Goal: Contribute content: Contribute content

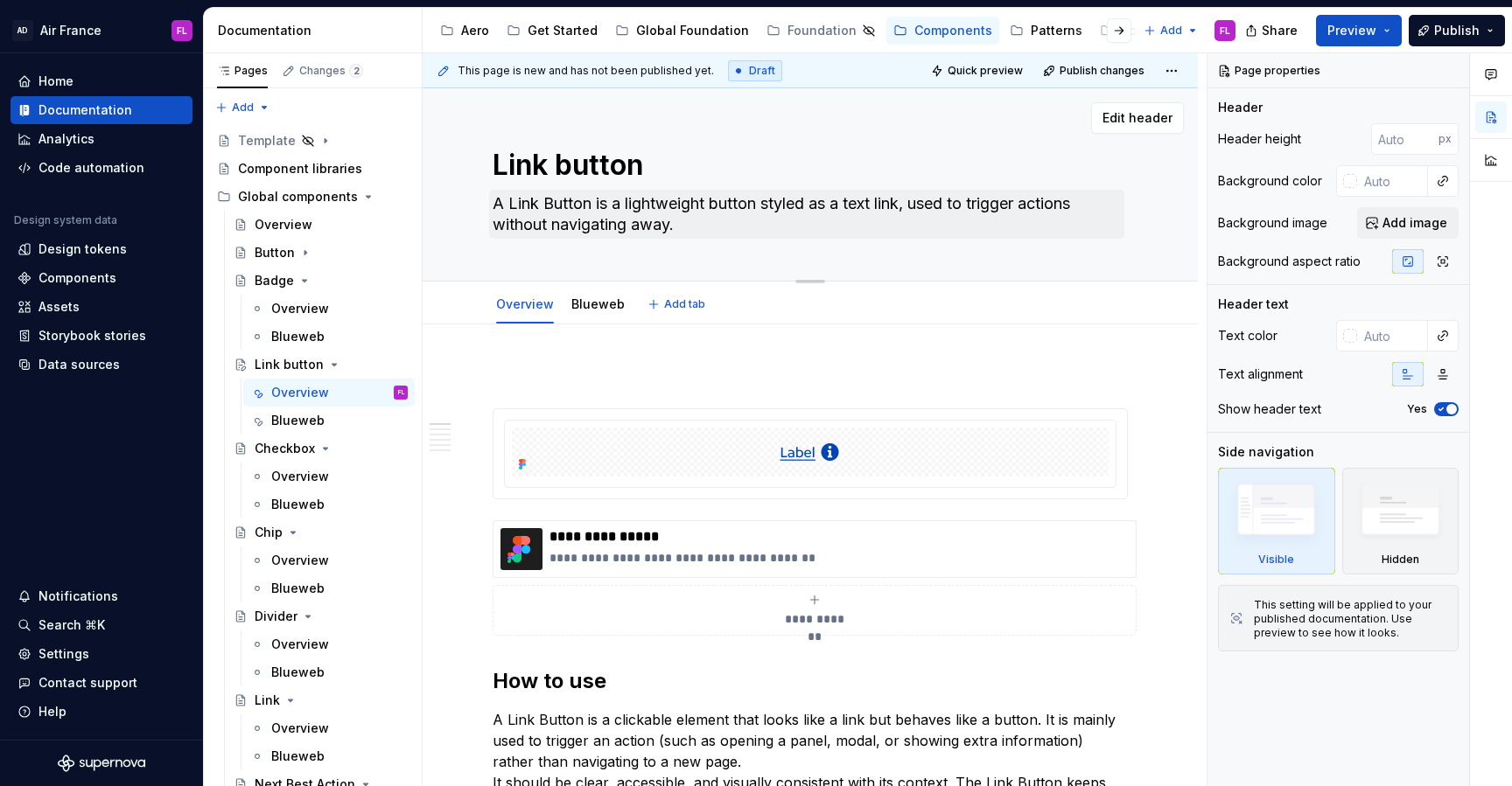
click at [599, 231] on textarea "A Link Button is a lightweight button styled as a text link, used to trigger ac…" at bounding box center [806, 214] width 635 height 49
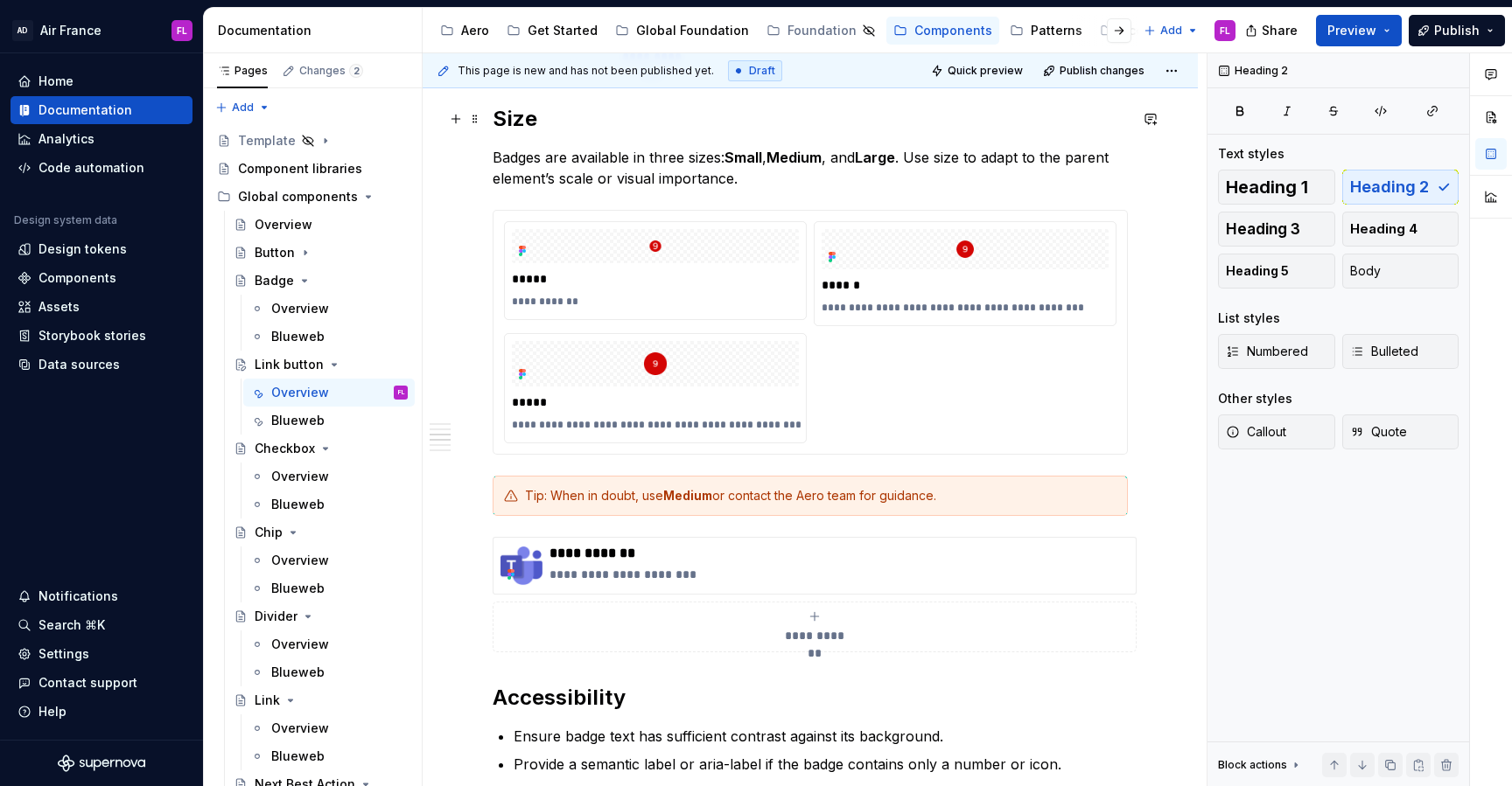
scroll to position [1505, 0]
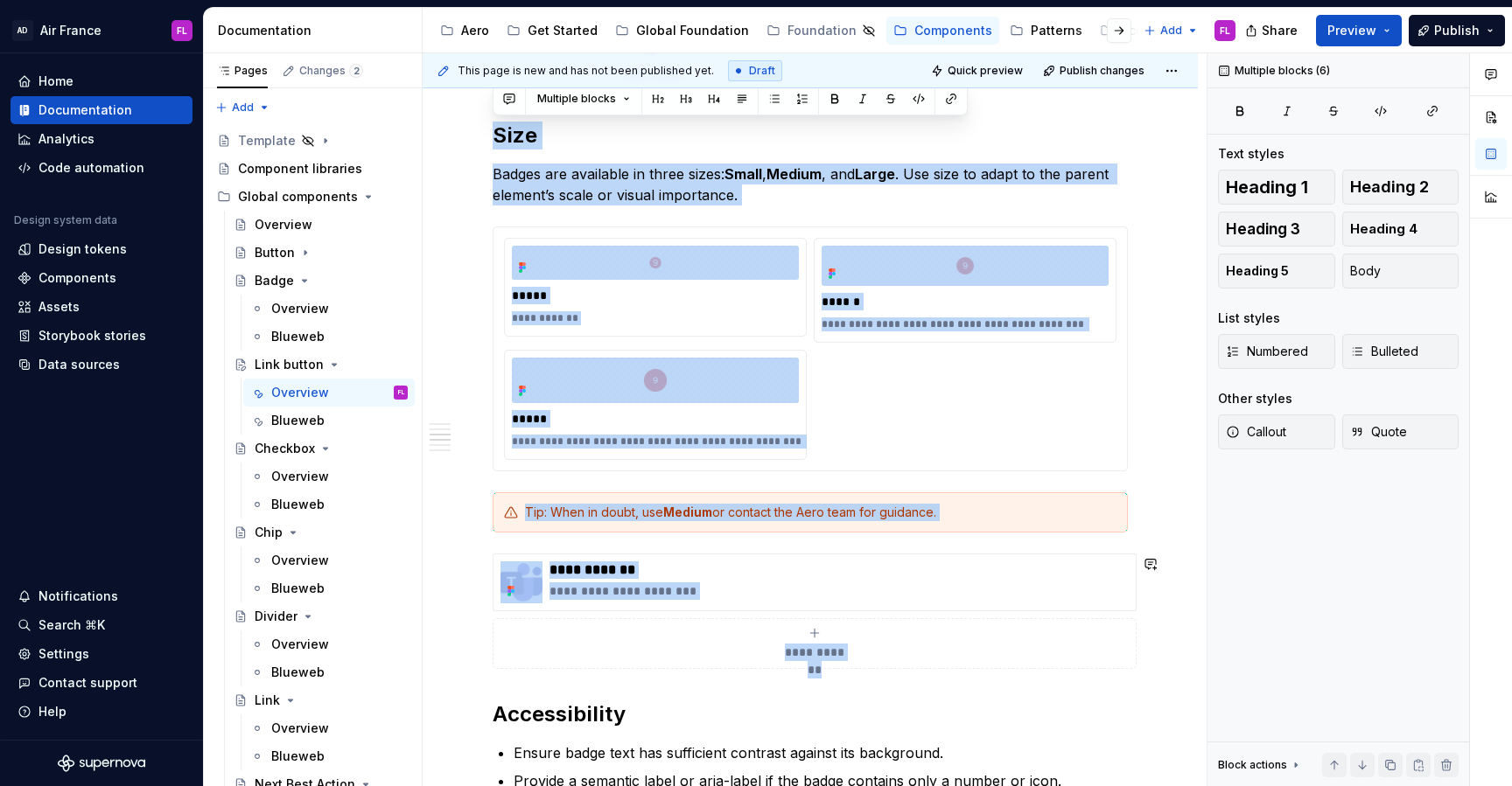
drag, startPoint x: 492, startPoint y: 123, endPoint x: 918, endPoint y: 680, distance: 701.2
click at [921, 680] on div "**********" at bounding box center [810, 217] width 635 height 2713
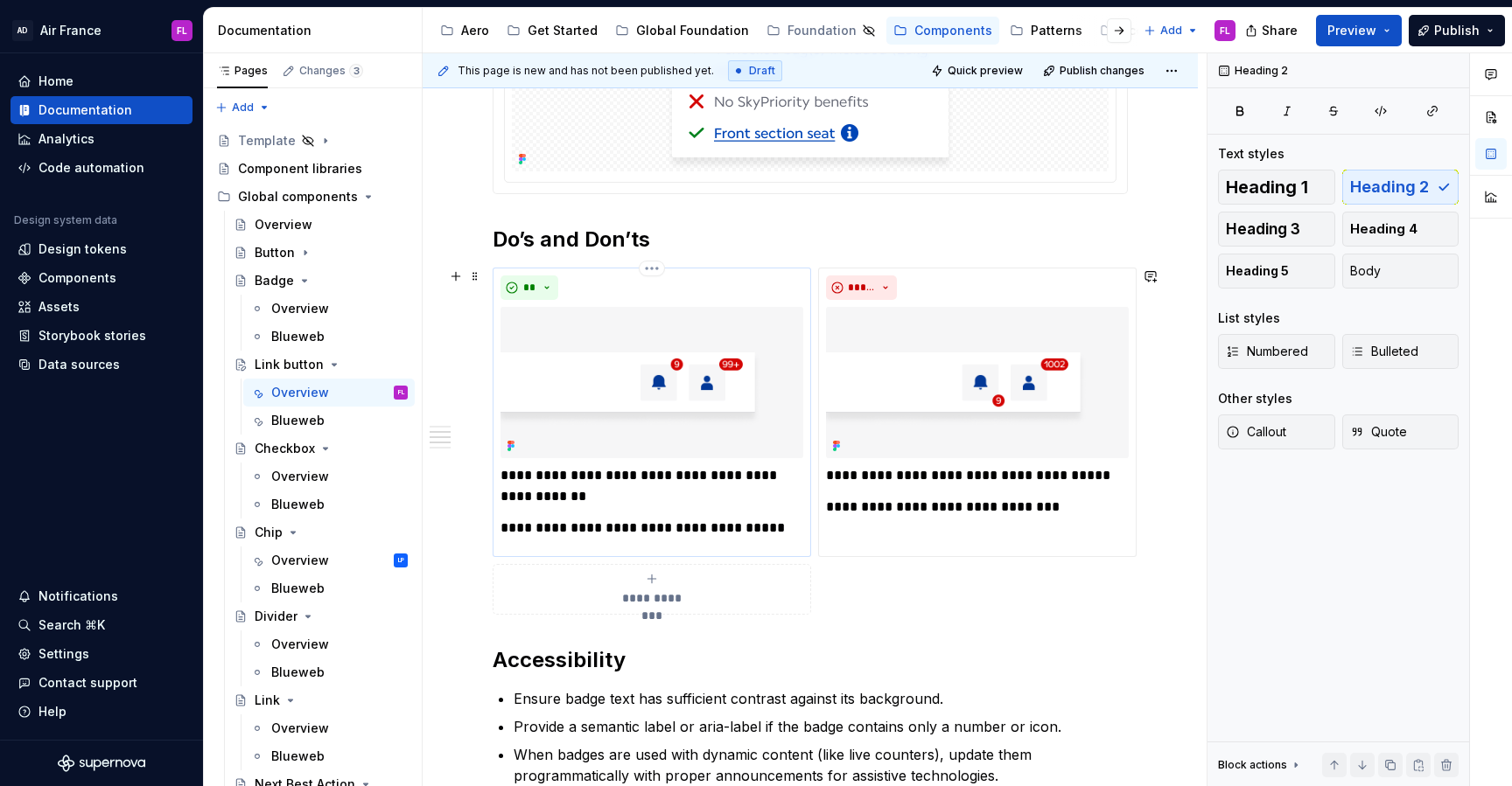
scroll to position [978, 0]
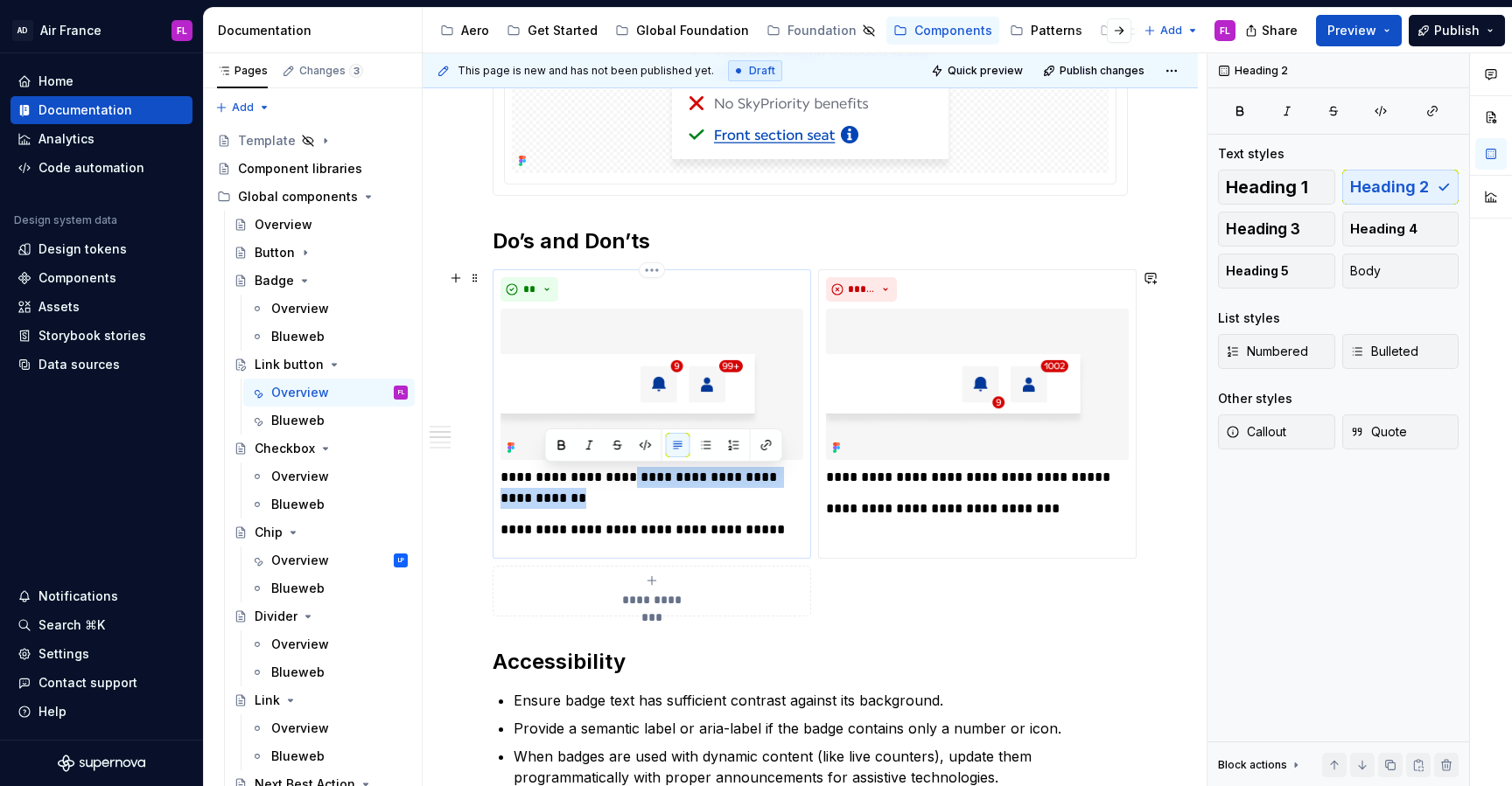
drag, startPoint x: 627, startPoint y: 480, endPoint x: 627, endPoint y: 497, distance: 17.0
click at [627, 497] on p "**********" at bounding box center [652, 488] width 303 height 42
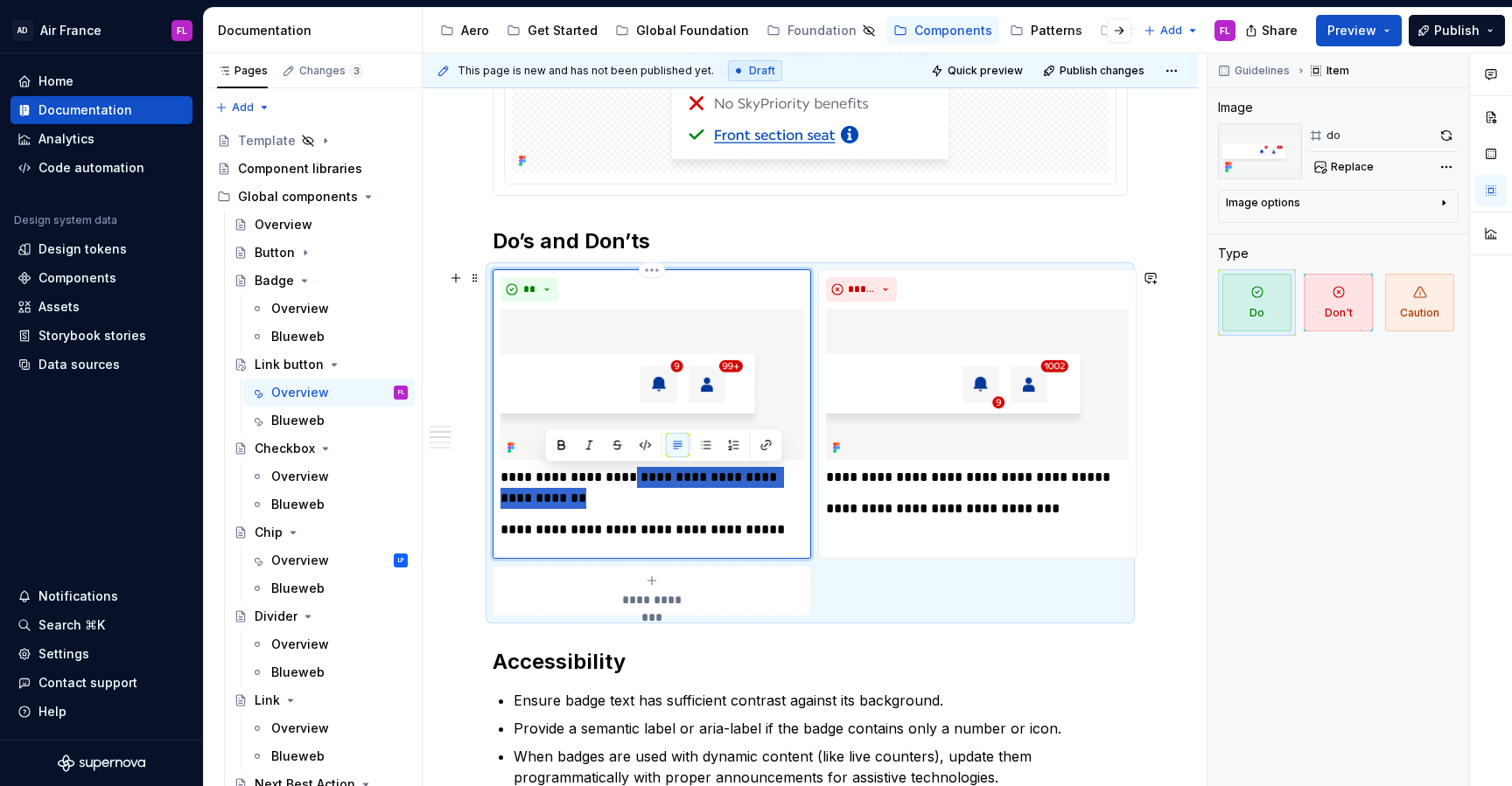
click at [627, 497] on p "**********" at bounding box center [652, 488] width 303 height 42
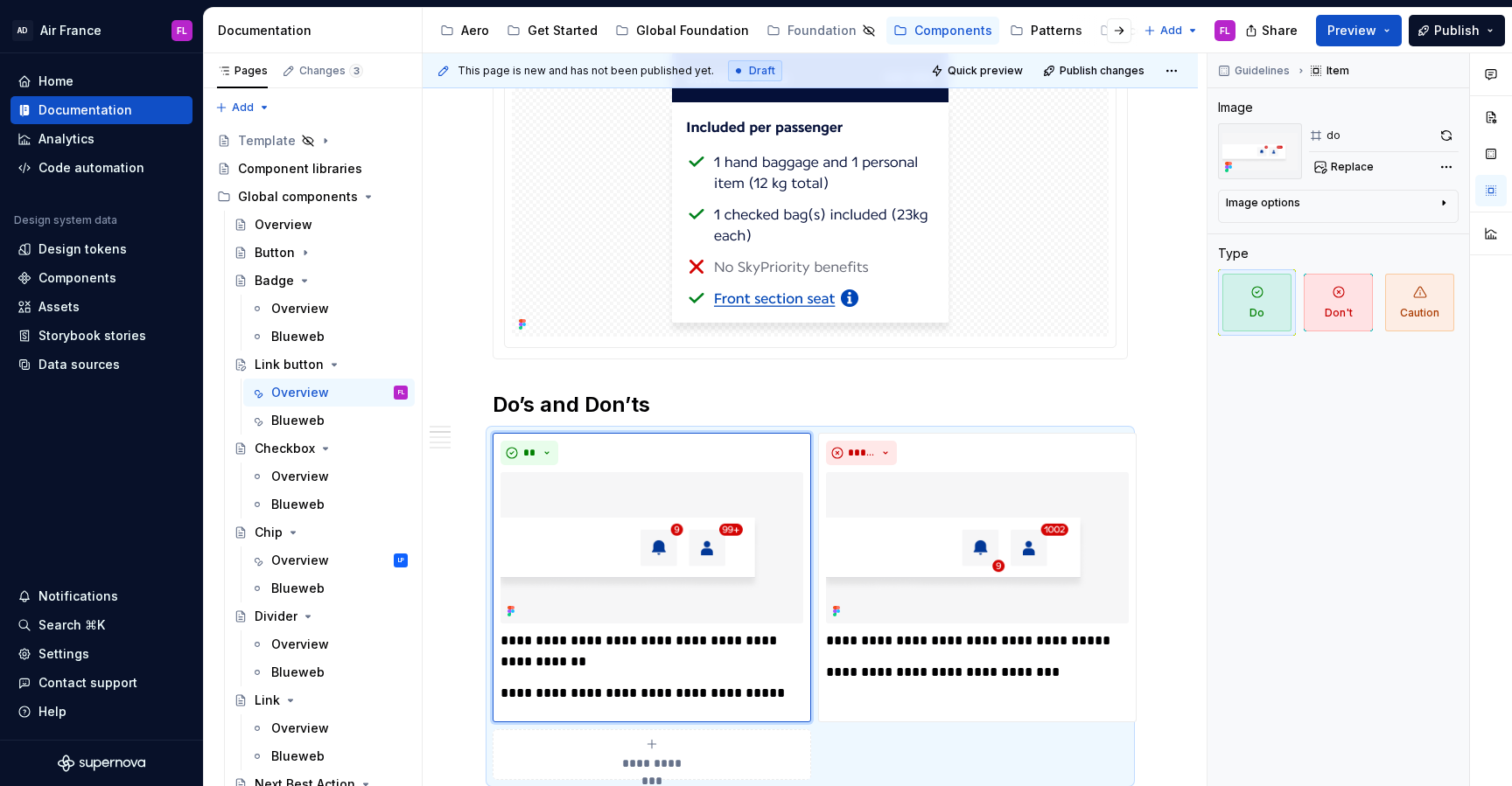
scroll to position [811, 0]
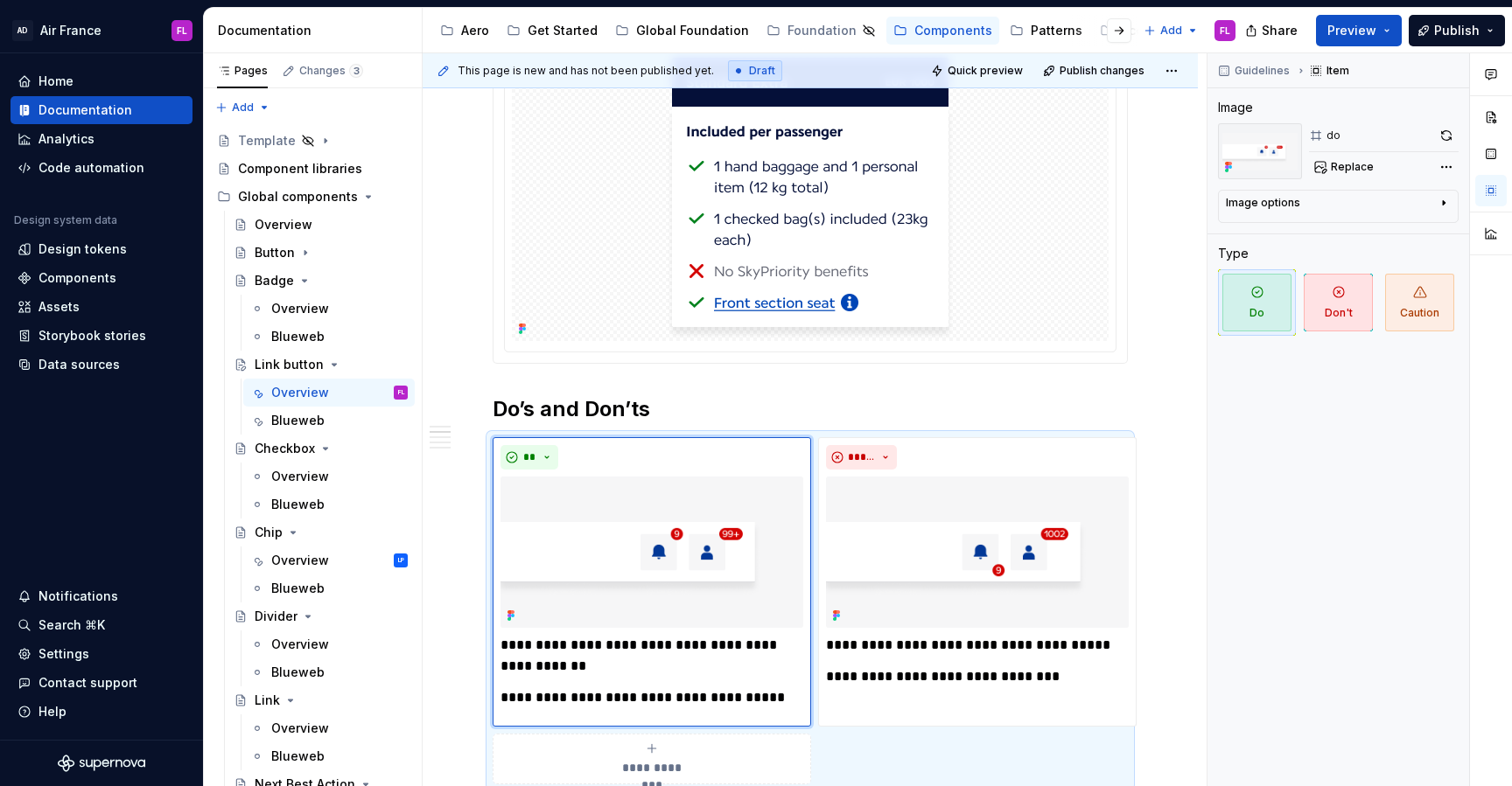
click at [566, 399] on h2 "Do’s and Don’ts" at bounding box center [810, 409] width 635 height 28
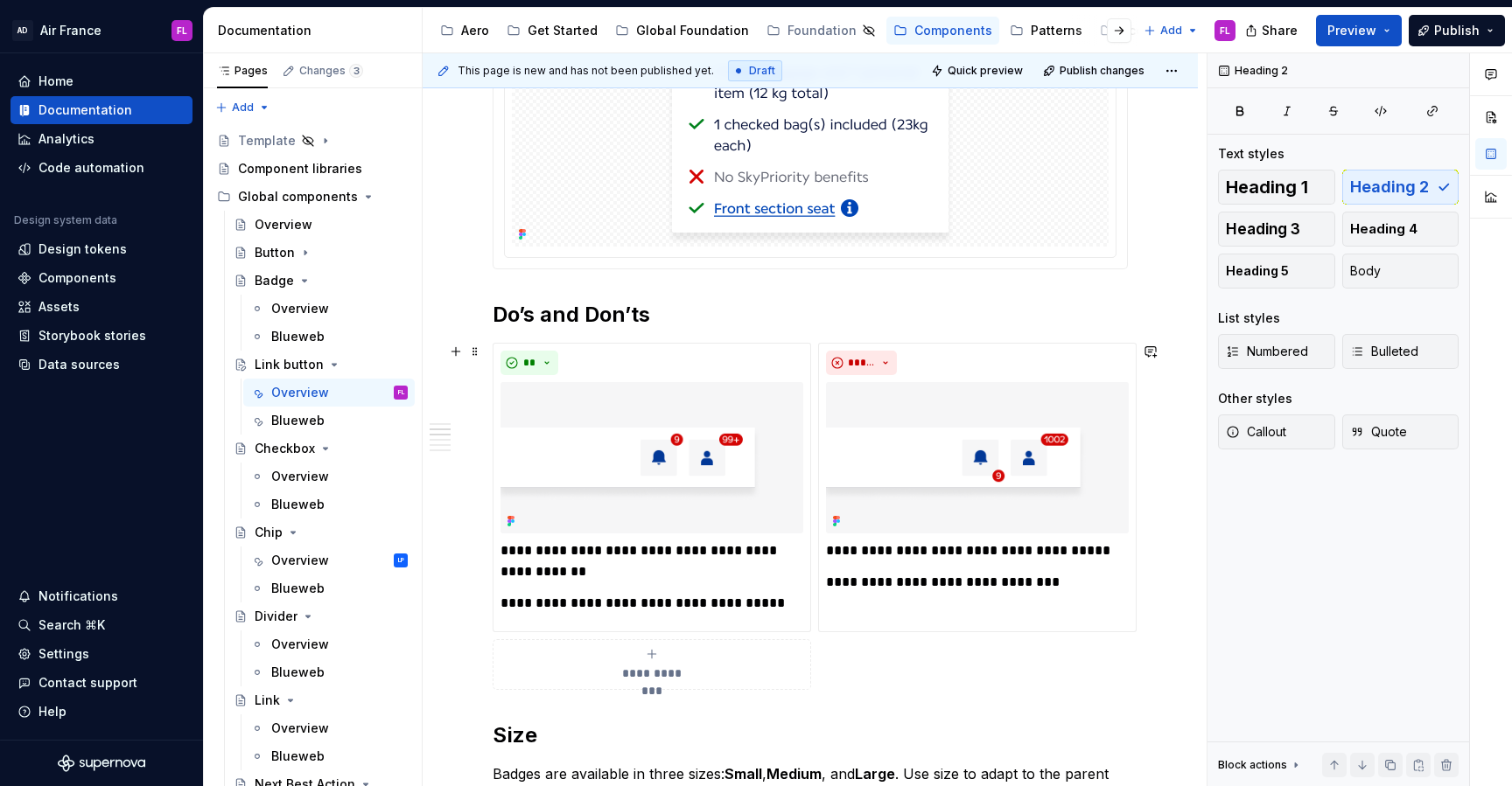
scroll to position [921, 0]
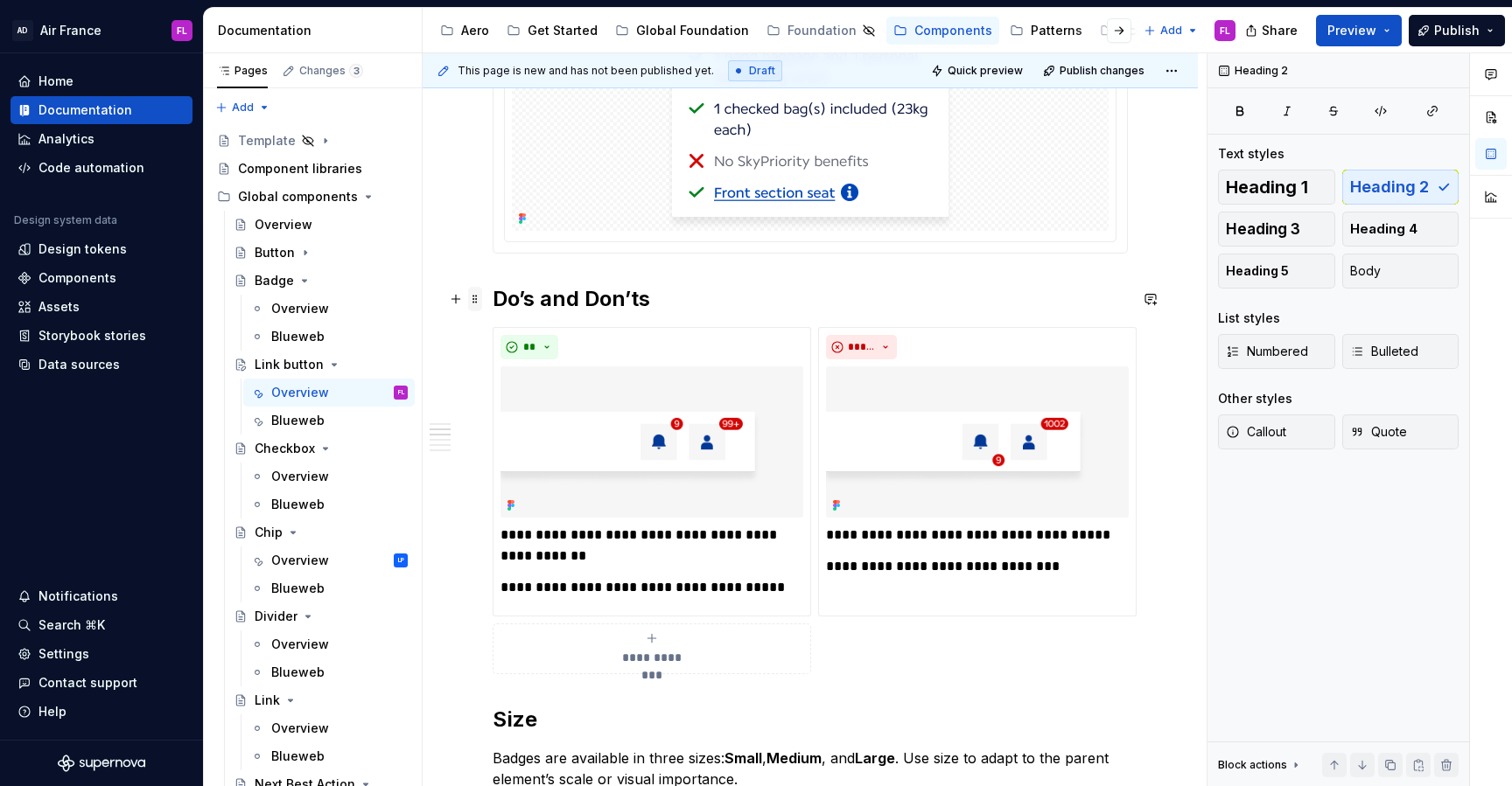
click at [475, 301] on span at bounding box center [474, 299] width 14 height 25
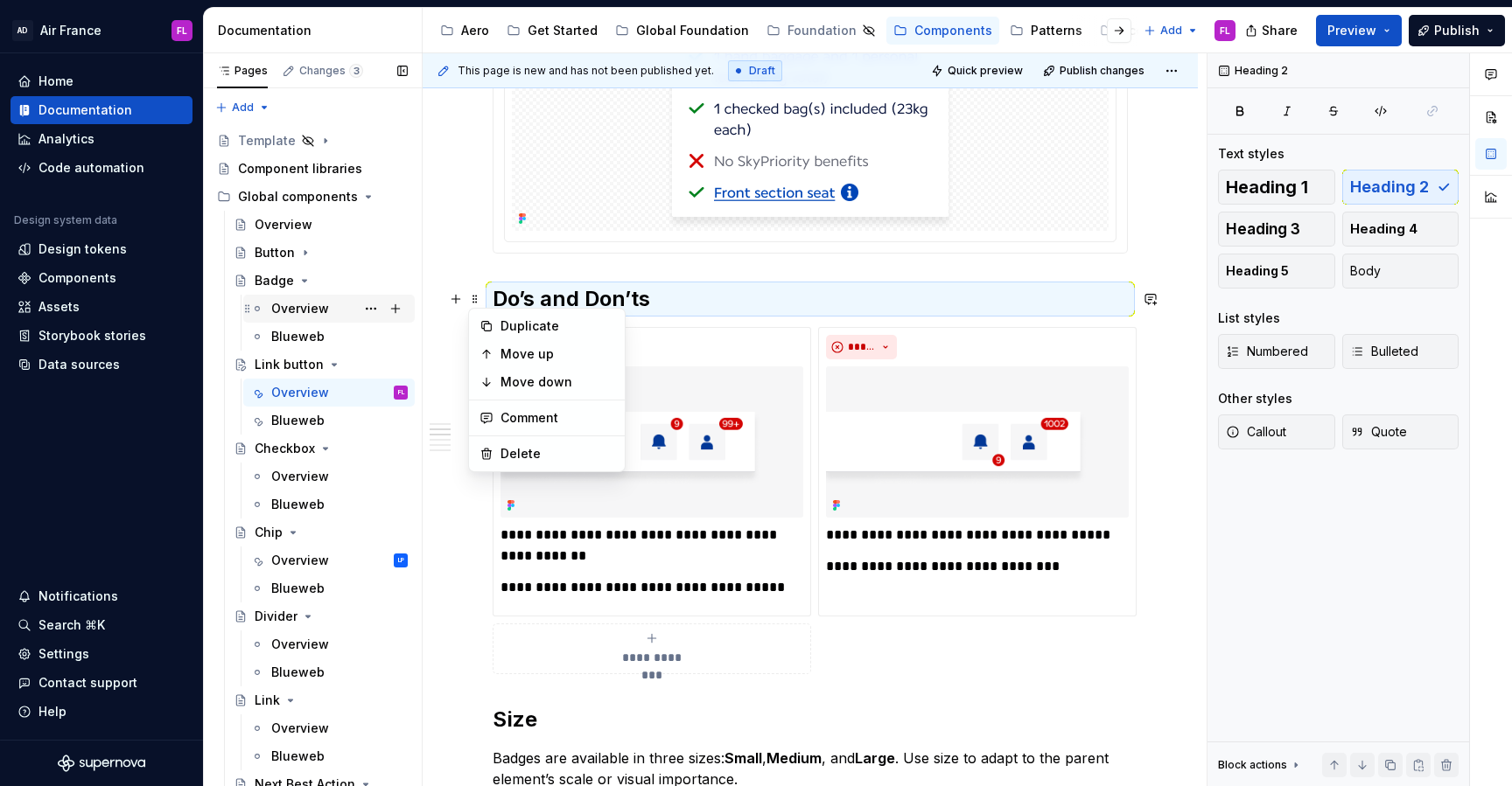
click at [309, 313] on div "Overview" at bounding box center [299, 308] width 57 height 17
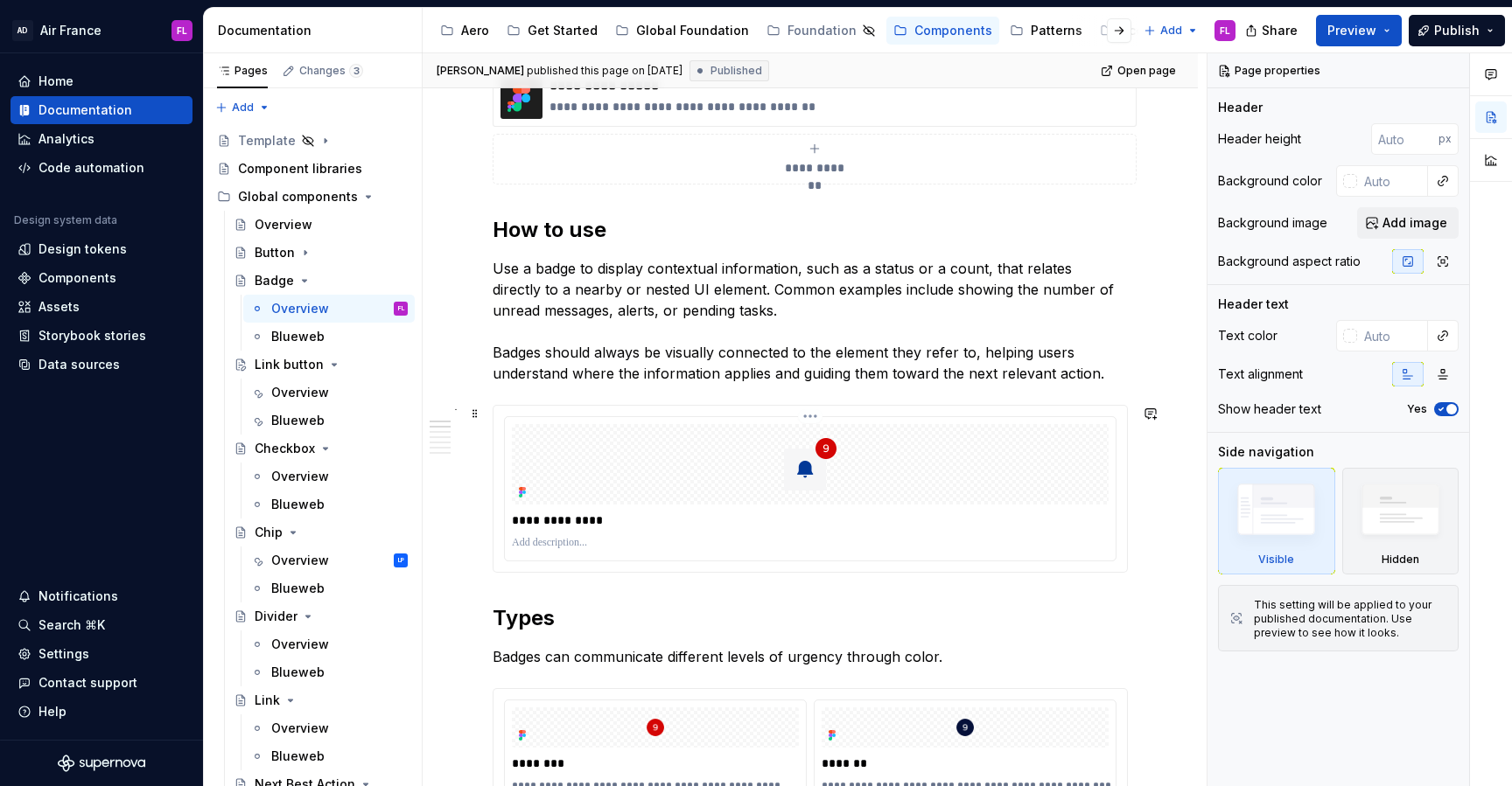
scroll to position [765, 0]
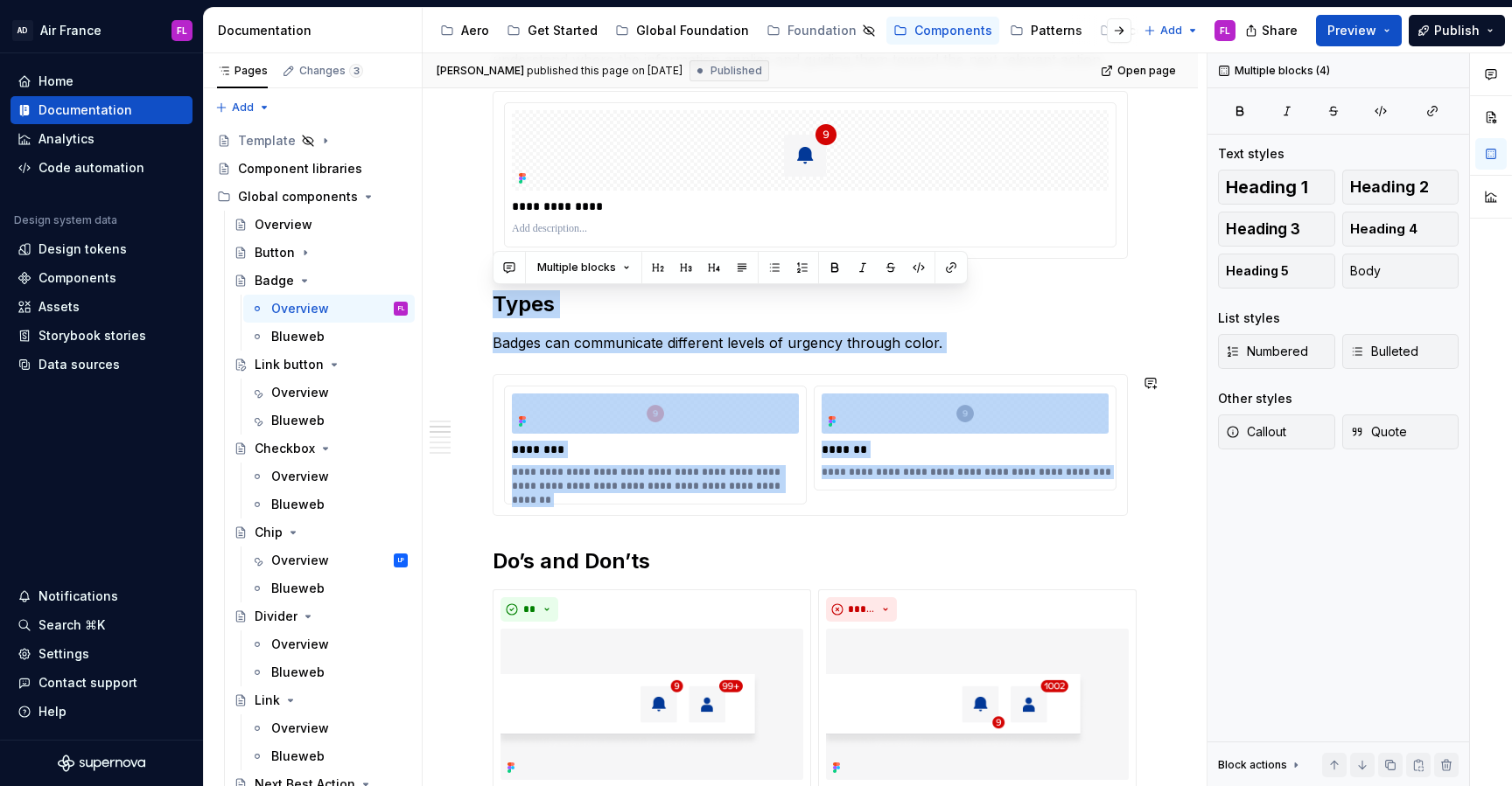
drag, startPoint x: 493, startPoint y: 308, endPoint x: 1174, endPoint y: 541, distance: 719.8
copy div "**********"
click at [290, 394] on div "Overview" at bounding box center [299, 392] width 57 height 17
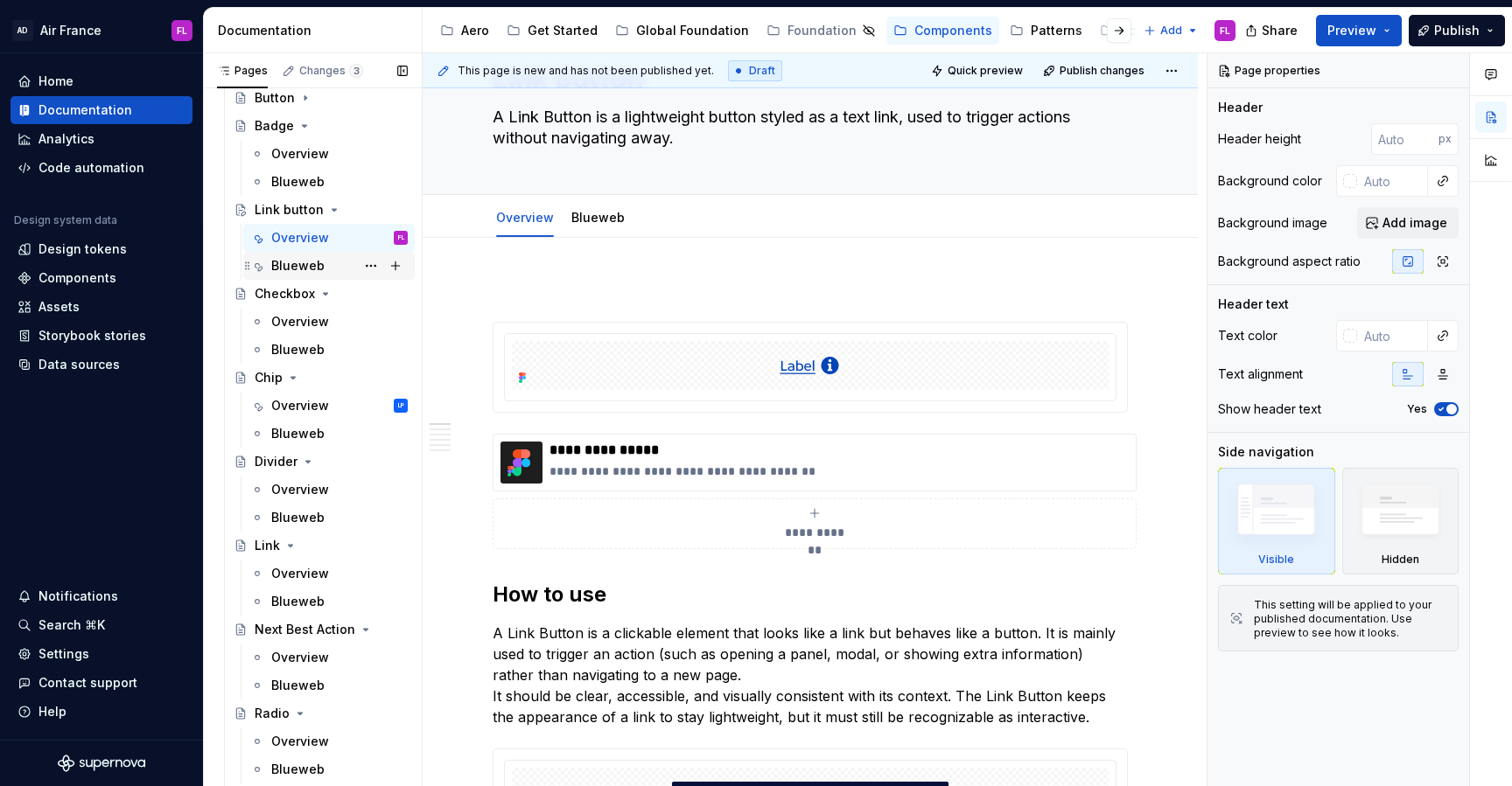
scroll to position [203, 0]
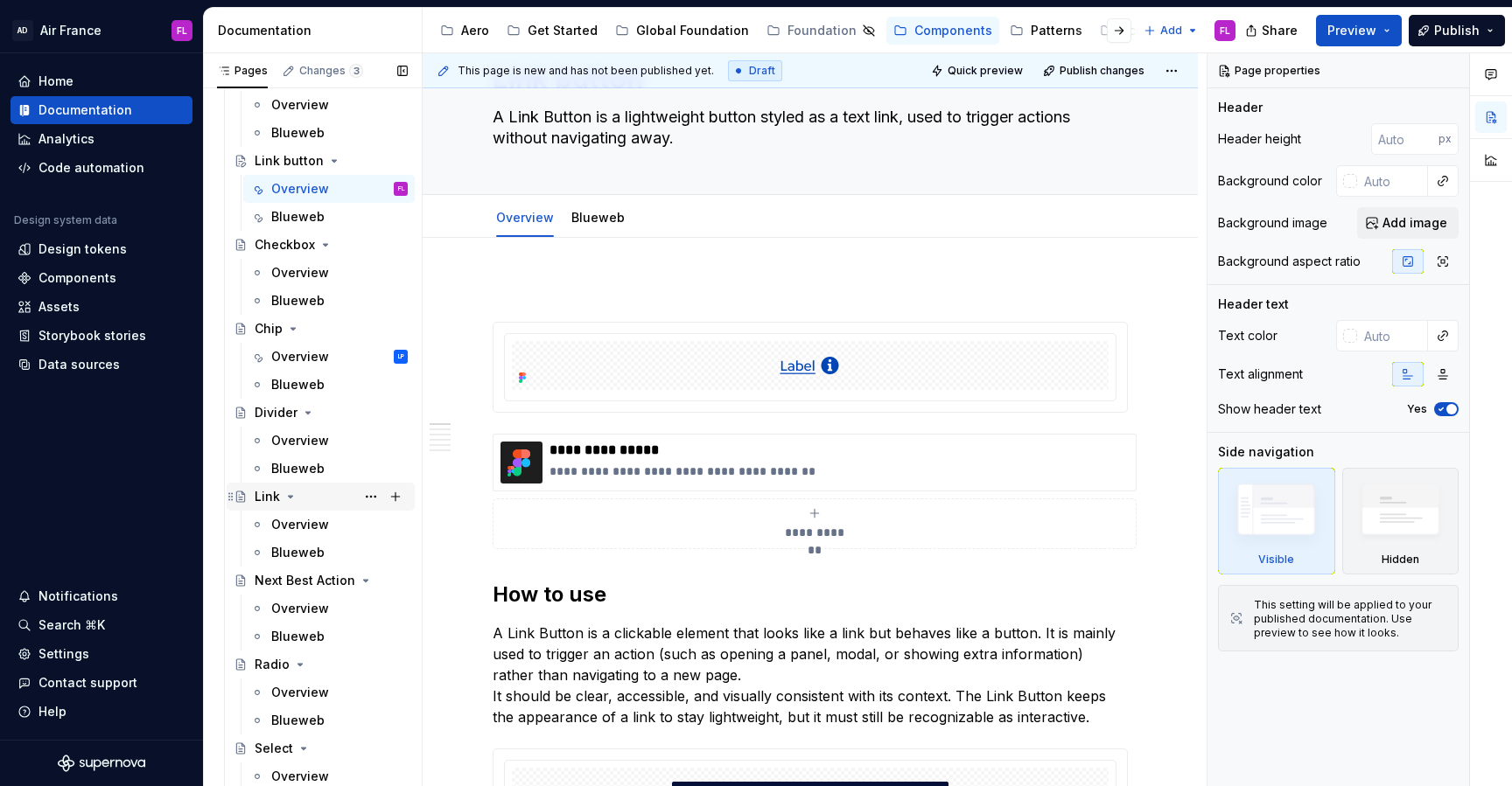
click at [293, 497] on icon "Page tree" at bounding box center [290, 496] width 14 height 14
click at [339, 156] on div "Link button" at bounding box center [331, 160] width 153 height 25
click at [333, 161] on icon "Page tree" at bounding box center [335, 161] width 5 height 2
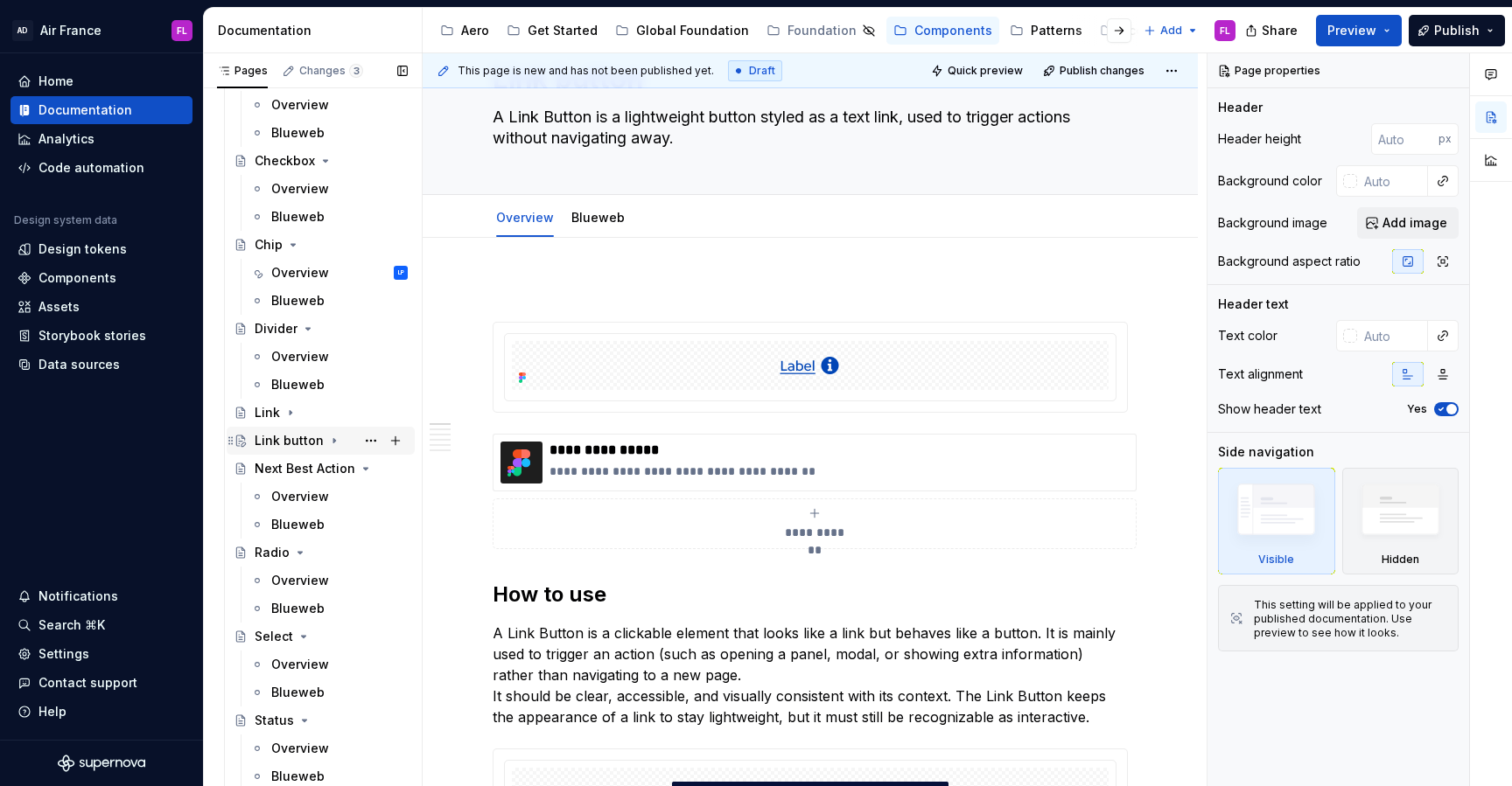
click at [331, 439] on icon "Page tree" at bounding box center [334, 440] width 14 height 14
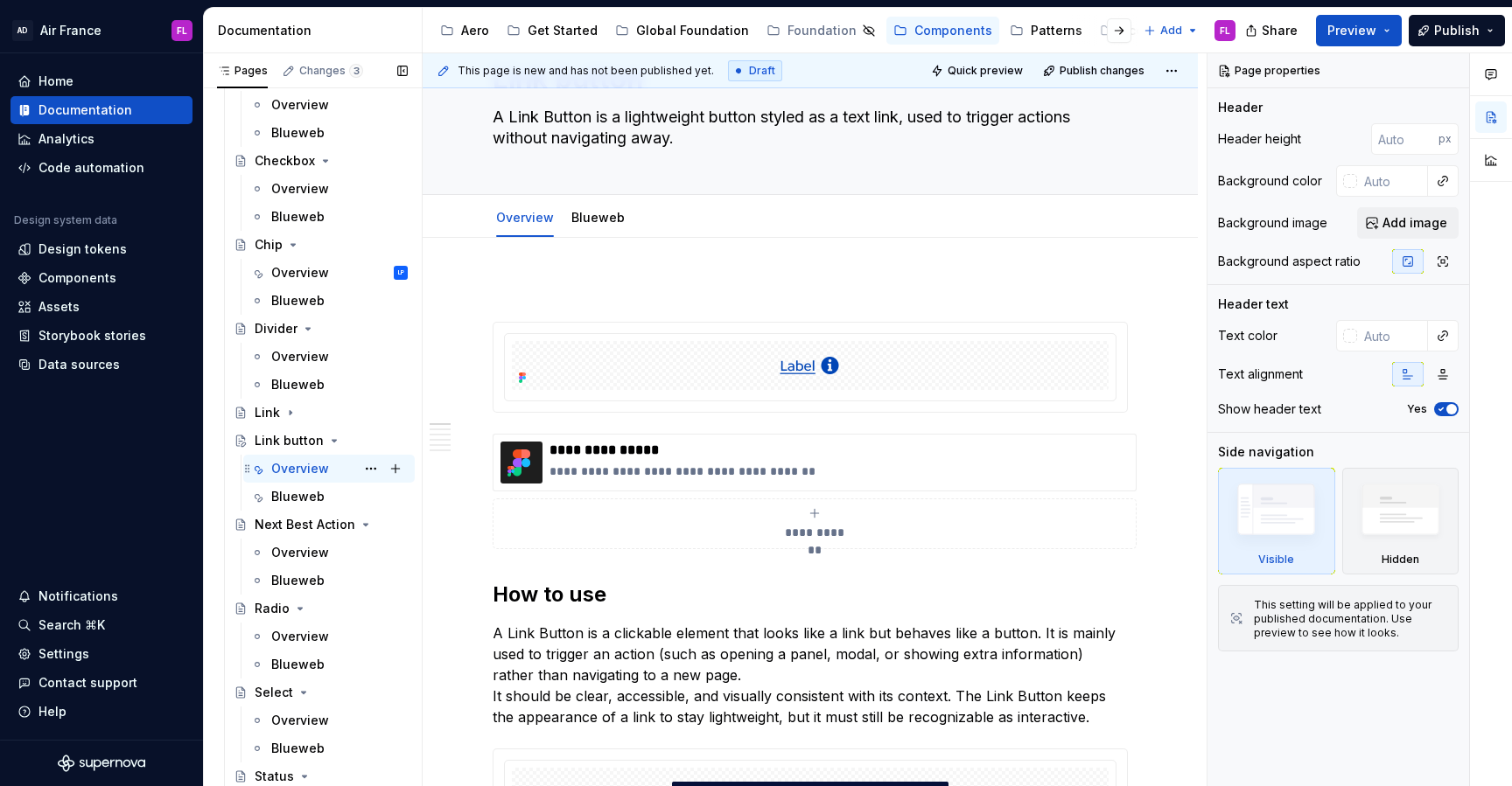
click at [304, 462] on div "Overview" at bounding box center [299, 469] width 57 height 17
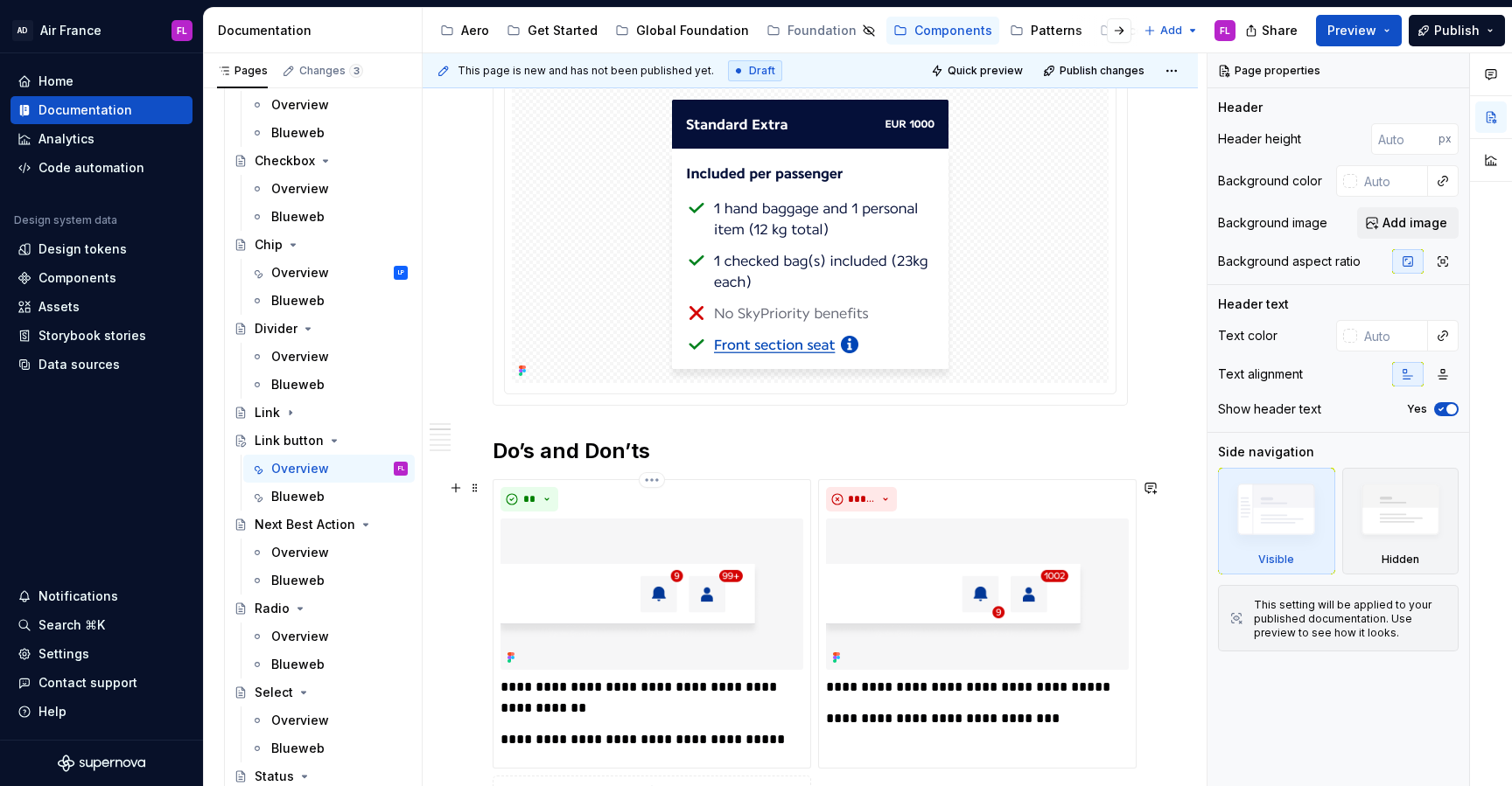
scroll to position [767, 0]
click at [489, 456] on div "**********" at bounding box center [813, 420] width 783 height 734
type textarea "*"
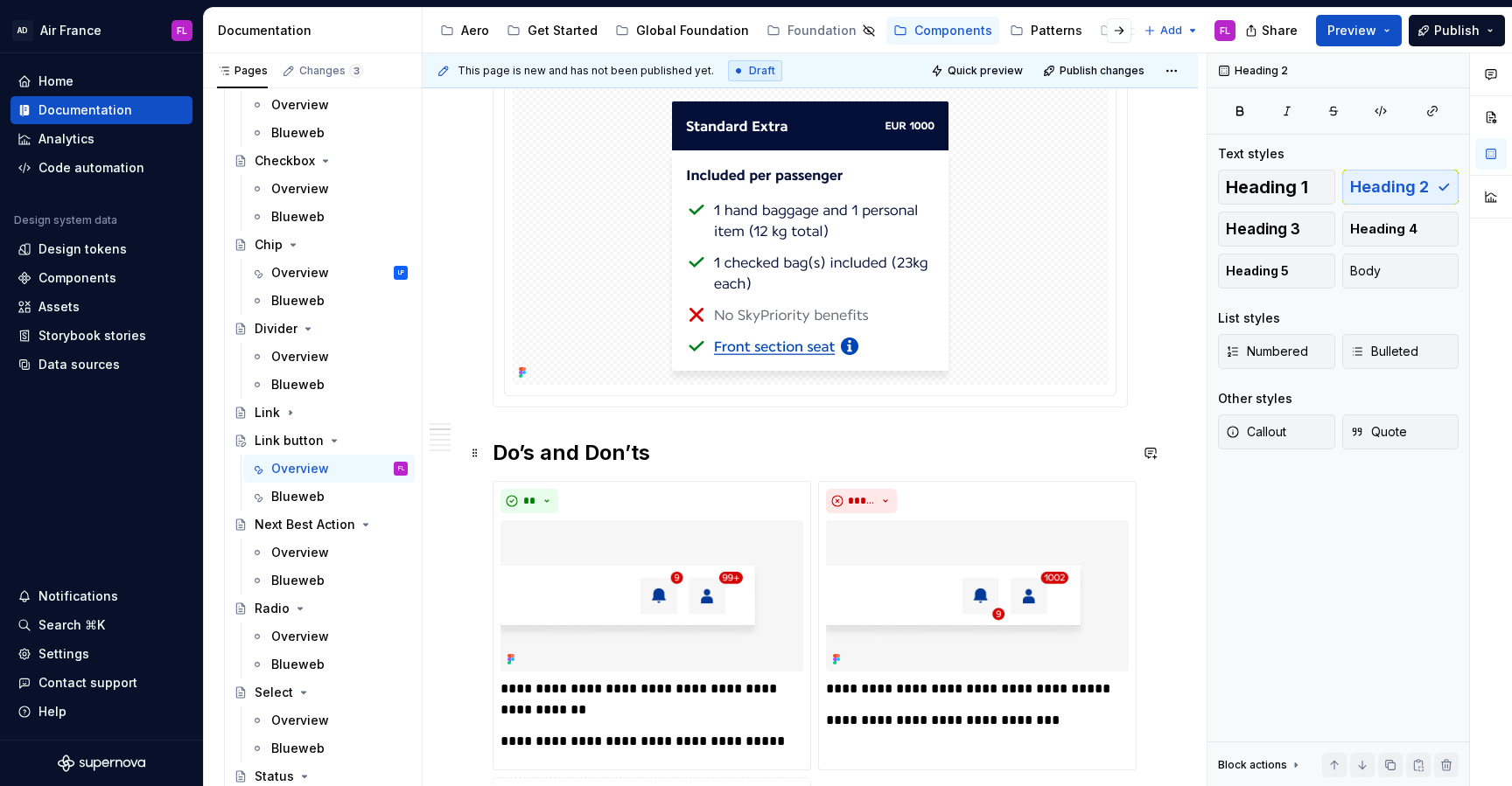
click at [495, 451] on h2 "Do’s and Don’ts" at bounding box center [810, 453] width 635 height 28
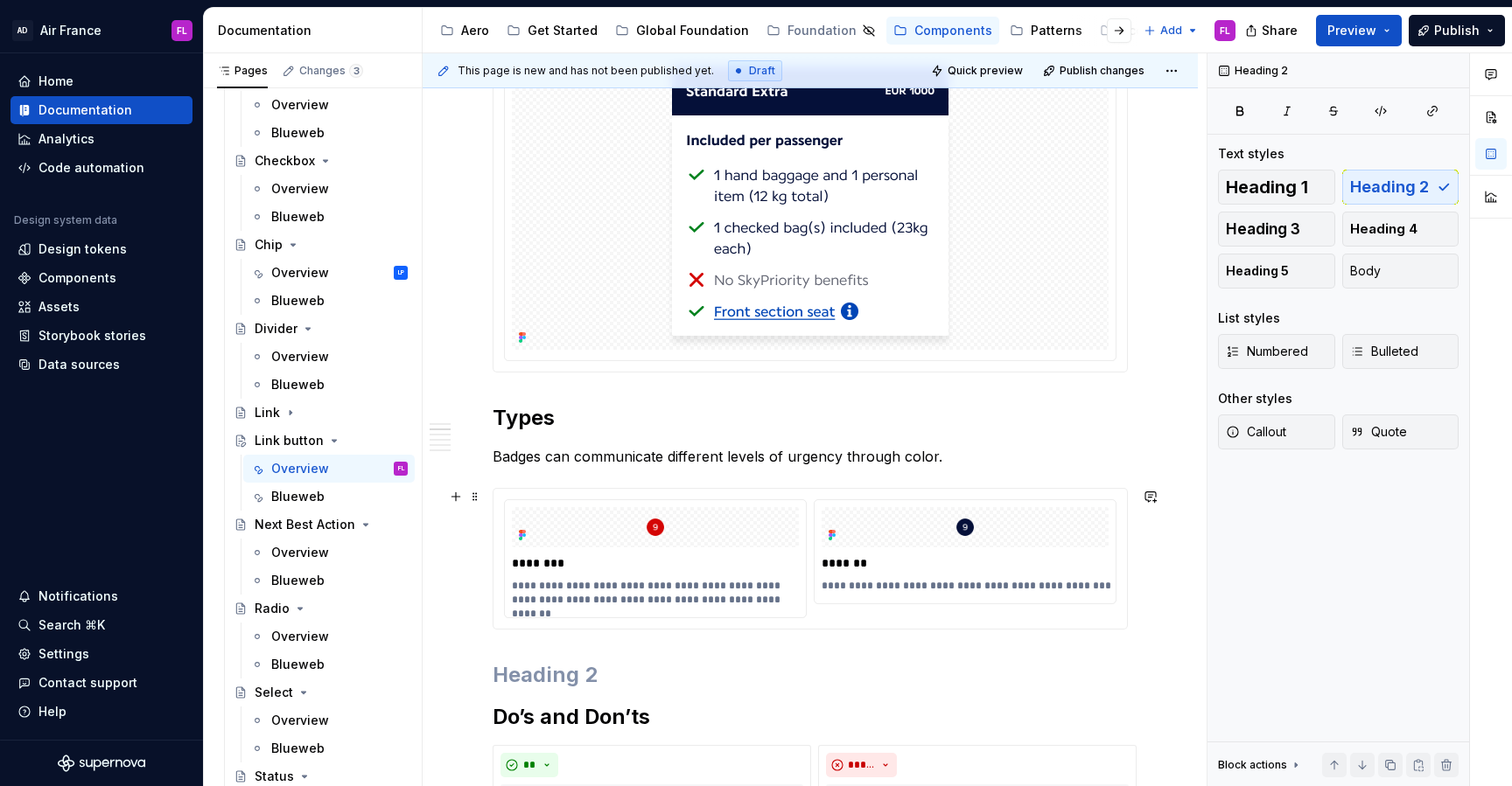
scroll to position [818, 0]
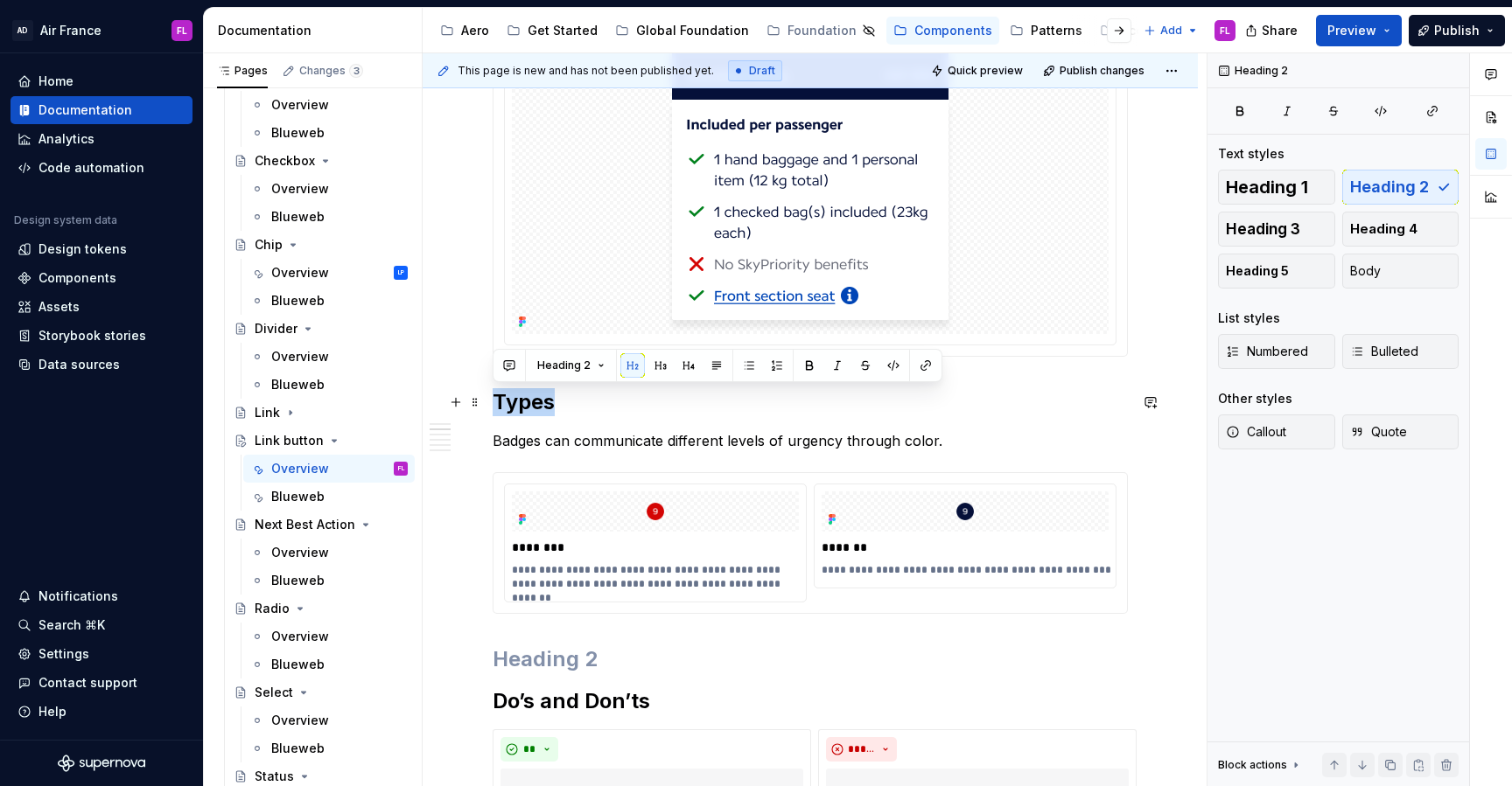
drag, startPoint x: 554, startPoint y: 402, endPoint x: 492, endPoint y: 407, distance: 62.2
click at [492, 407] on h2 "Types" at bounding box center [810, 402] width 635 height 28
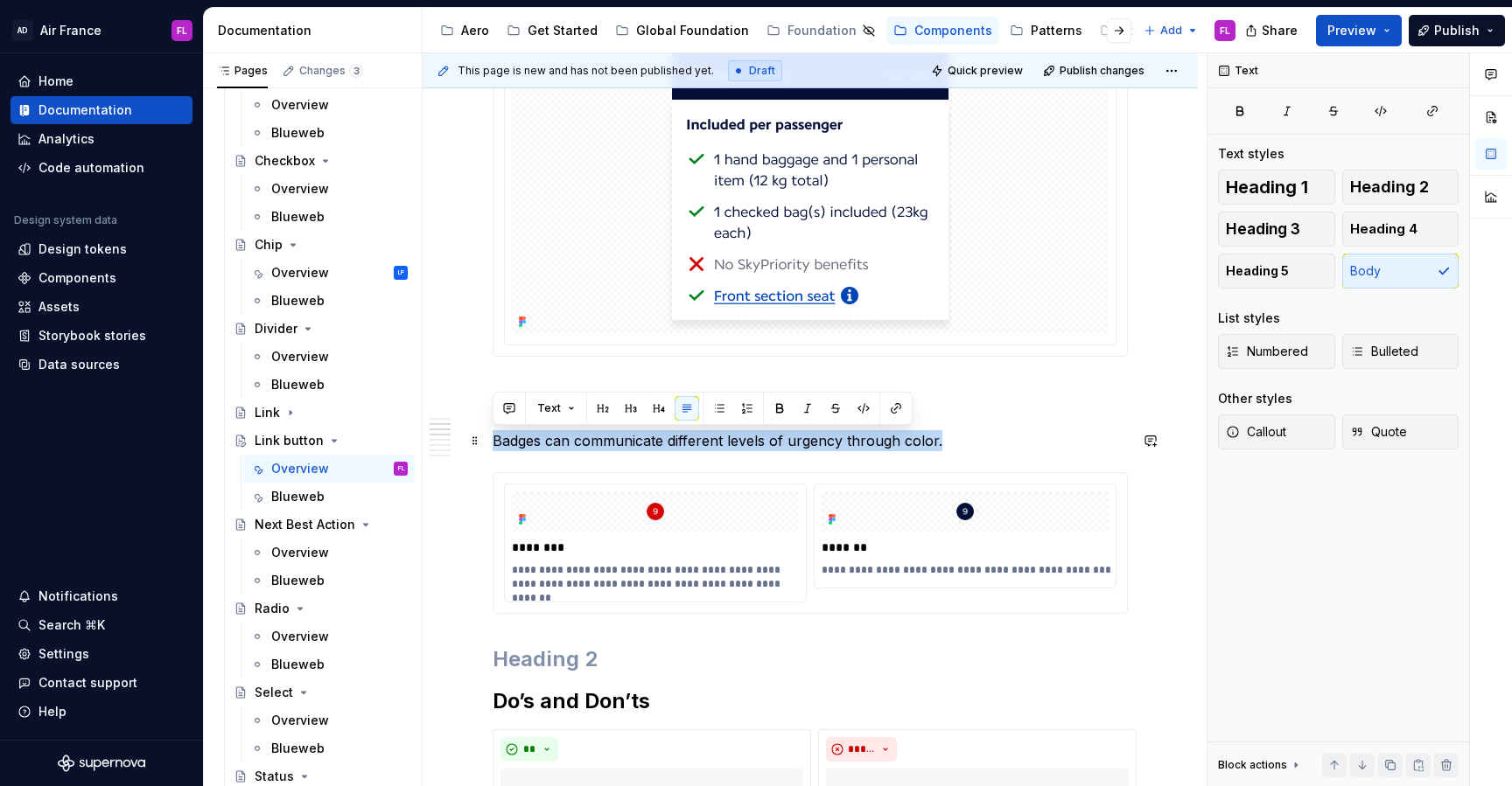
drag, startPoint x: 495, startPoint y: 445, endPoint x: 952, endPoint y: 440, distance: 457.0
click at [953, 440] on p "Badges can communicate different levels of urgency through color." at bounding box center [810, 440] width 635 height 21
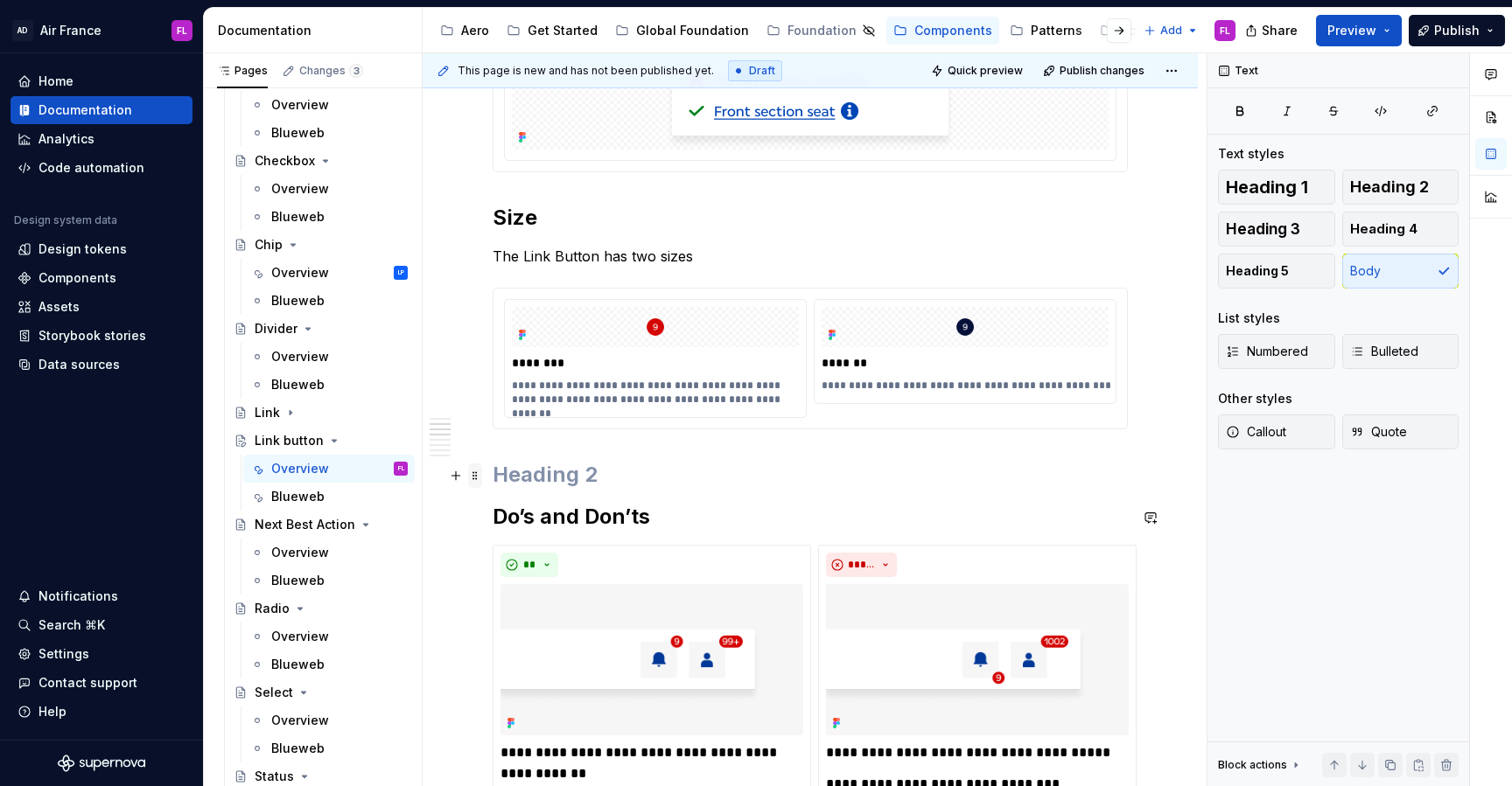
scroll to position [1004, 0]
click at [478, 478] on span at bounding box center [474, 473] width 14 height 25
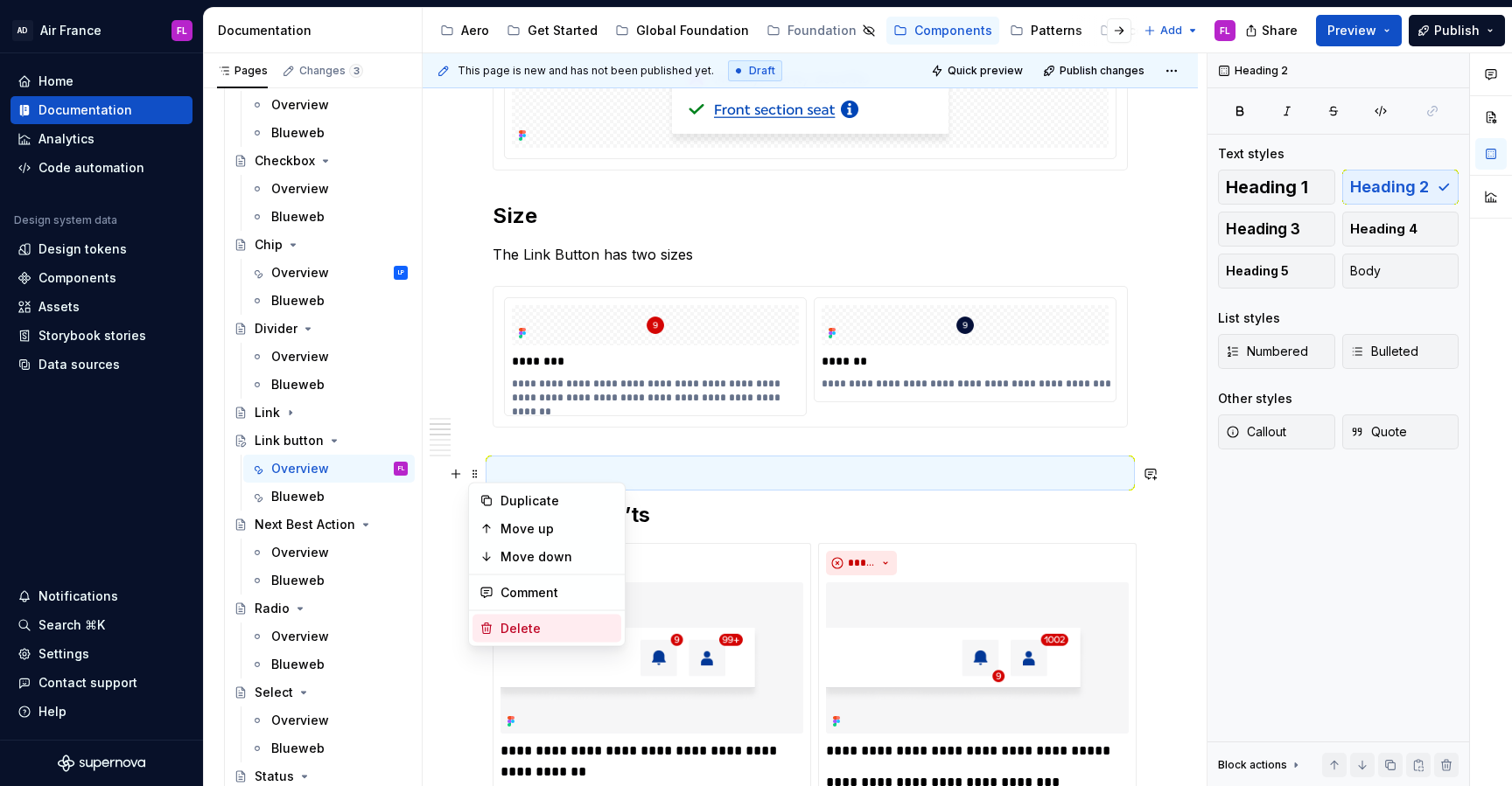
click at [517, 636] on div "Delete" at bounding box center [557, 628] width 114 height 17
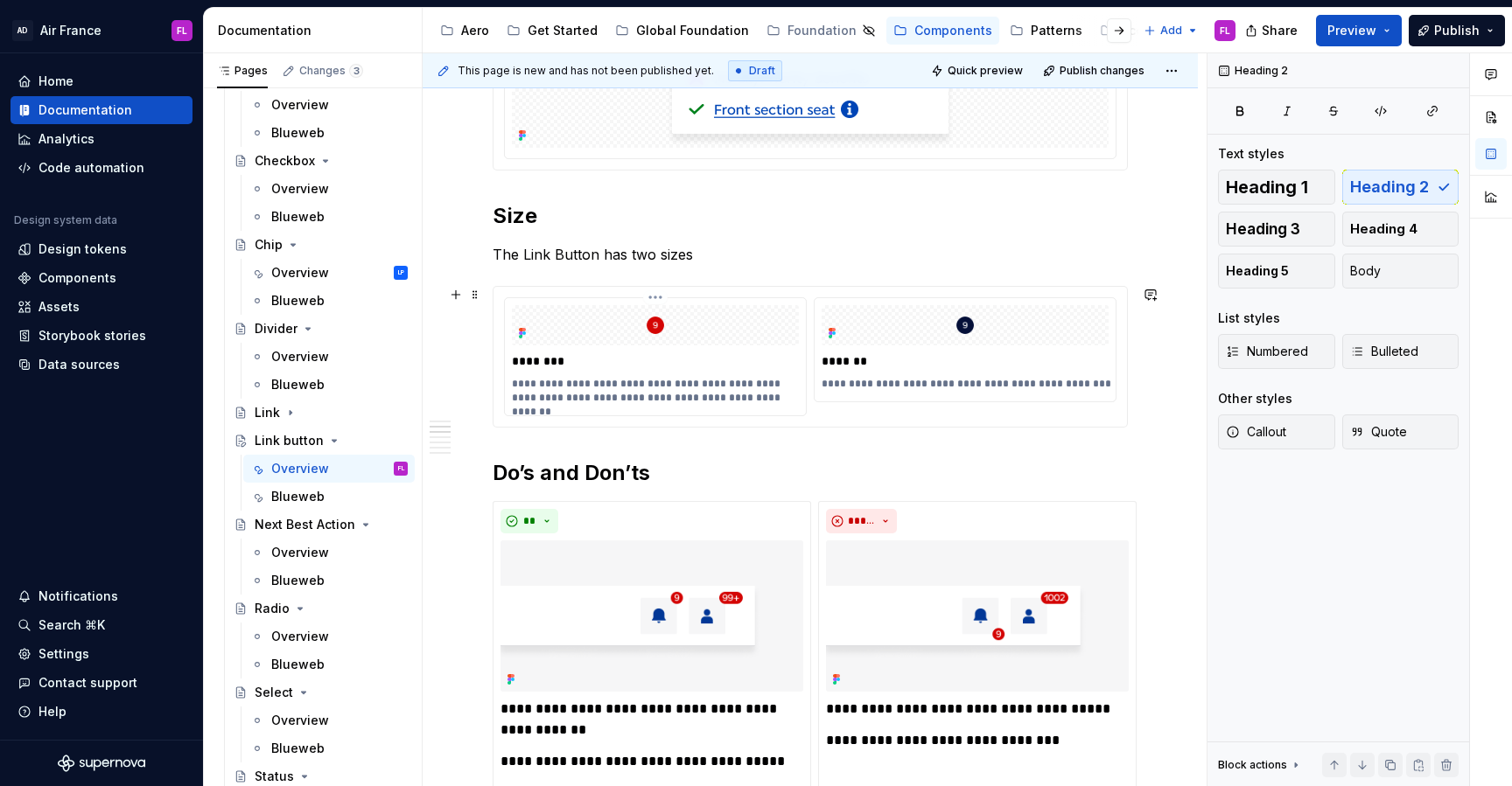
click at [536, 364] on p "********" at bounding box center [657, 361] width 291 height 17
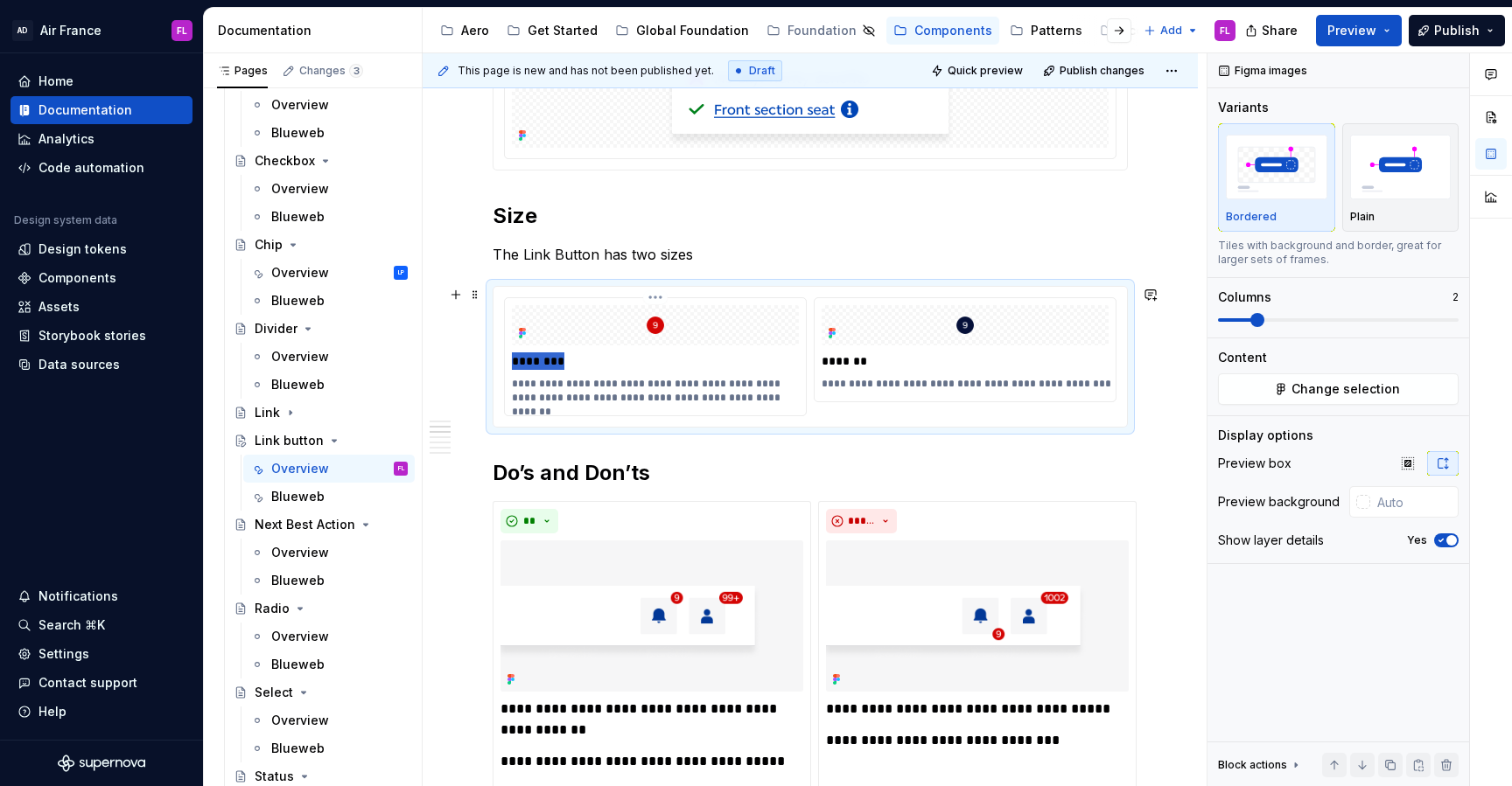
click at [536, 364] on p "********" at bounding box center [657, 361] width 291 height 17
type textarea "*"
click at [598, 391] on p "**********" at bounding box center [657, 390] width 291 height 28
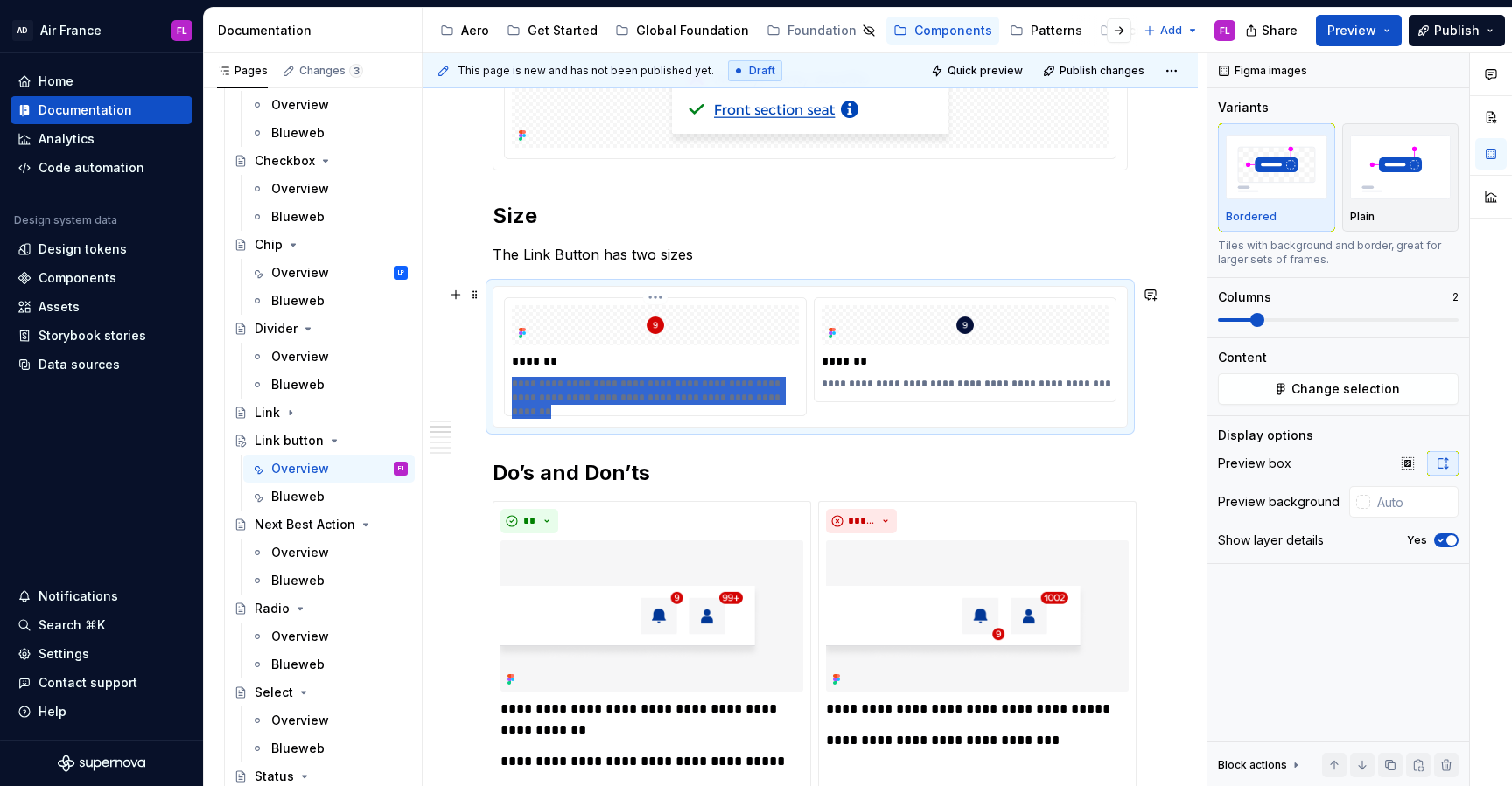
click at [598, 391] on p "**********" at bounding box center [657, 390] width 291 height 28
type textarea "*"
click at [853, 364] on p "*******" at bounding box center [967, 361] width 291 height 17
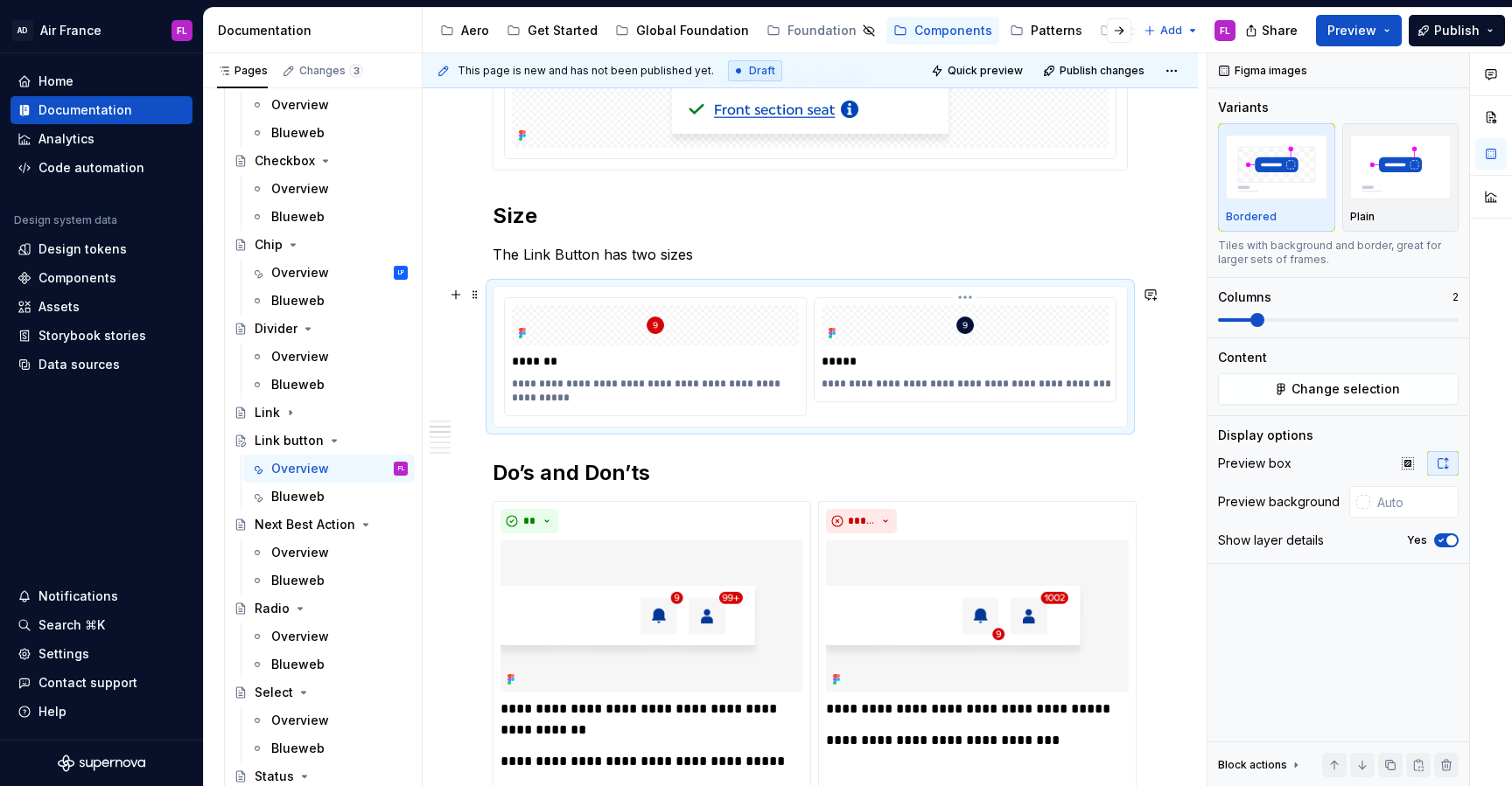
click at [875, 383] on p "**********" at bounding box center [967, 383] width 291 height 14
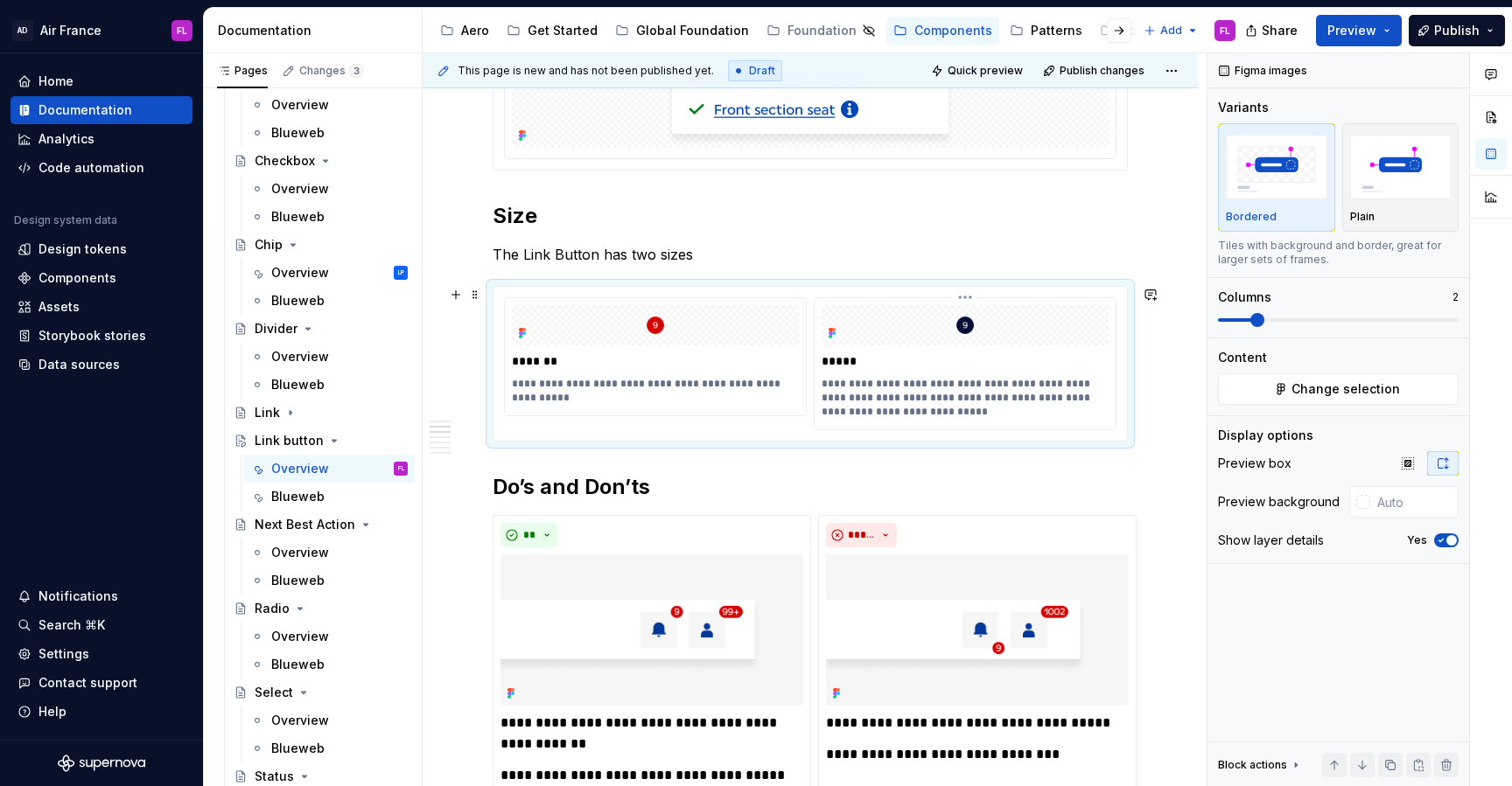
click at [875, 383] on p "**********" at bounding box center [967, 398] width 291 height 42
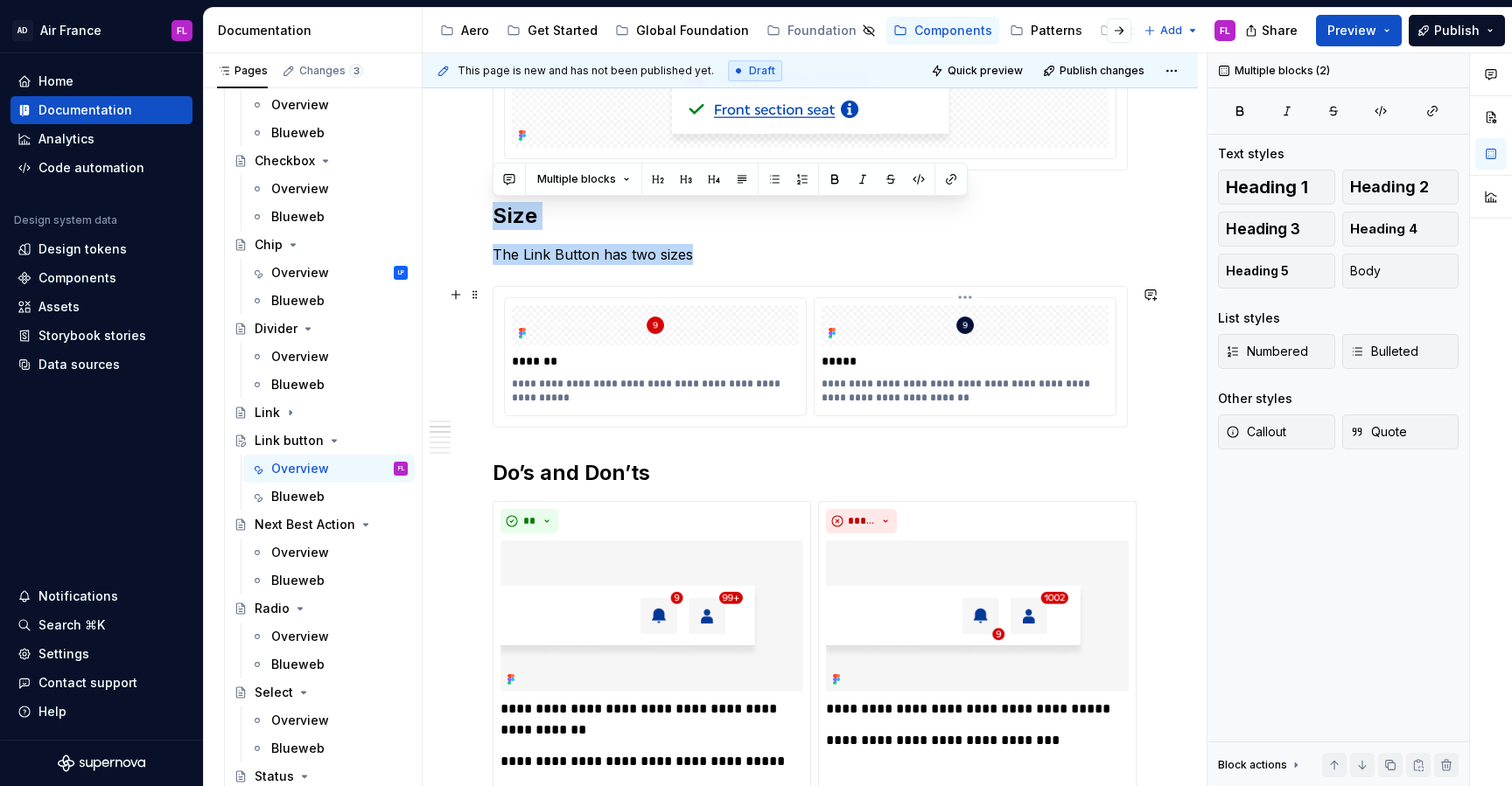
drag, startPoint x: 492, startPoint y: 216, endPoint x: 921, endPoint y: 402, distance: 467.6
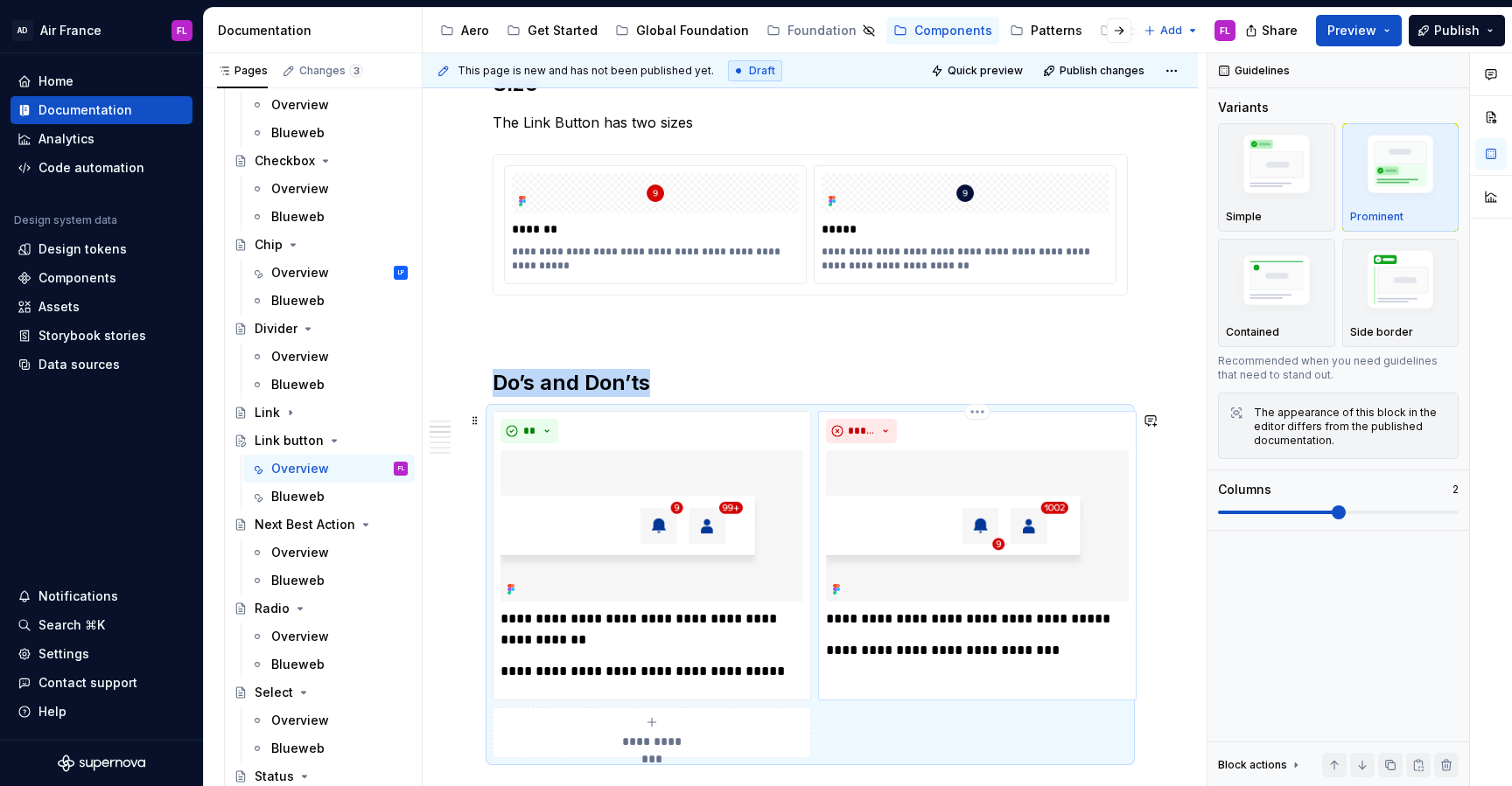
scroll to position [1142, 0]
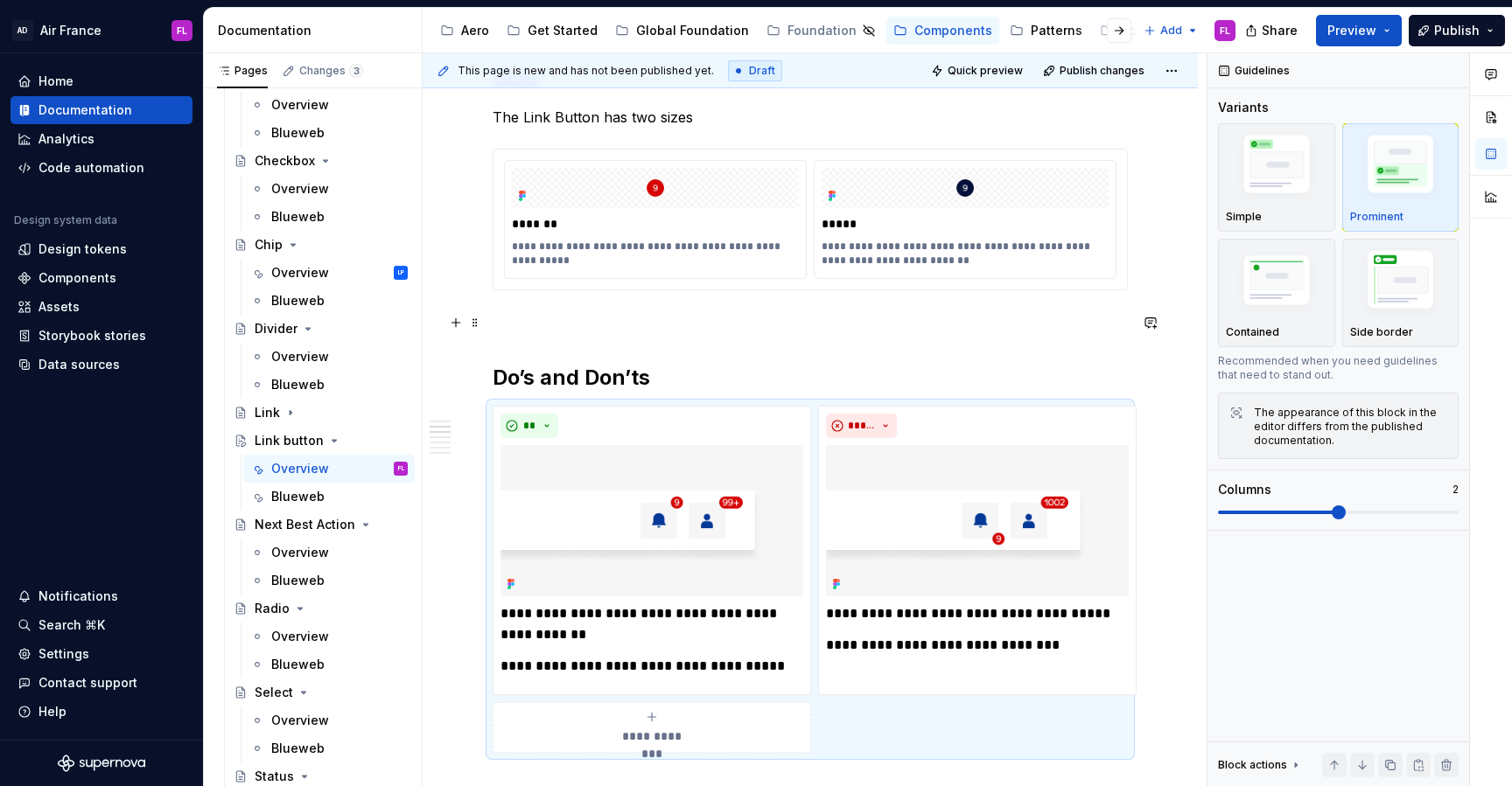
click at [553, 320] on p at bounding box center [810, 321] width 635 height 21
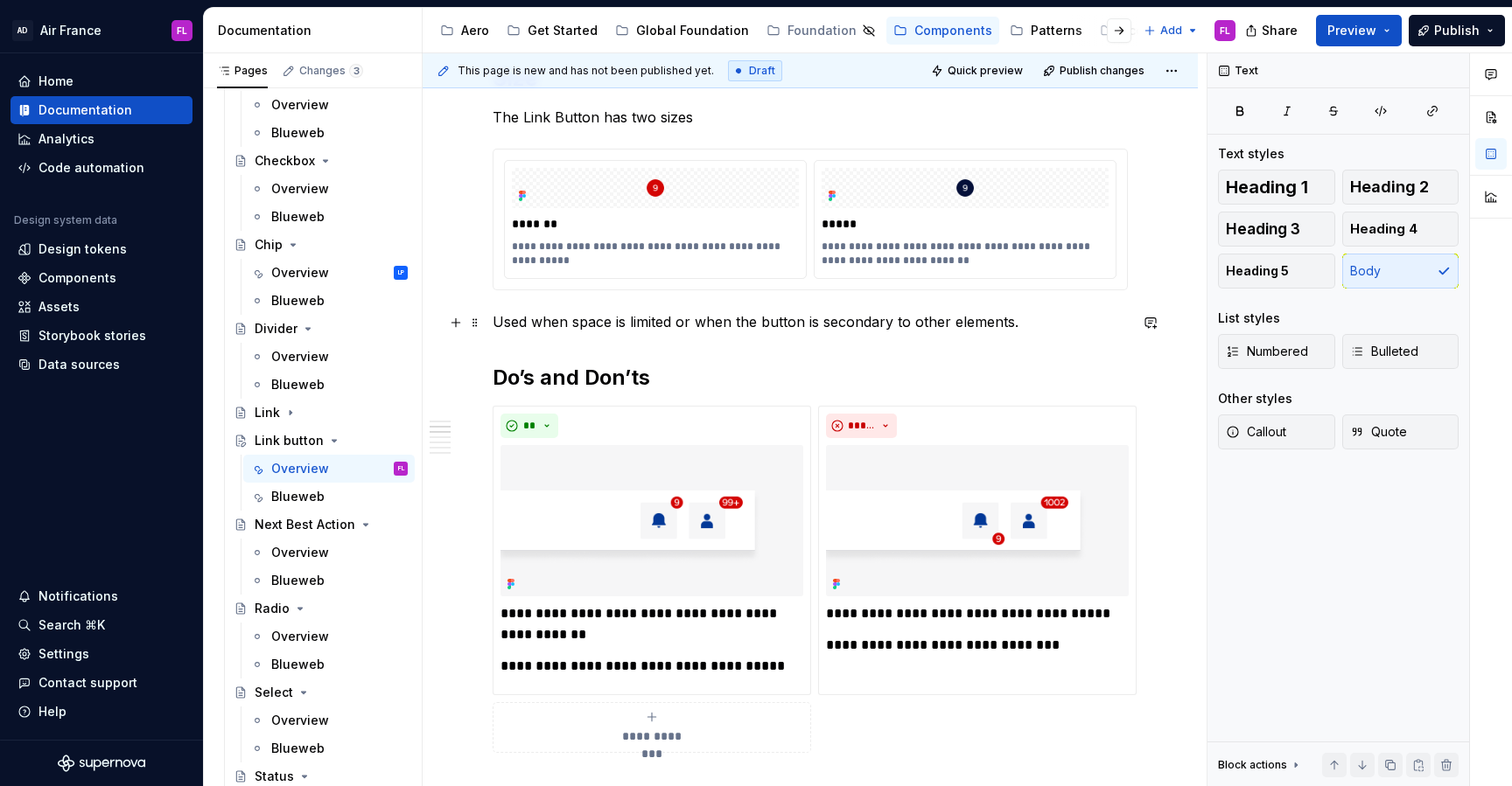
click at [509, 326] on p "Used when space is limited or when the button is secondary to other elements." at bounding box center [810, 321] width 635 height 21
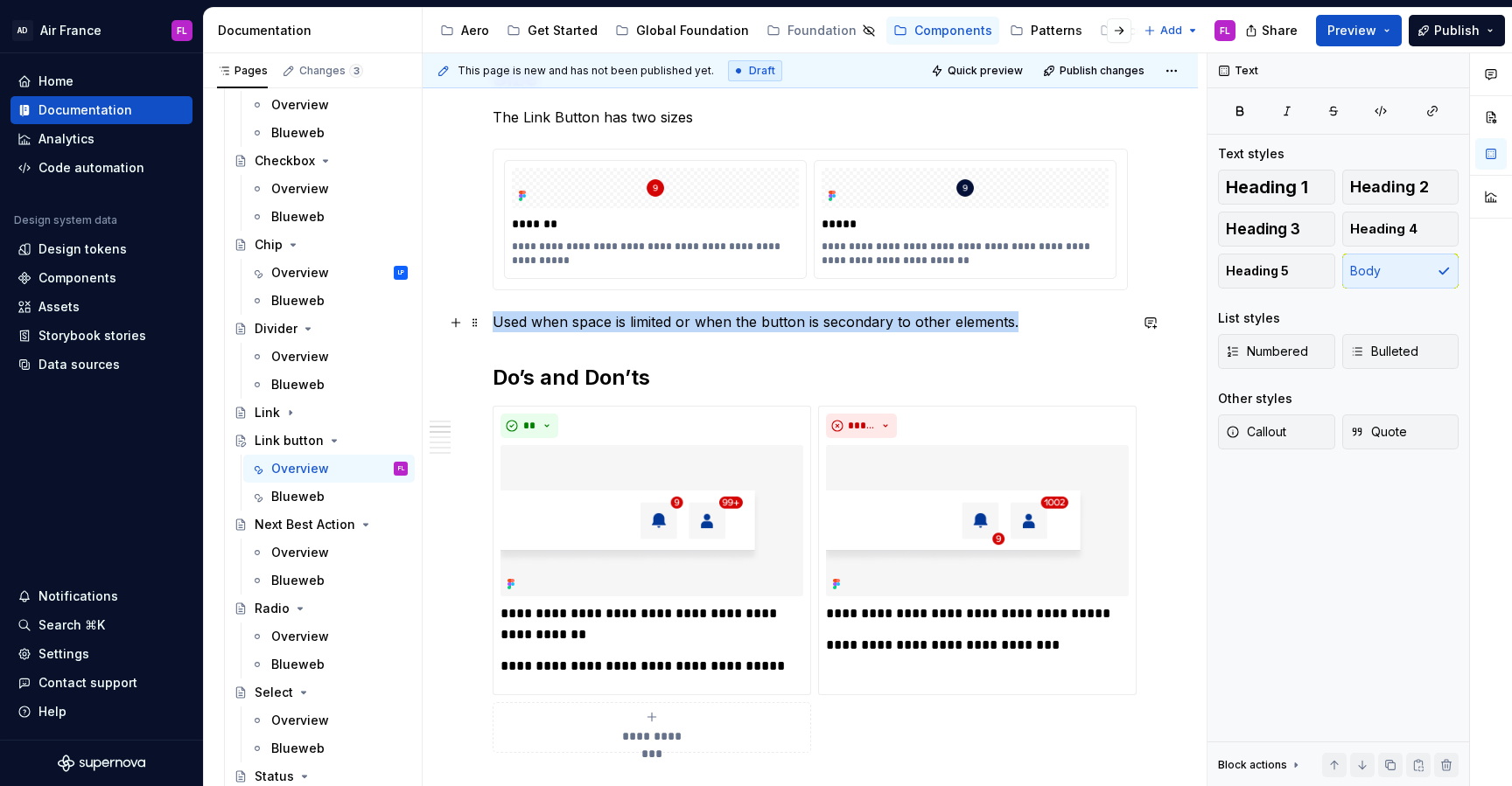
click at [509, 326] on p "Used when space is limited or when the button is secondary to other elements." at bounding box center [810, 321] width 635 height 21
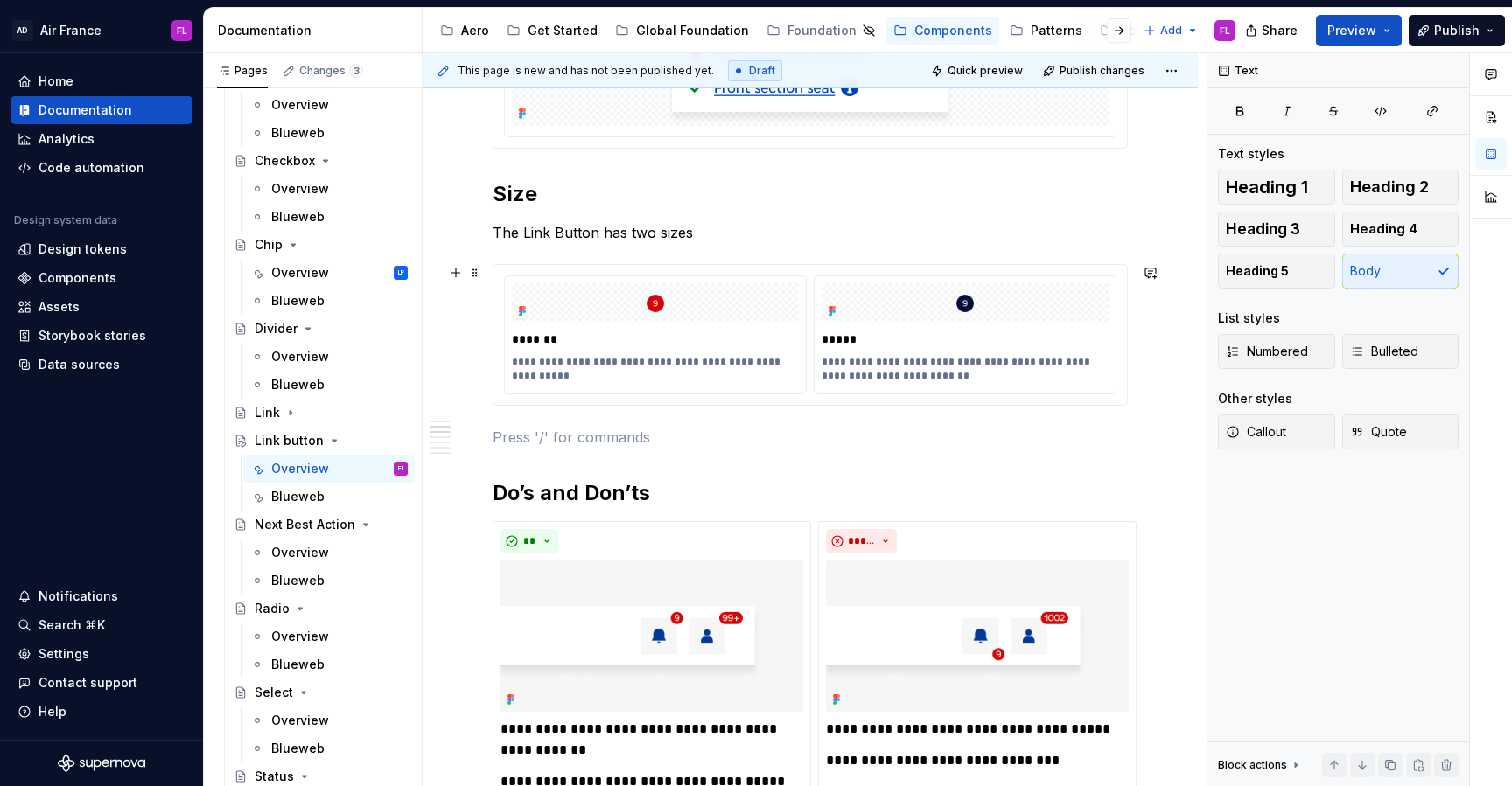
scroll to position [993, 0]
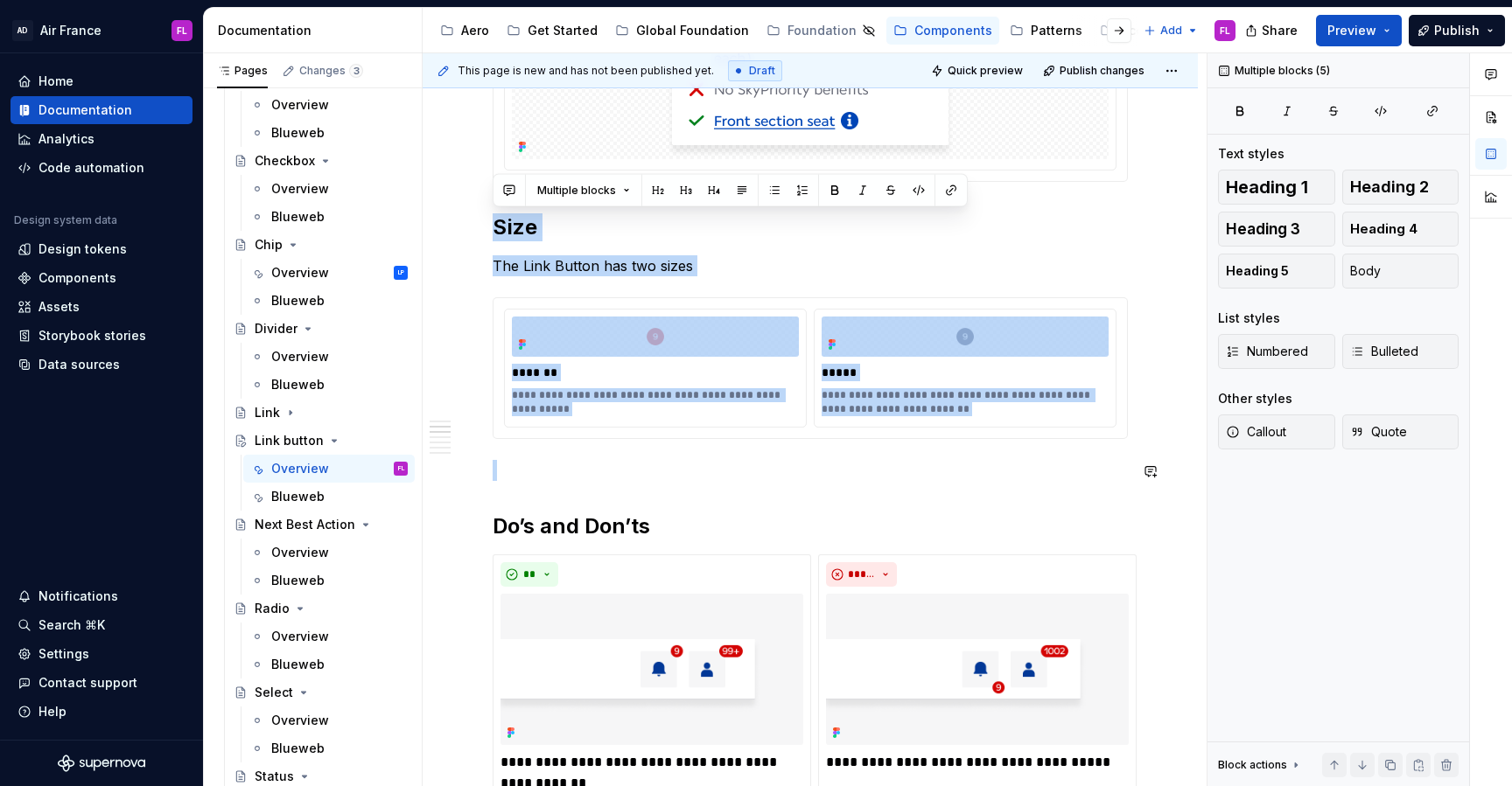
drag, startPoint x: 493, startPoint y: 229, endPoint x: 1200, endPoint y: 482, distance: 750.9
copy div "**********"
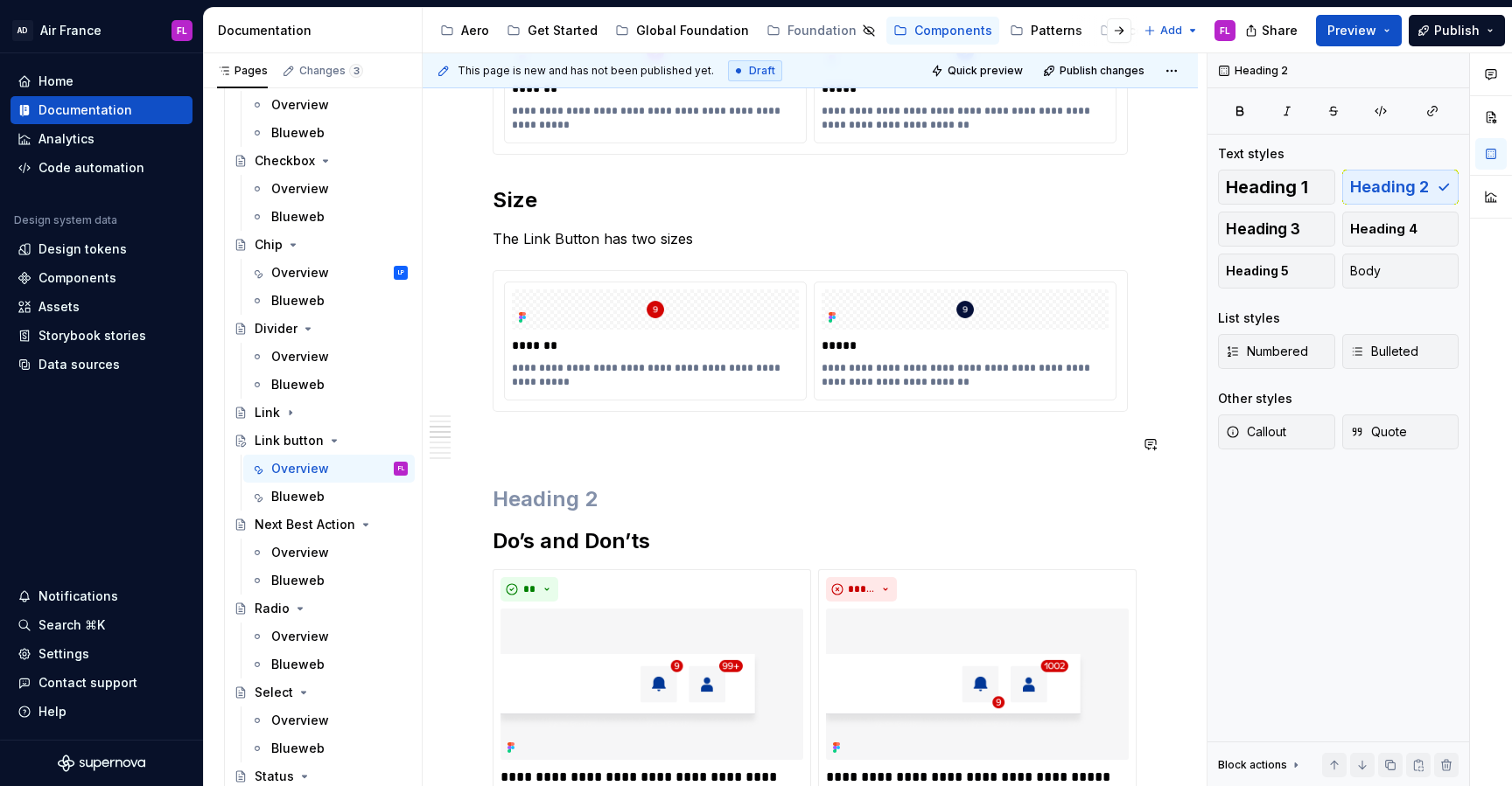
scroll to position [1292, 0]
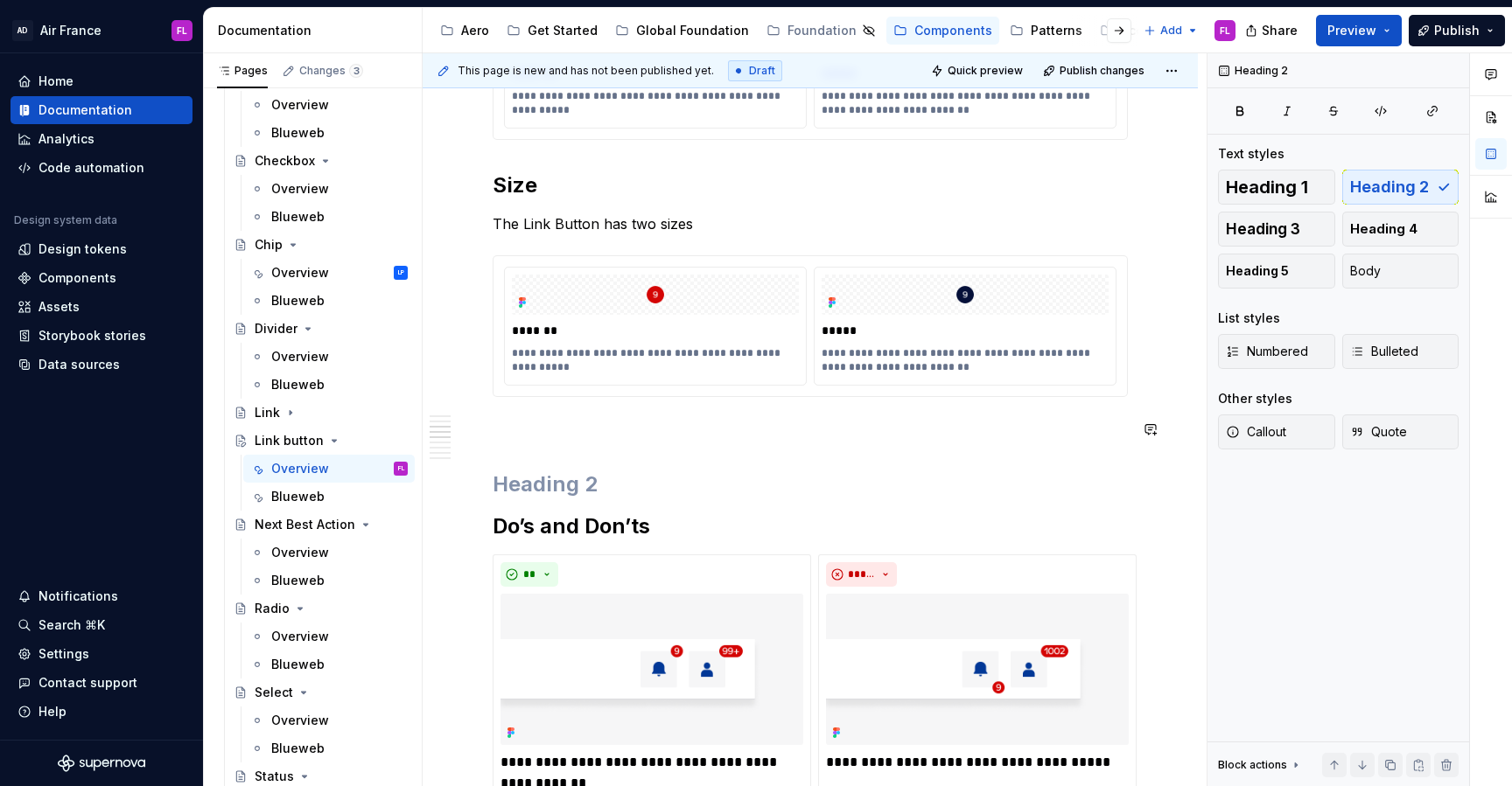
click at [502, 439] on p at bounding box center [810, 429] width 635 height 21
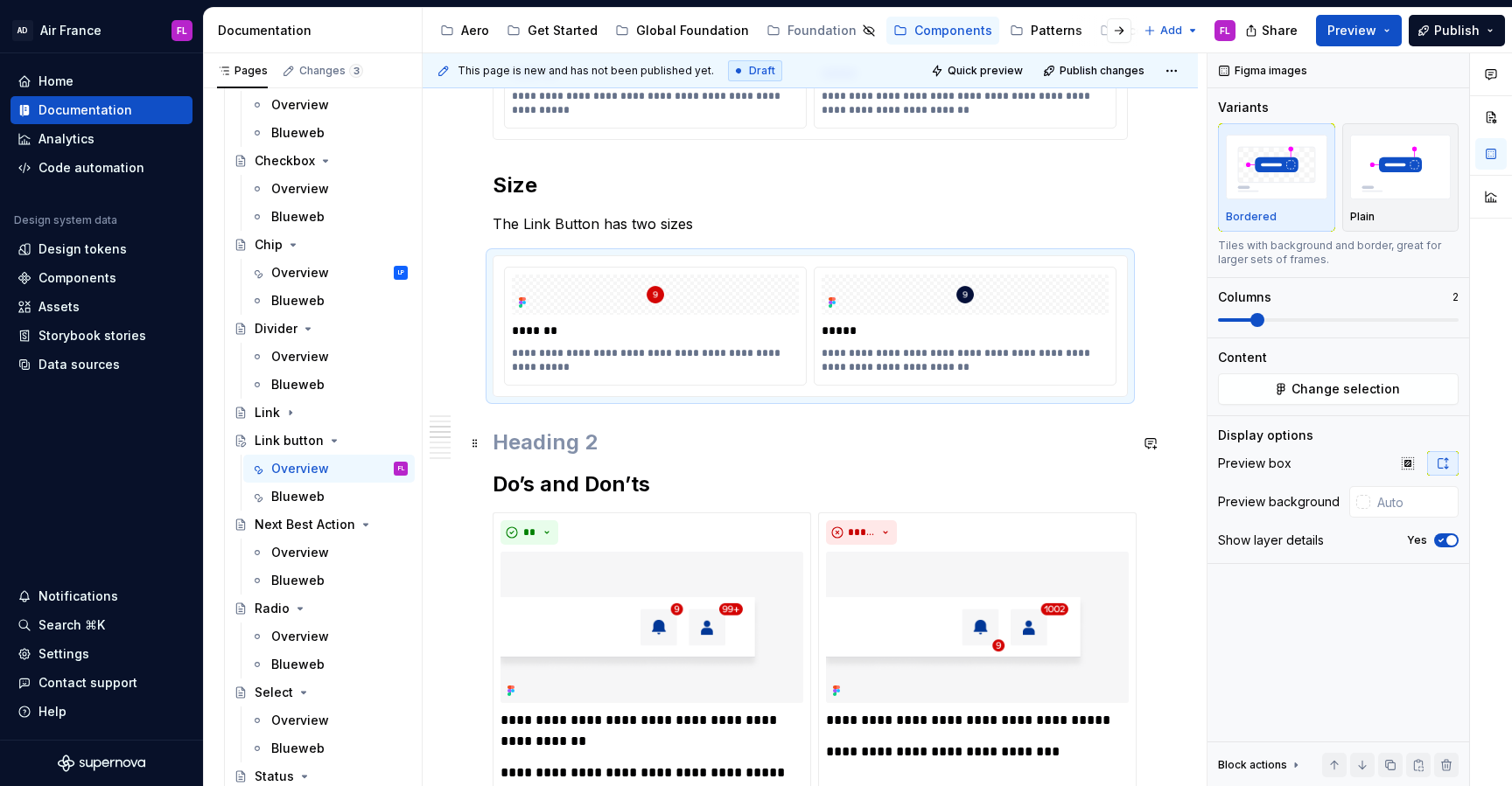
click at [520, 440] on h2 at bounding box center [810, 442] width 635 height 28
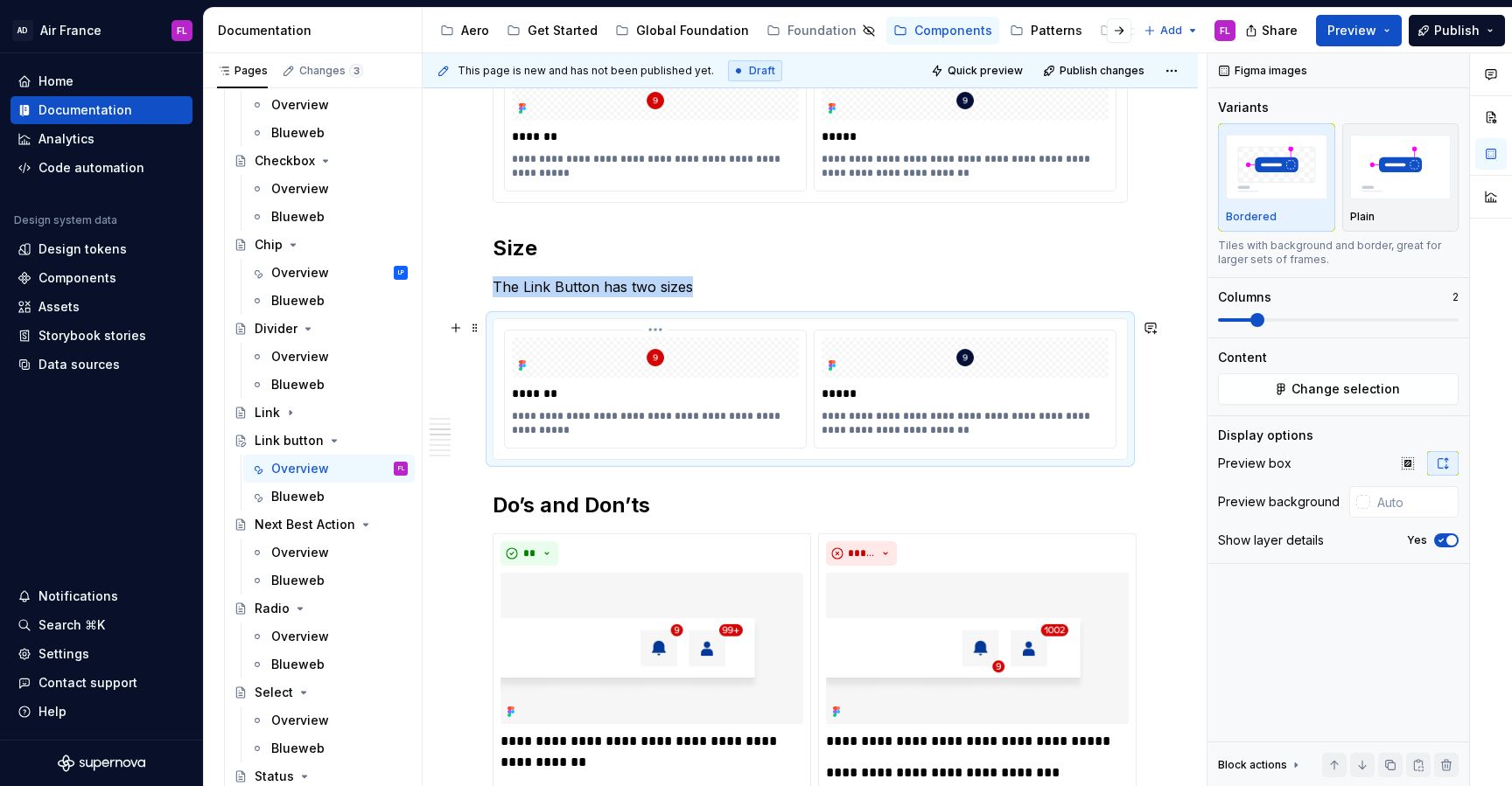
scroll to position [1135, 0]
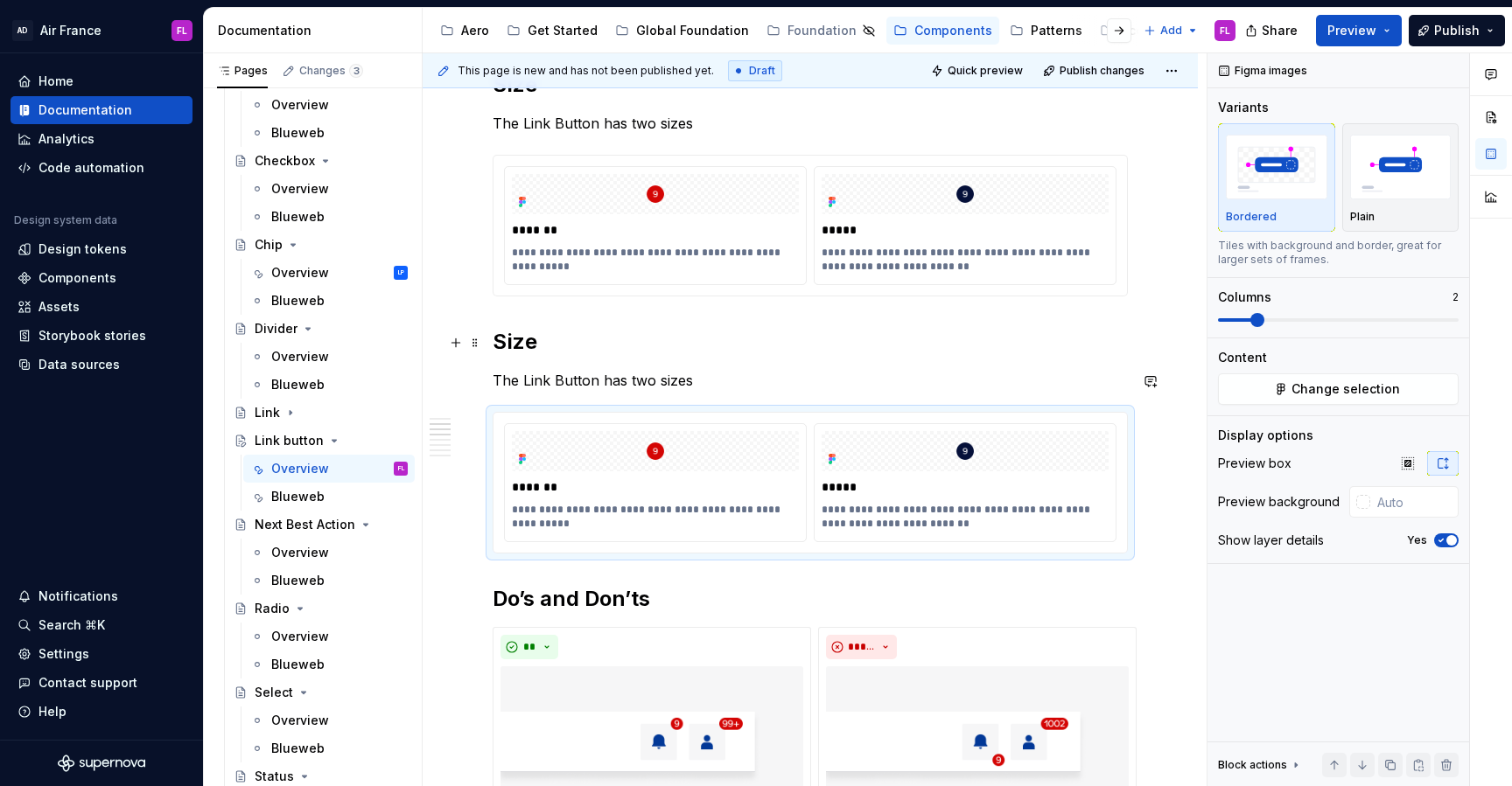
click at [516, 344] on h2 "Size" at bounding box center [810, 342] width 635 height 28
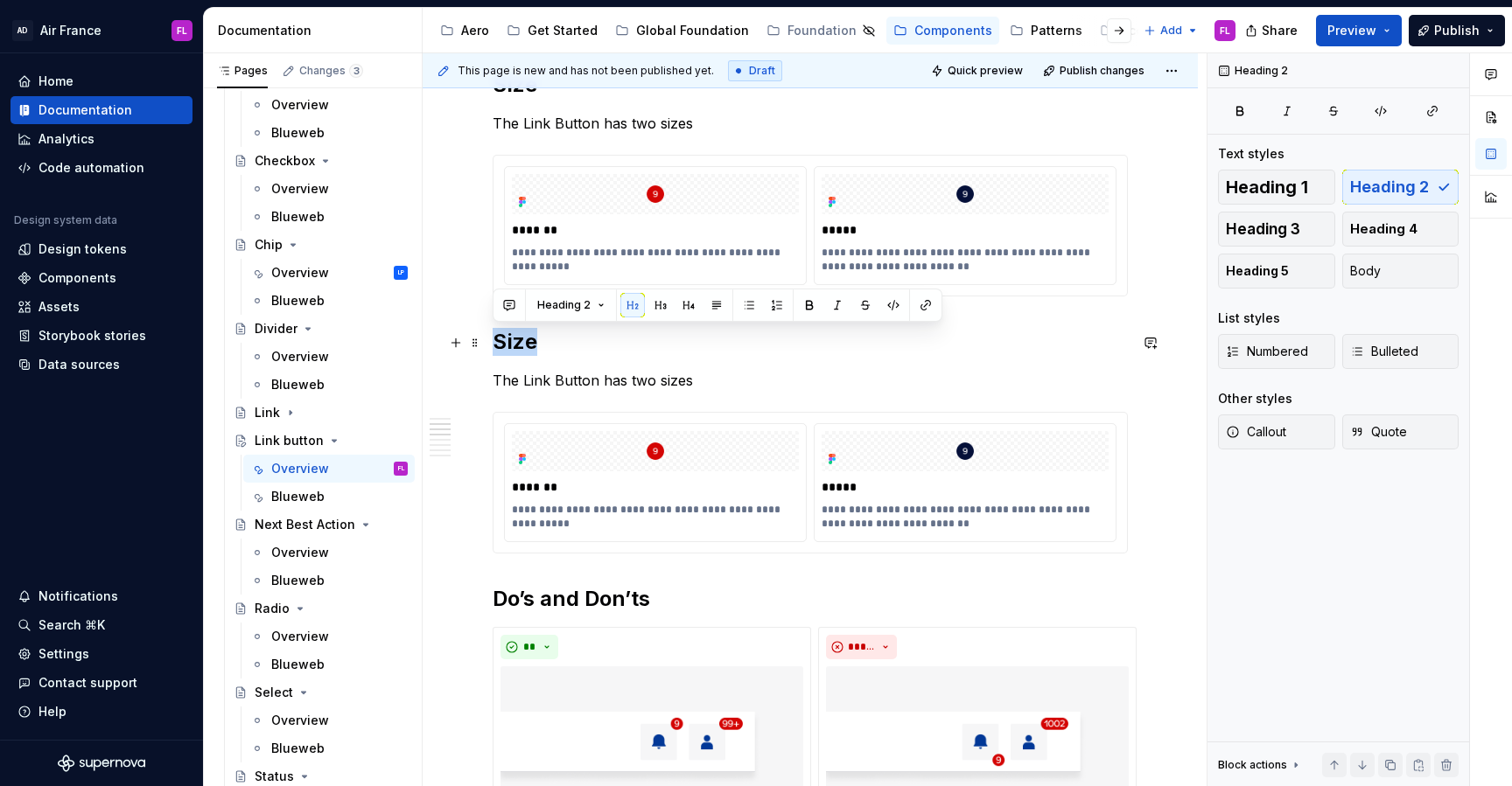
click at [516, 344] on h2 "Size" at bounding box center [810, 342] width 635 height 28
click at [553, 376] on p "The Link Button has two sizes" at bounding box center [810, 380] width 635 height 21
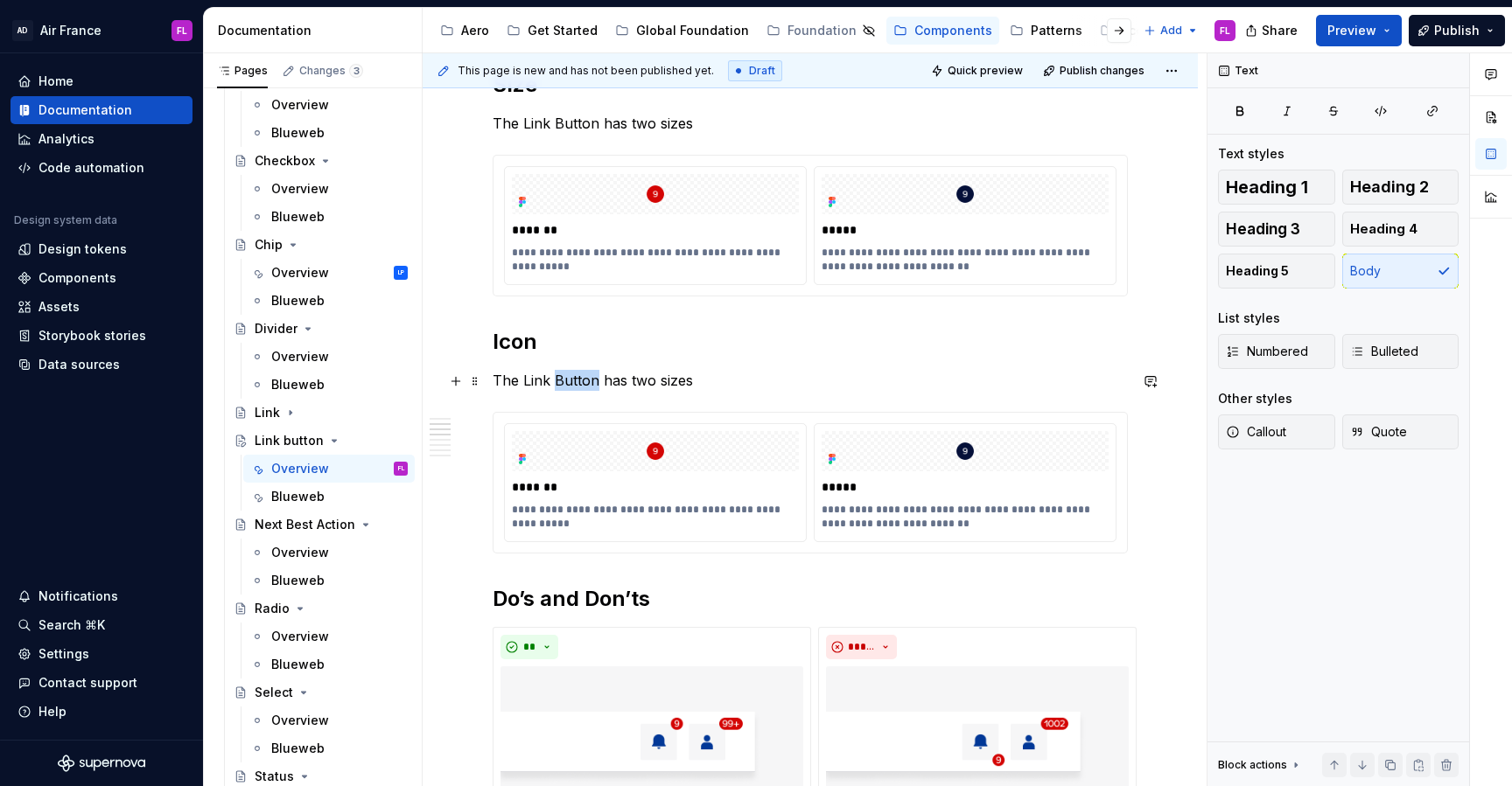
click at [553, 376] on p "The Link Button has two sizes" at bounding box center [810, 380] width 635 height 21
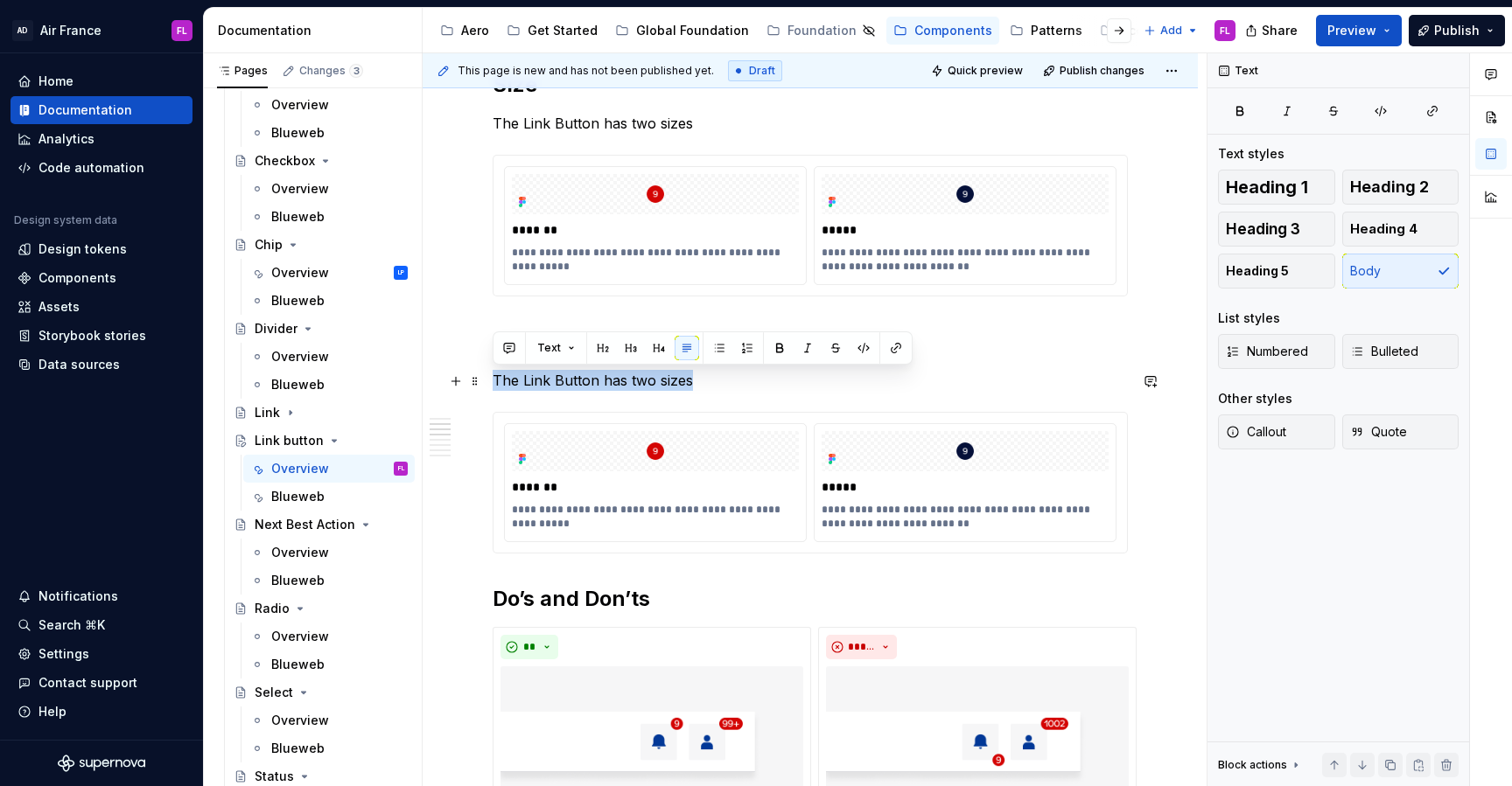
click at [553, 376] on p "The Link Button has two sizes" at bounding box center [810, 380] width 635 height 21
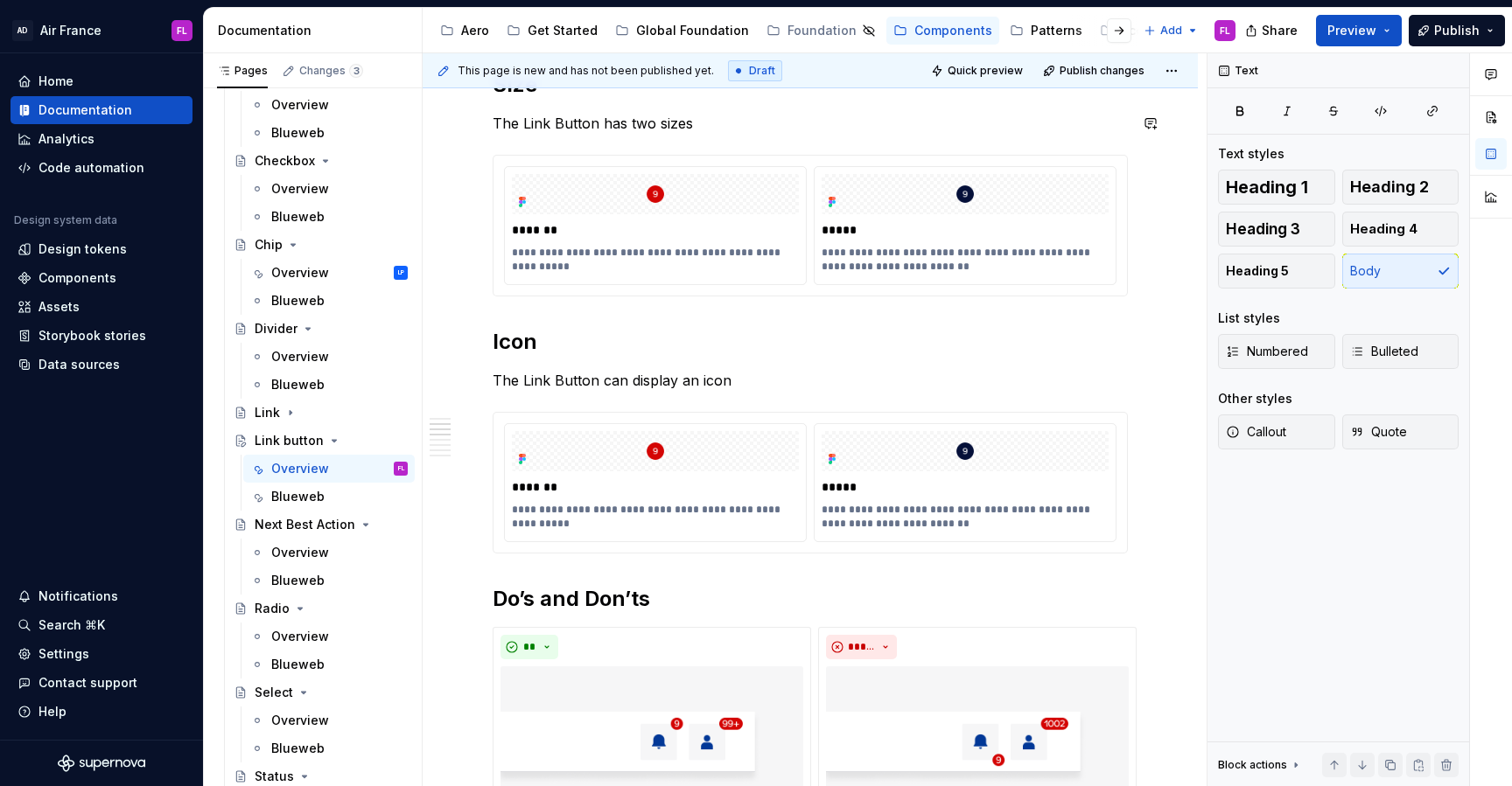
type textarea "*"
click at [526, 483] on p "*******" at bounding box center [657, 487] width 291 height 17
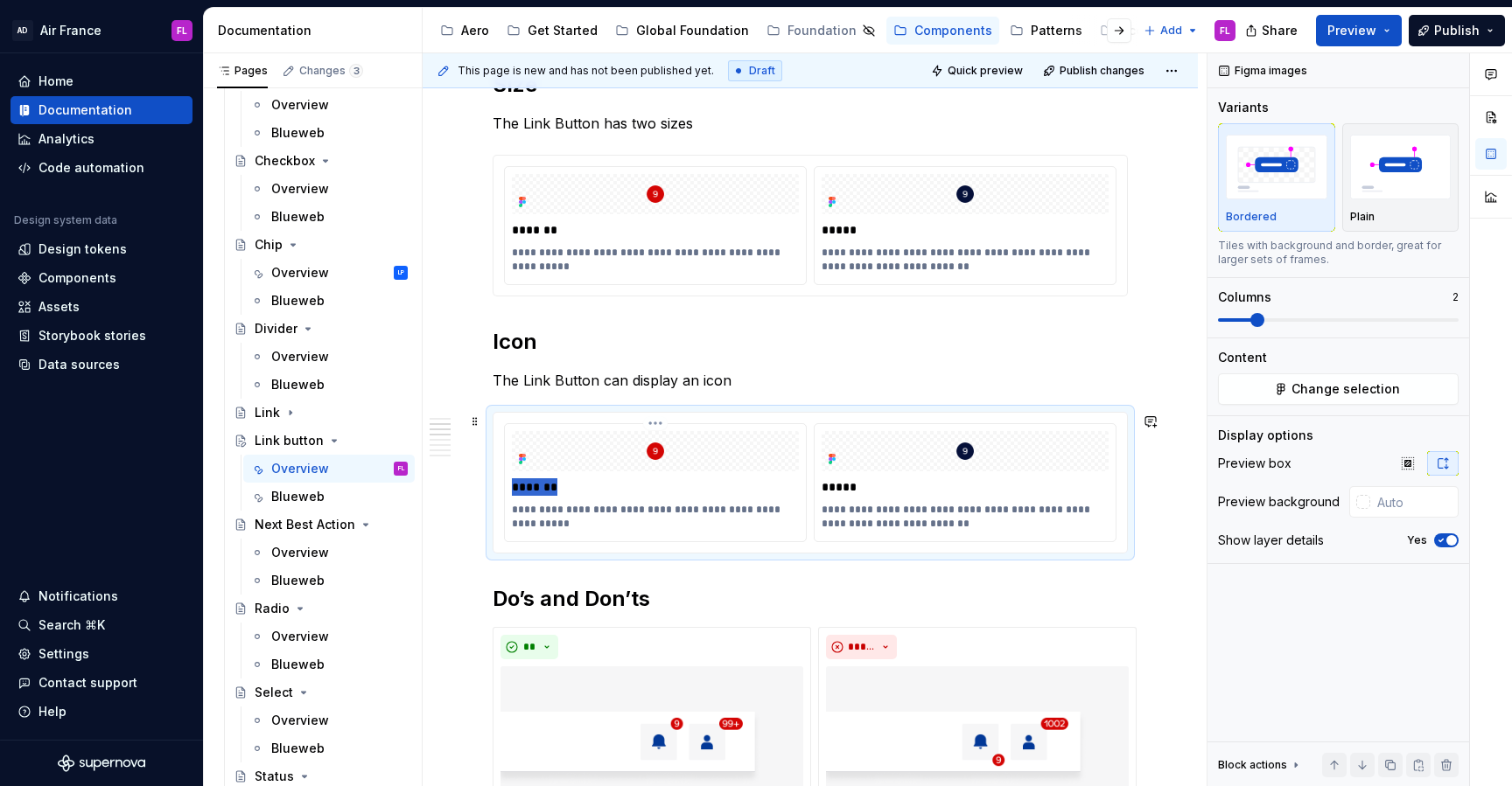
click at [526, 483] on p "*******" at bounding box center [657, 487] width 291 height 17
click at [840, 481] on p "*****" at bounding box center [967, 487] width 291 height 17
click at [709, 516] on p "**********" at bounding box center [657, 517] width 291 height 28
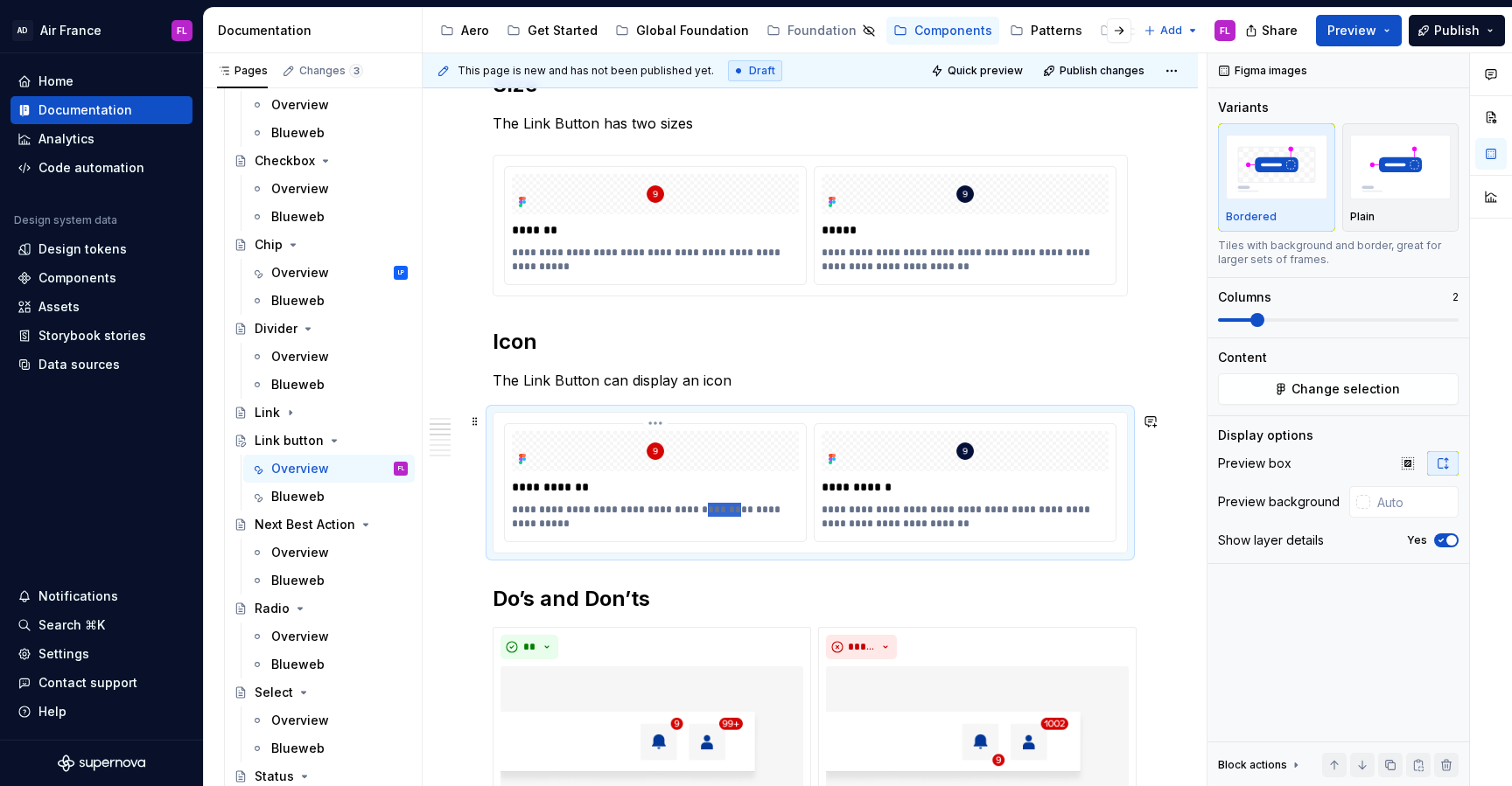
click at [709, 516] on p "**********" at bounding box center [657, 517] width 291 height 28
click at [877, 507] on p "**********" at bounding box center [967, 517] width 291 height 28
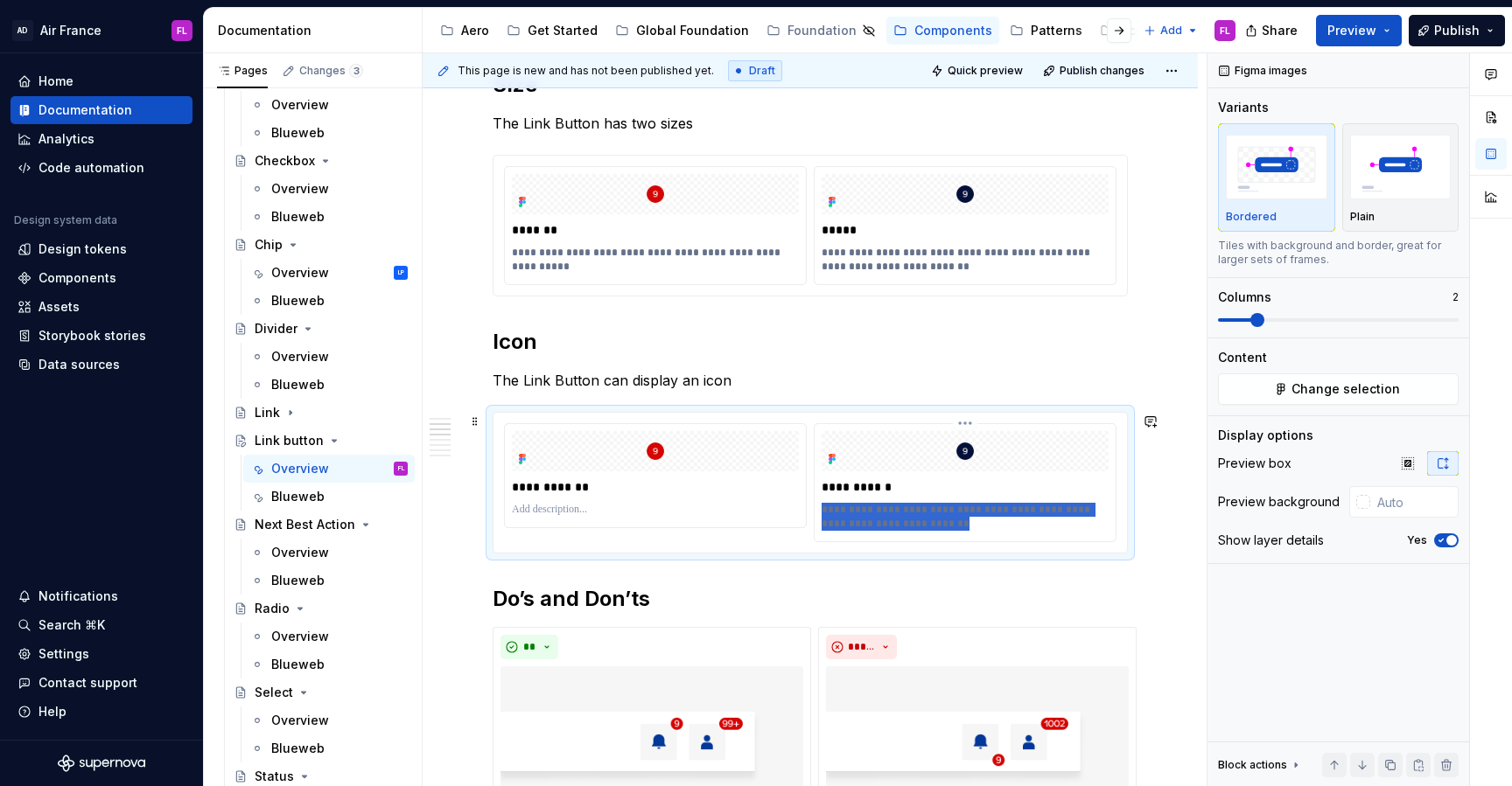
click at [877, 507] on p "**********" at bounding box center [967, 517] width 291 height 28
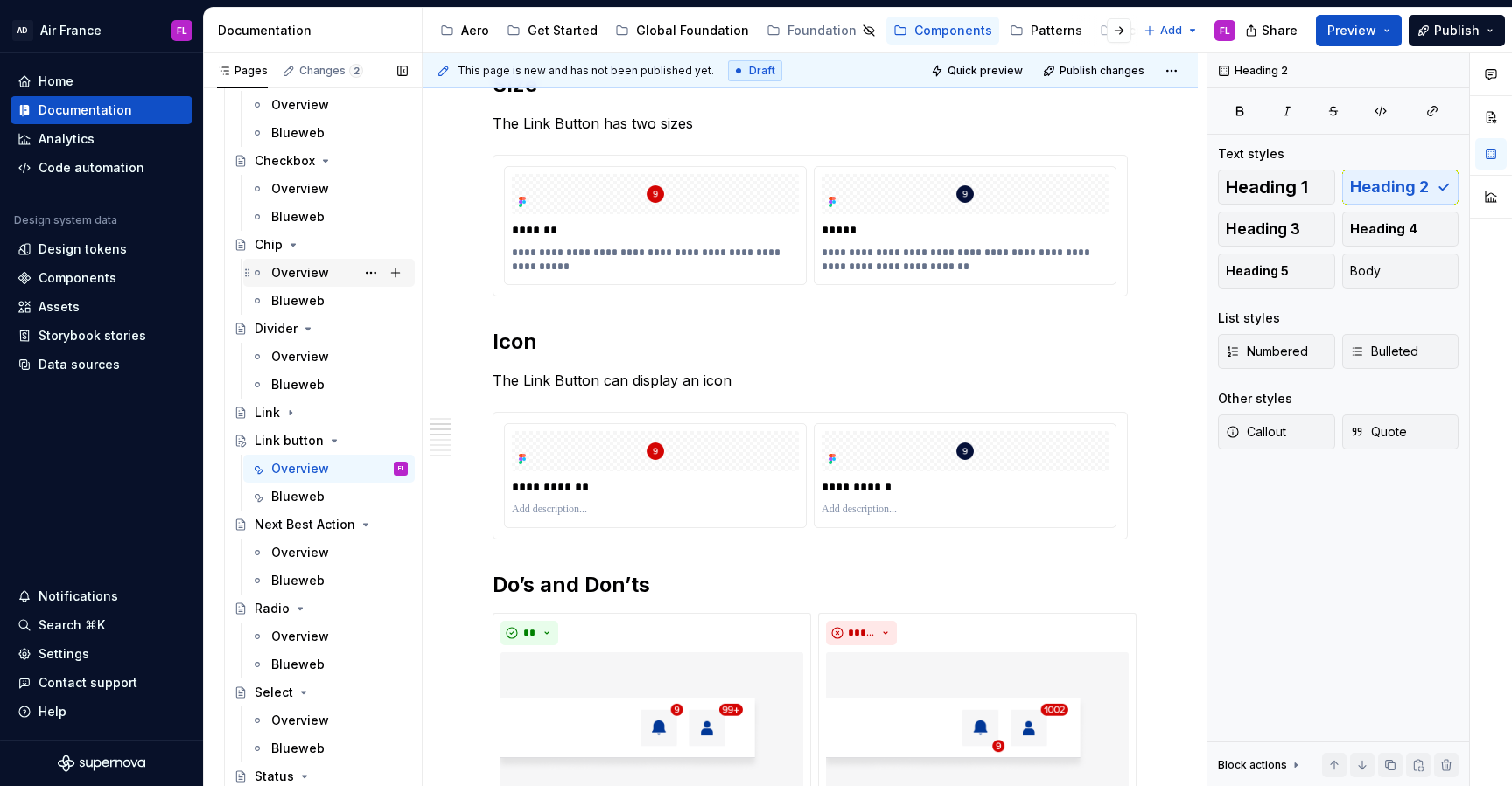
click at [270, 265] on div "Overview LP" at bounding box center [328, 273] width 158 height 25
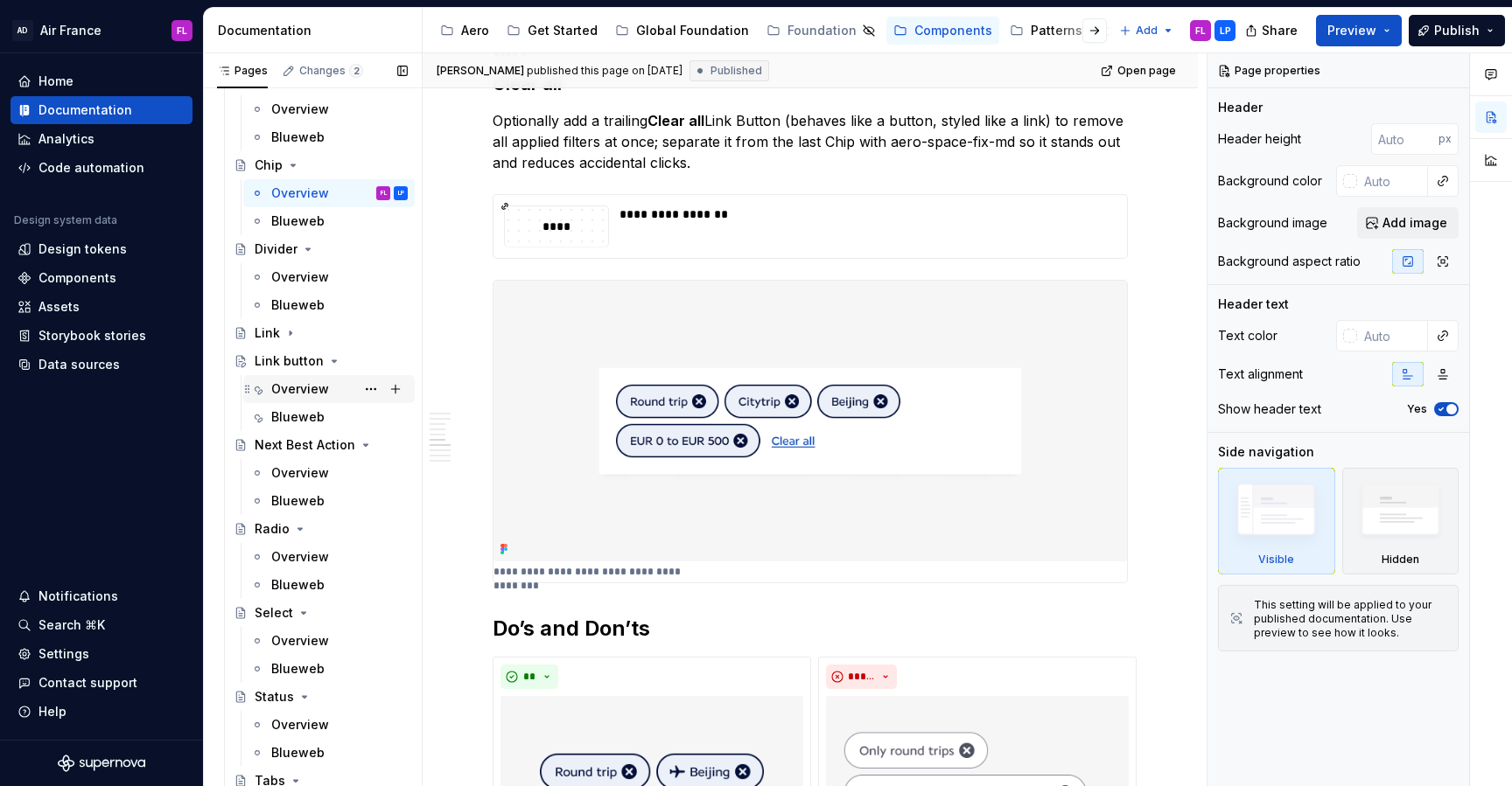
scroll to position [284, 0]
click at [301, 390] on div "Overview" at bounding box center [299, 388] width 57 height 17
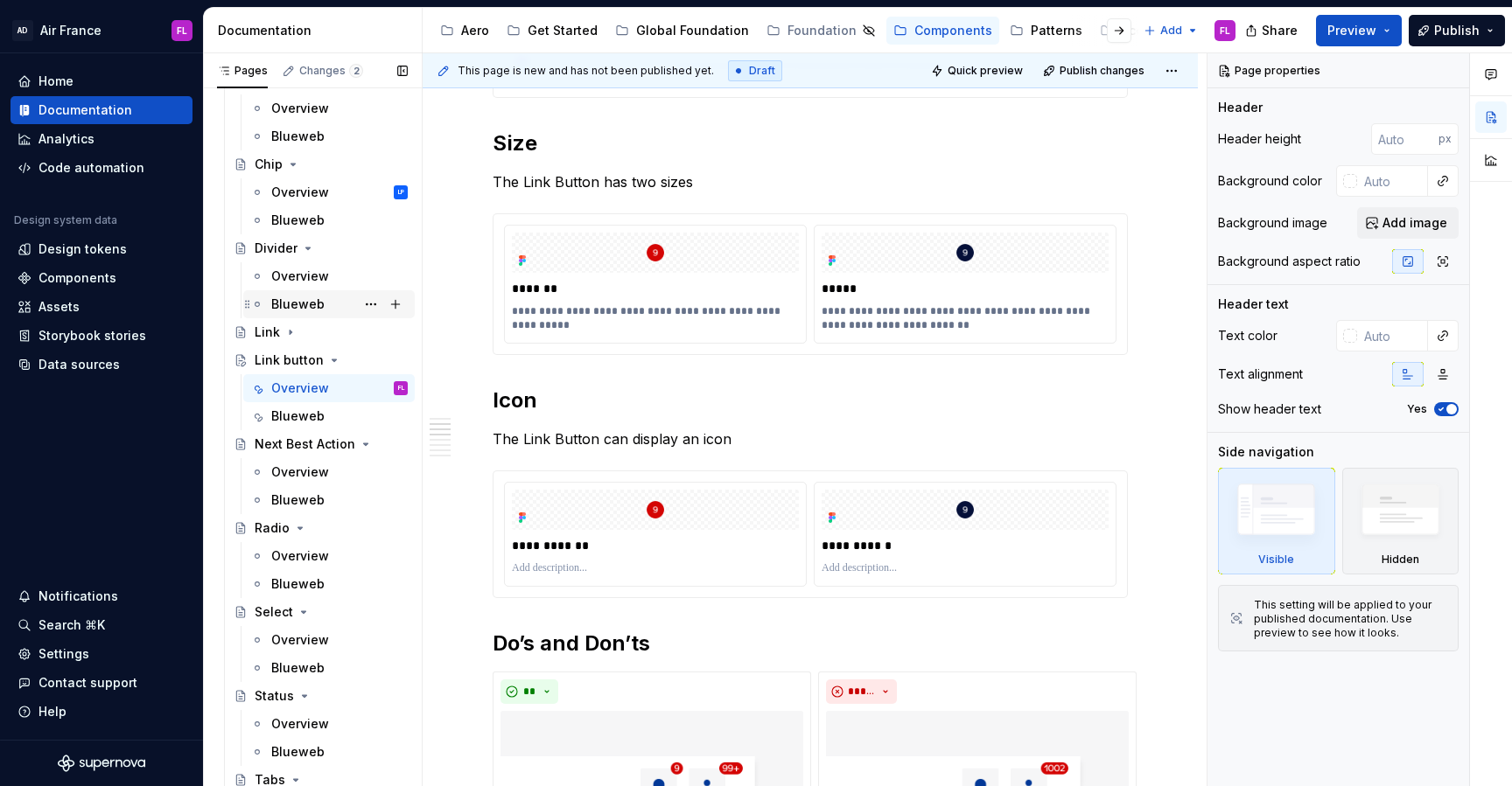
scroll to position [240, 0]
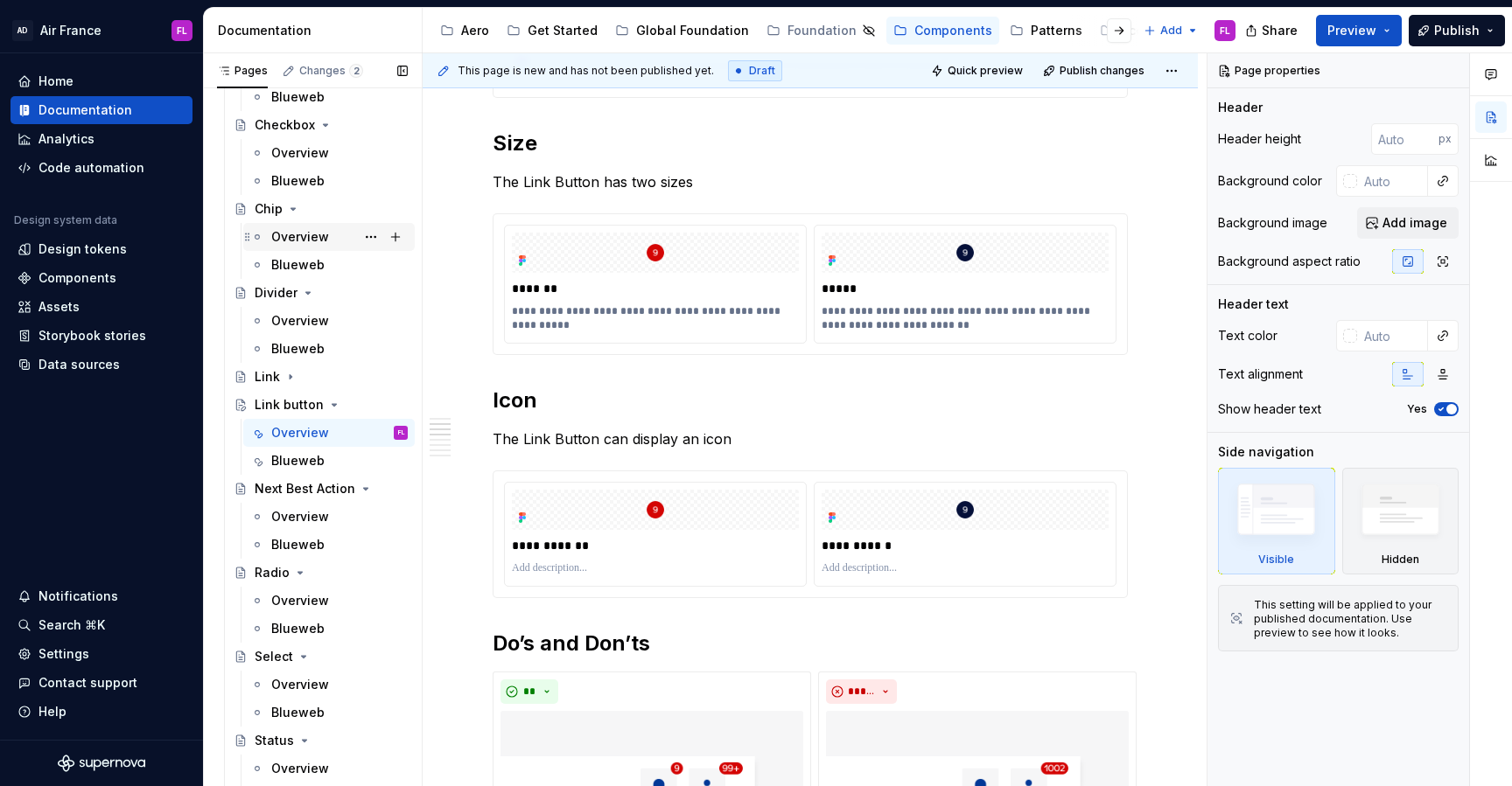
click at [295, 239] on div "Overview" at bounding box center [299, 236] width 57 height 17
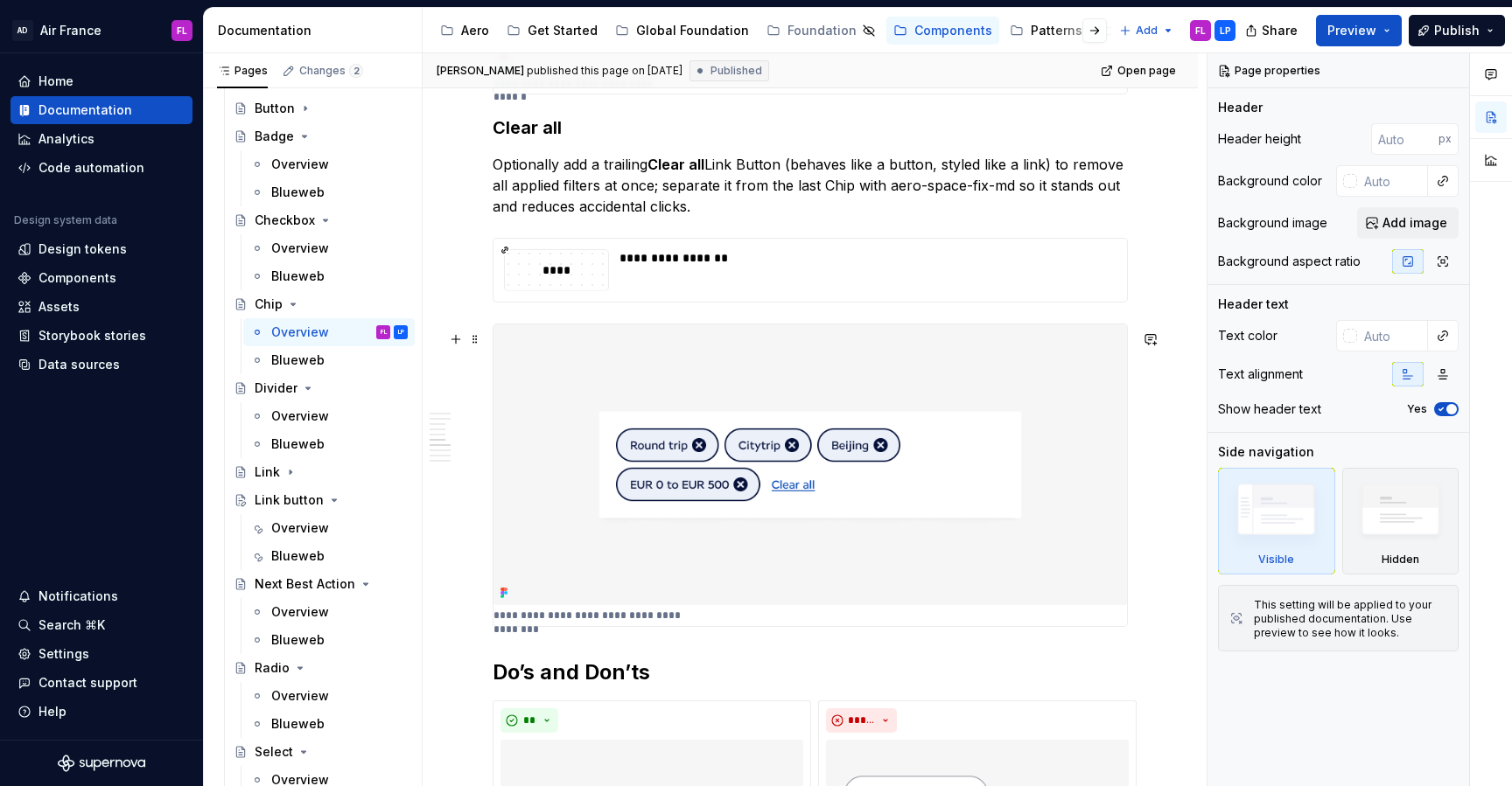
scroll to position [2279, 0]
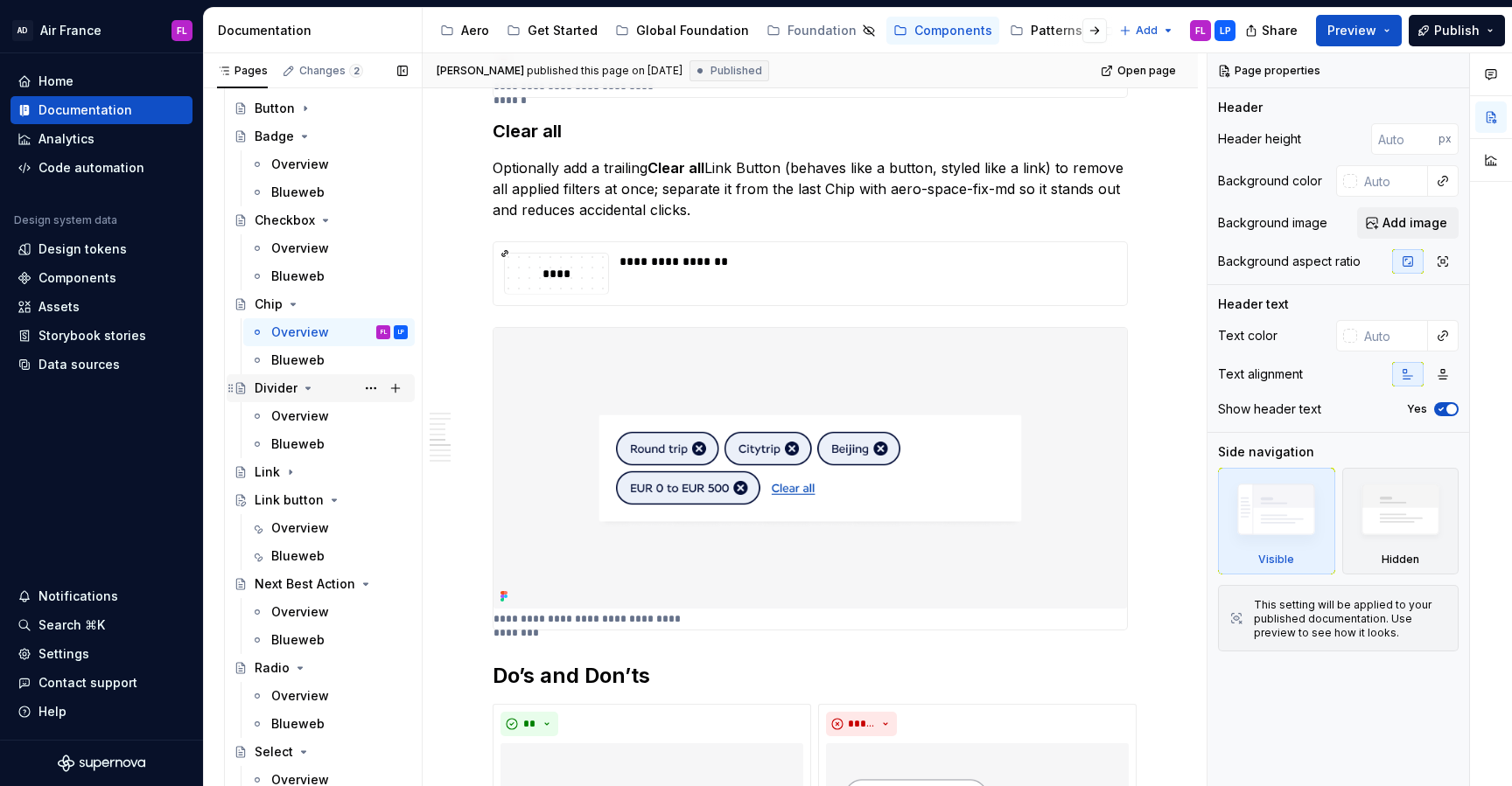
click at [305, 383] on icon "Page tree" at bounding box center [307, 388] width 14 height 14
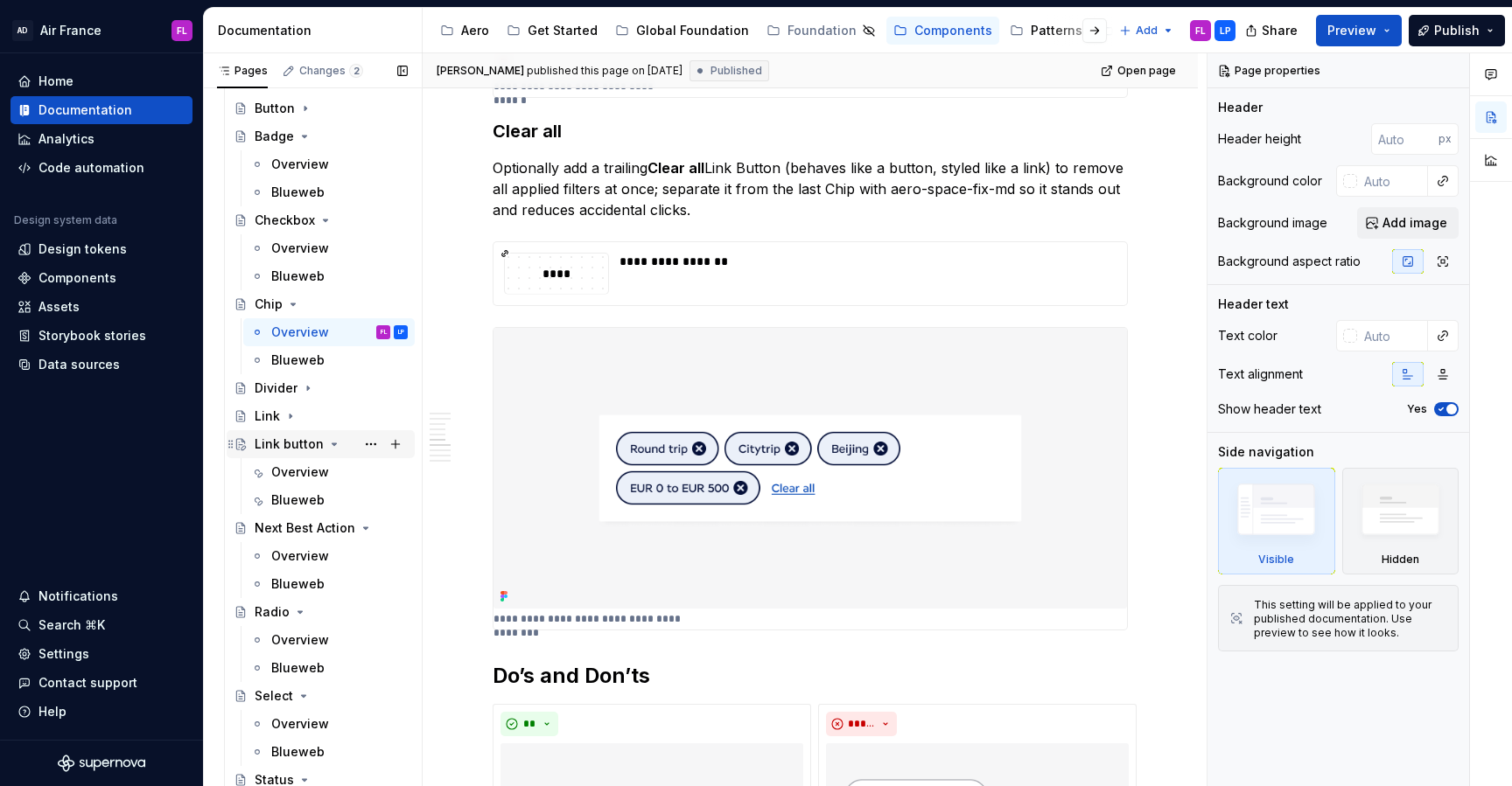
click at [333, 443] on icon "Page tree" at bounding box center [335, 444] width 5 height 2
click at [349, 474] on icon "Page tree" at bounding box center [347, 471] width 14 height 14
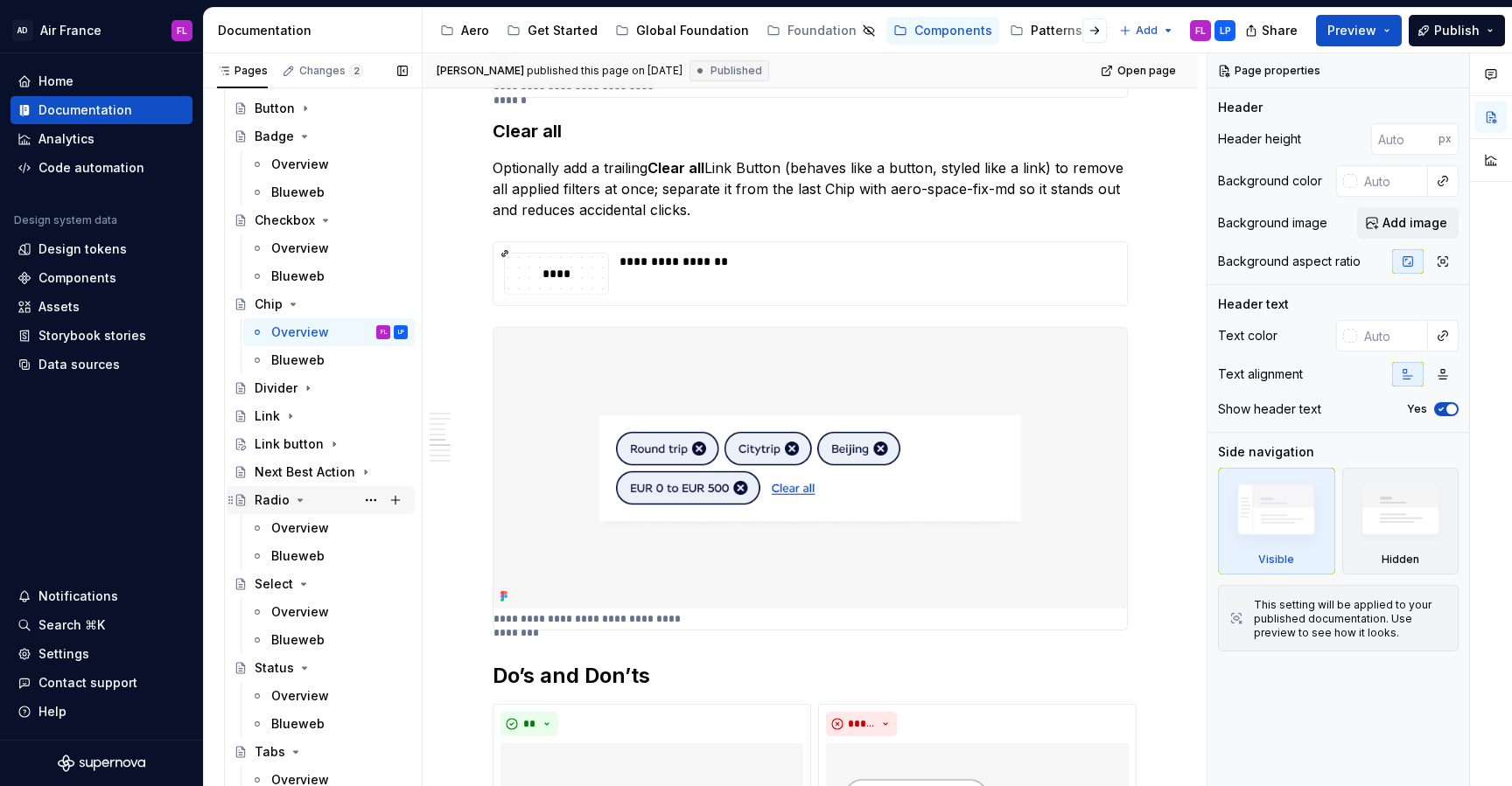
click at [299, 505] on icon "Page tree" at bounding box center [299, 500] width 14 height 14
click at [301, 532] on icon "Page tree" at bounding box center [303, 528] width 14 height 14
click at [303, 556] on icon "Page tree" at bounding box center [305, 556] width 5 height 2
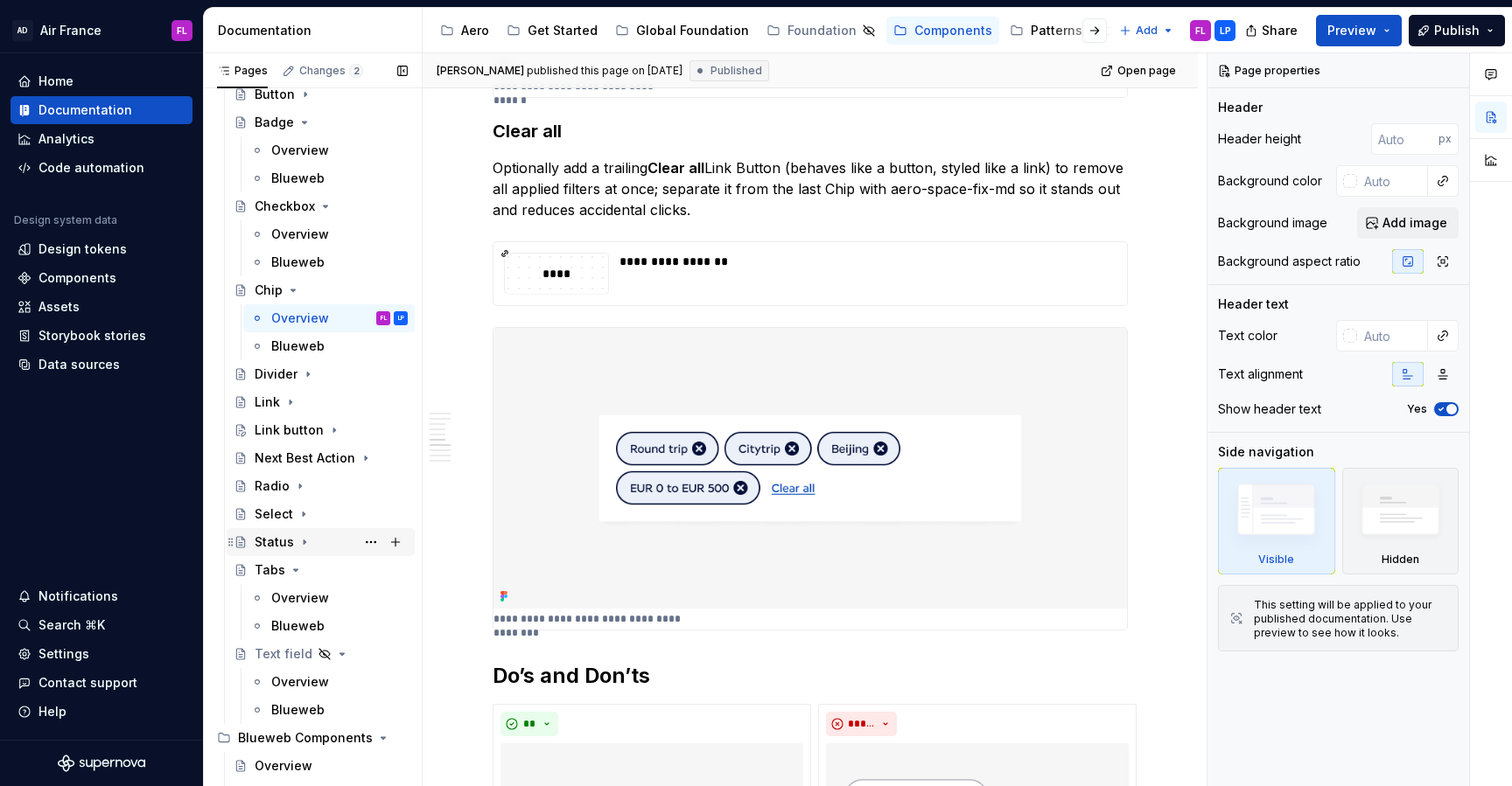
scroll to position [162, 0]
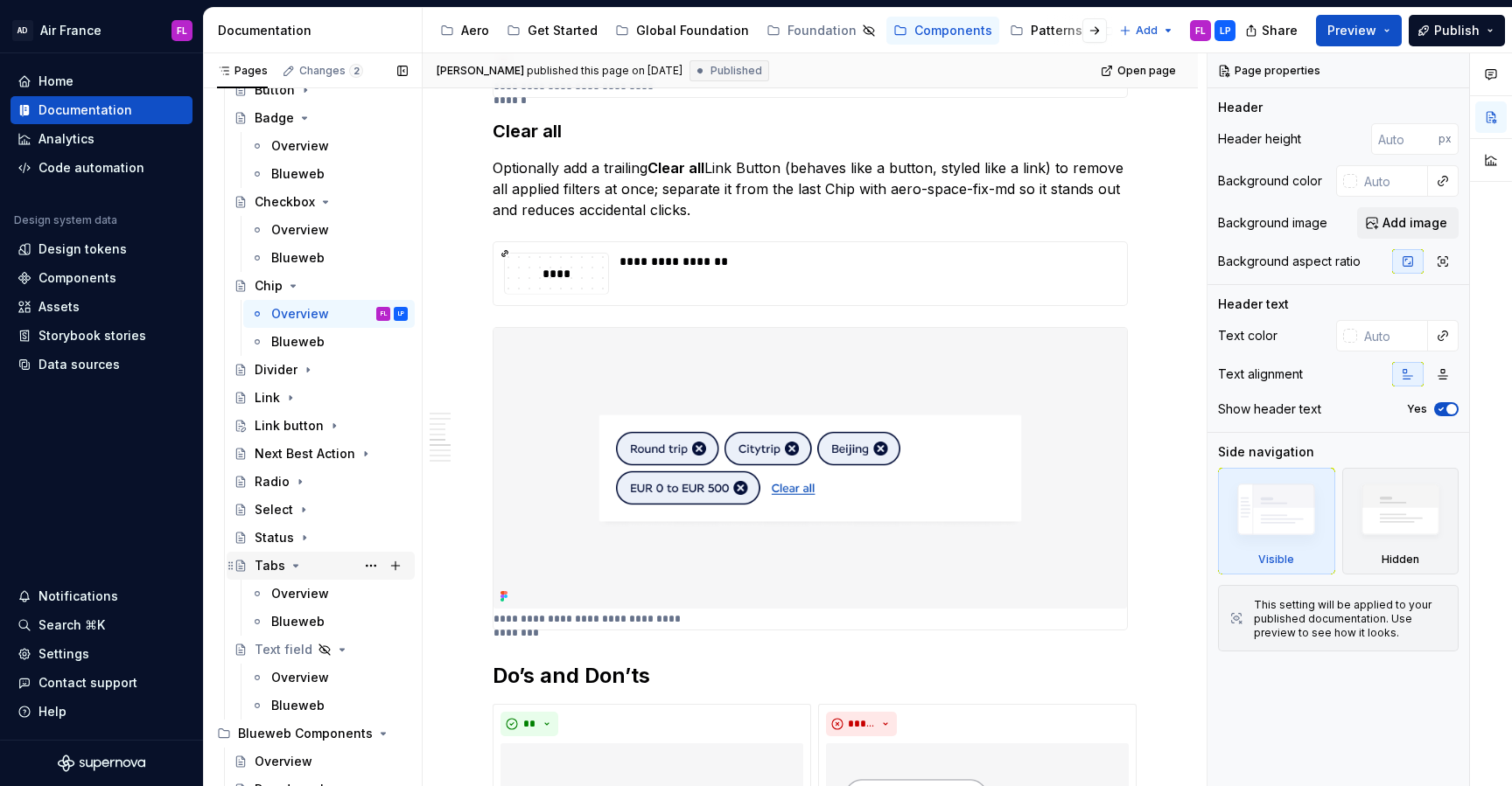
click at [300, 564] on icon "Page tree" at bounding box center [295, 565] width 14 height 14
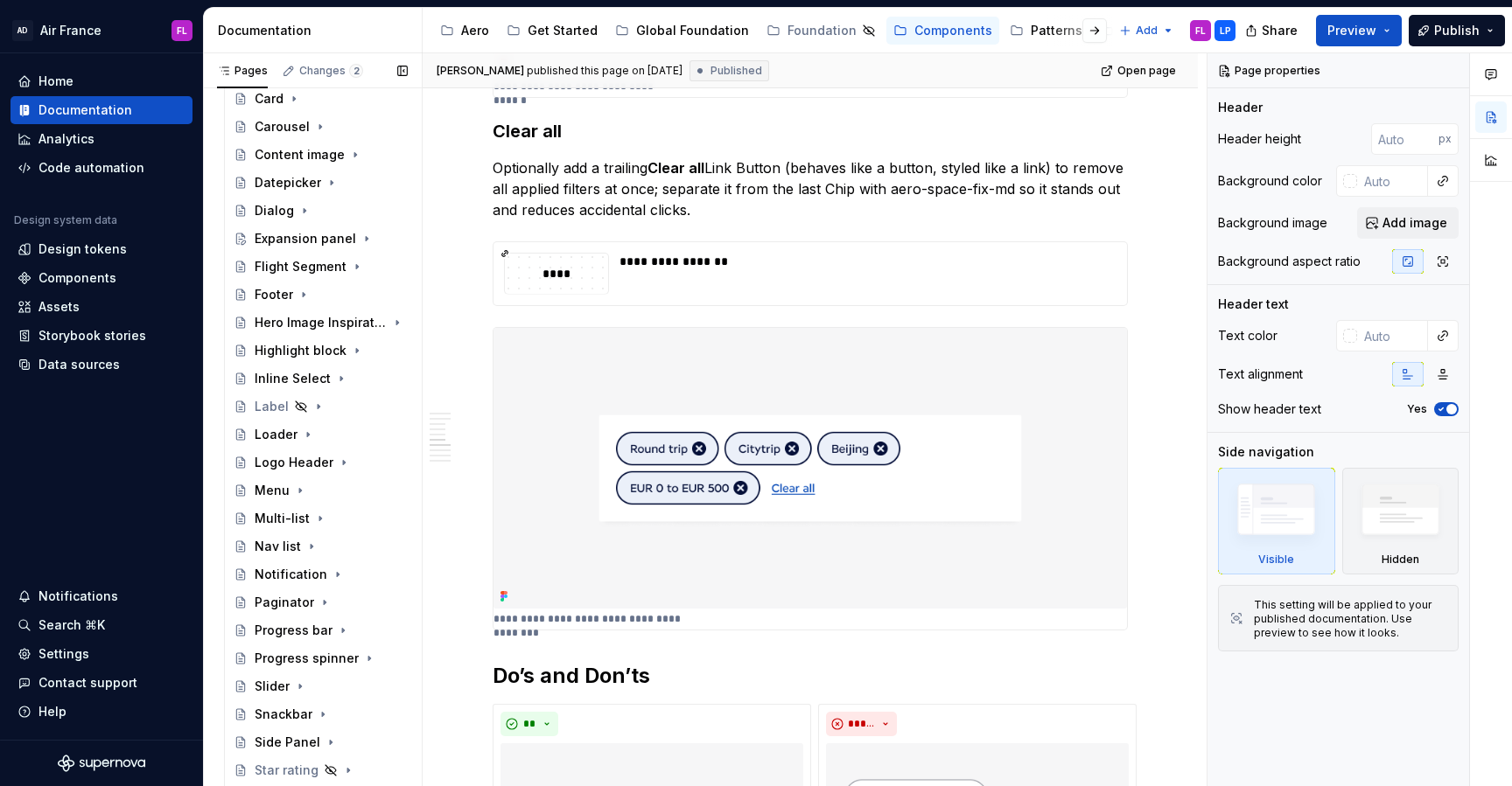
scroll to position [1016, 0]
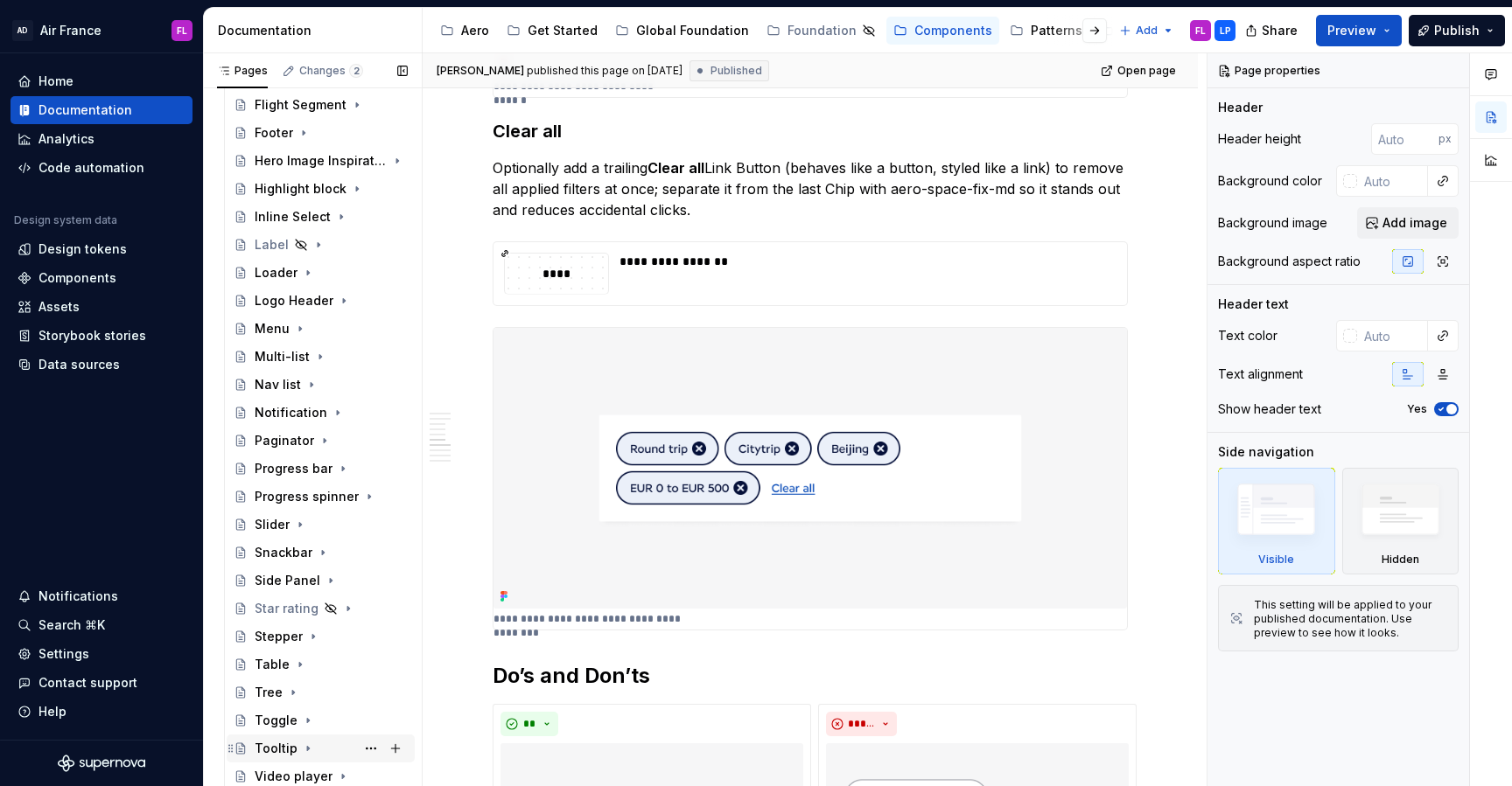
click at [278, 747] on div "Tooltip" at bounding box center [275, 748] width 43 height 17
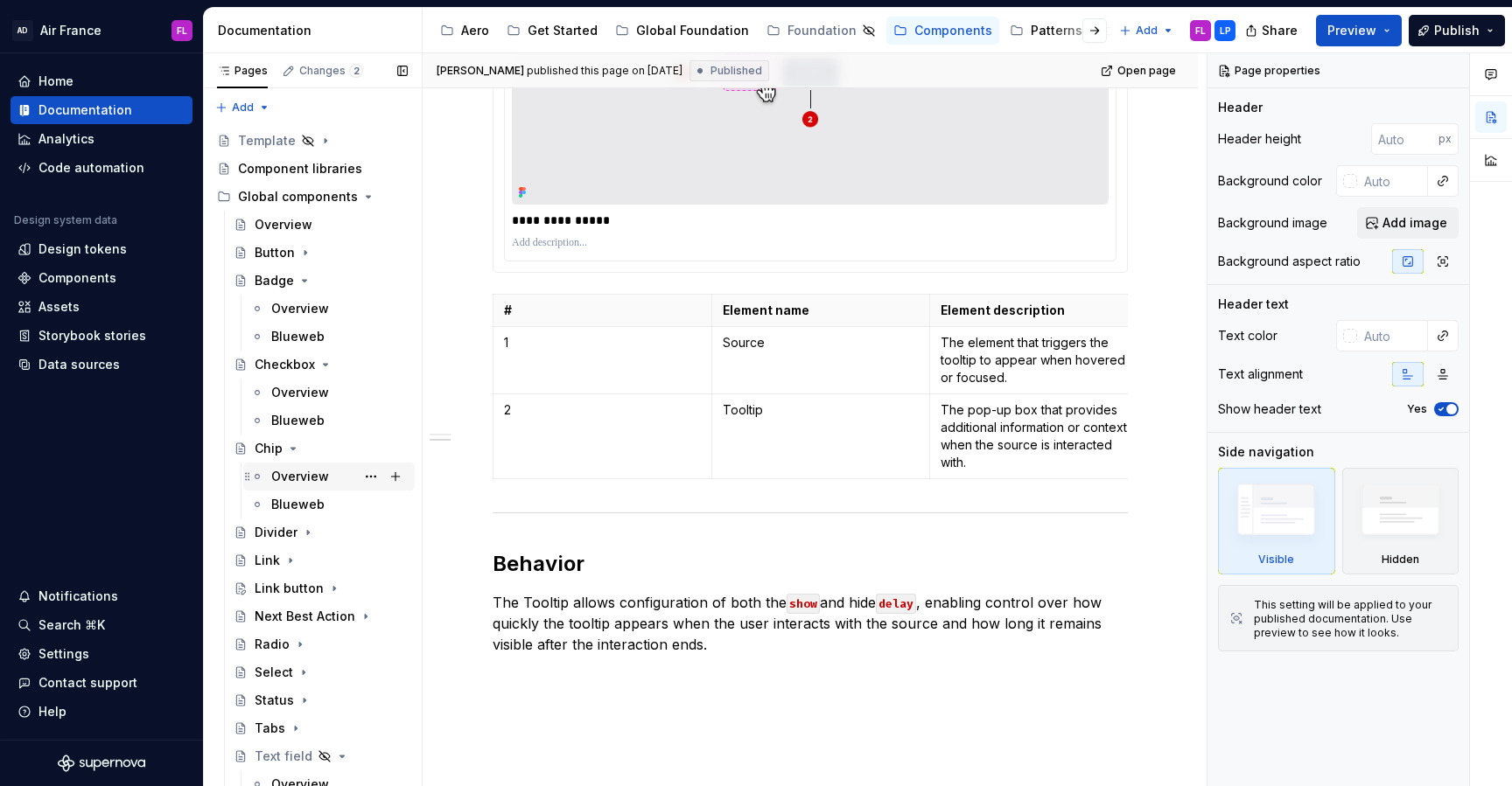
click at [286, 480] on div "Overview" at bounding box center [299, 476] width 57 height 17
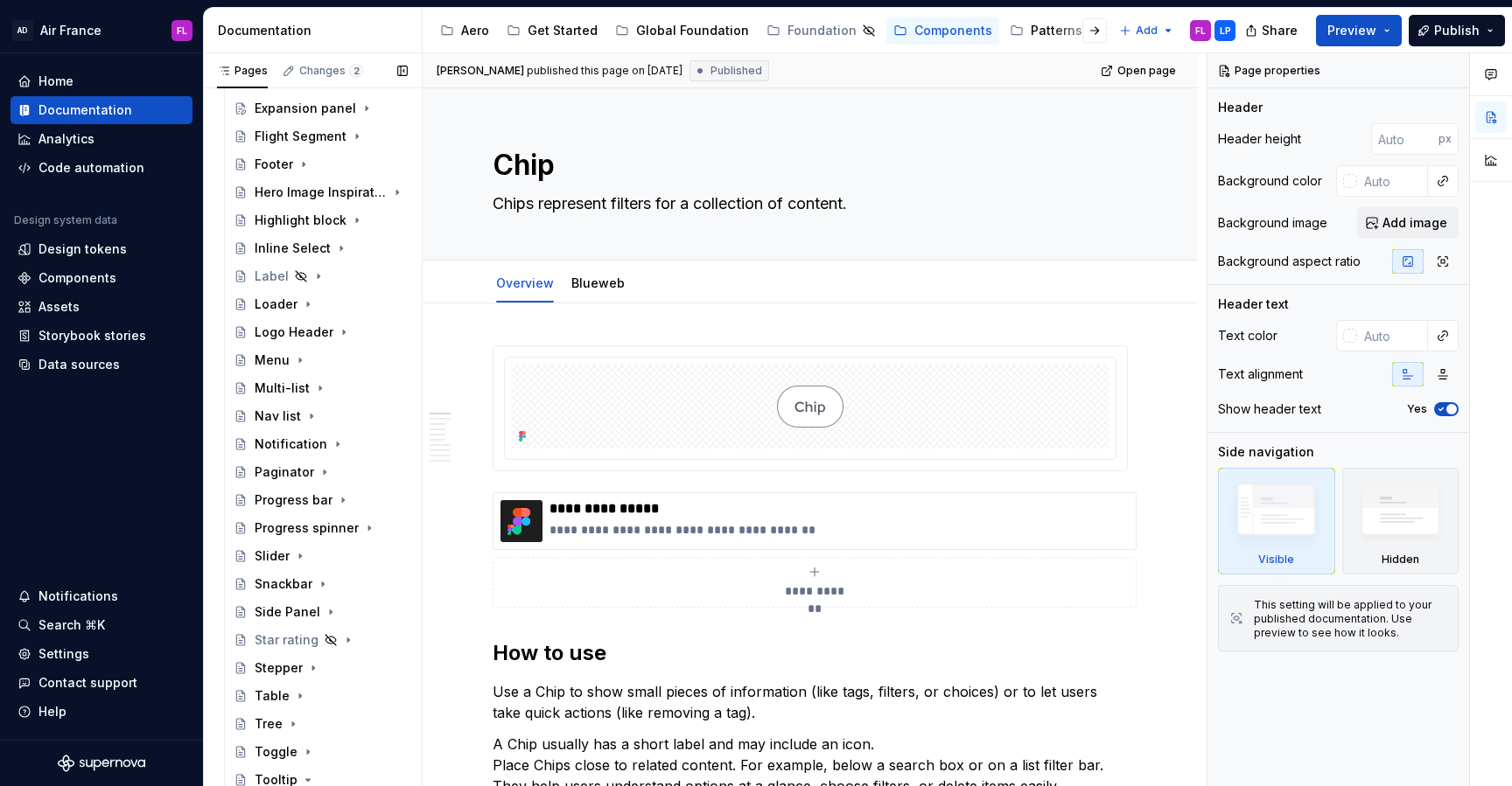
scroll to position [987, 0]
click at [284, 406] on div "Nav list" at bounding box center [277, 413] width 47 height 17
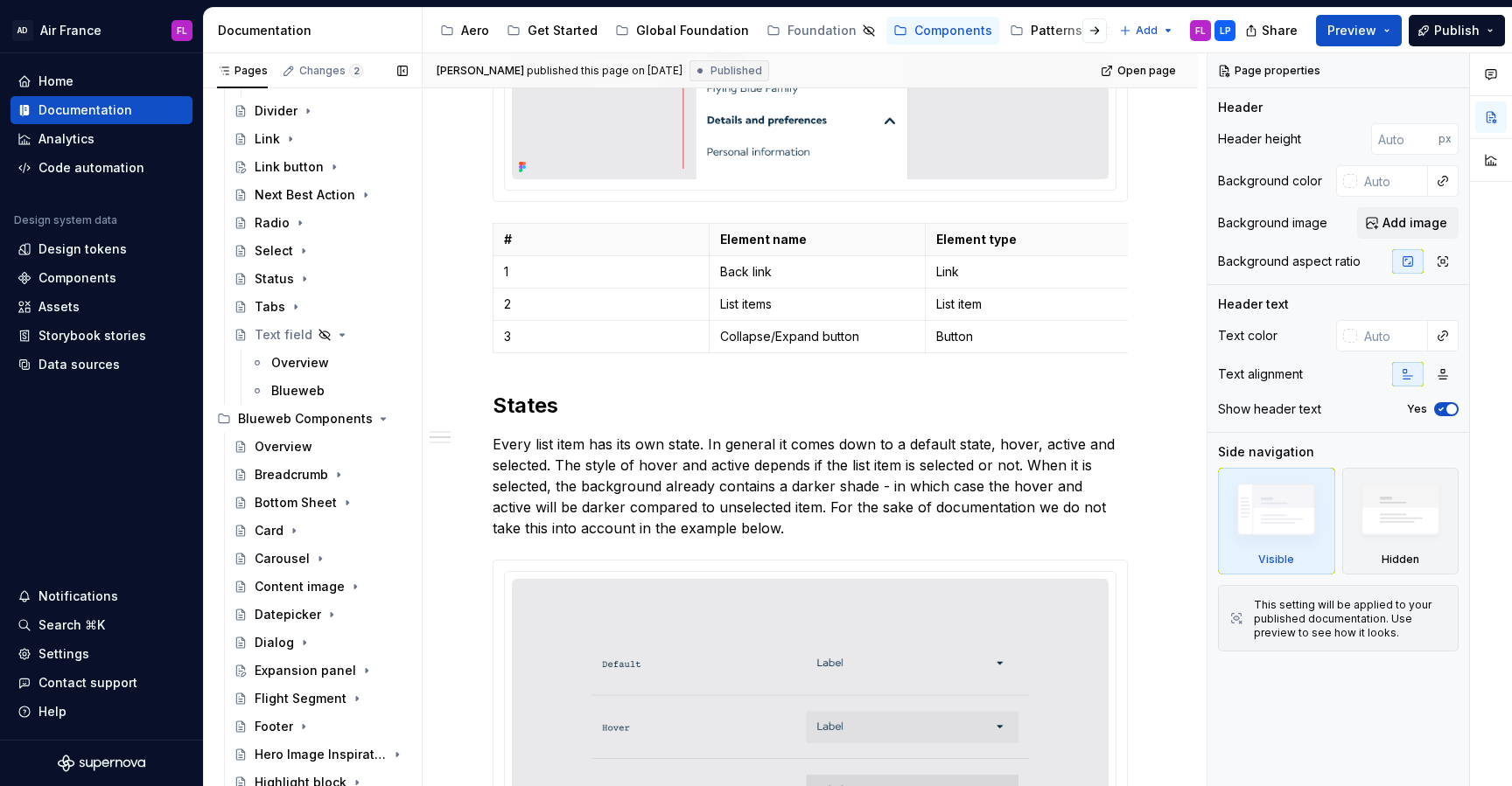
scroll to position [305, 0]
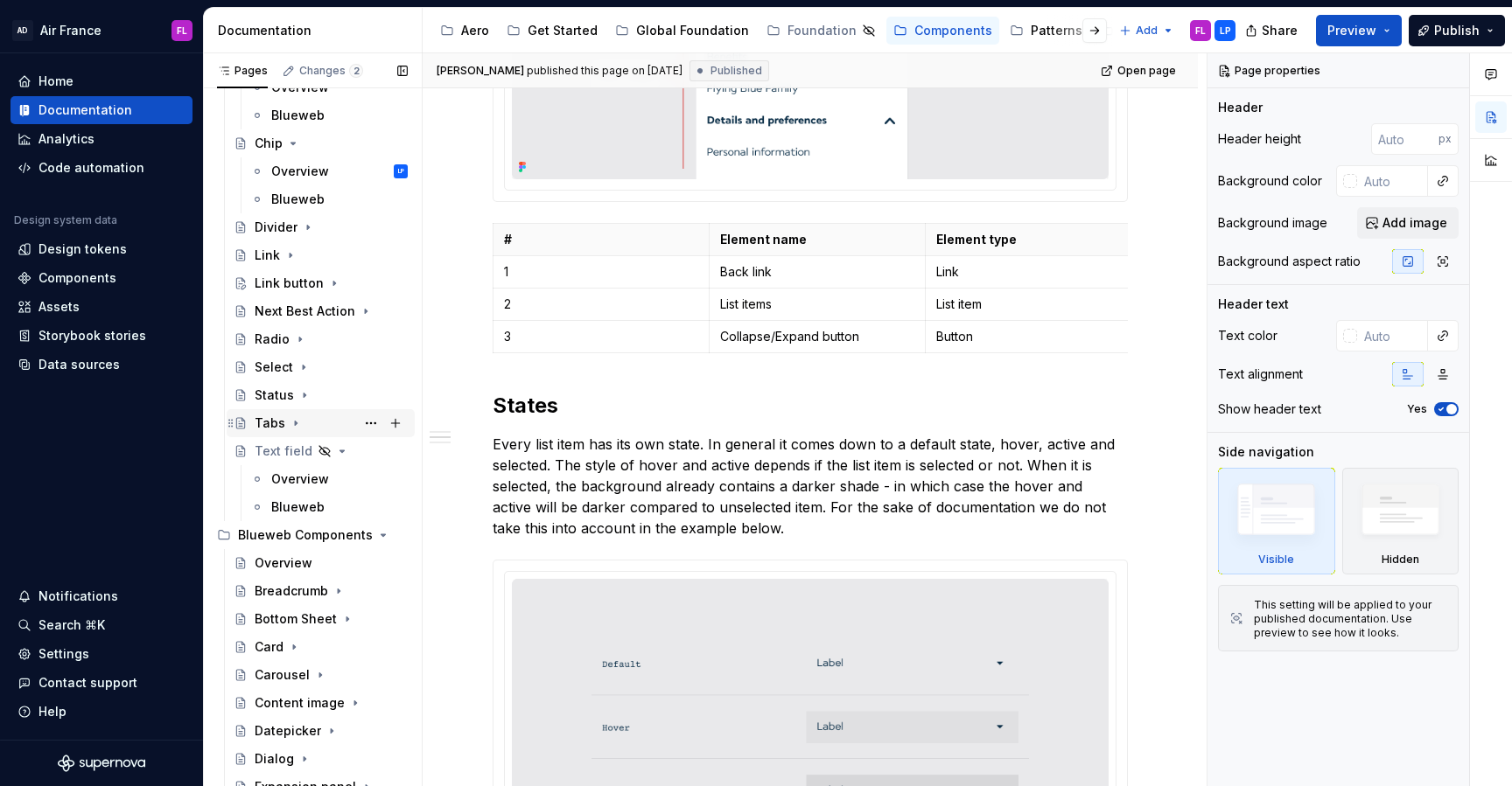
click at [290, 423] on icon "Page tree" at bounding box center [295, 423] width 14 height 14
click at [291, 445] on div "Overview" at bounding box center [299, 450] width 57 height 17
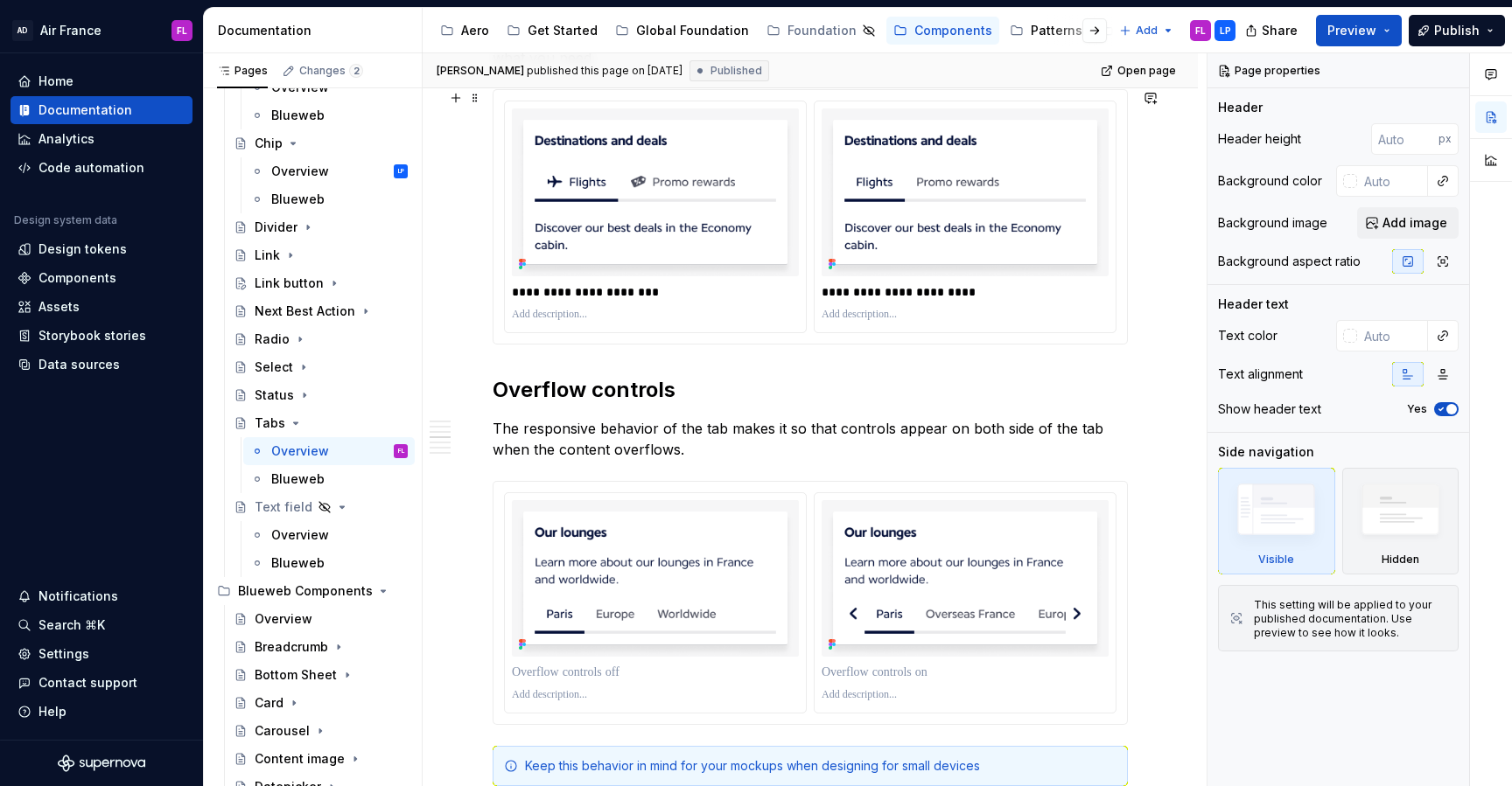
scroll to position [2131, 0]
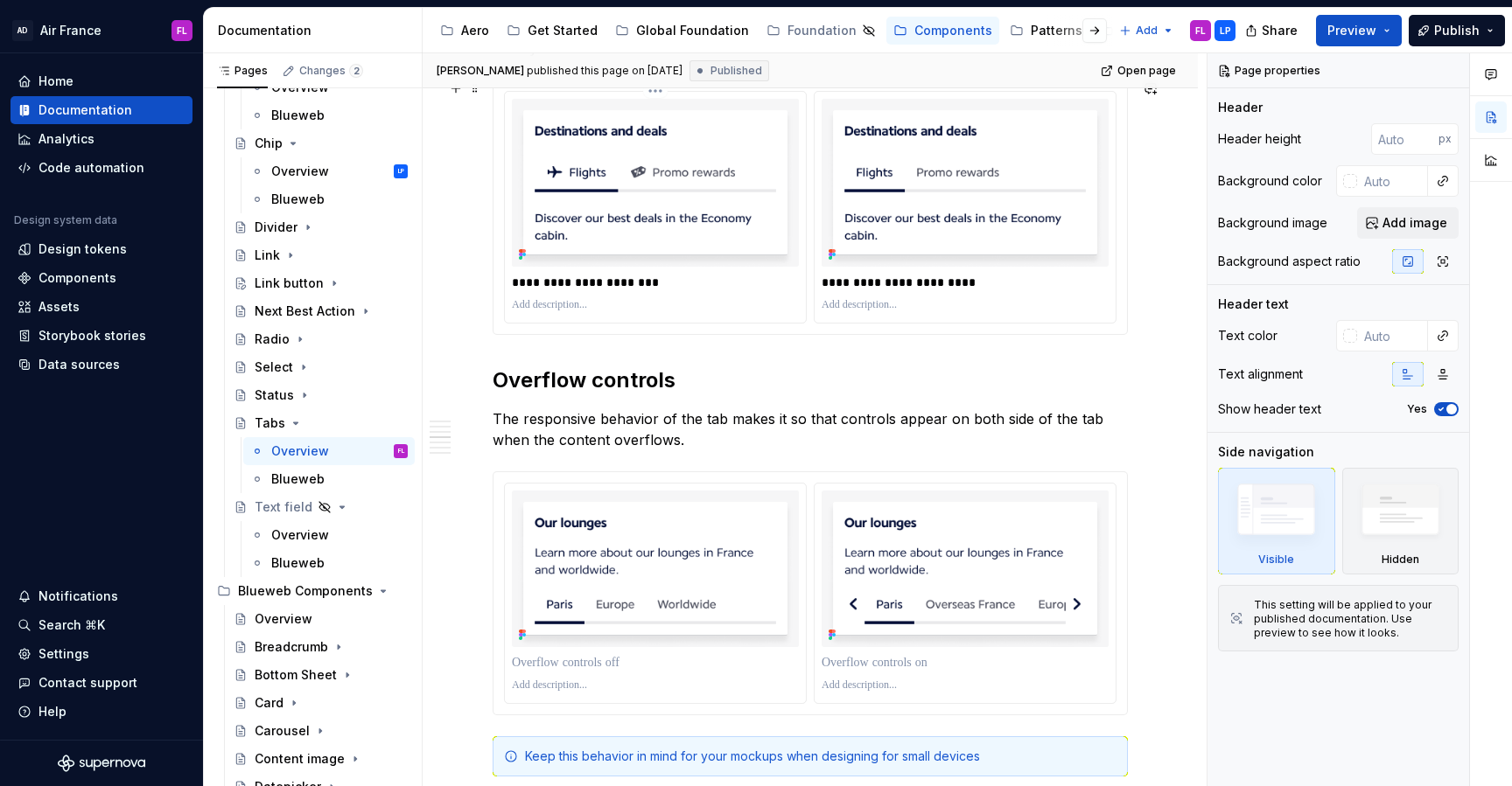
click at [523, 197] on img at bounding box center [655, 182] width 287 height 168
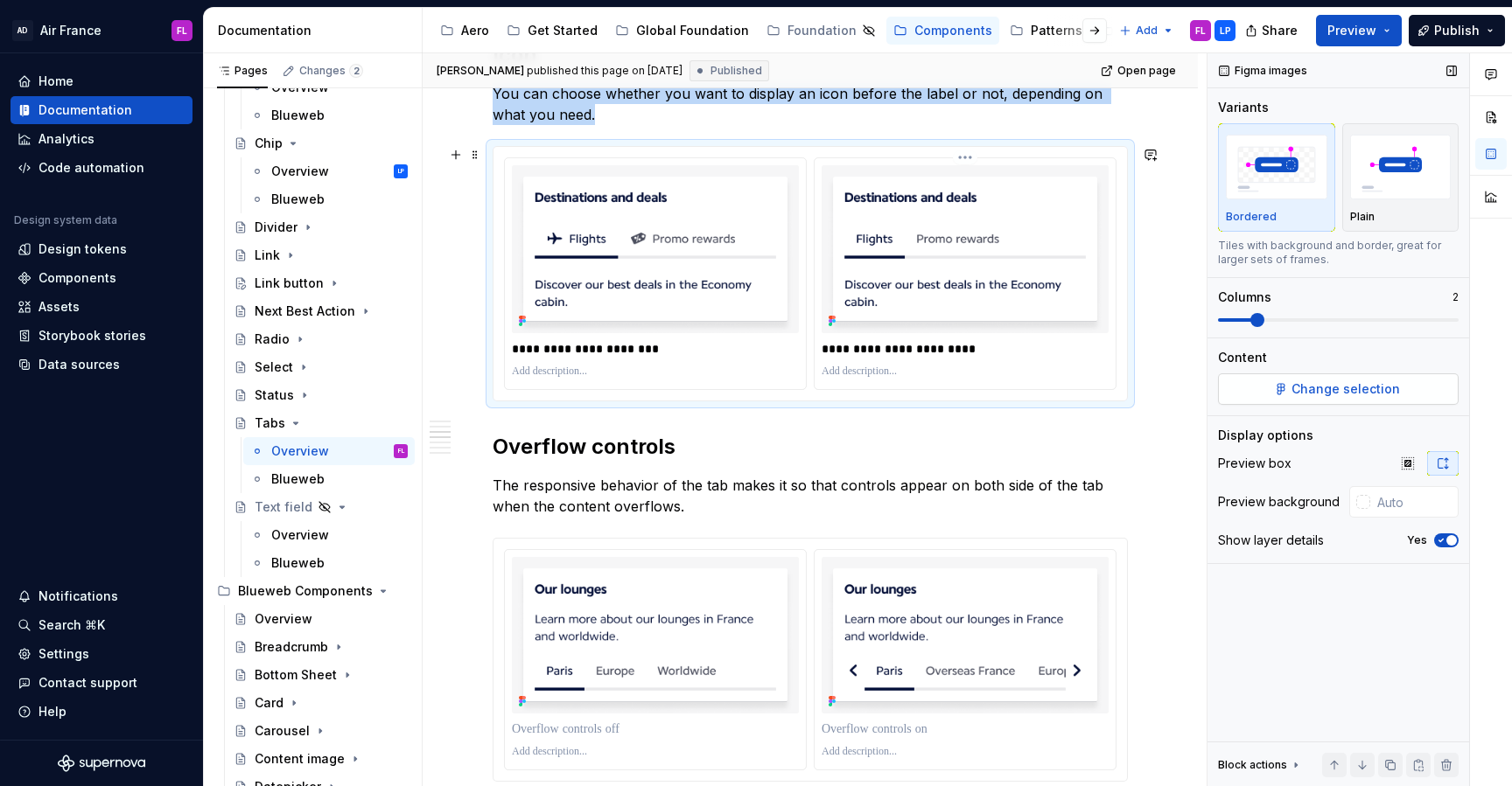
scroll to position [2065, 0]
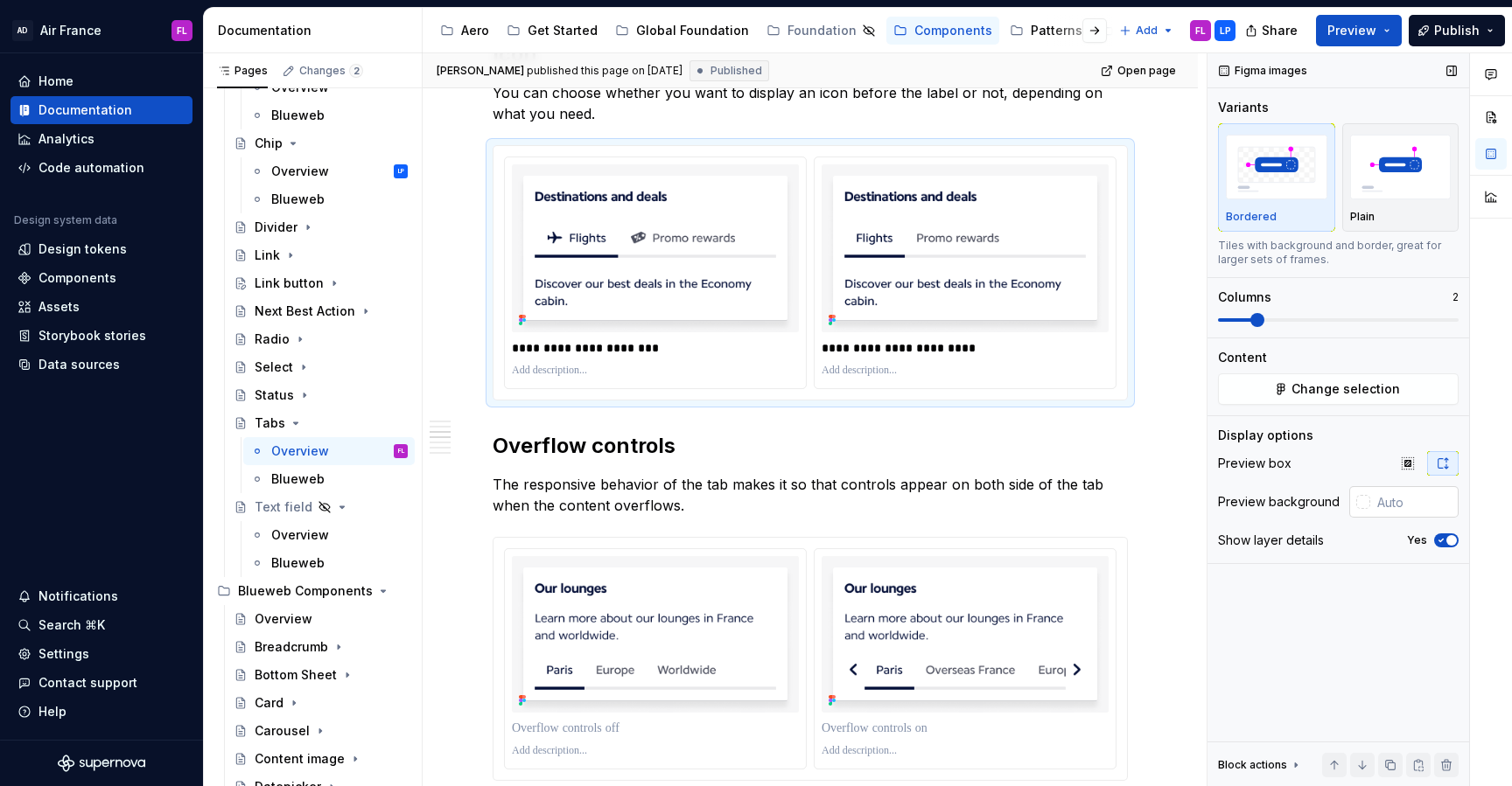
click at [1403, 502] on input "text" at bounding box center [1414, 502] width 88 height 32
click at [1188, 449] on div "**********" at bounding box center [810, 82] width 775 height 3646
click at [1187, 344] on div "**********" at bounding box center [810, 82] width 775 height 3646
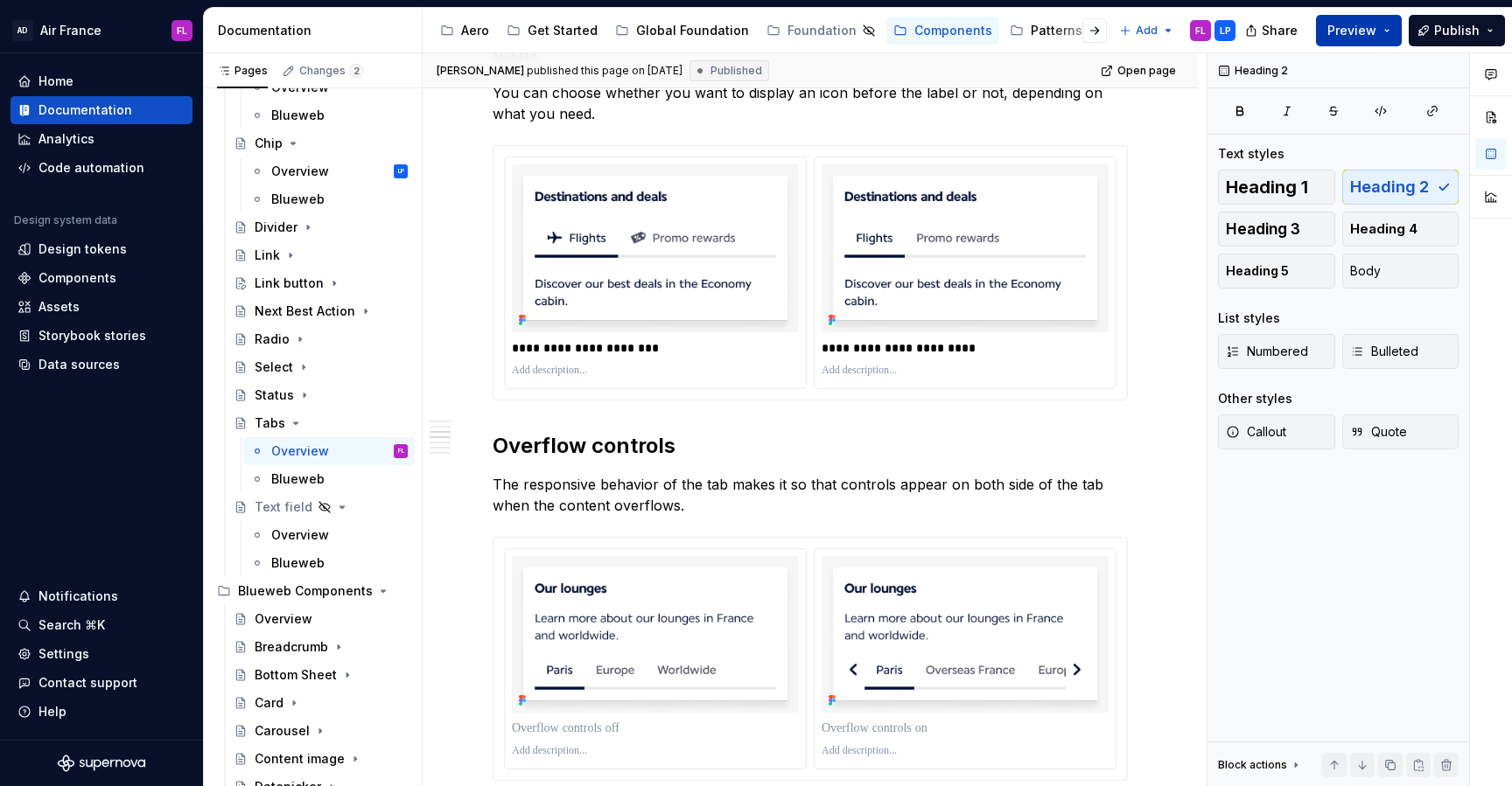
click at [1394, 32] on button "Preview" at bounding box center [1359, 30] width 86 height 32
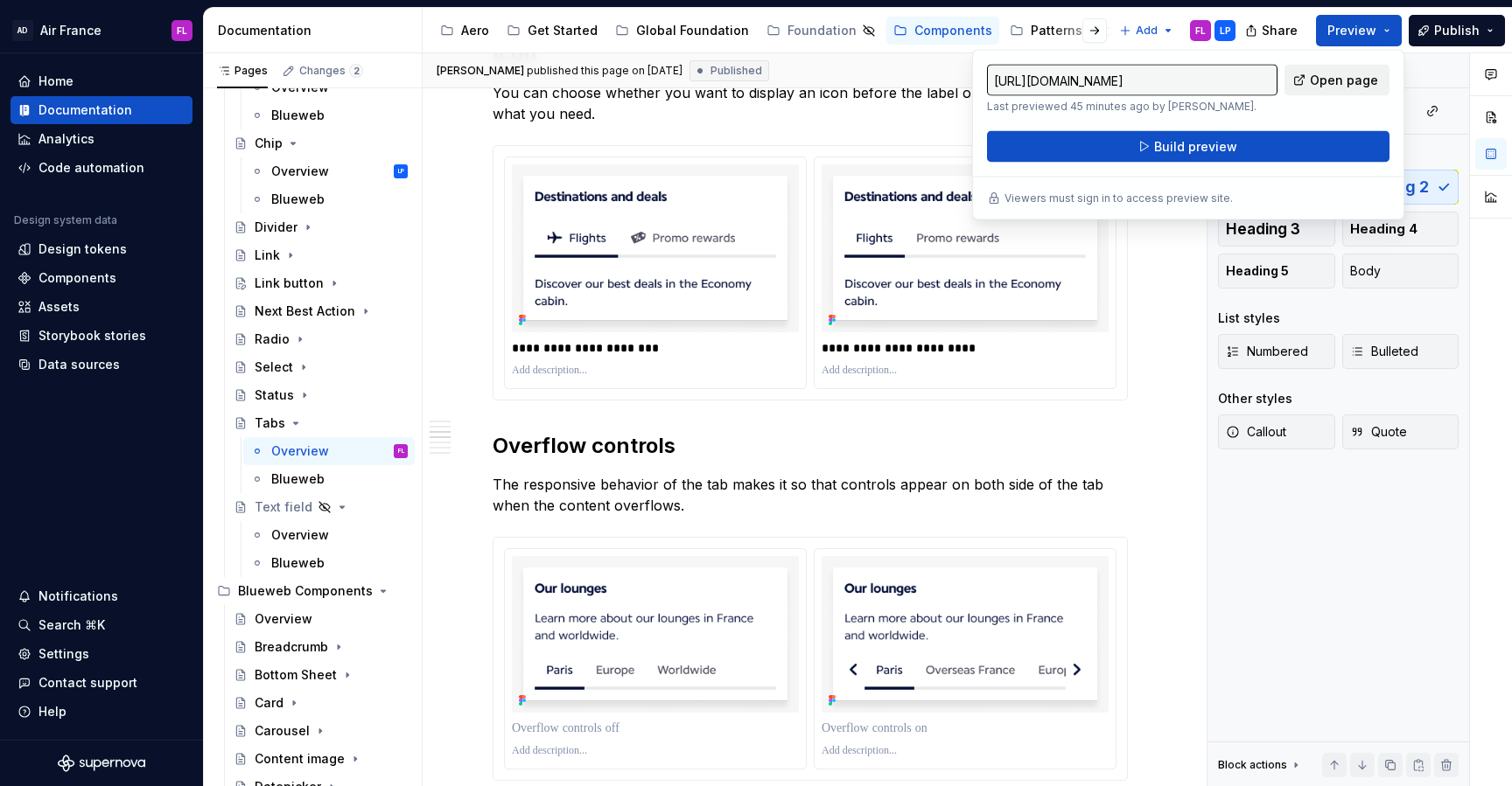
click at [1324, 86] on span "Open page" at bounding box center [1343, 80] width 68 height 17
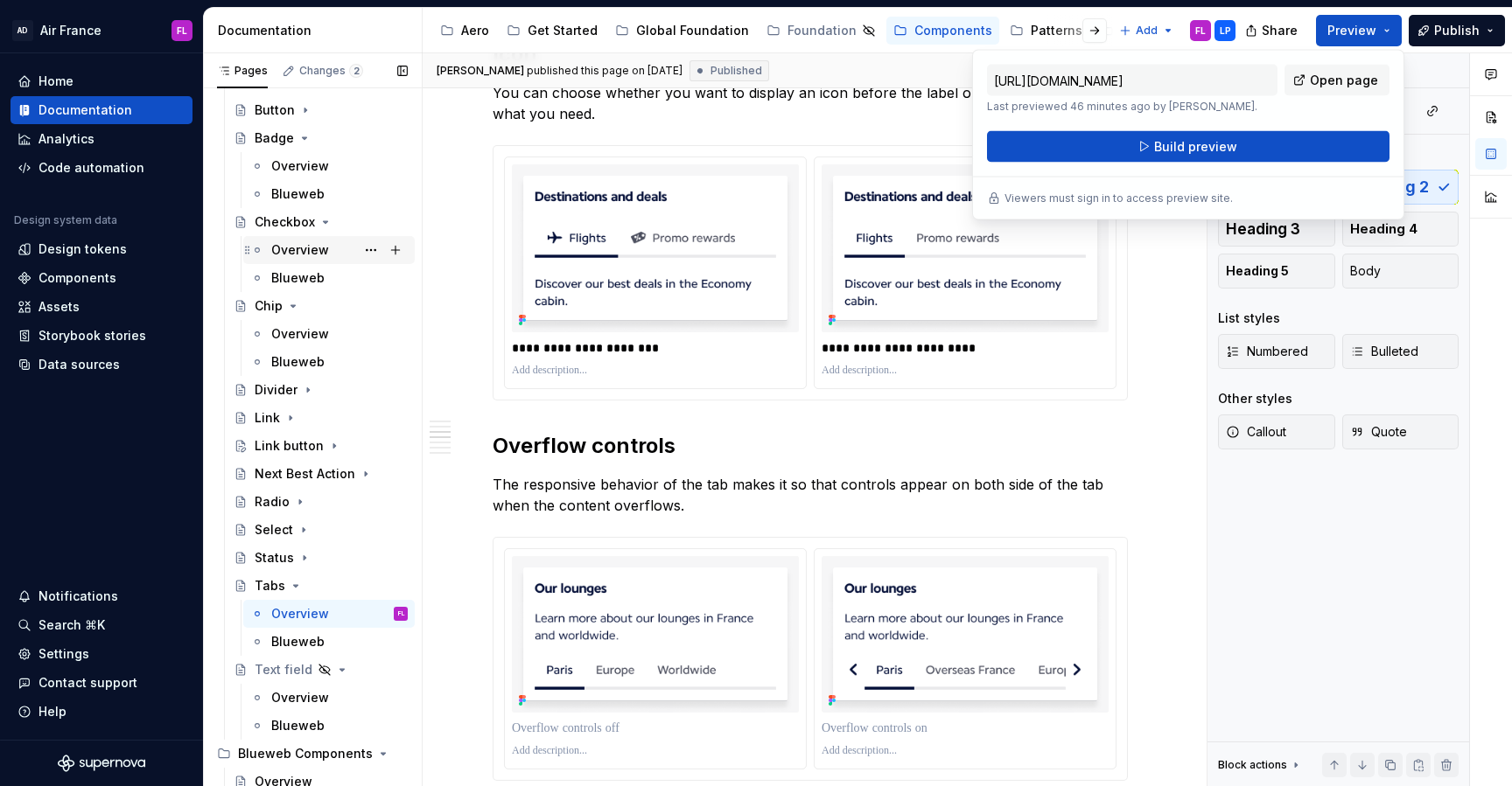
click at [285, 254] on div "Overview" at bounding box center [299, 250] width 57 height 17
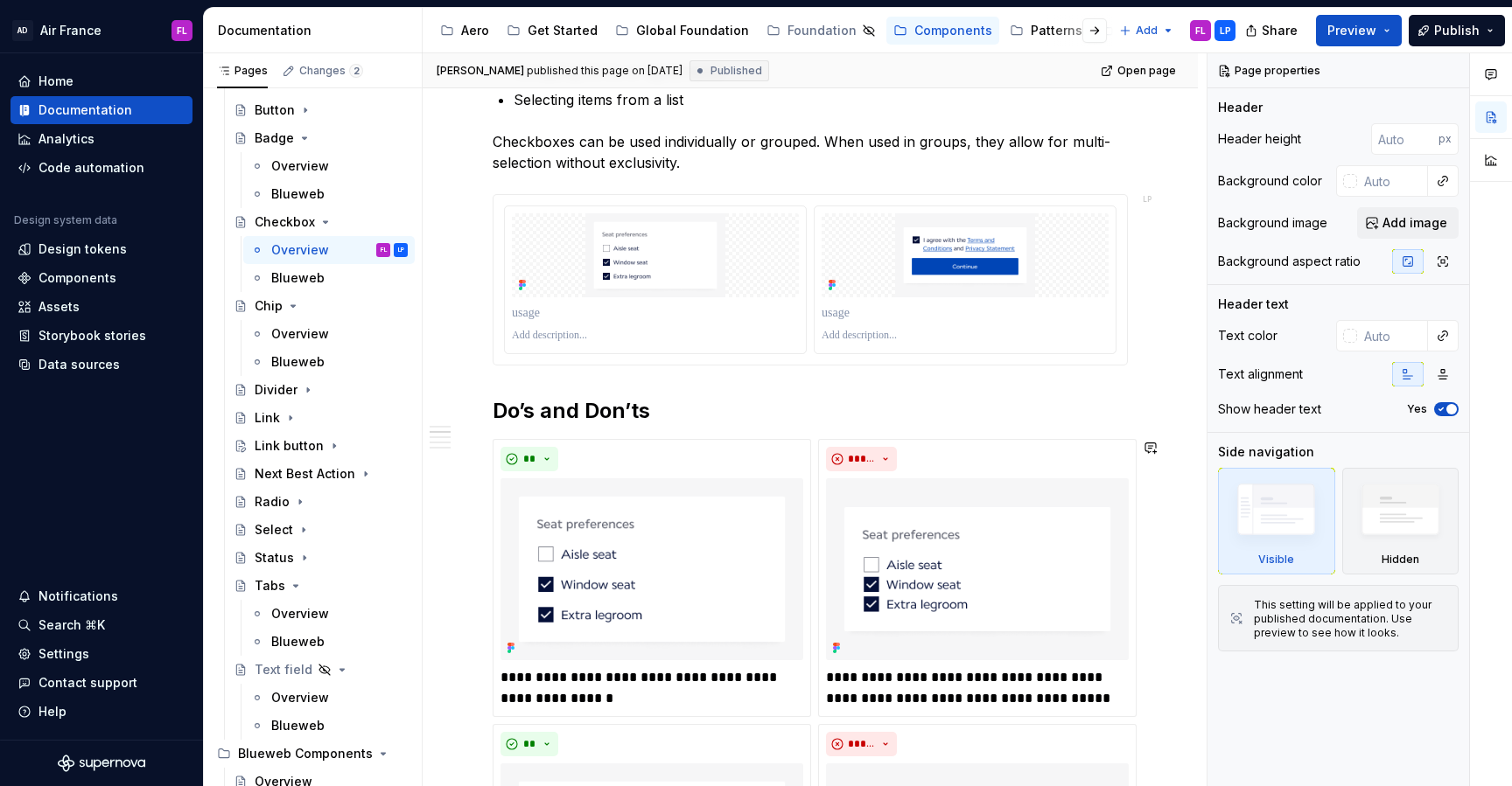
scroll to position [605, 0]
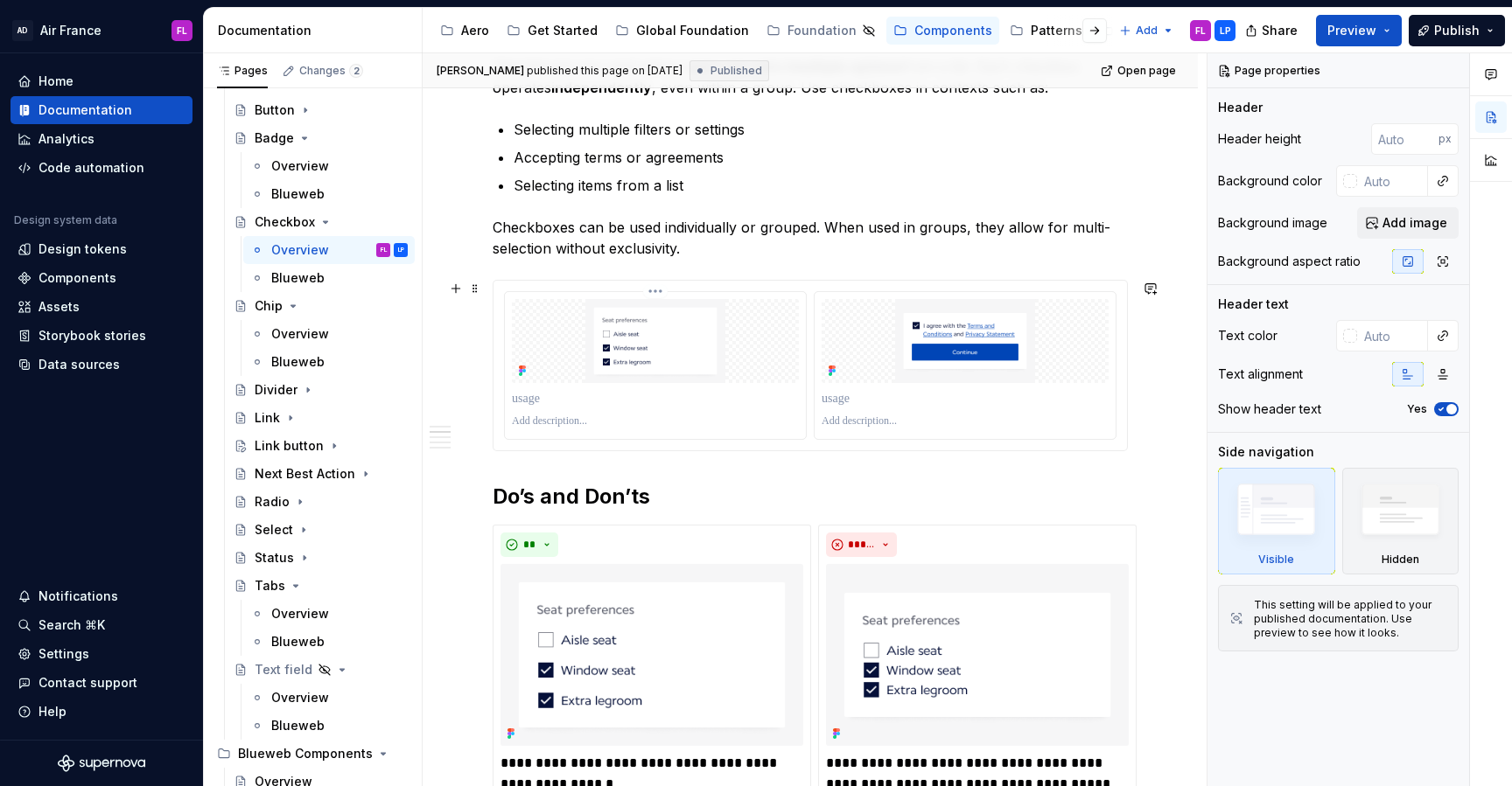
click at [592, 421] on p at bounding box center [655, 421] width 287 height 14
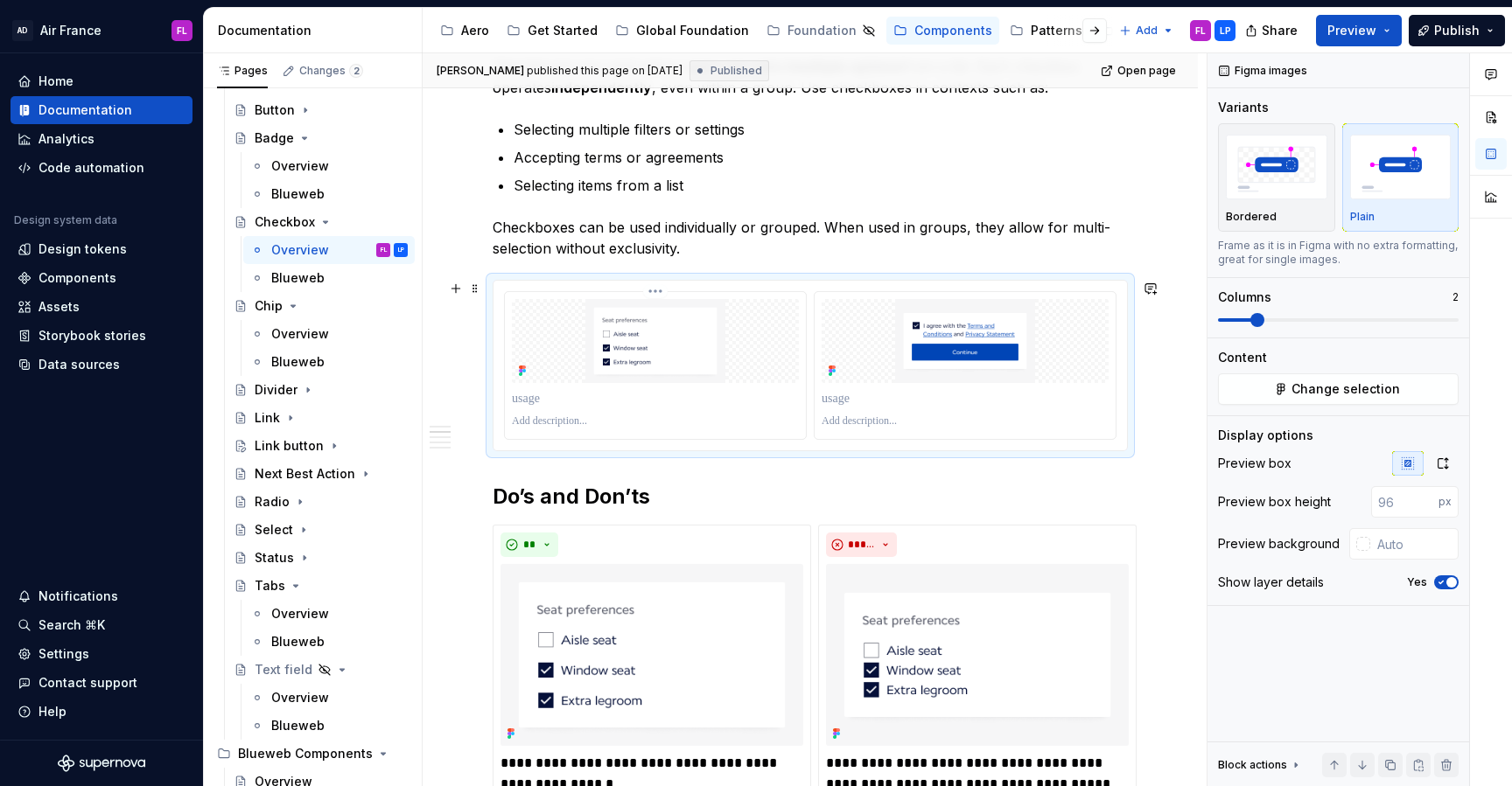
scroll to position [696, 0]
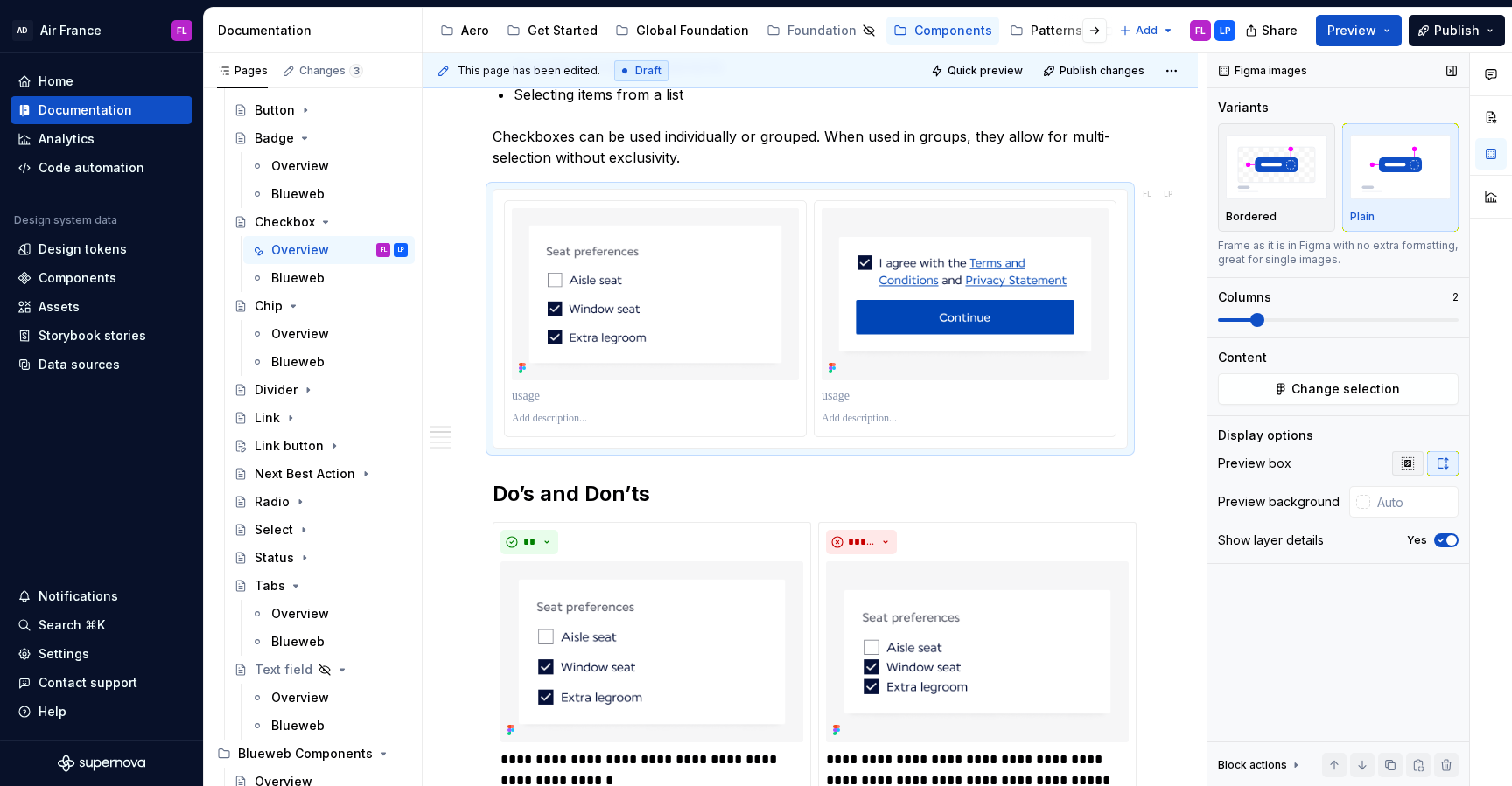
click at [1409, 462] on icon "button" at bounding box center [1407, 463] width 14 height 14
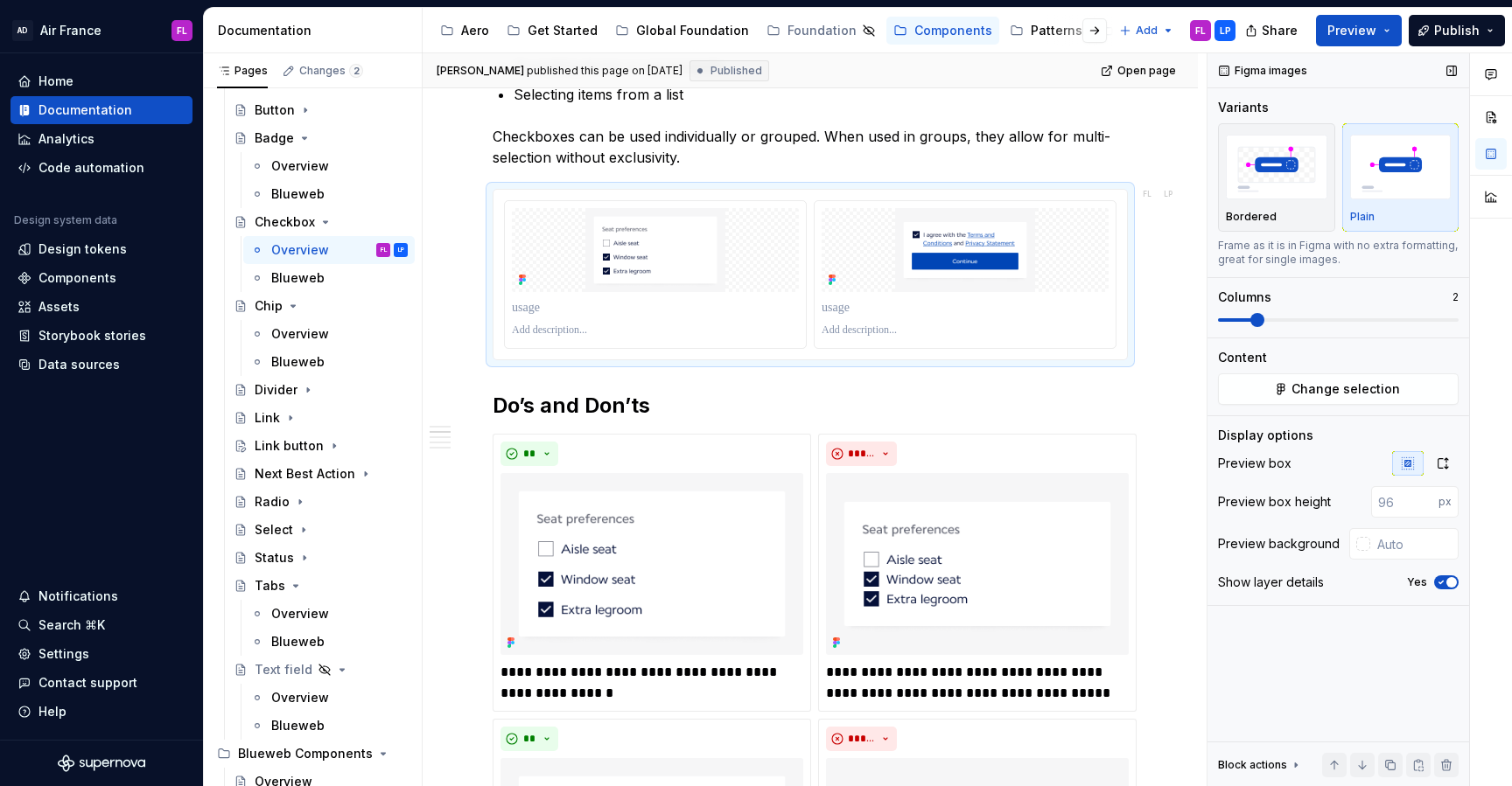
click at [1461, 463] on div "Figma images Variants Bordered Plain Frame as it is in Figma with no extra form…" at bounding box center [1338, 420] width 262 height 734
click at [1443, 463] on icon "button" at bounding box center [1442, 463] width 14 height 14
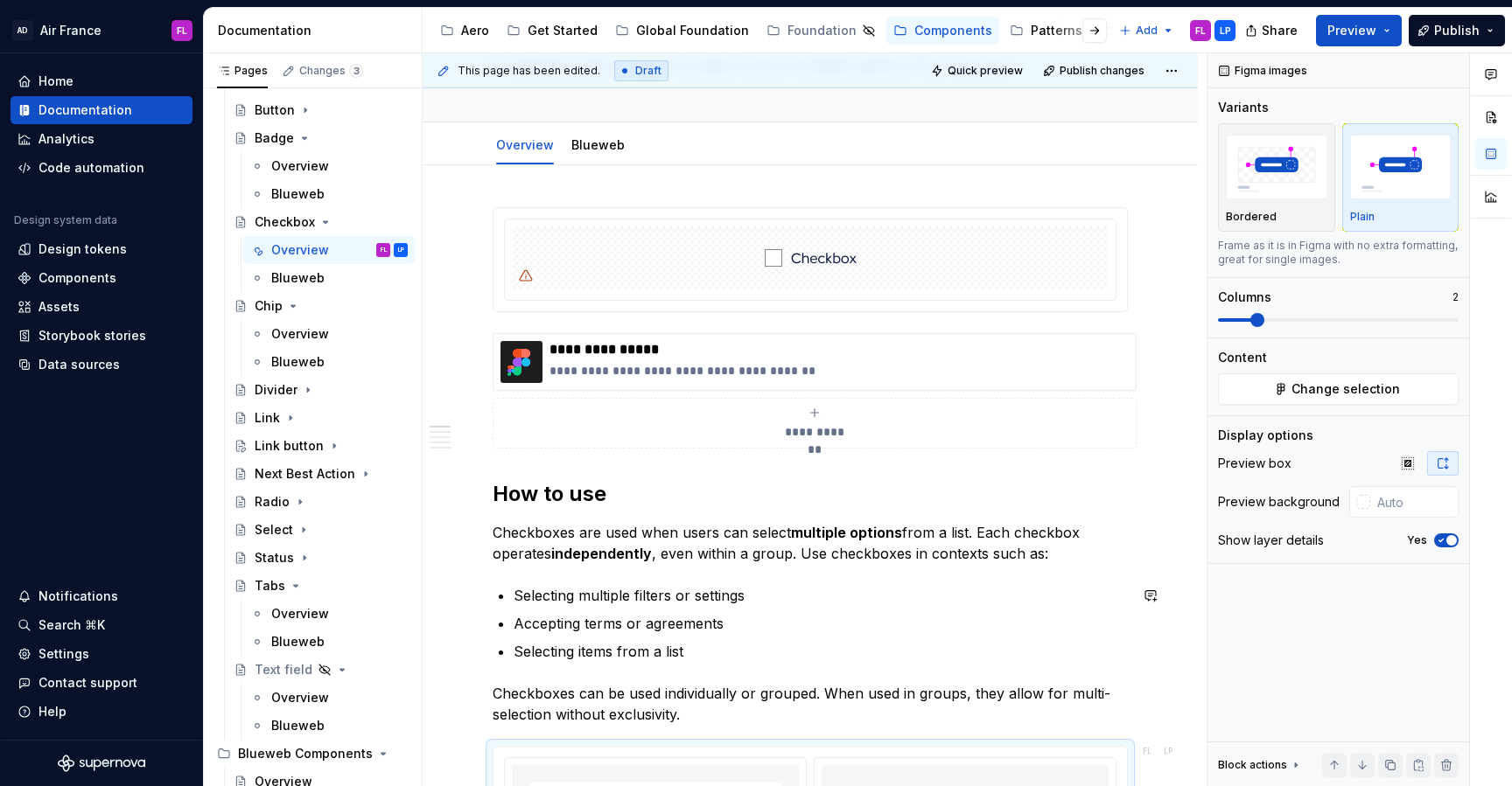
scroll to position [0, 0]
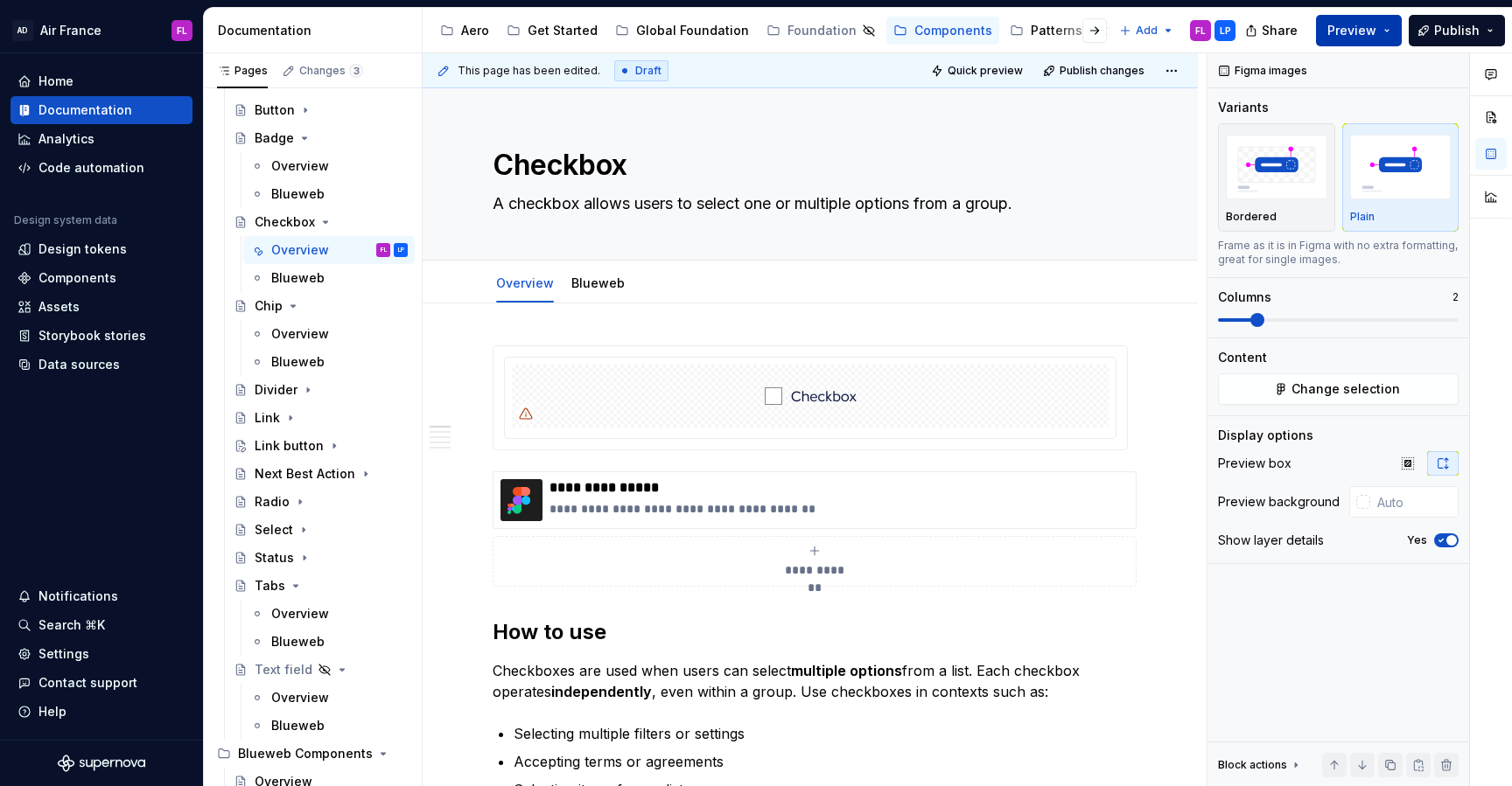
click at [1396, 32] on button "Preview" at bounding box center [1359, 30] width 86 height 32
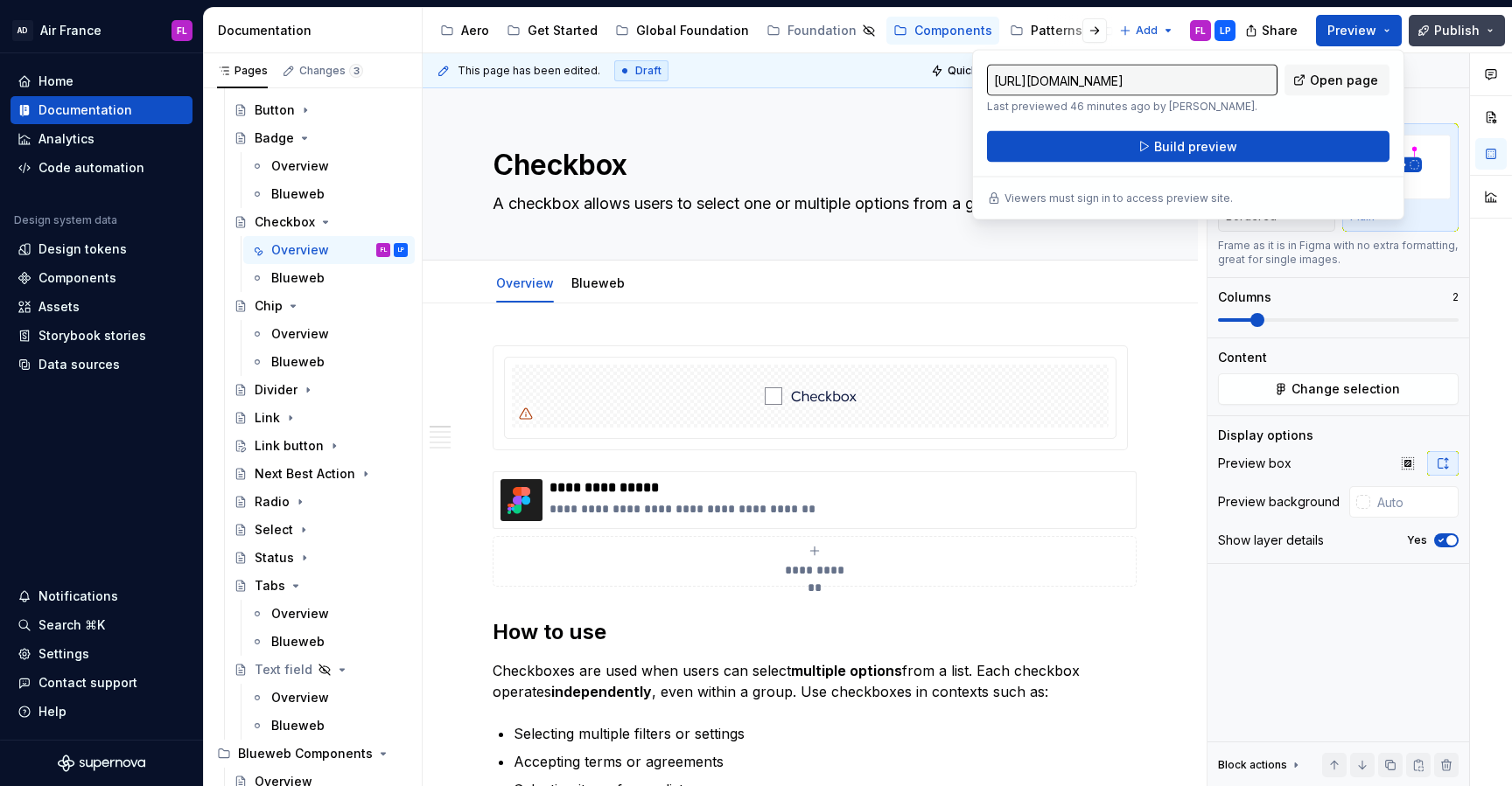
click at [1488, 37] on button "Publish" at bounding box center [1456, 30] width 97 height 32
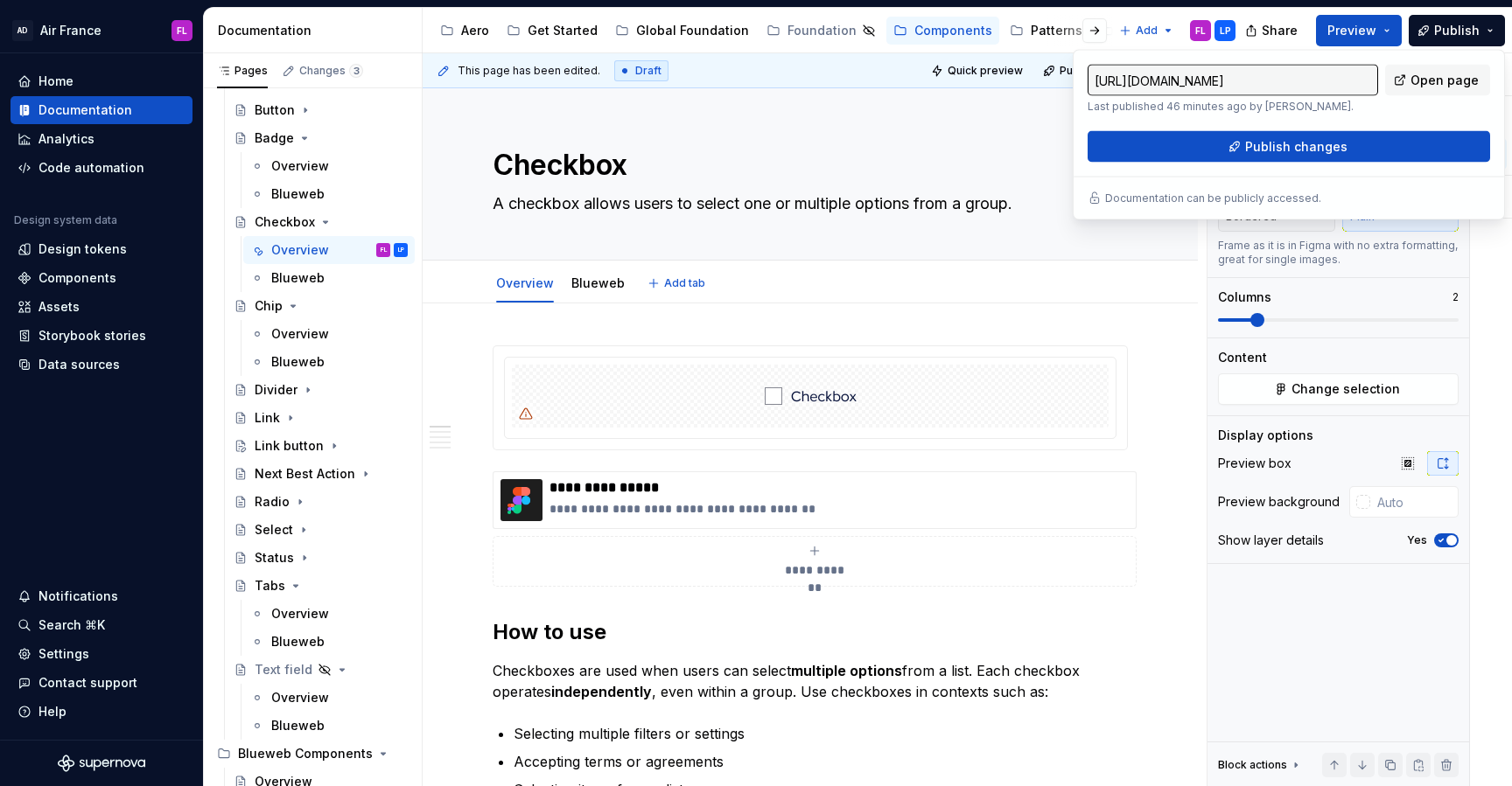
click at [458, 273] on div "Overview Blueweb Add tab" at bounding box center [810, 282] width 775 height 43
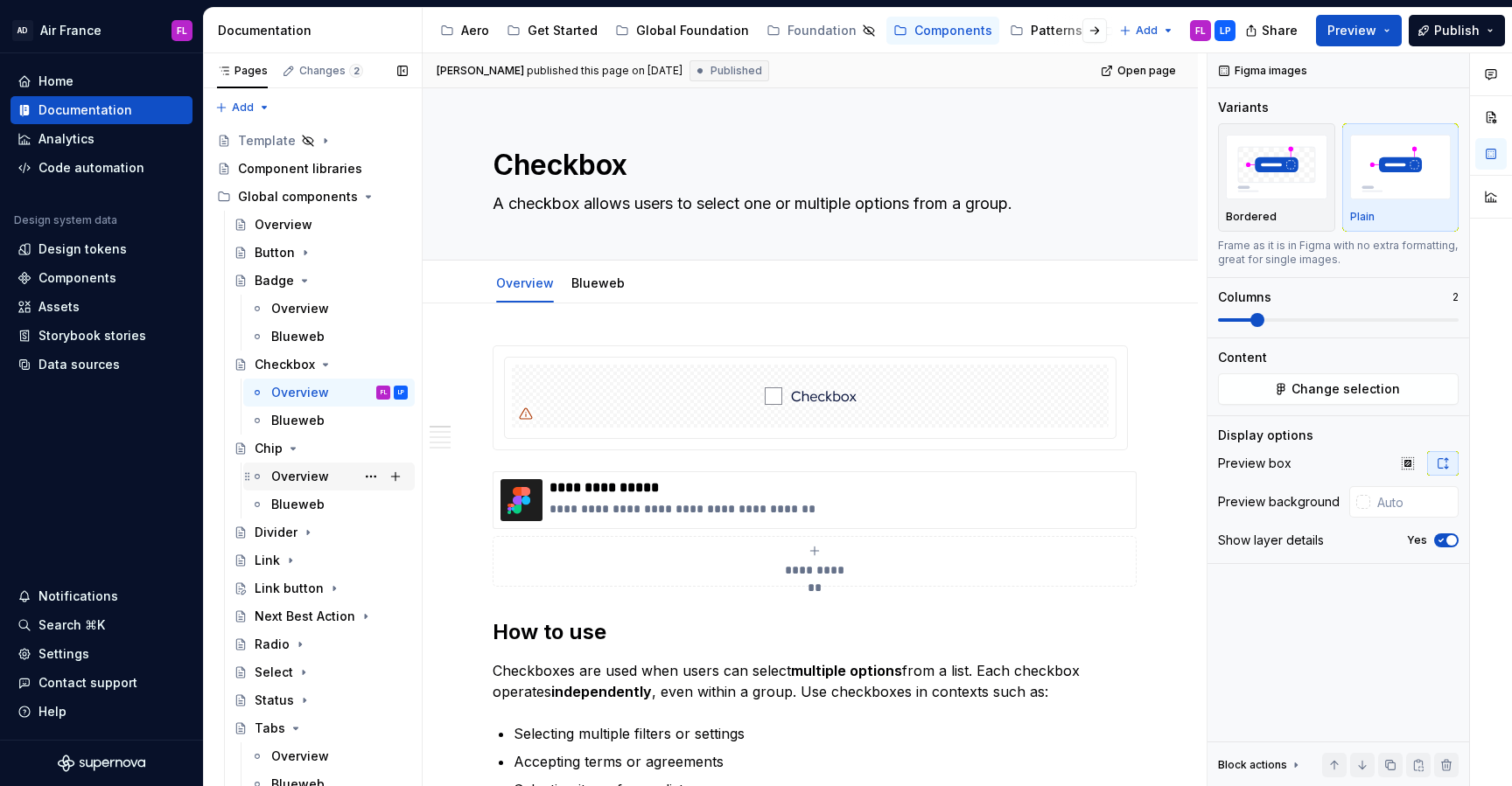
click at [309, 479] on div "Overview" at bounding box center [299, 476] width 57 height 17
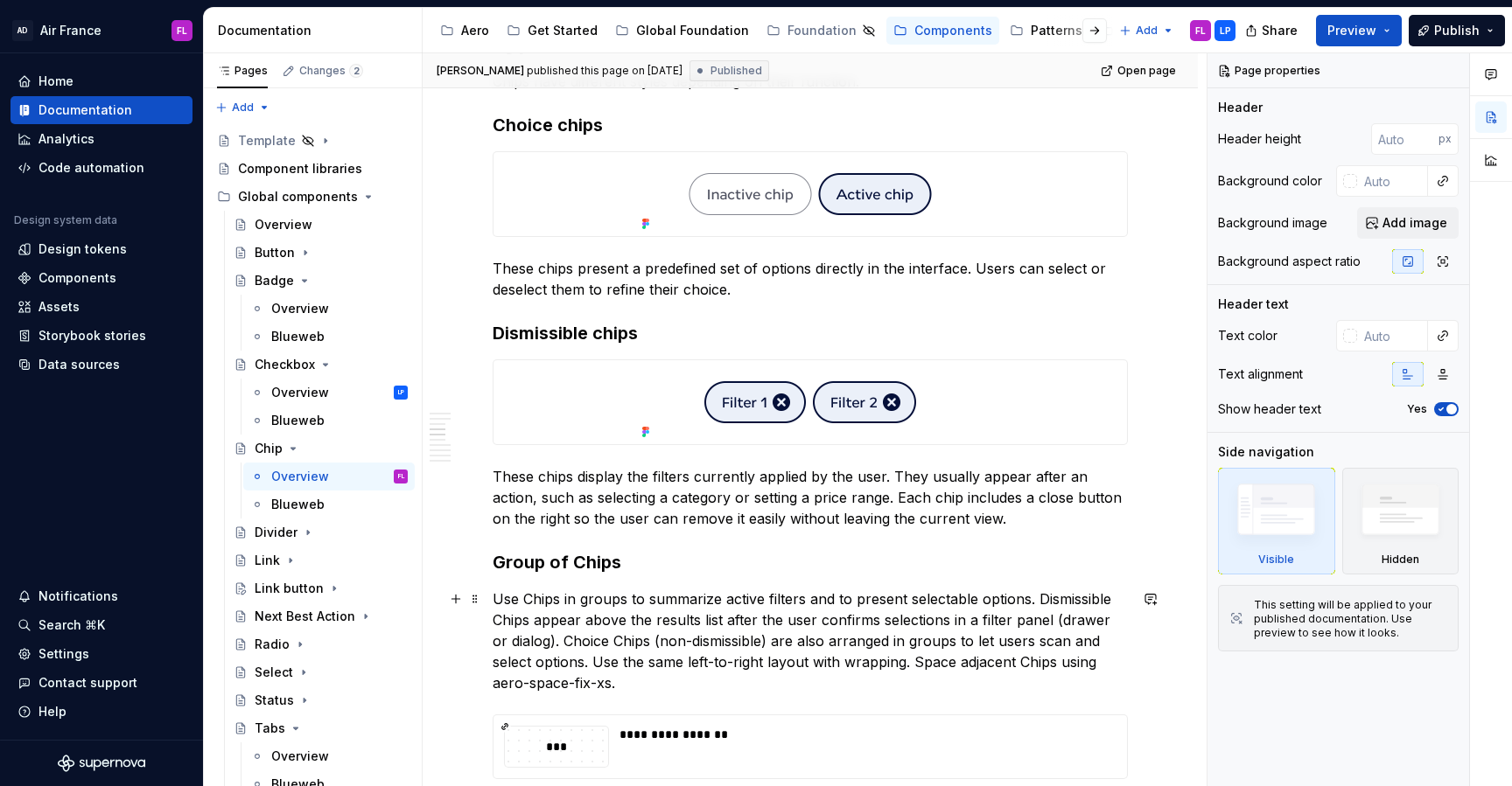
scroll to position [935, 0]
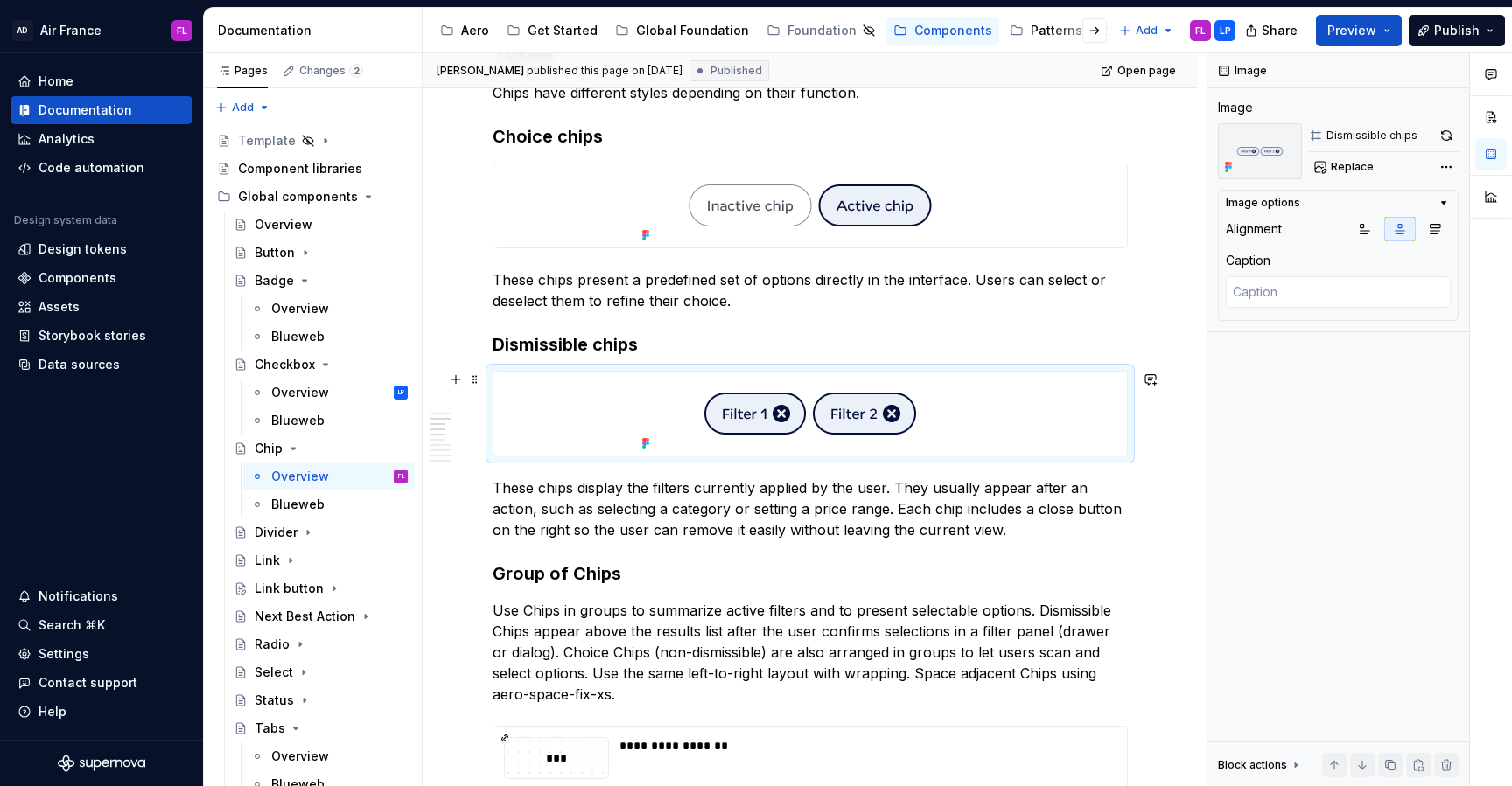
click at [587, 431] on div at bounding box center [810, 414] width 633 height 84
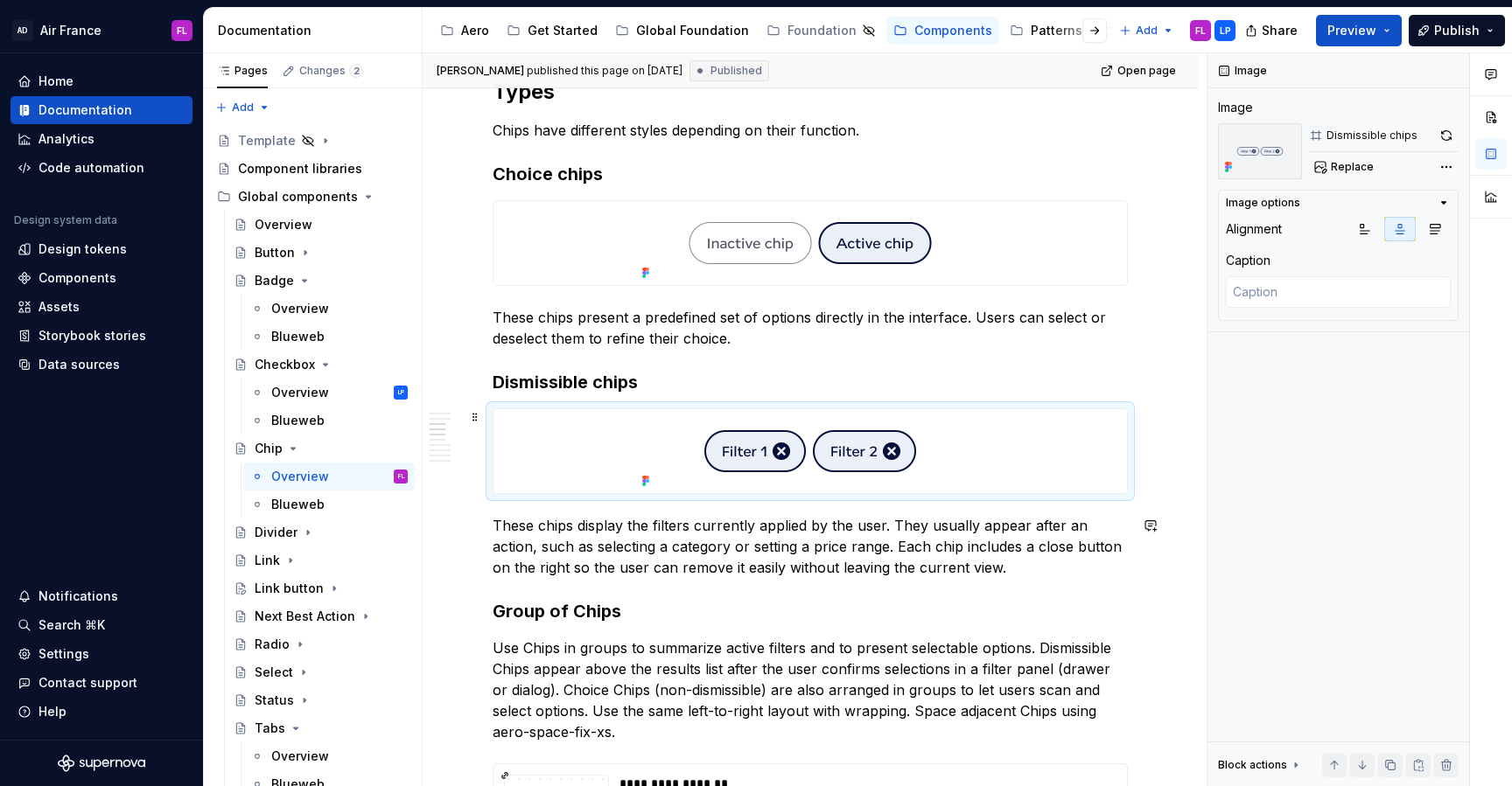
scroll to position [795, 0]
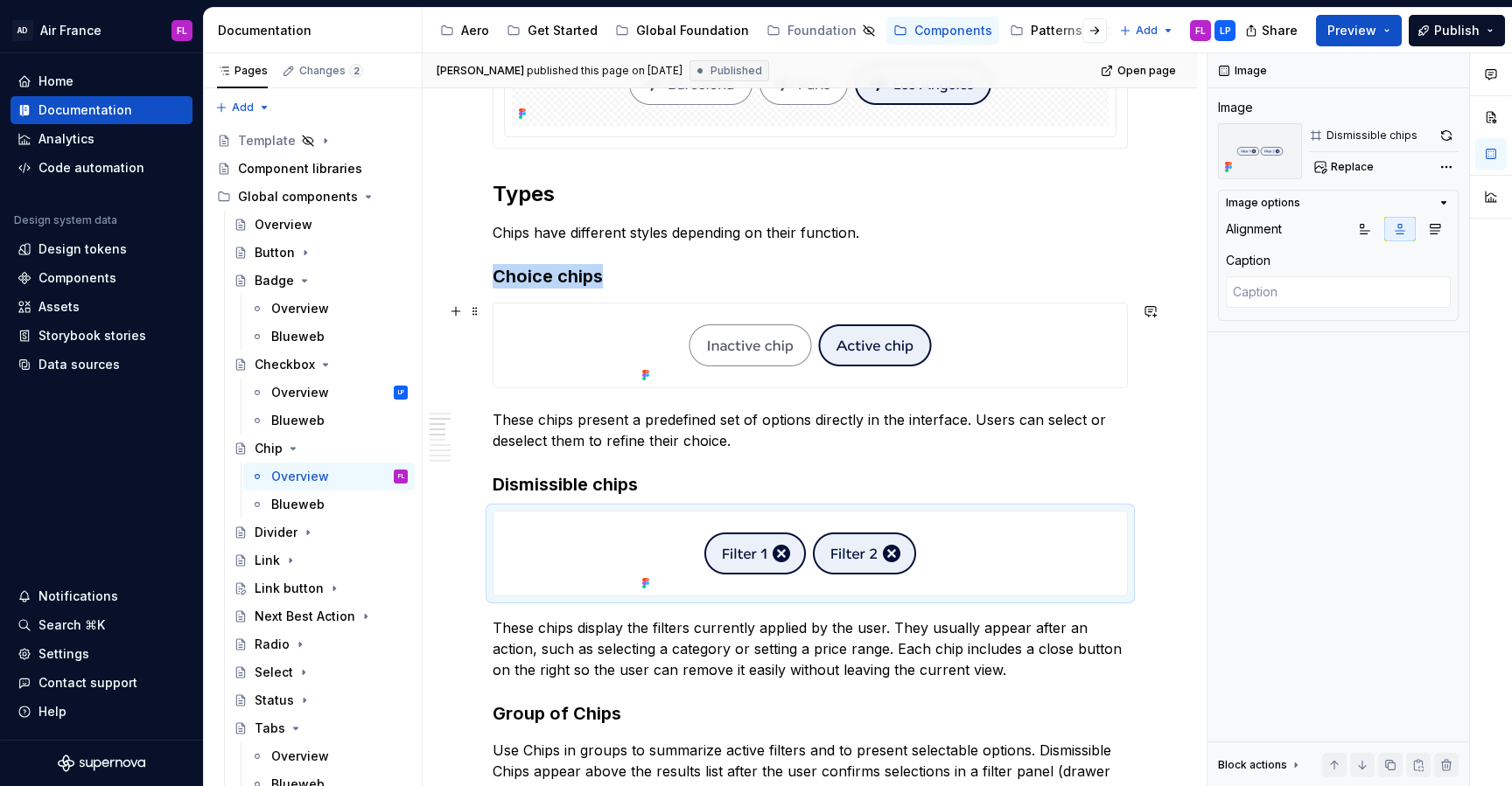
click at [599, 340] on div at bounding box center [810, 346] width 633 height 84
click at [617, 563] on div at bounding box center [810, 553] width 633 height 84
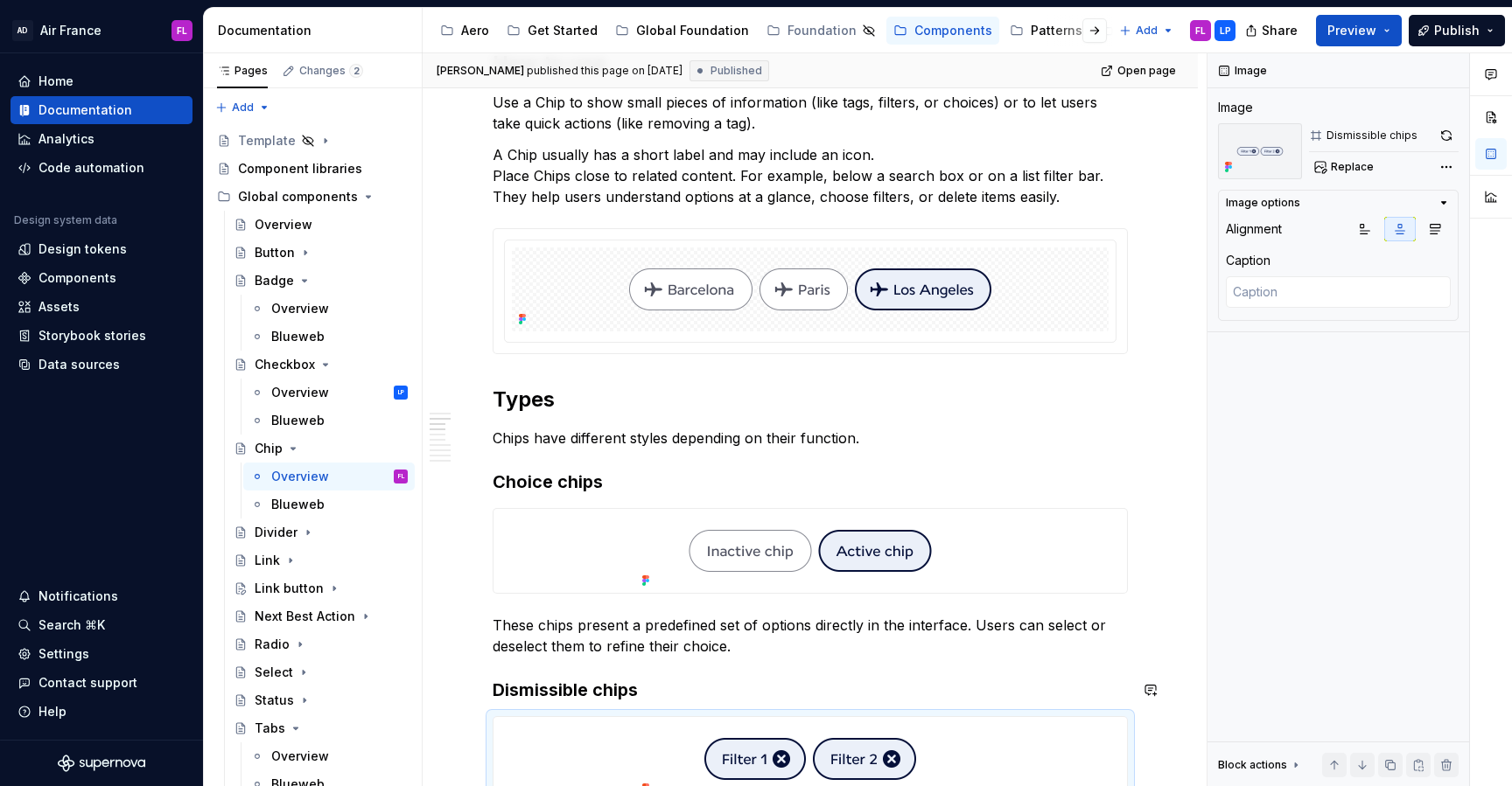
scroll to position [558, 0]
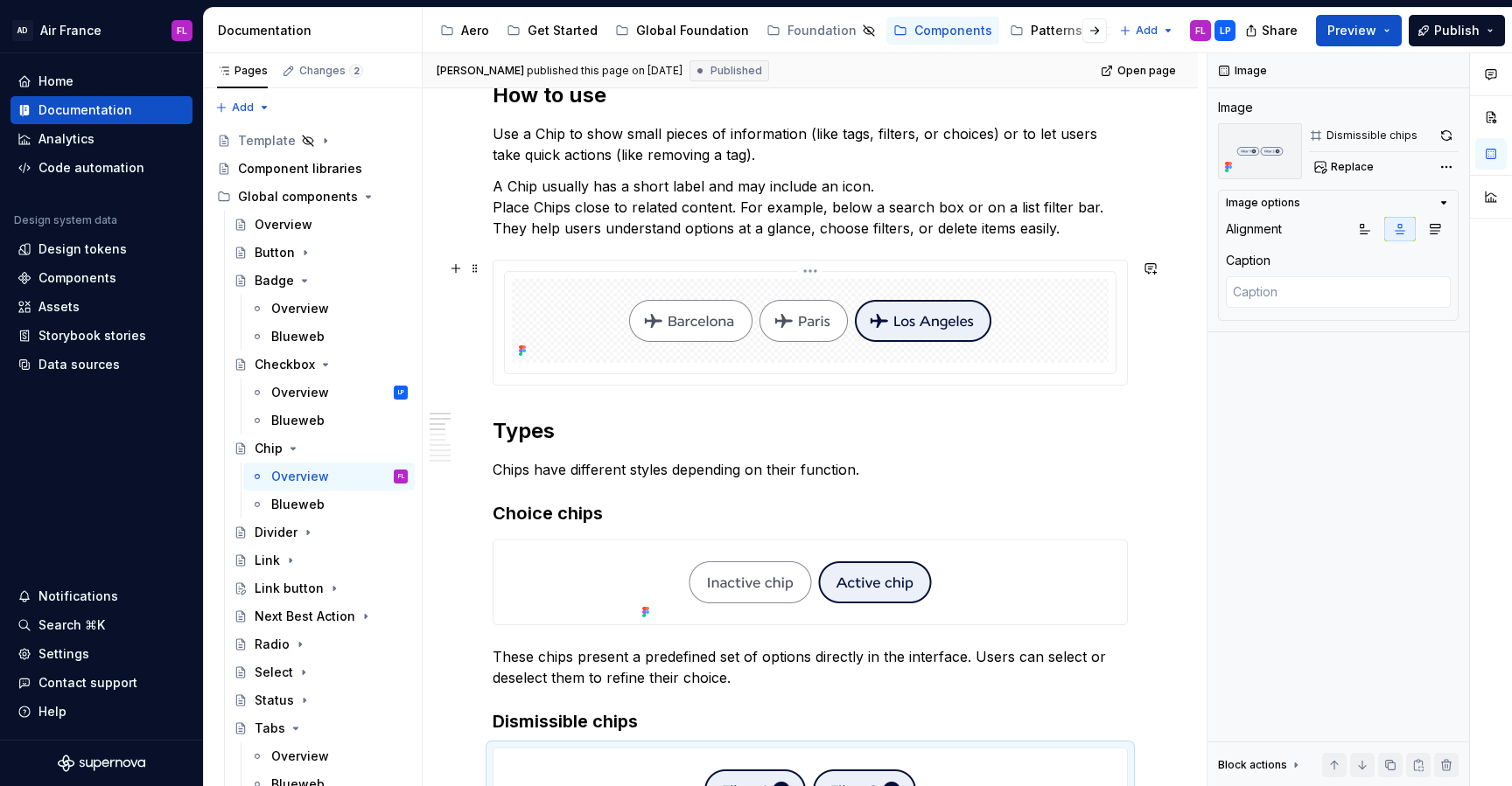
click at [572, 330] on div at bounding box center [810, 321] width 596 height 84
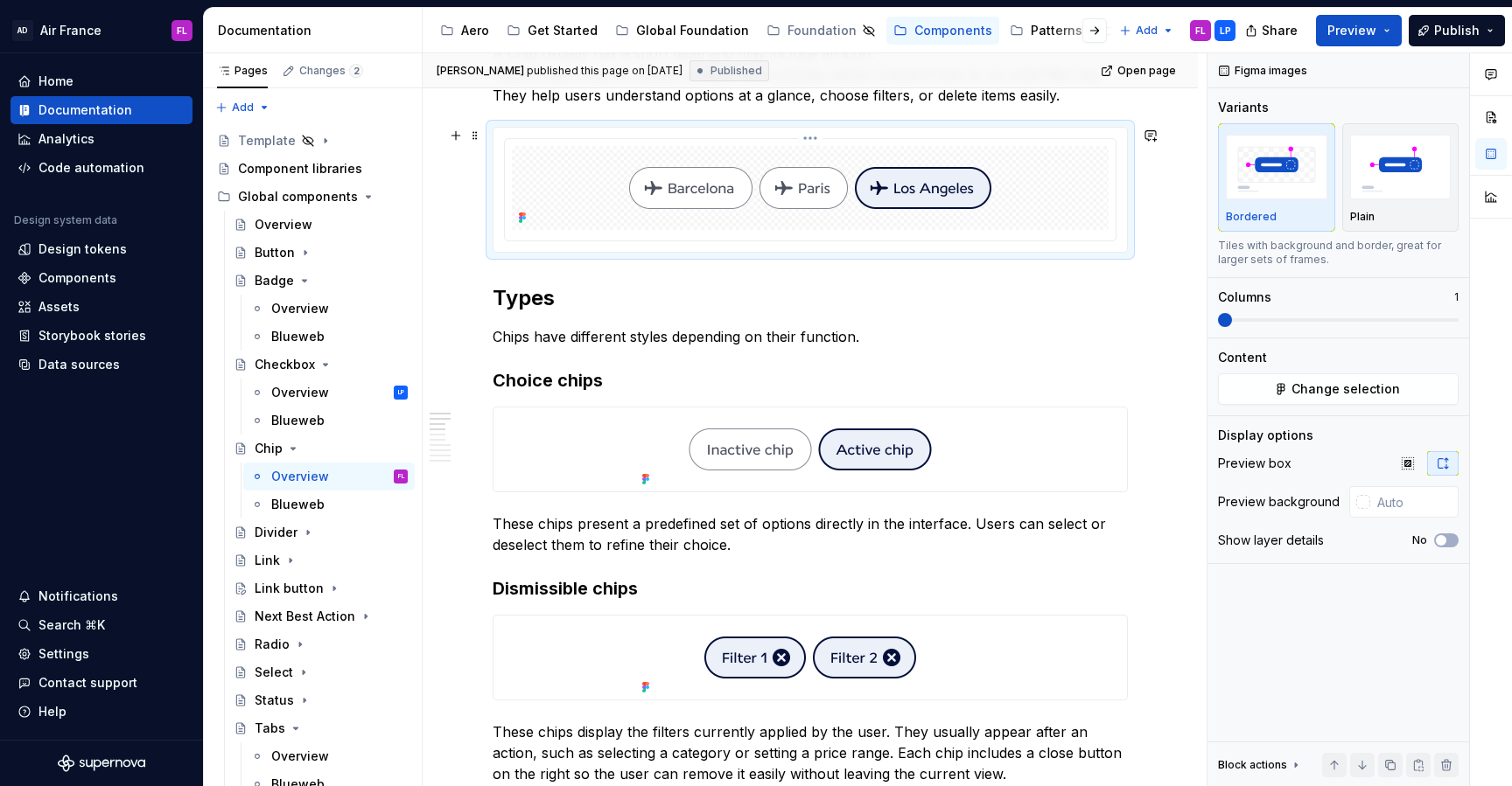
scroll to position [908, 0]
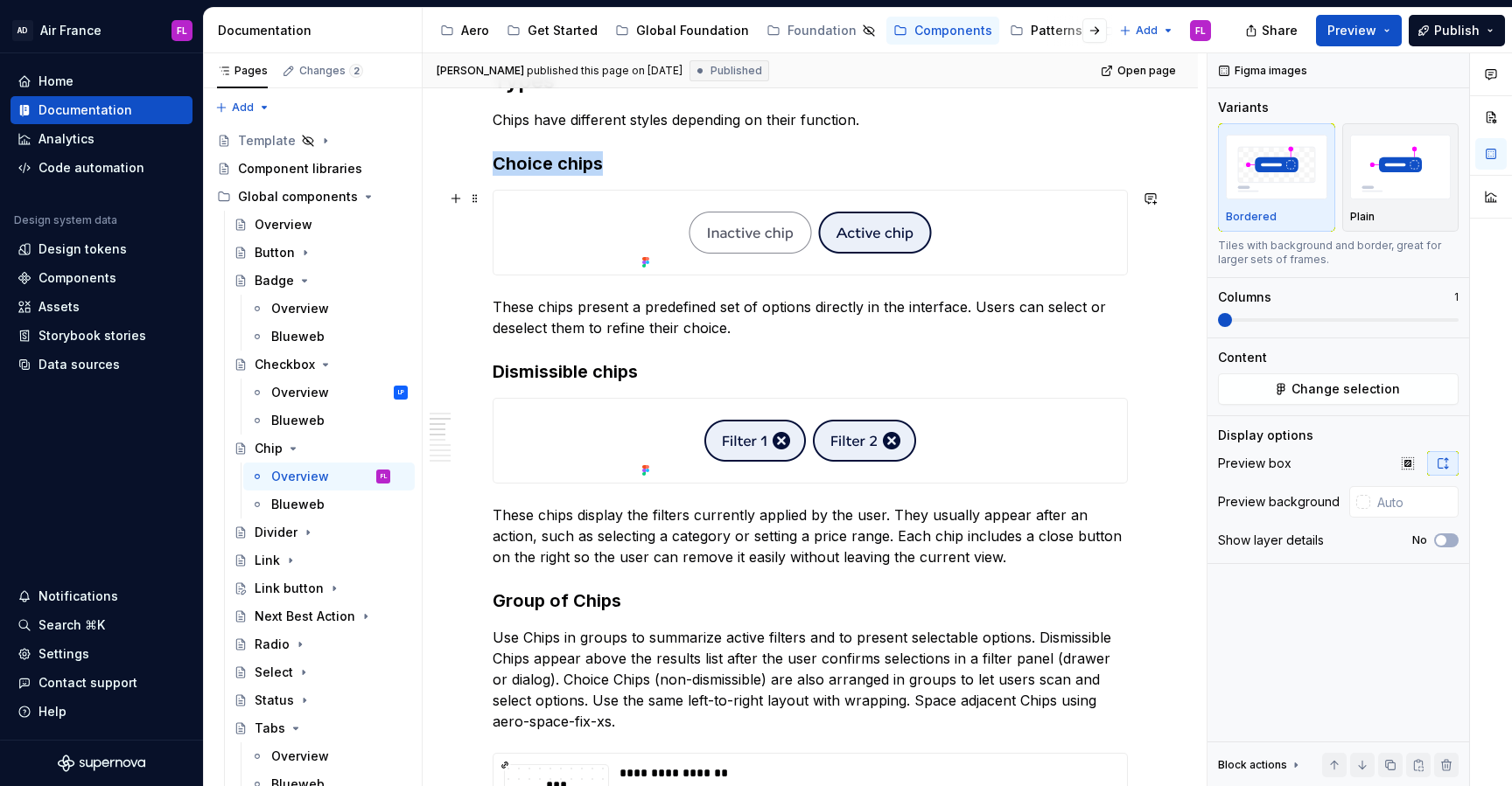
click at [651, 253] on img at bounding box center [810, 233] width 350 height 84
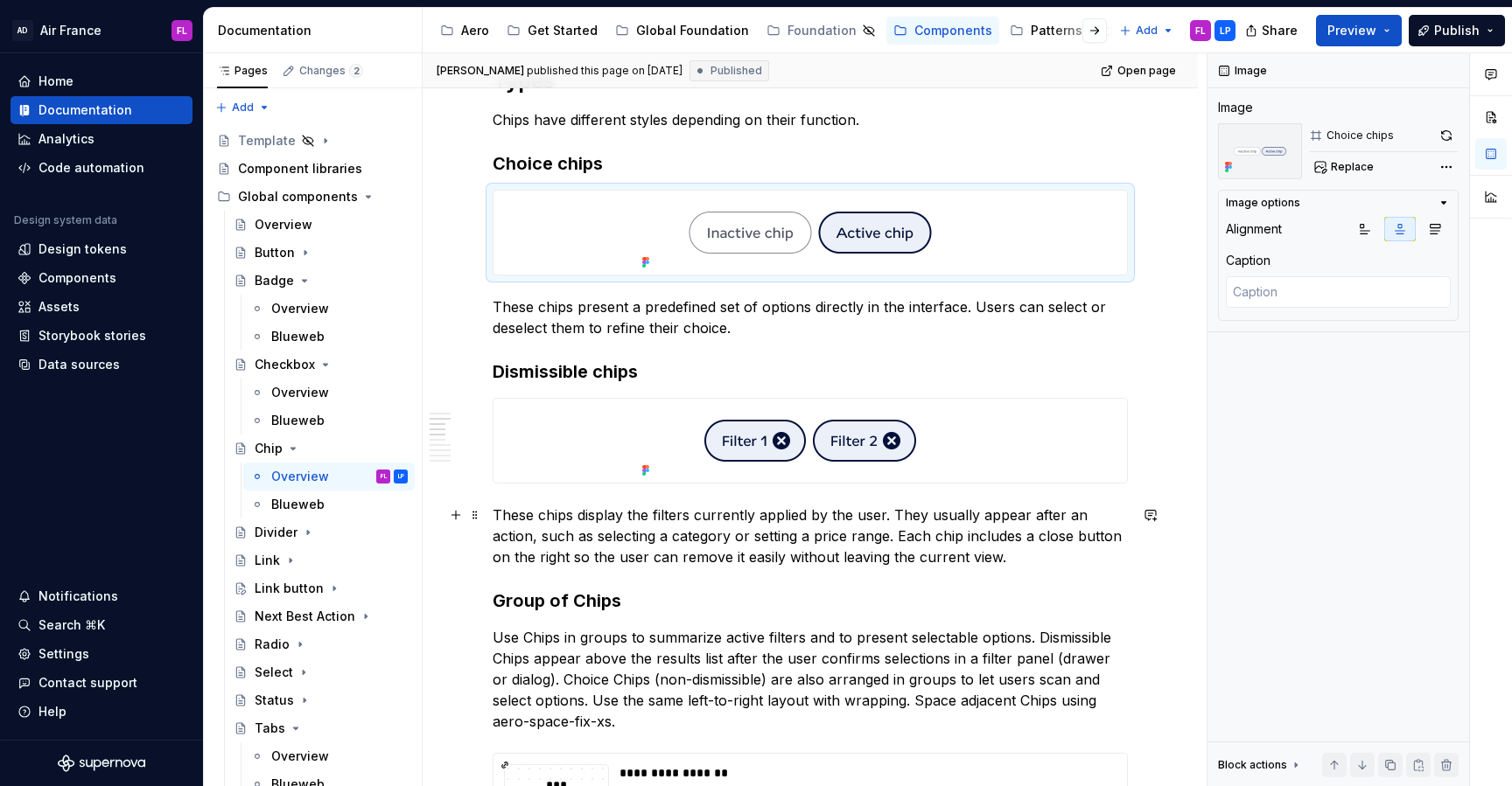
click at [566, 513] on p "These chips display the filters currently applied by the user. They usually app…" at bounding box center [810, 535] width 635 height 63
click at [578, 455] on div at bounding box center [810, 440] width 633 height 84
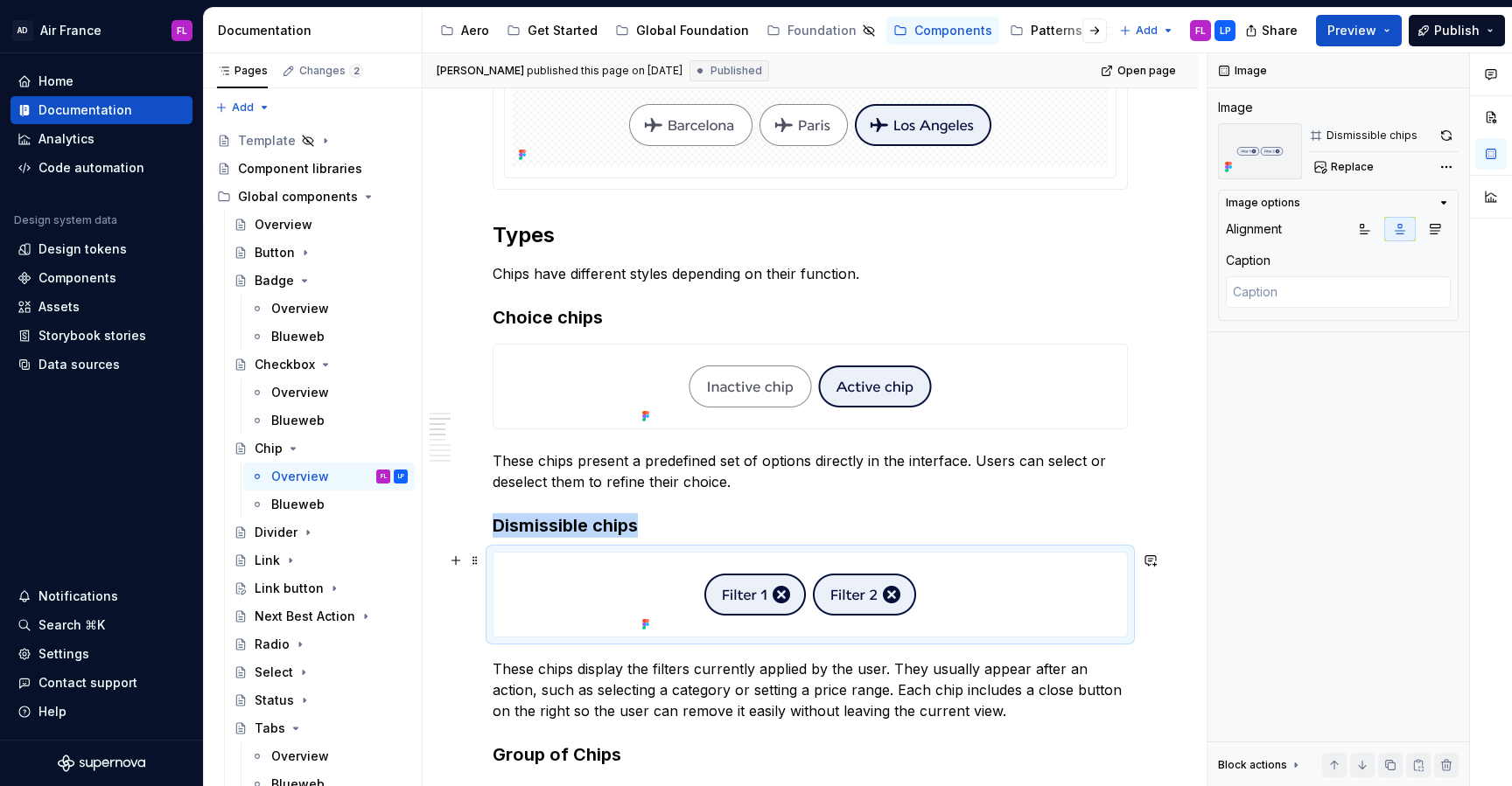
scroll to position [670, 0]
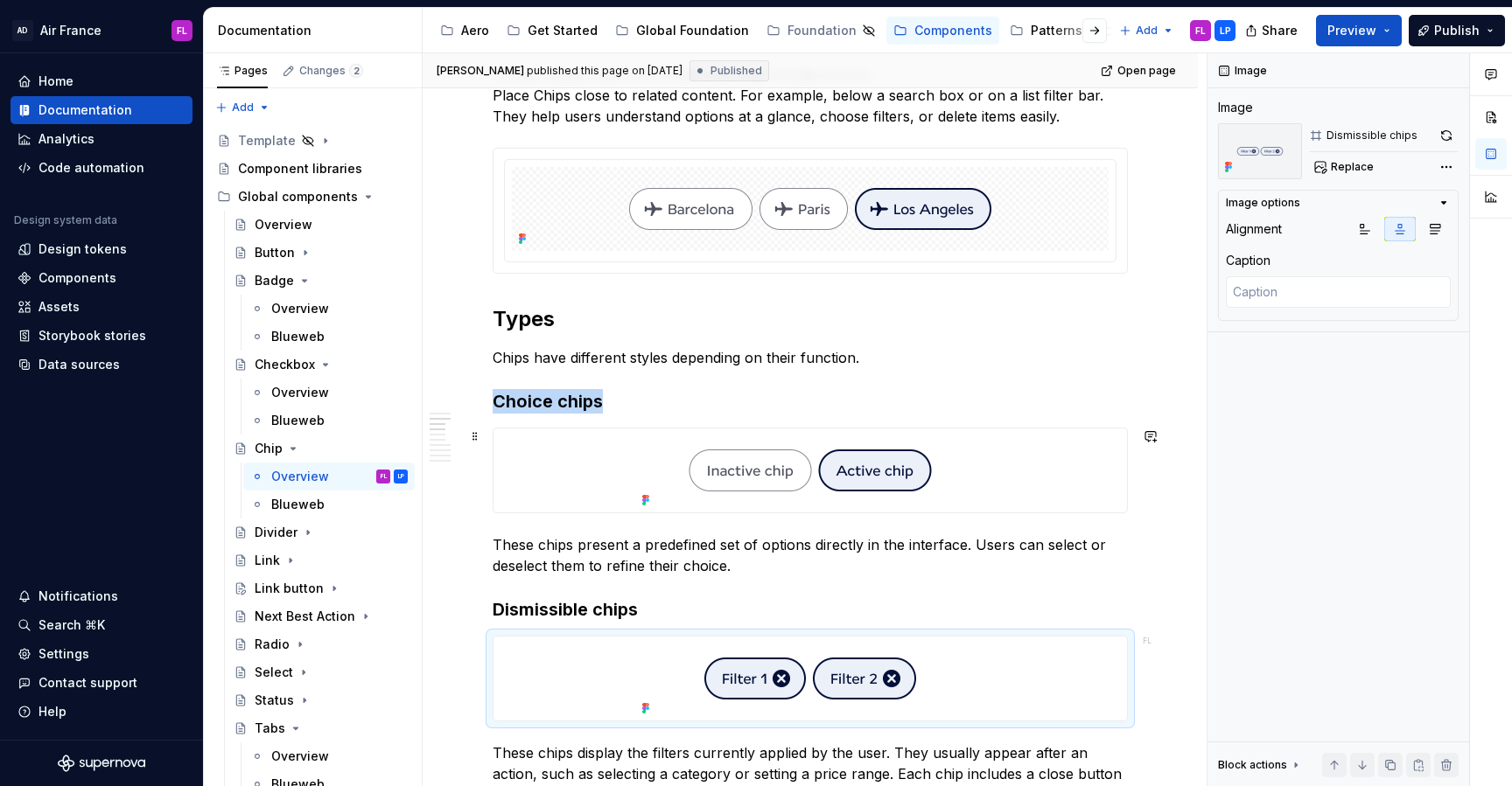
click at [571, 463] on div at bounding box center [810, 471] width 633 height 84
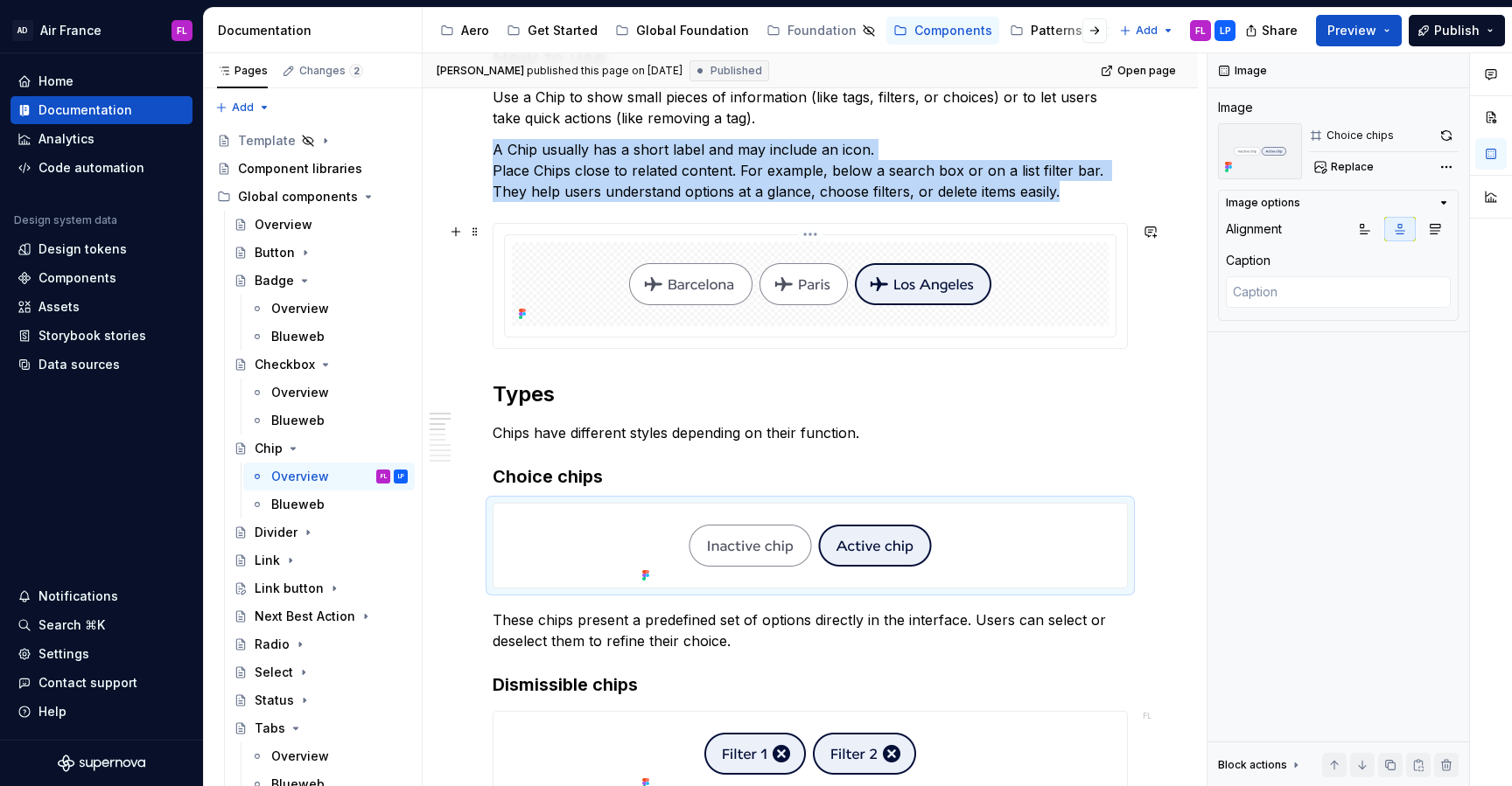
click at [579, 257] on div at bounding box center [810, 284] width 596 height 84
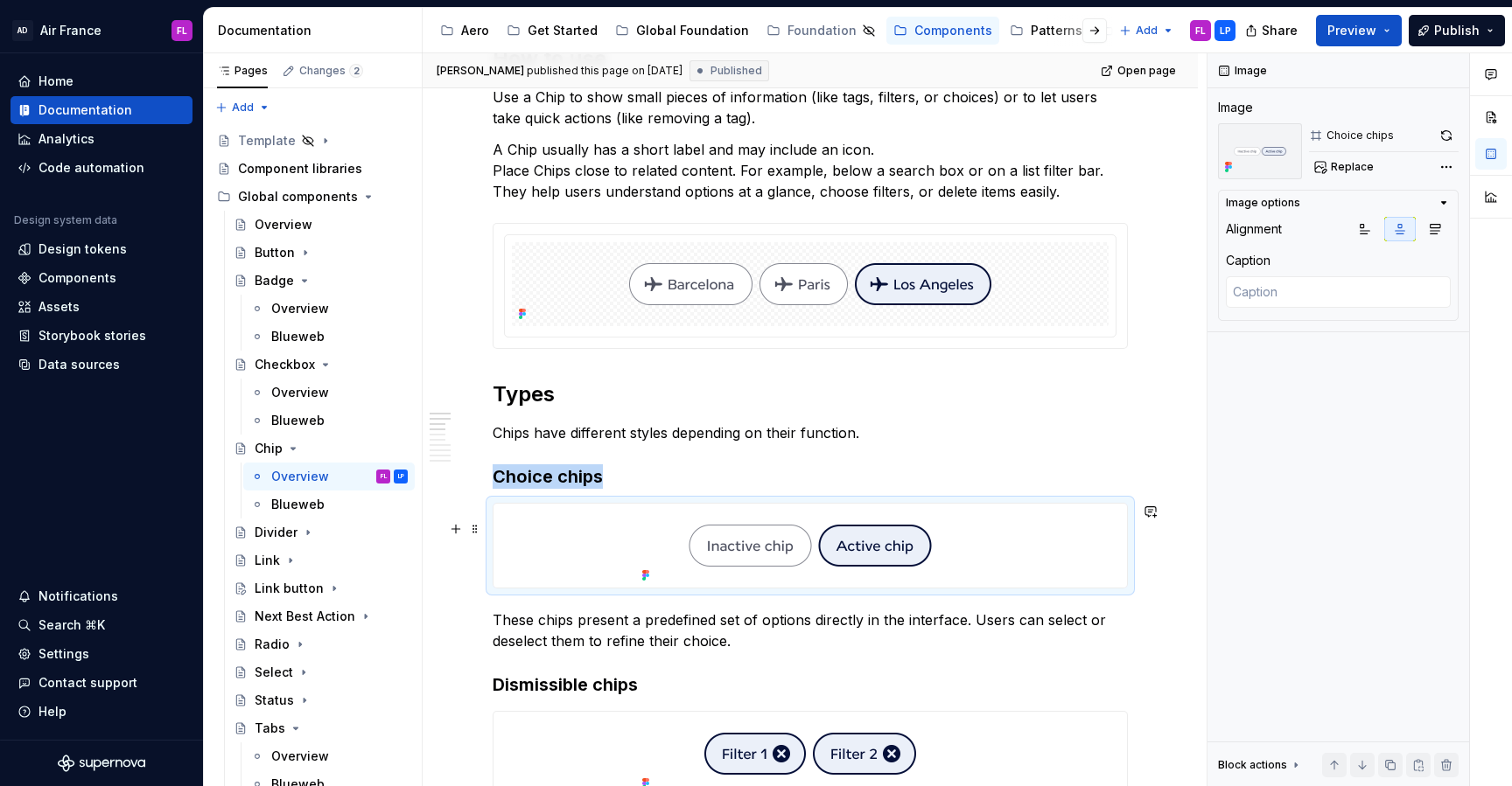
click at [573, 560] on div at bounding box center [810, 546] width 633 height 84
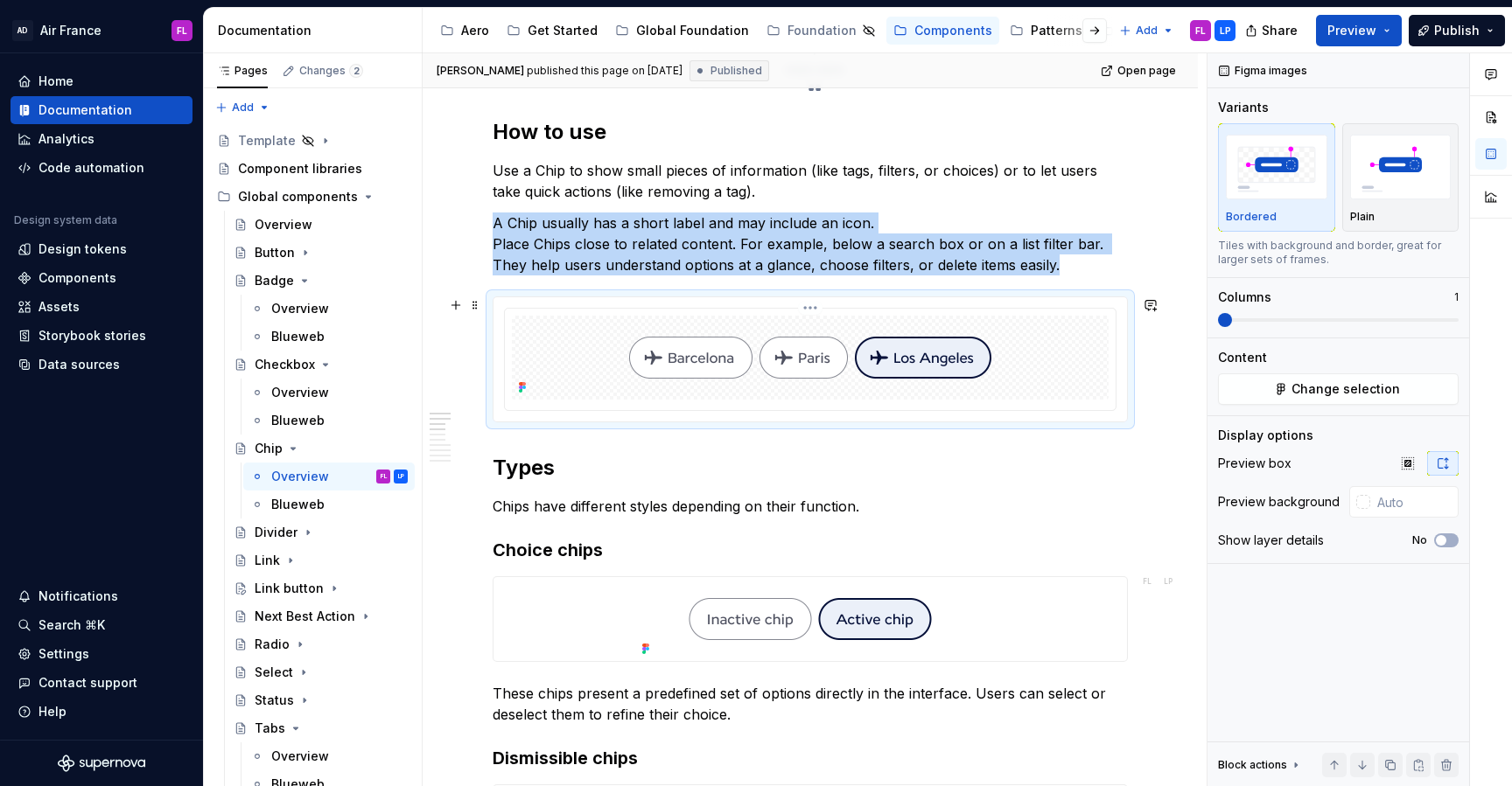
click at [507, 330] on div at bounding box center [810, 359] width 611 height 101
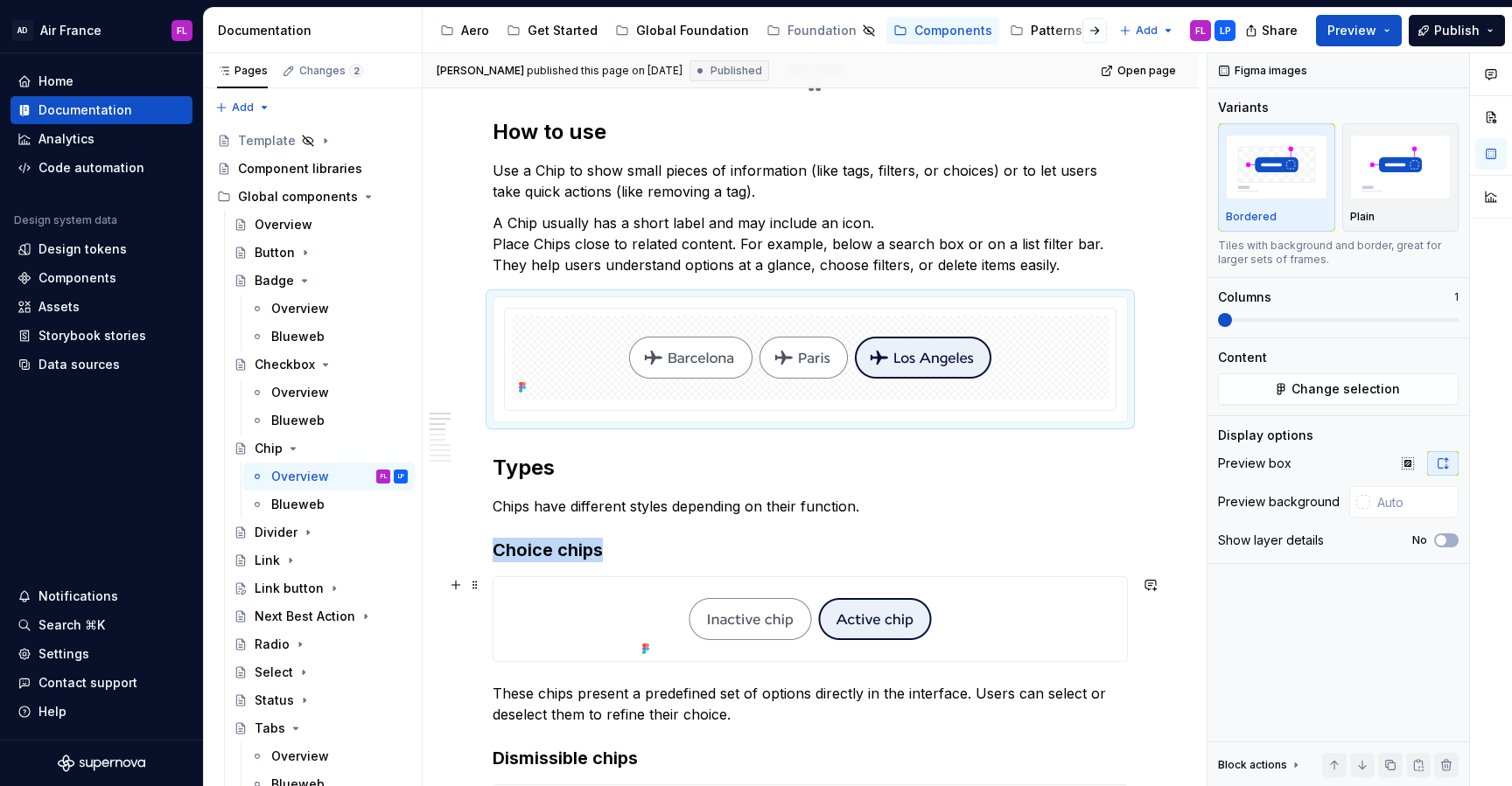
click at [666, 614] on img at bounding box center [810, 619] width 350 height 84
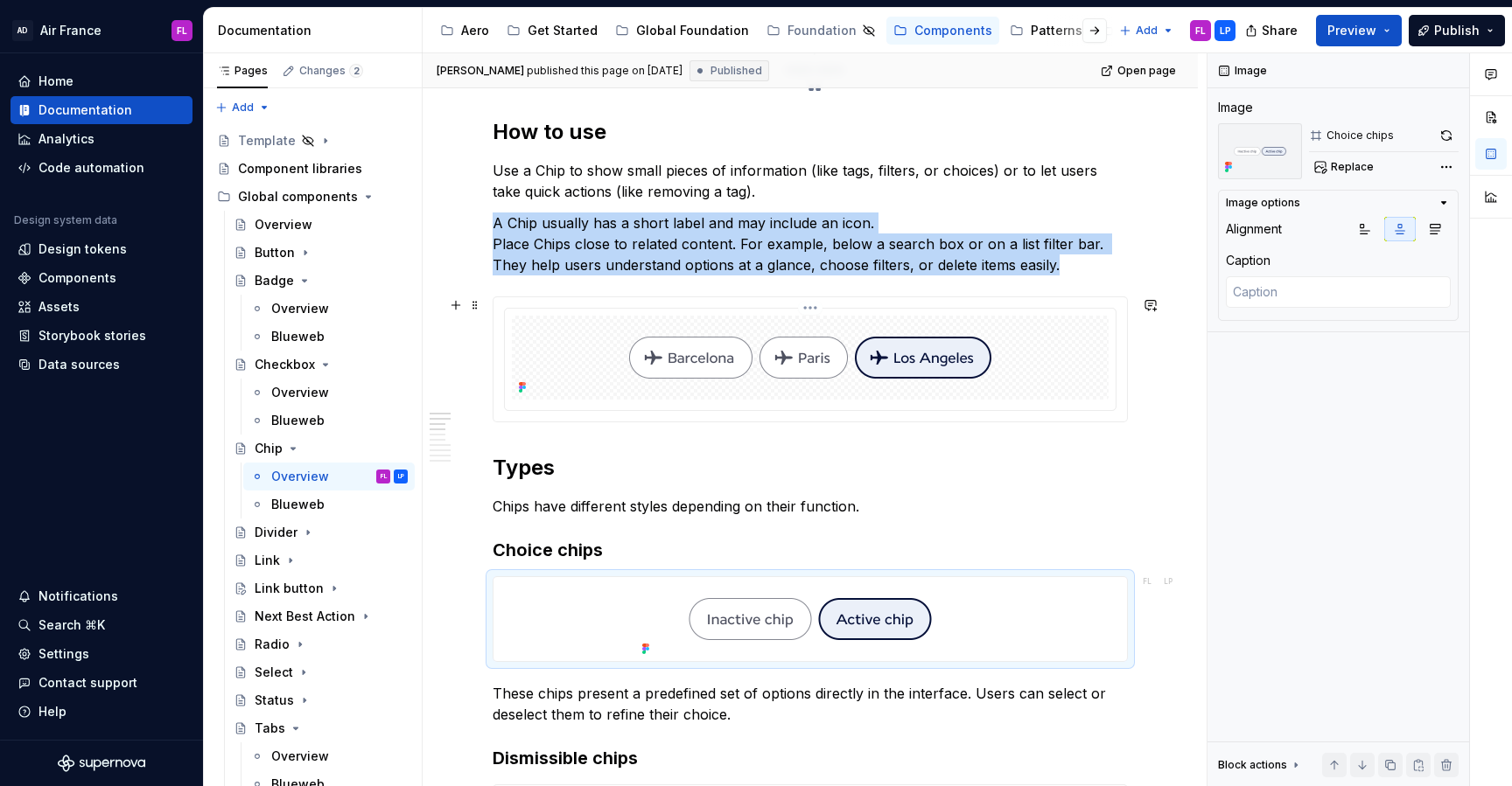
click at [648, 358] on img at bounding box center [810, 357] width 419 height 84
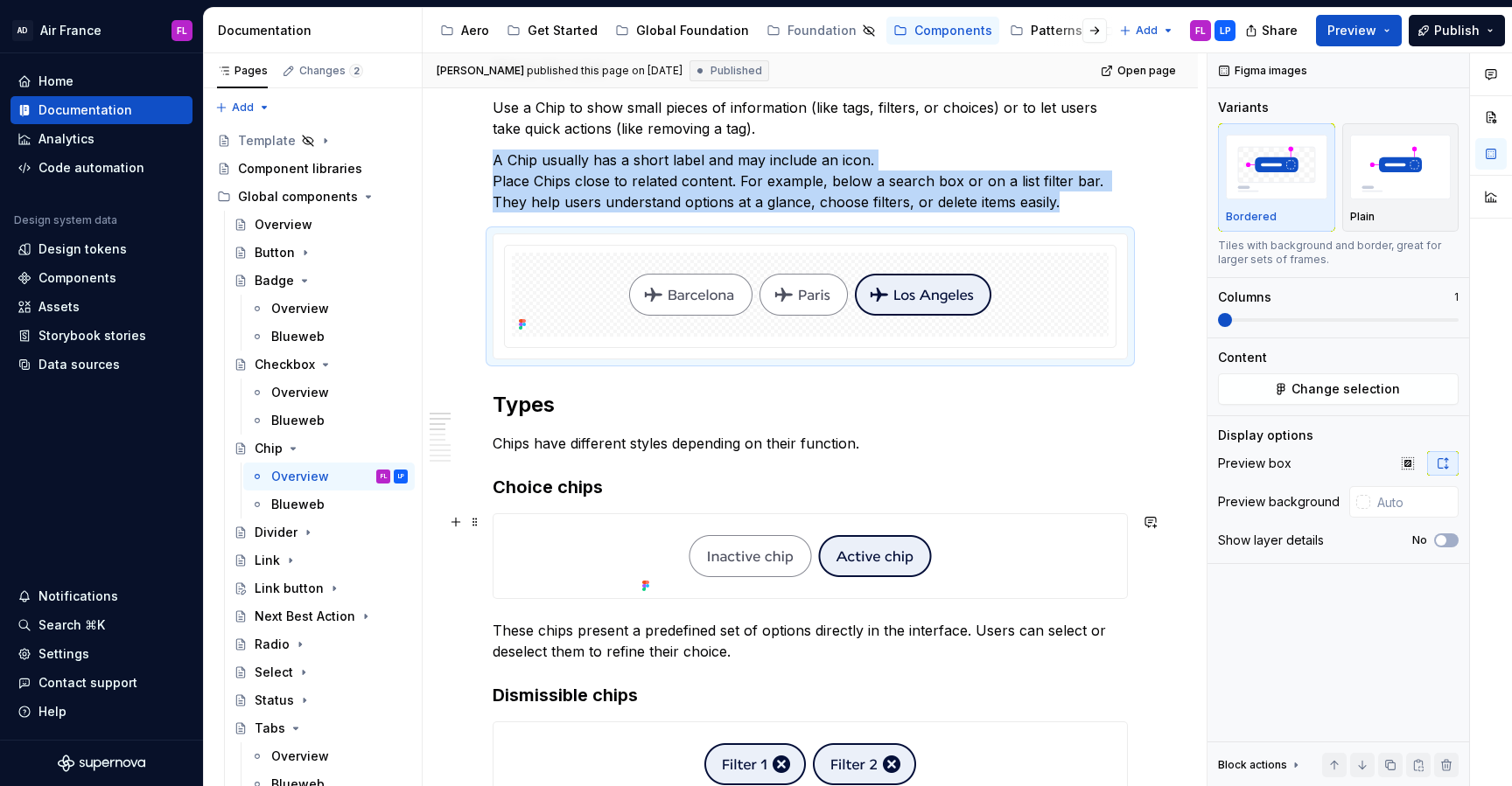
scroll to position [612, 0]
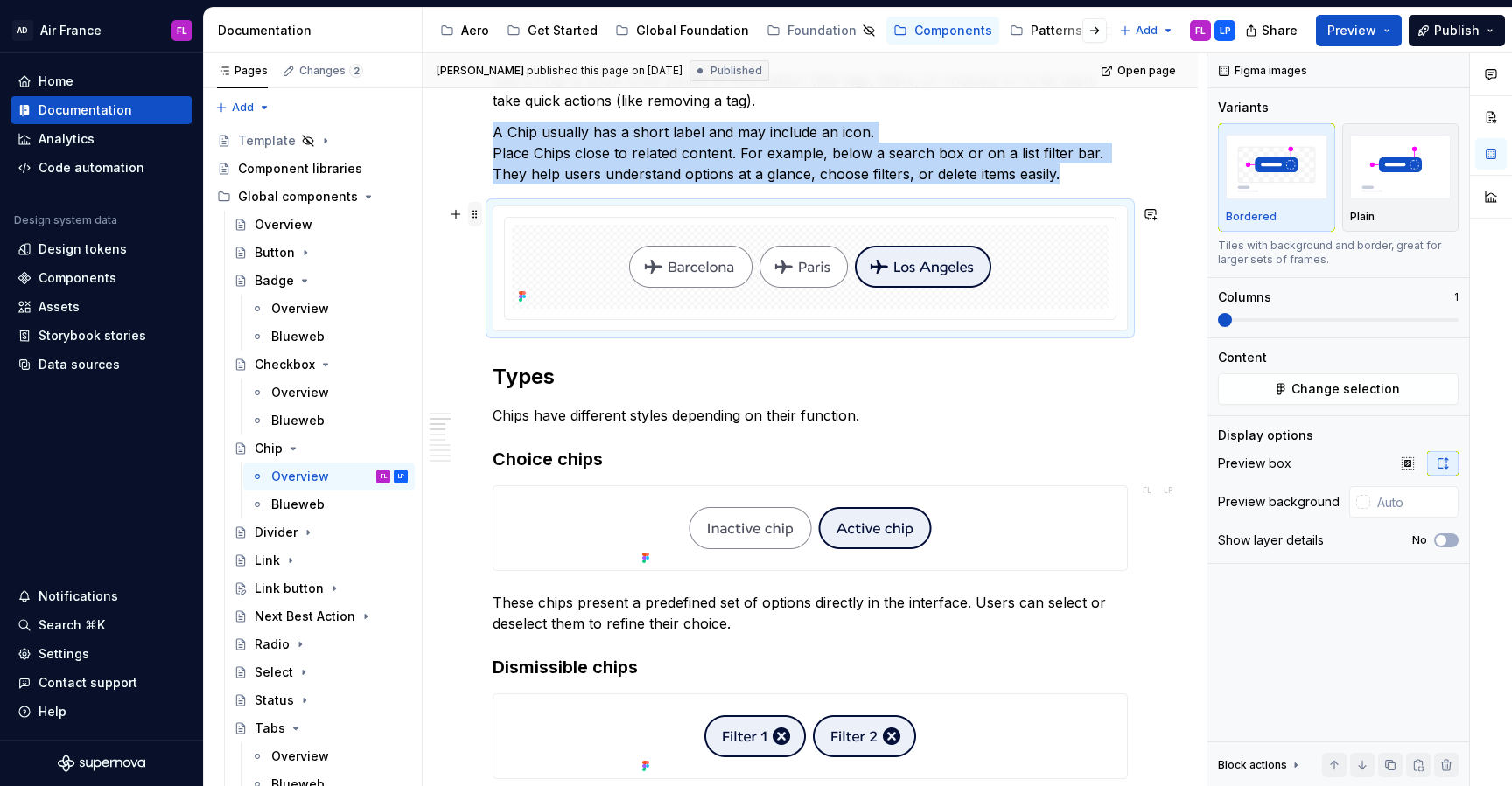
click at [474, 214] on span at bounding box center [474, 214] width 14 height 25
click at [497, 245] on div "Duplicate" at bounding box center [546, 241] width 149 height 28
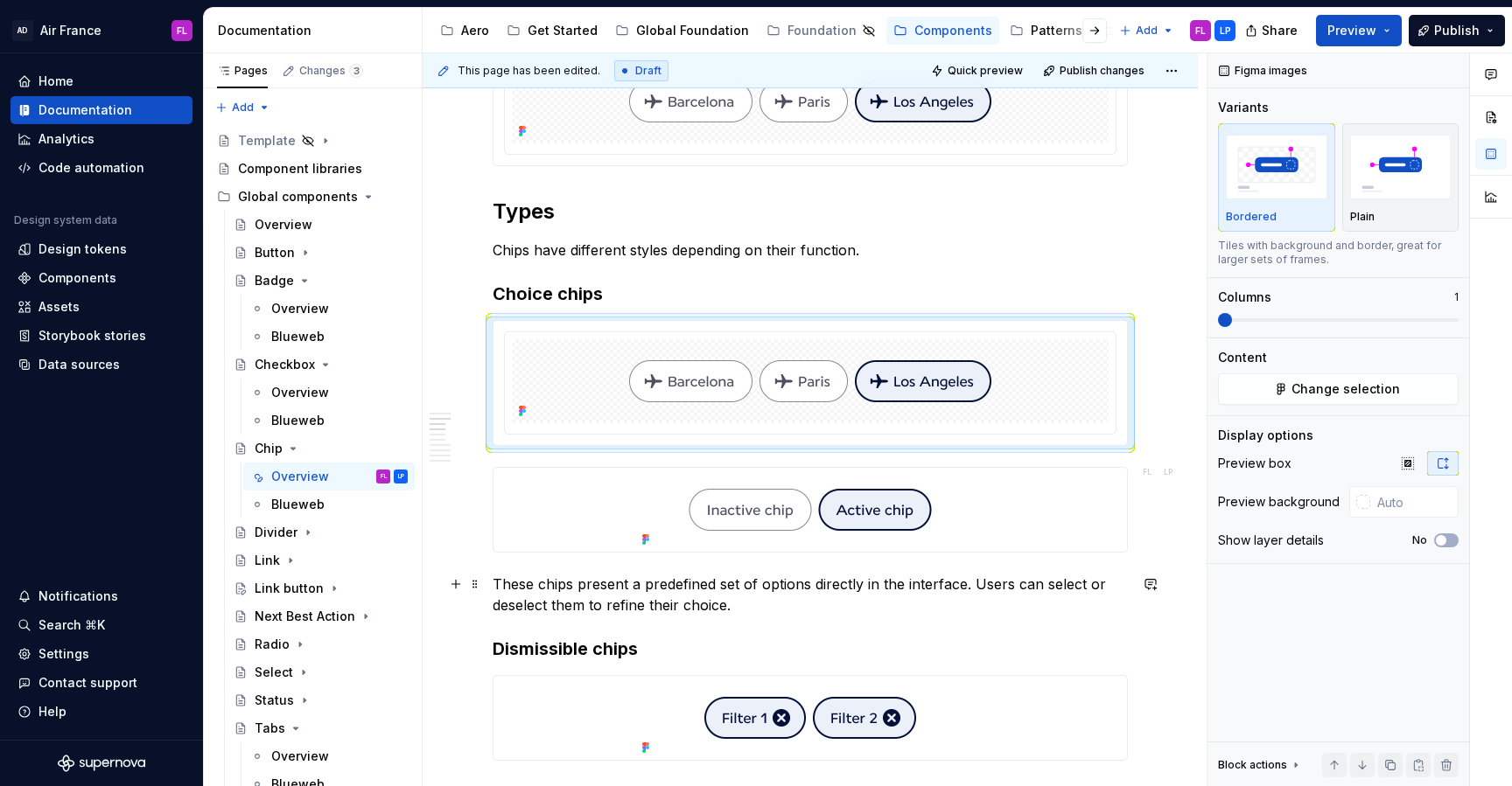
scroll to position [784, 0]
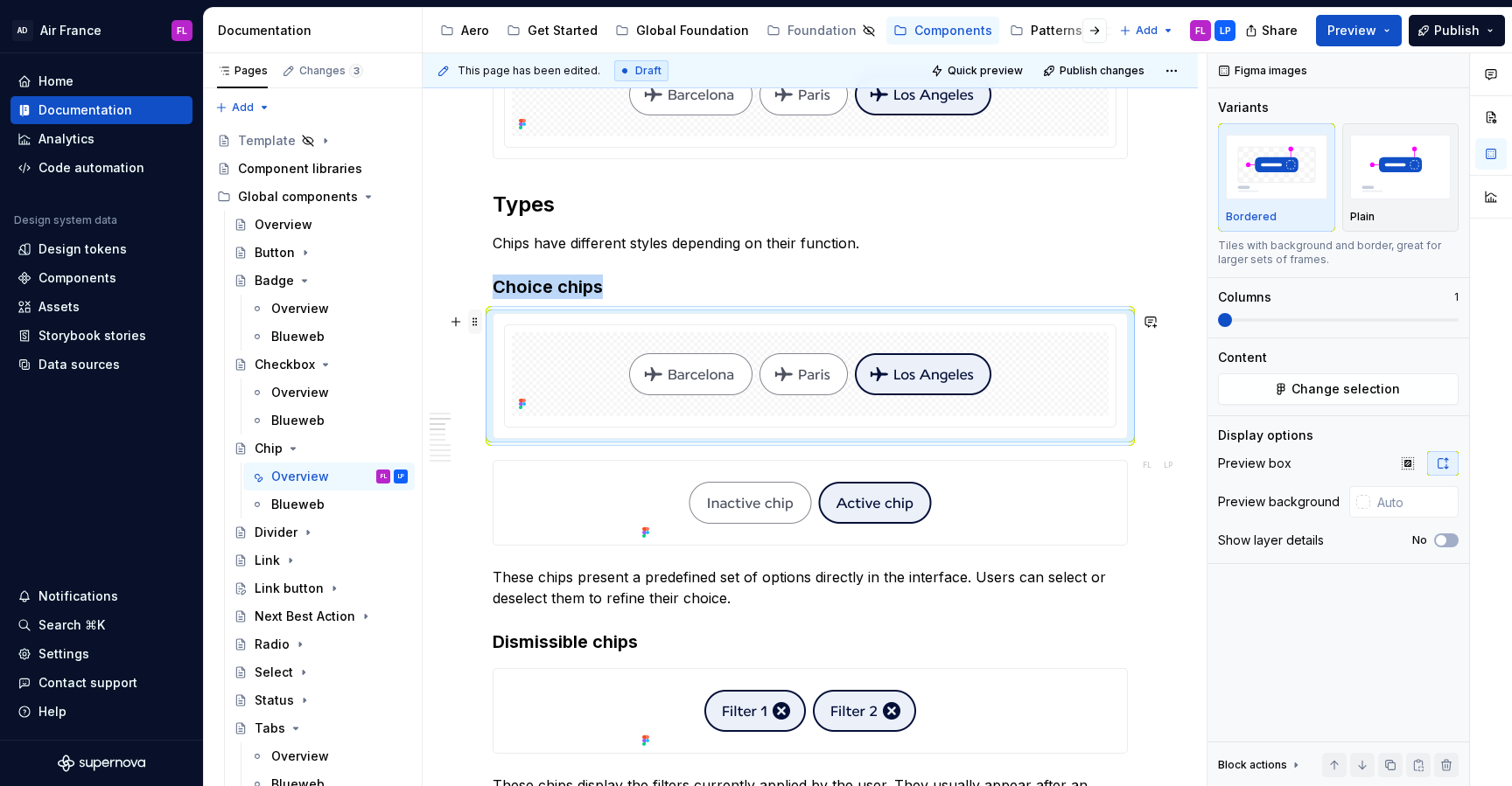
click at [474, 323] on span at bounding box center [474, 322] width 14 height 25
click at [494, 352] on div "Duplicate" at bounding box center [546, 348] width 149 height 28
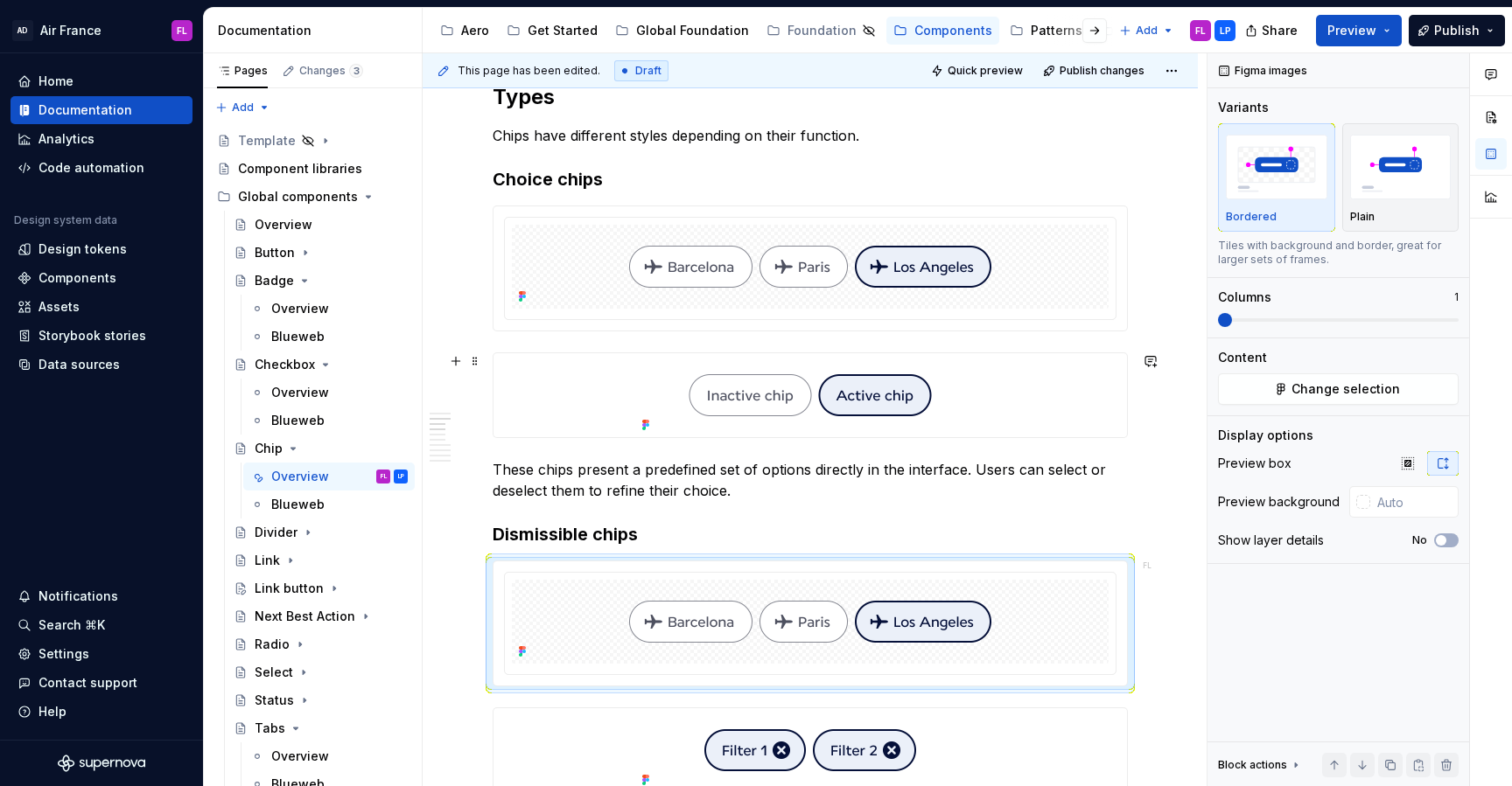
scroll to position [895, 0]
click at [696, 267] on img at bounding box center [810, 264] width 419 height 84
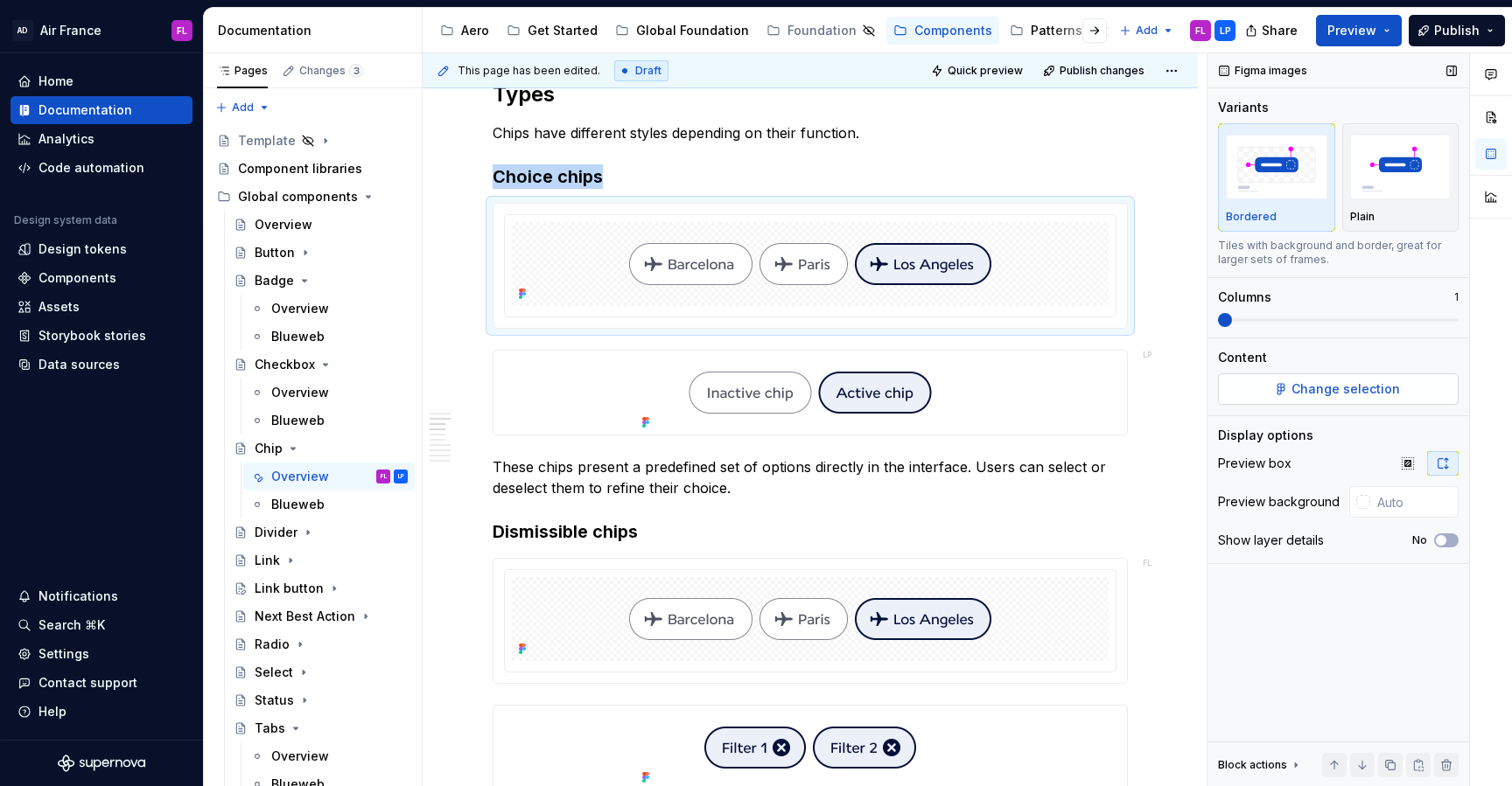
click at [1279, 389] on button "Change selection" at bounding box center [1338, 389] width 241 height 32
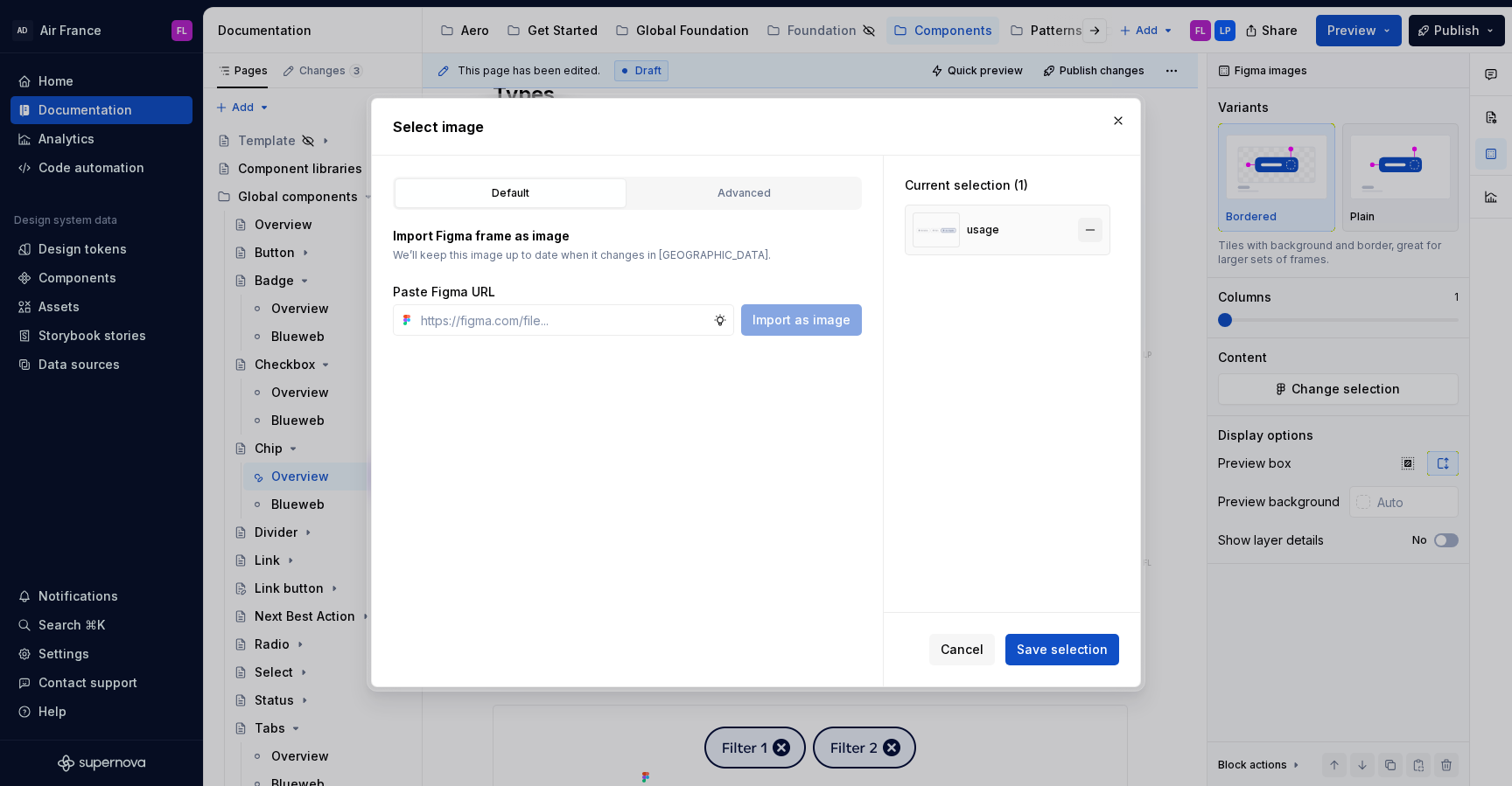
type textarea "*"
click at [1093, 221] on button "button" at bounding box center [1090, 230] width 25 height 25
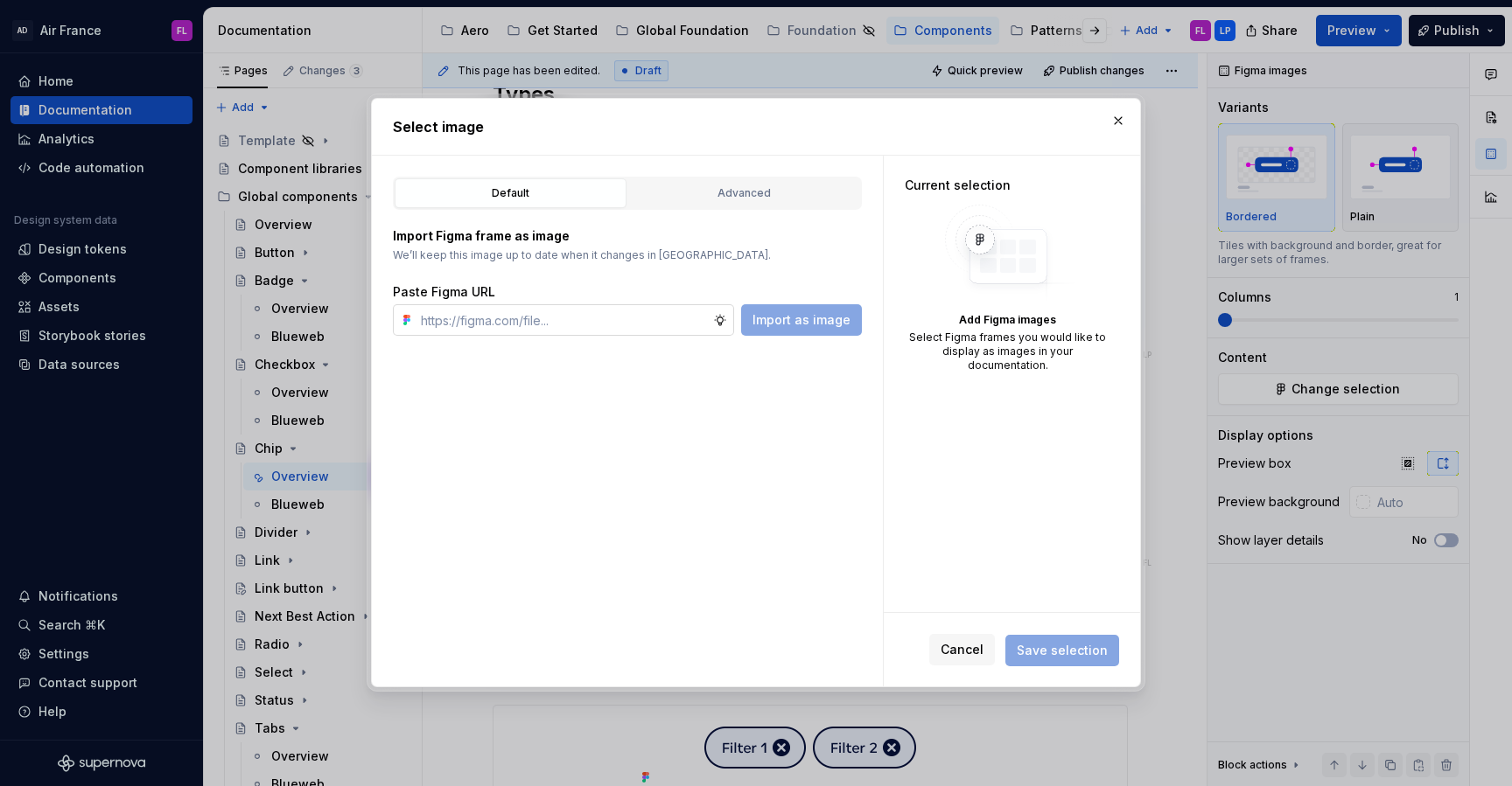
click at [657, 319] on input "text" at bounding box center [564, 320] width 299 height 32
paste input "[URL][DOMAIN_NAME]"
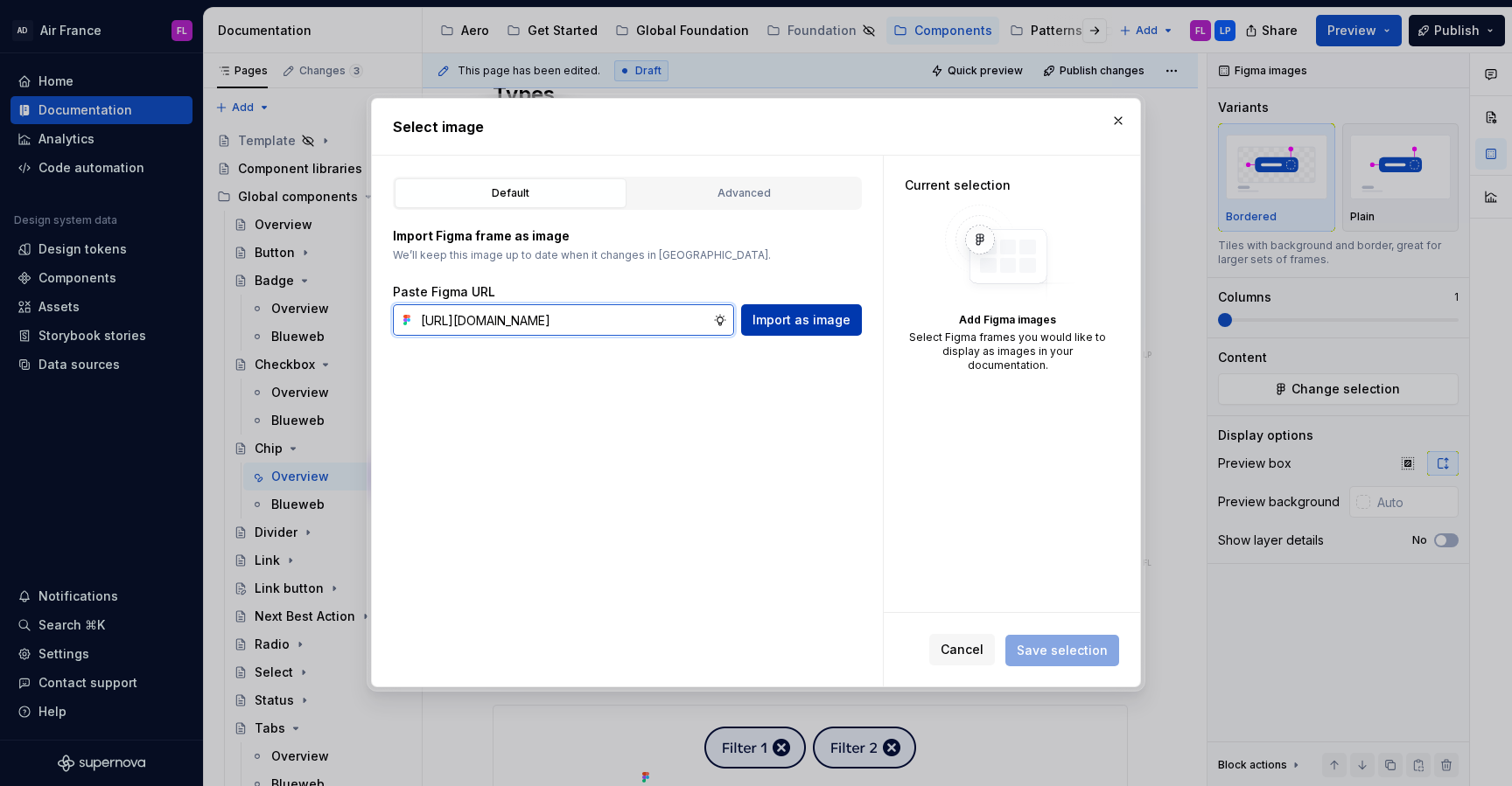
type input "[URL][DOMAIN_NAME]"
click at [804, 330] on button "Import as image" at bounding box center [801, 320] width 120 height 32
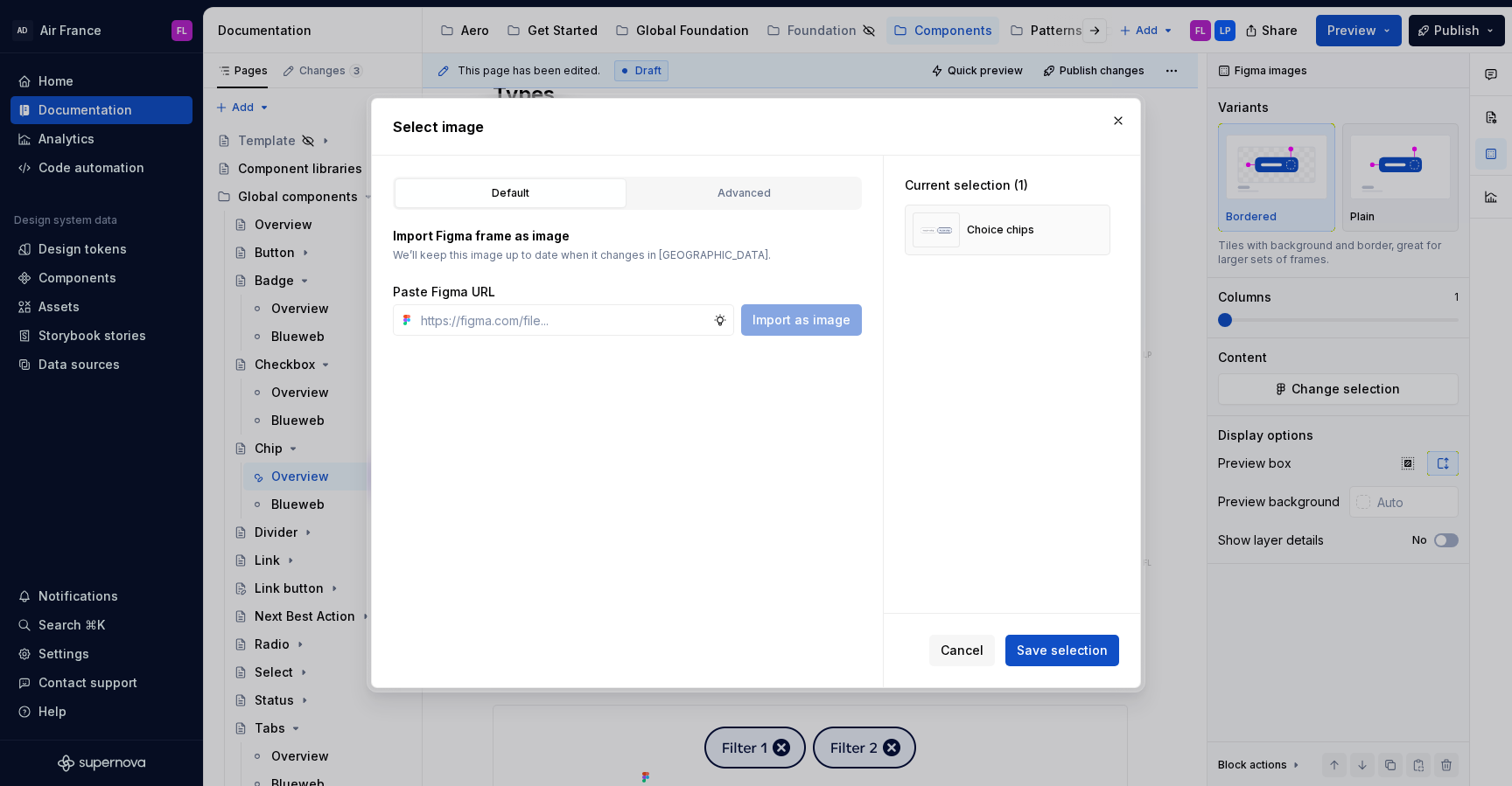
click at [1050, 646] on span "Save selection" at bounding box center [1062, 650] width 91 height 17
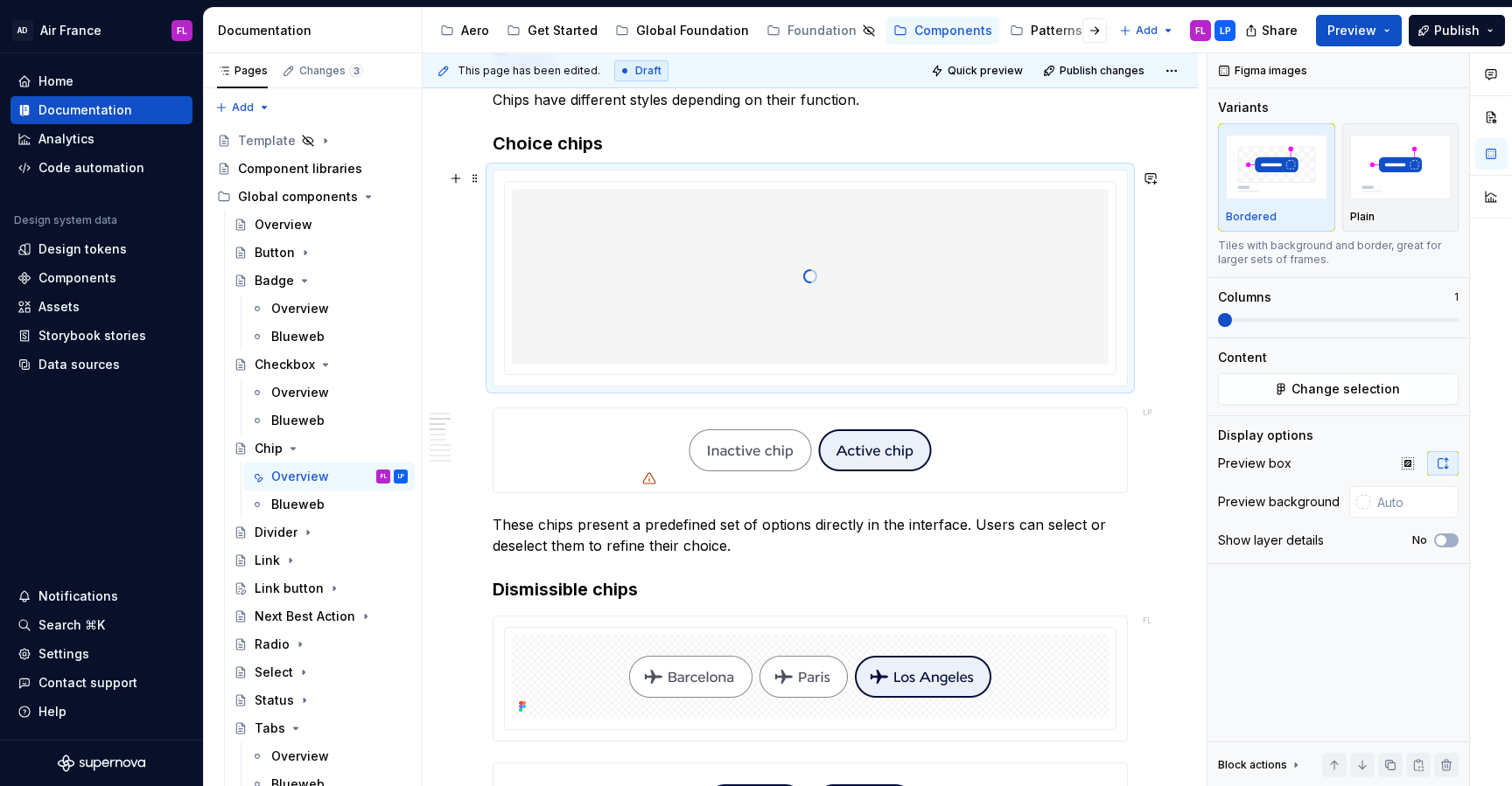
scroll to position [931, 0]
click at [470, 419] on span at bounding box center [474, 413] width 14 height 25
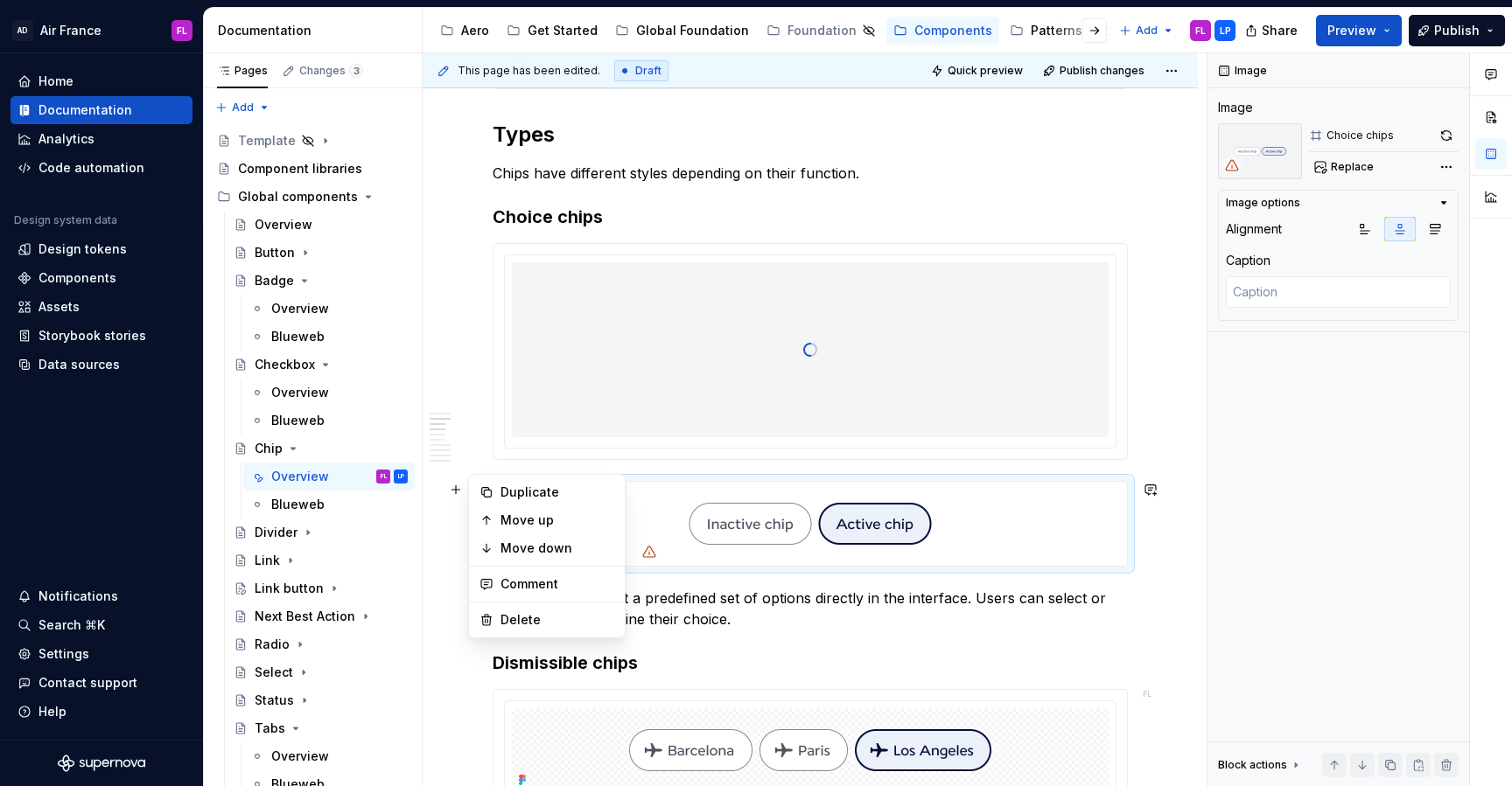
scroll to position [853, 0]
click at [651, 491] on img at bounding box center [810, 524] width 350 height 84
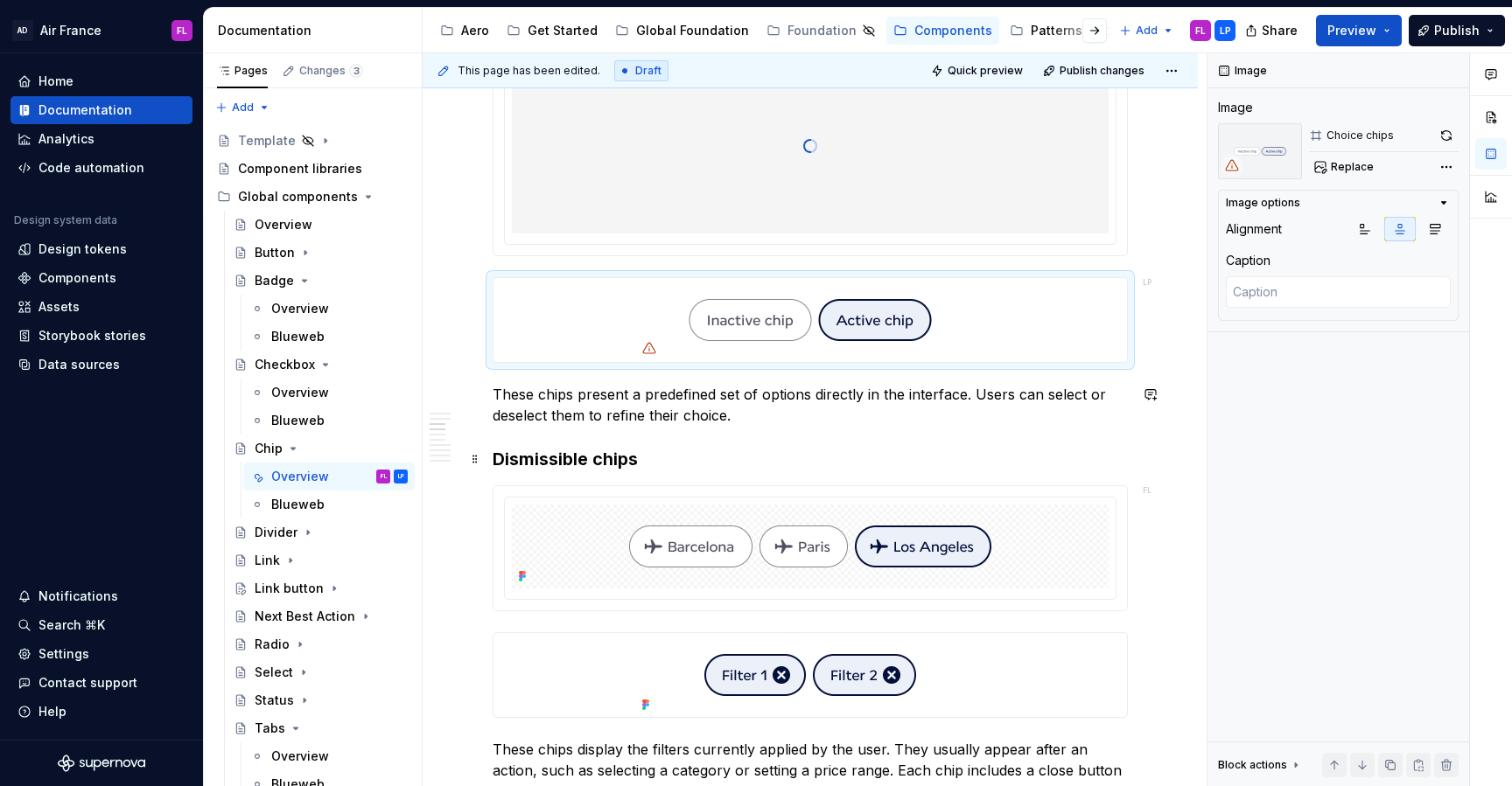
scroll to position [1062, 0]
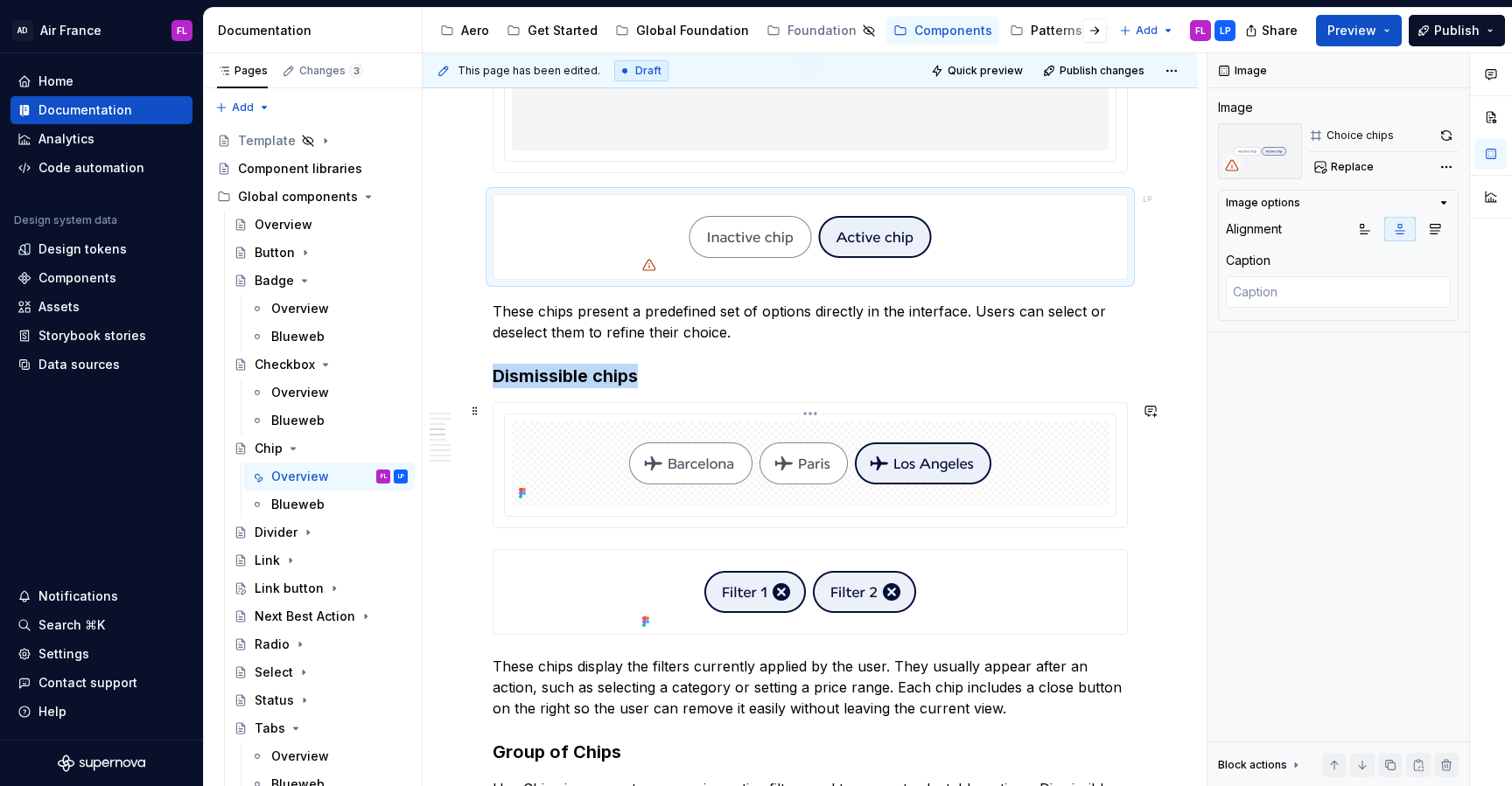
click at [635, 481] on img at bounding box center [810, 463] width 419 height 84
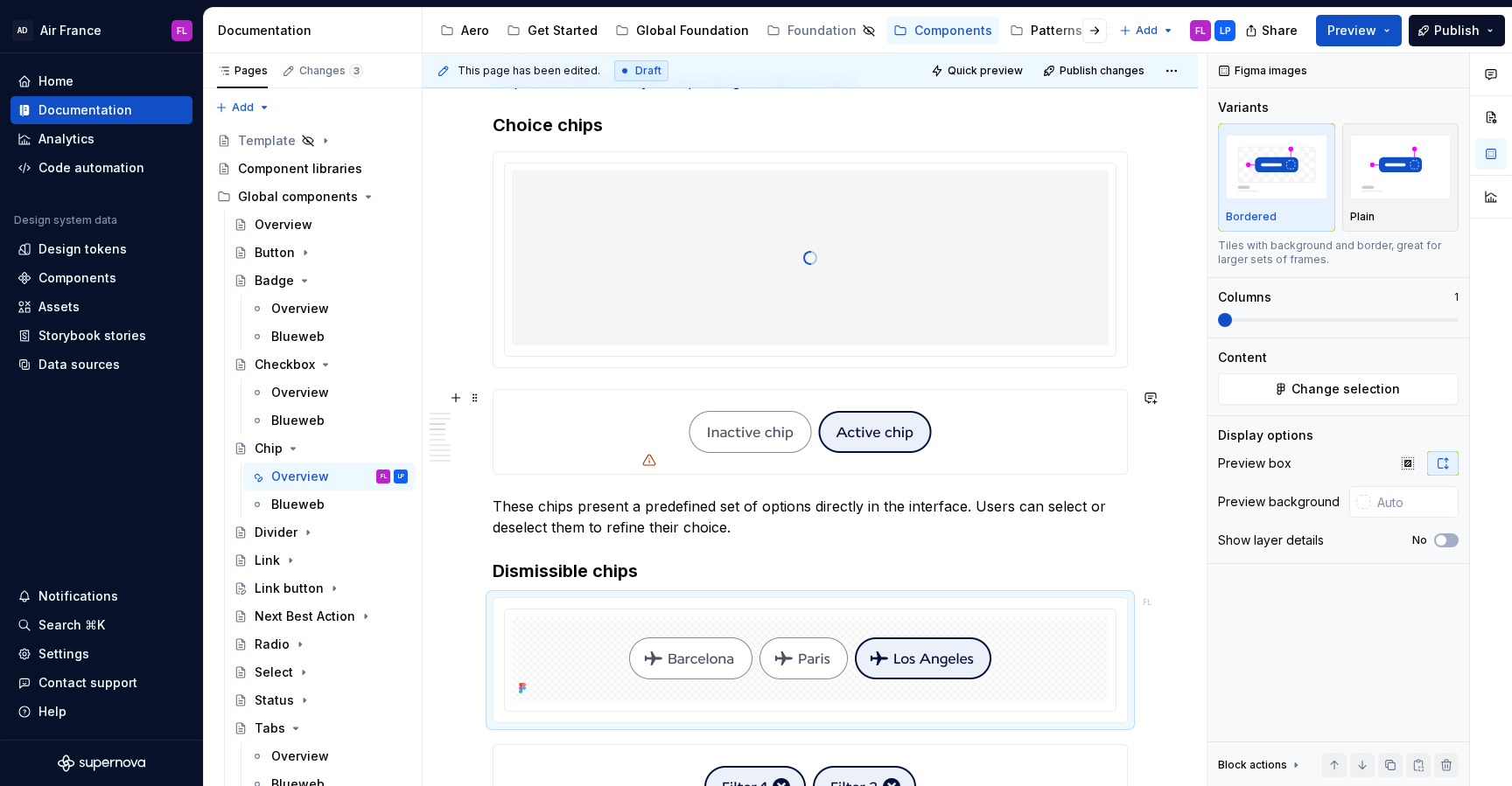
click at [525, 409] on div at bounding box center [810, 432] width 633 height 84
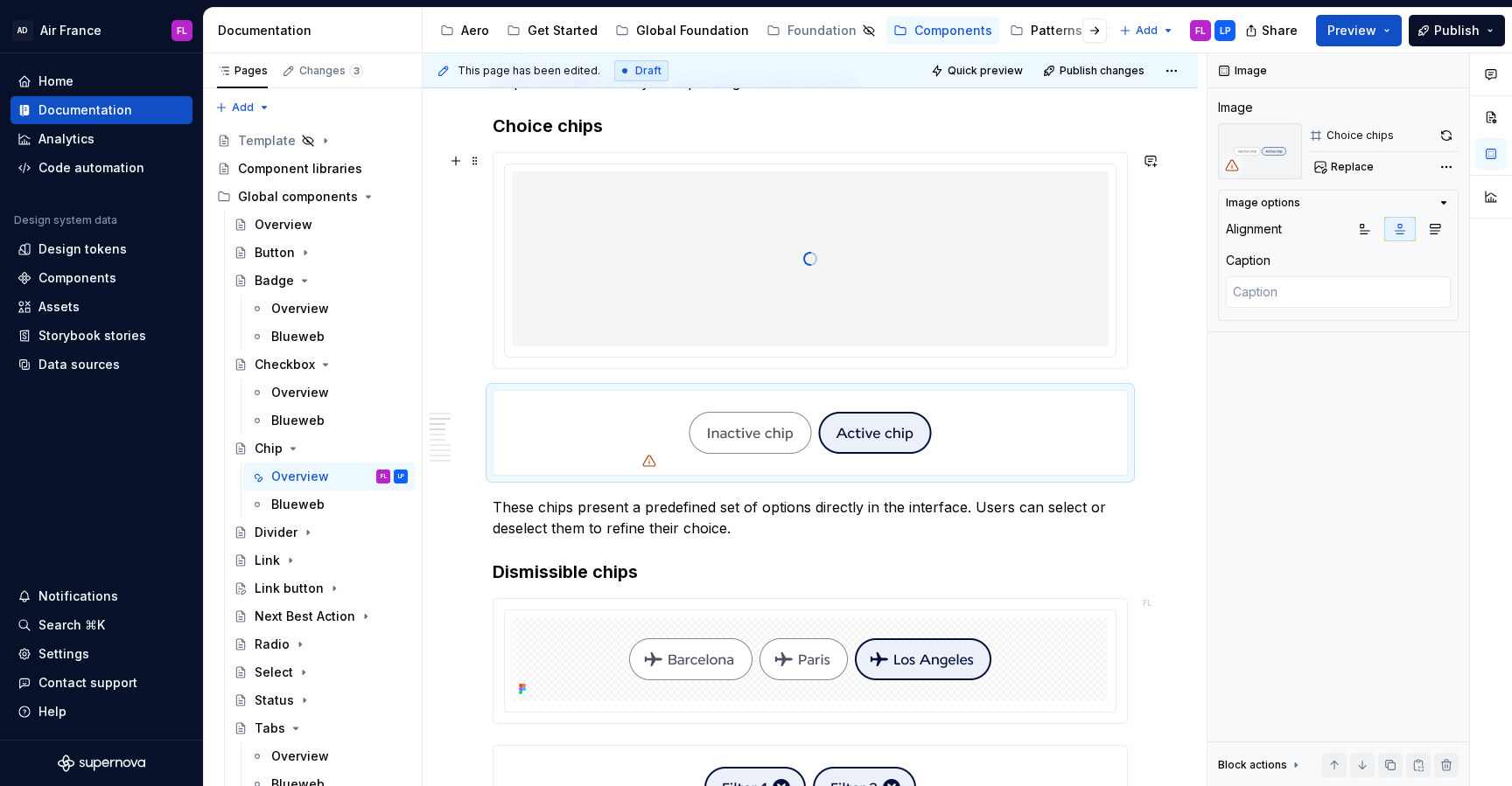
click at [471, 398] on span at bounding box center [474, 398] width 14 height 25
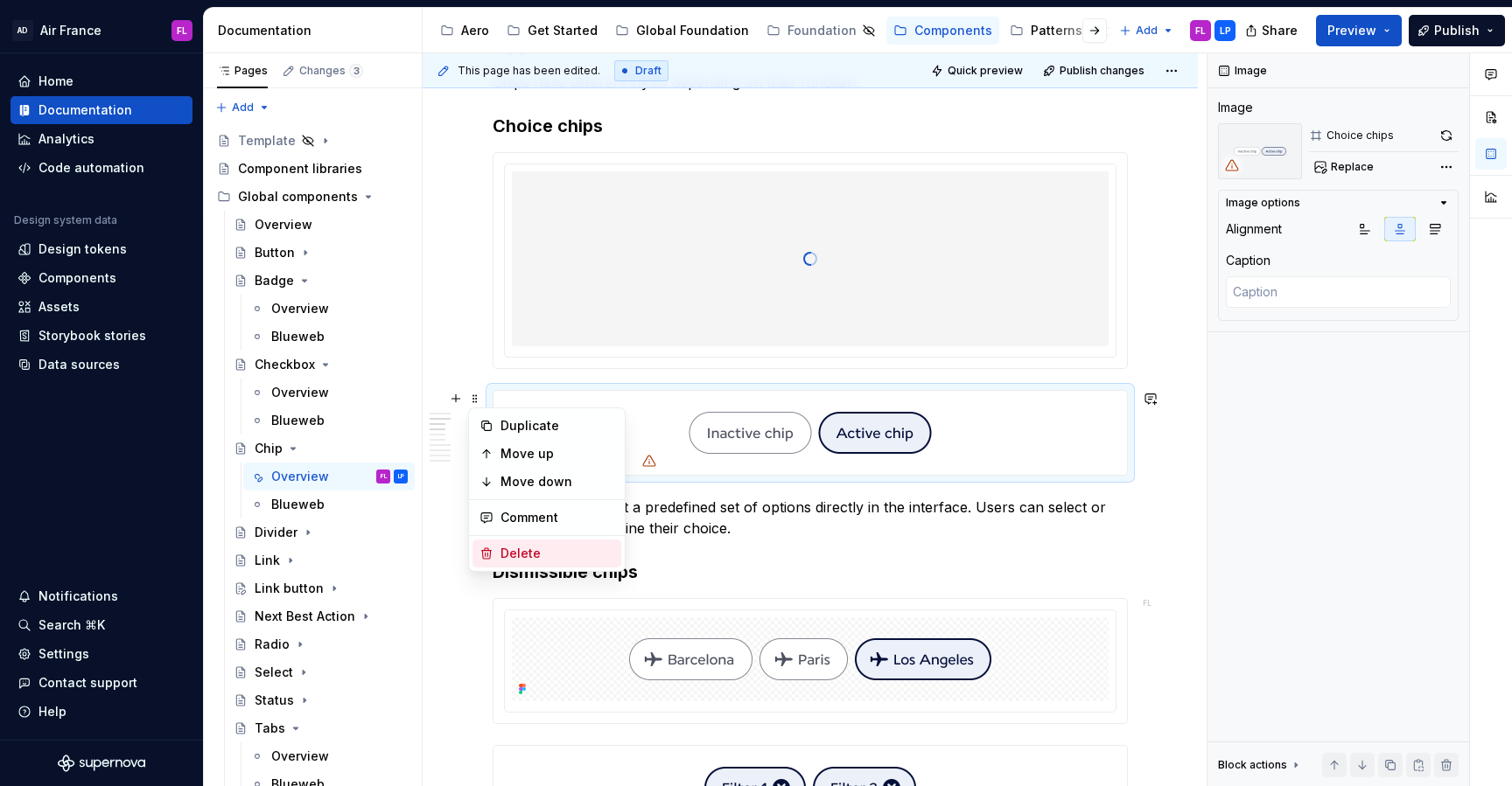
click at [523, 553] on div "Delete" at bounding box center [557, 553] width 114 height 17
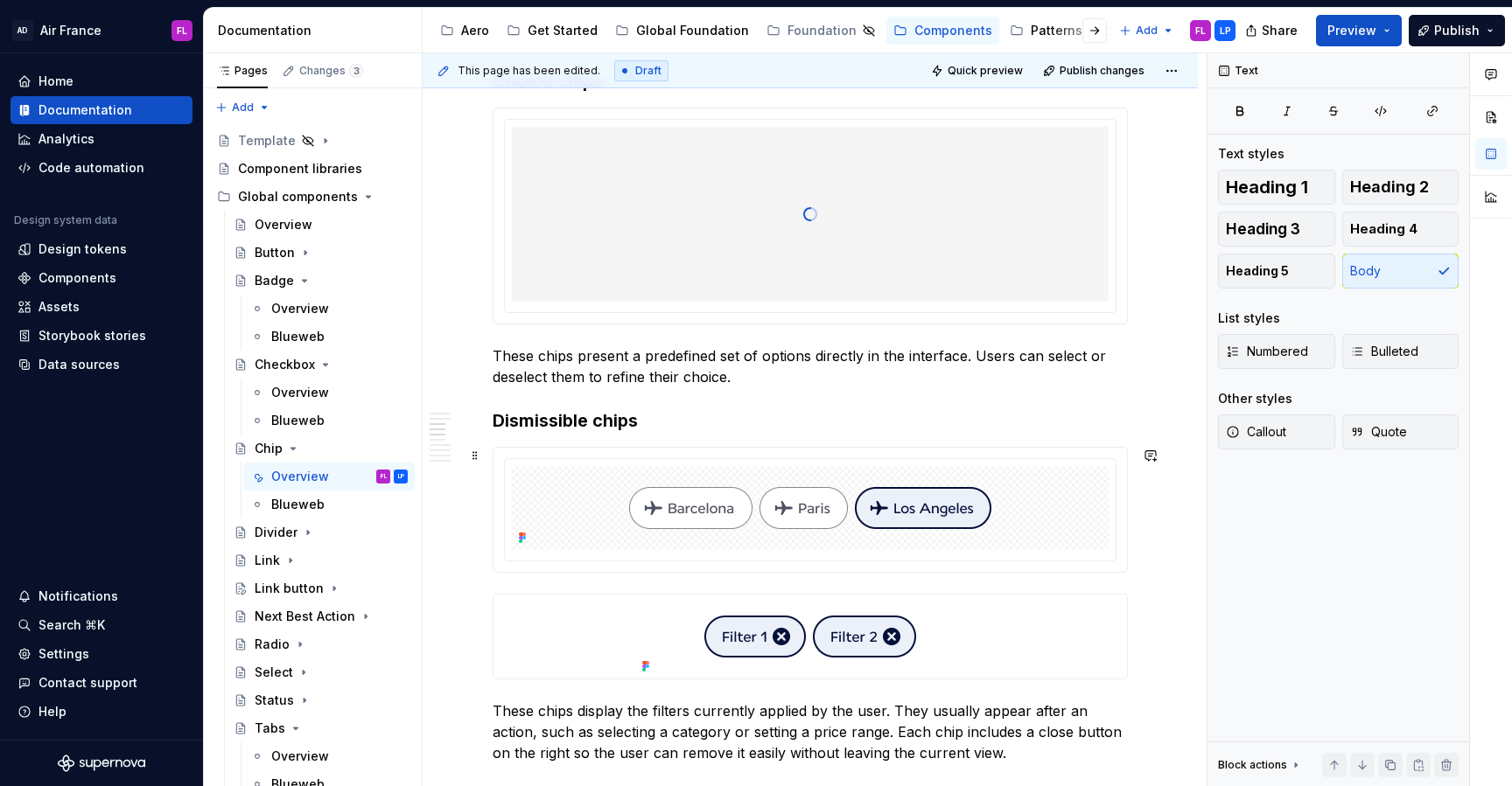
scroll to position [995, 0]
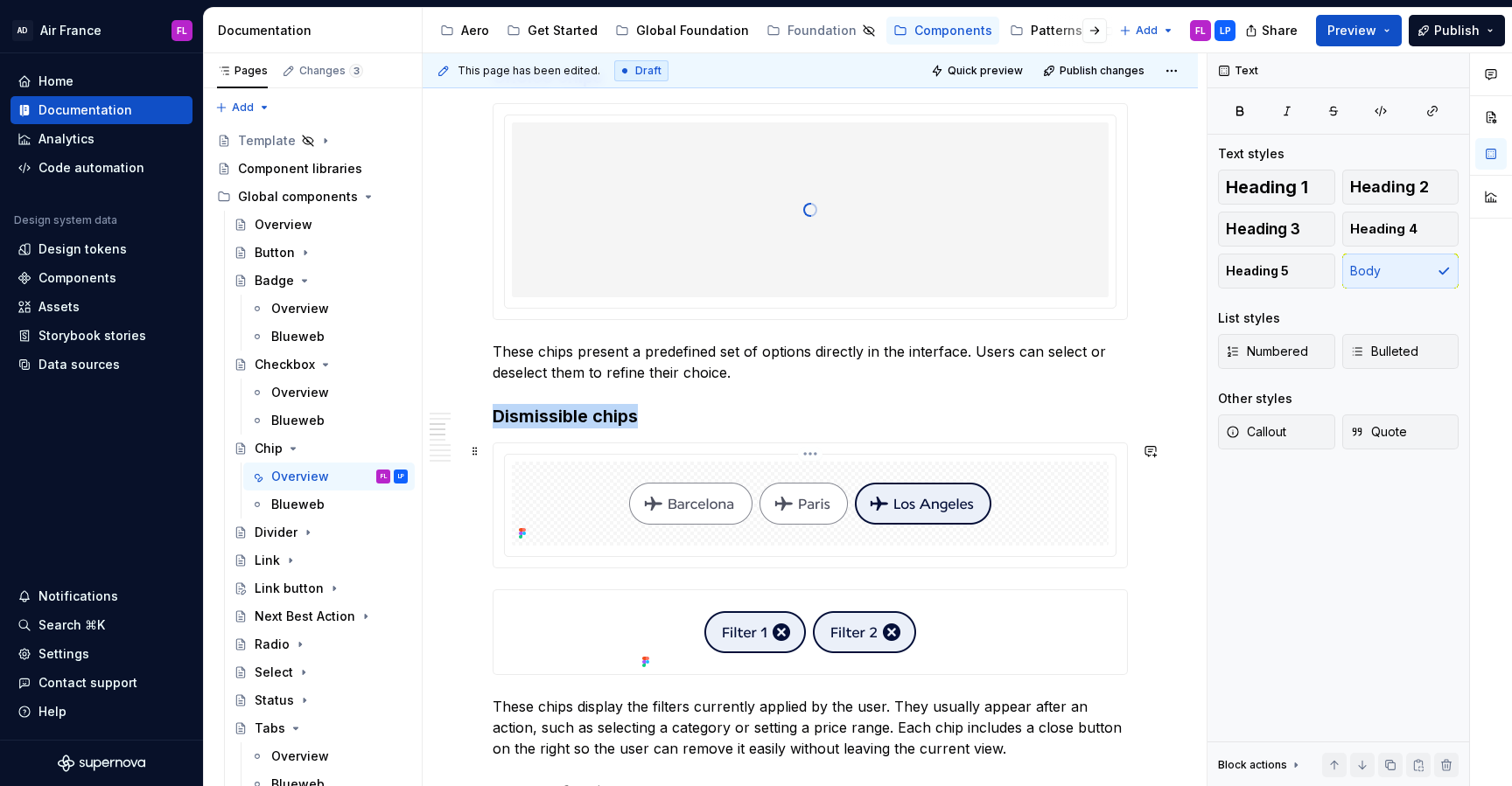
click at [590, 479] on div at bounding box center [810, 503] width 596 height 84
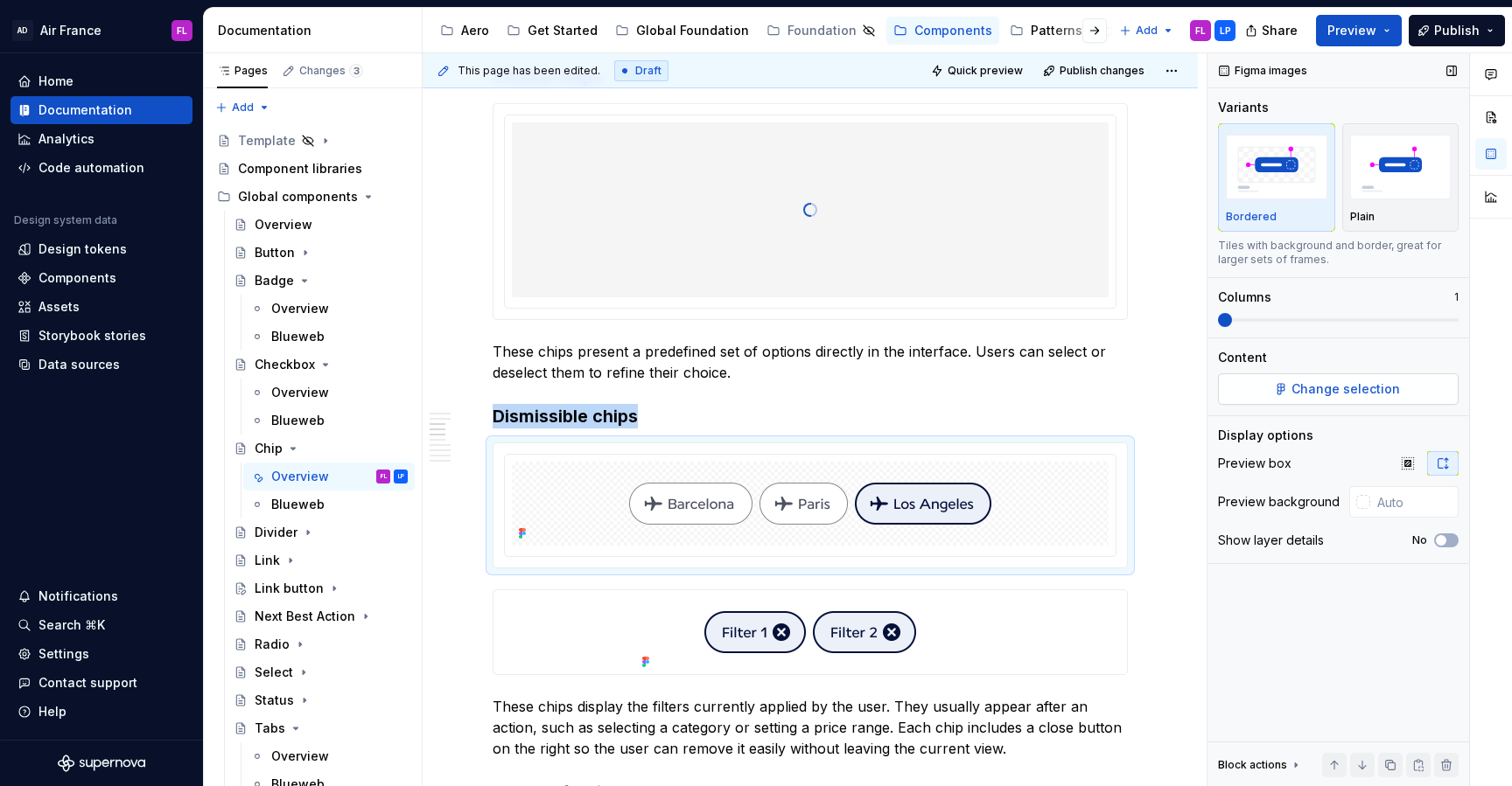
click at [1331, 387] on span "Change selection" at bounding box center [1345, 388] width 109 height 17
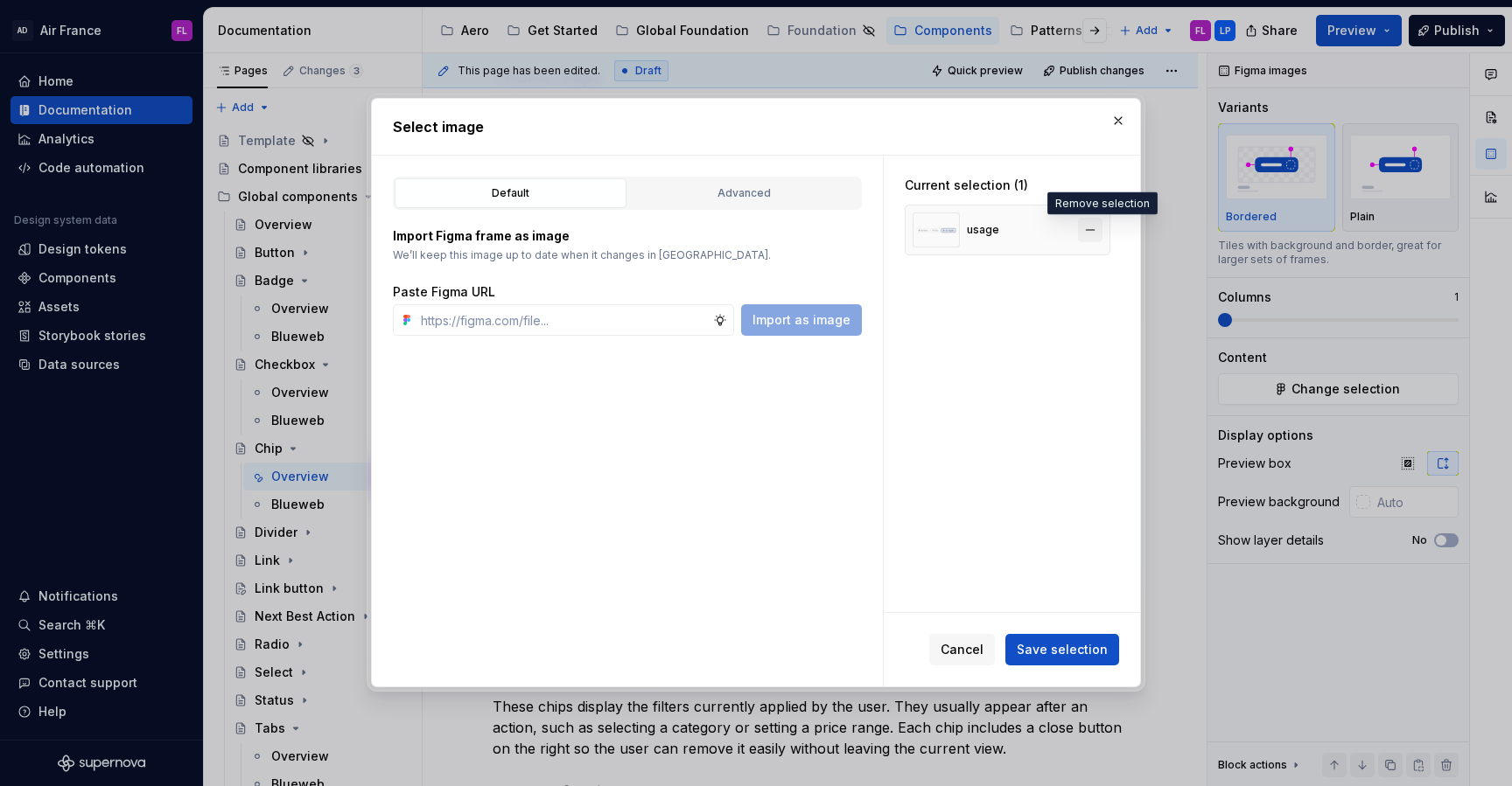
click at [1102, 223] on button "button" at bounding box center [1090, 230] width 25 height 25
type textarea "*"
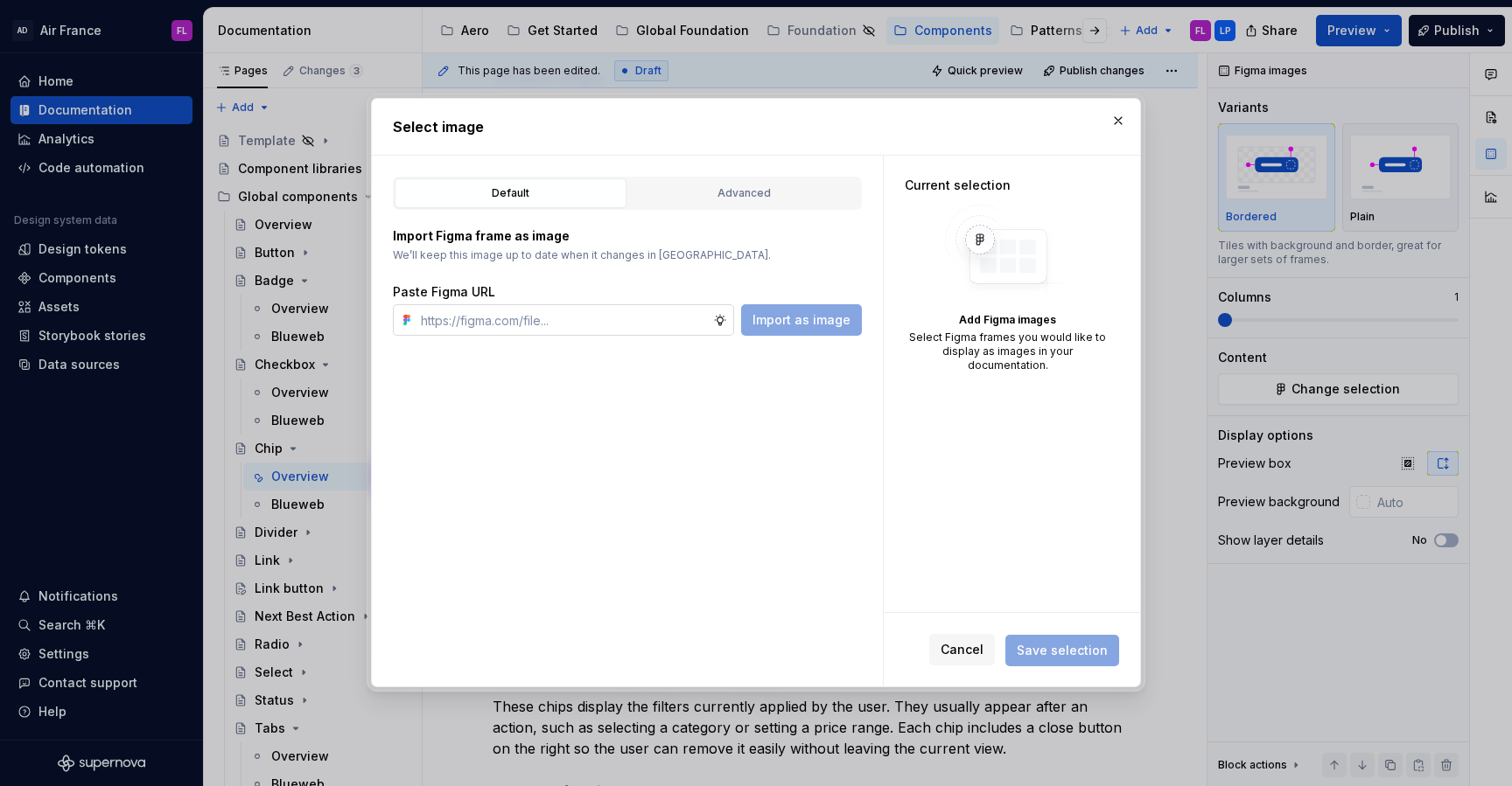
click at [613, 322] on input "text" at bounding box center [564, 320] width 299 height 32
paste input "[URL][DOMAIN_NAME]"
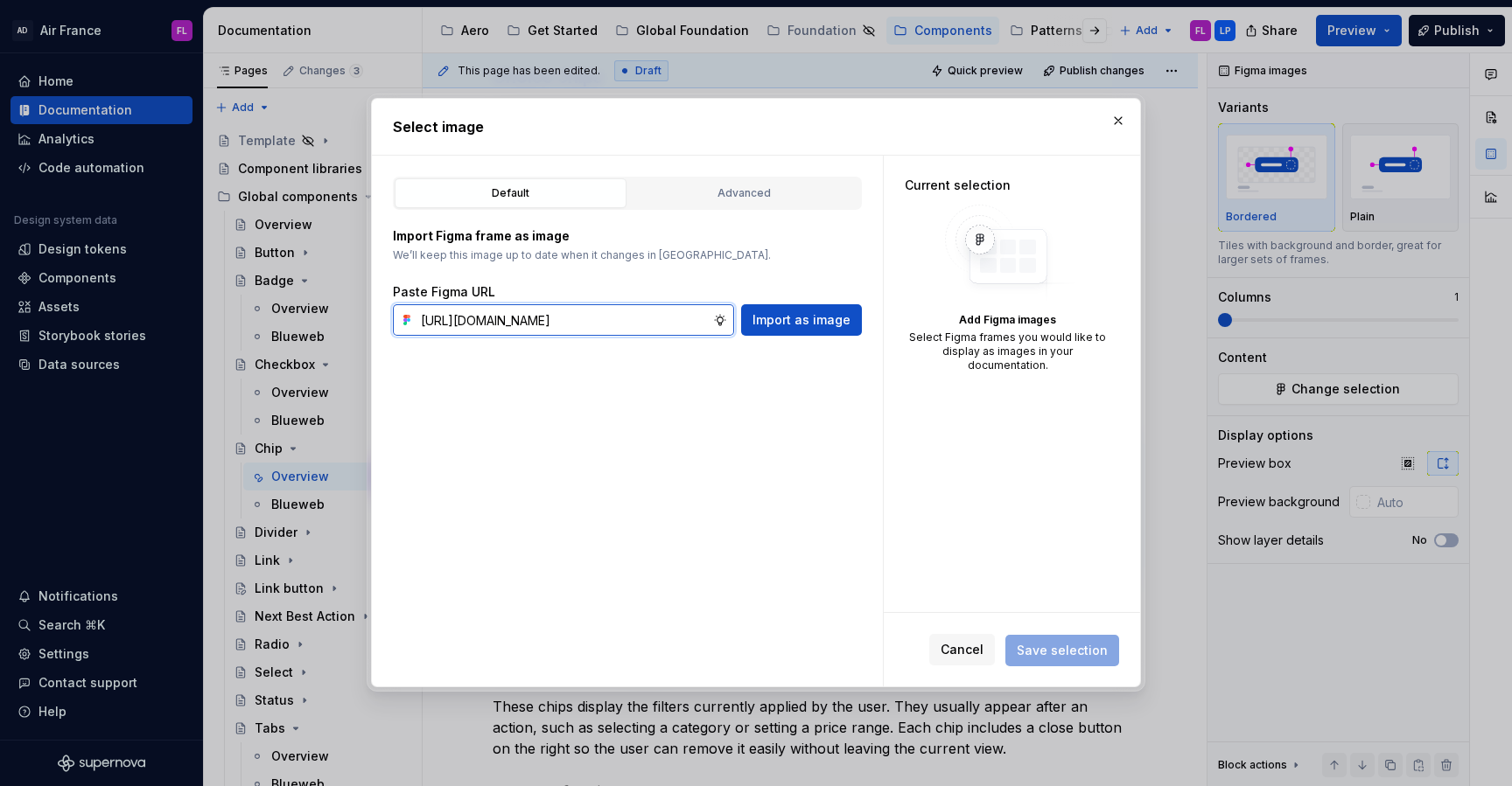
scroll to position [0, 440]
type input "[URL][DOMAIN_NAME]"
click at [782, 315] on span "Import as image" at bounding box center [801, 319] width 98 height 17
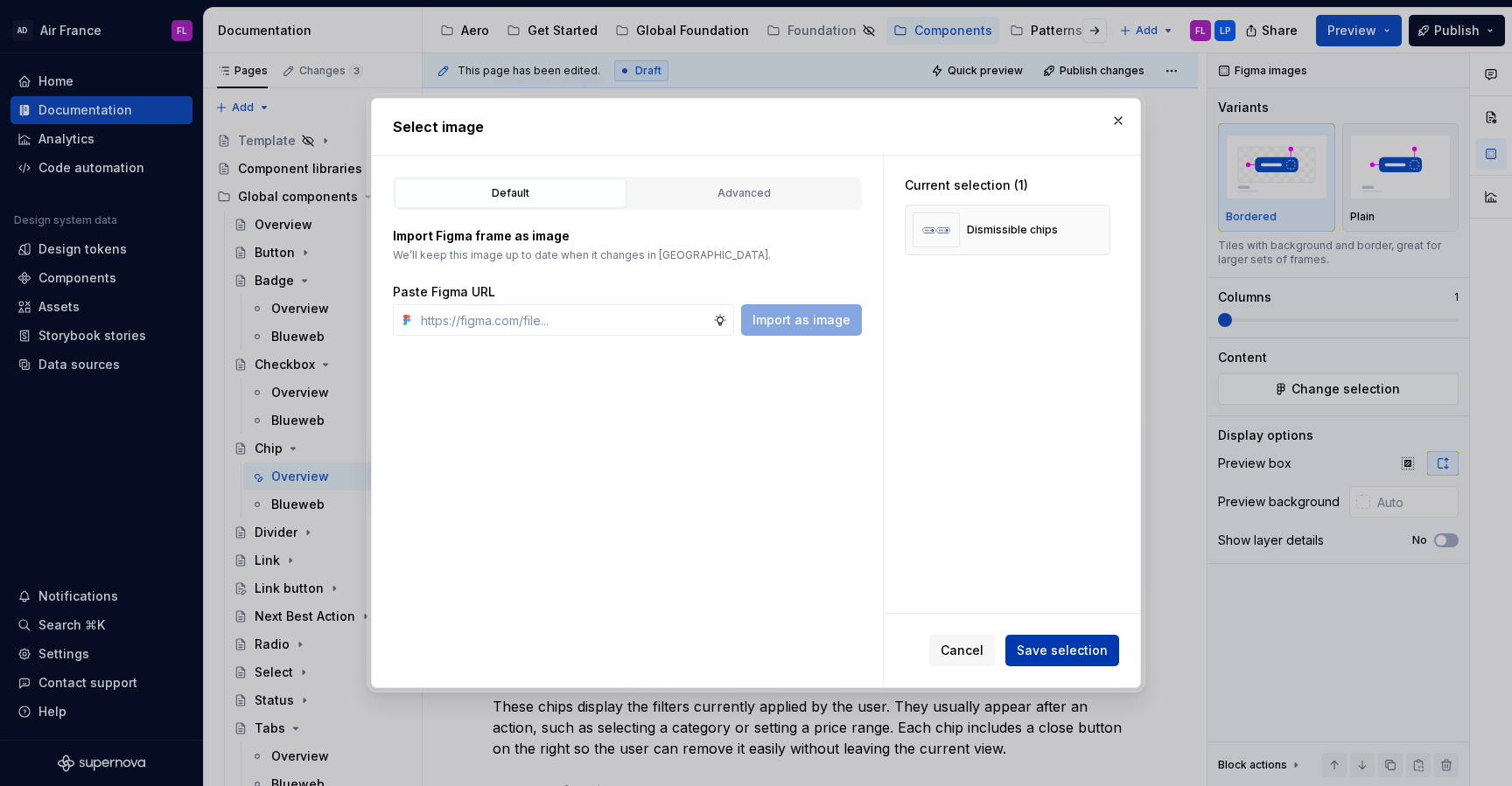
click at [1051, 646] on span "Save selection" at bounding box center [1062, 650] width 91 height 17
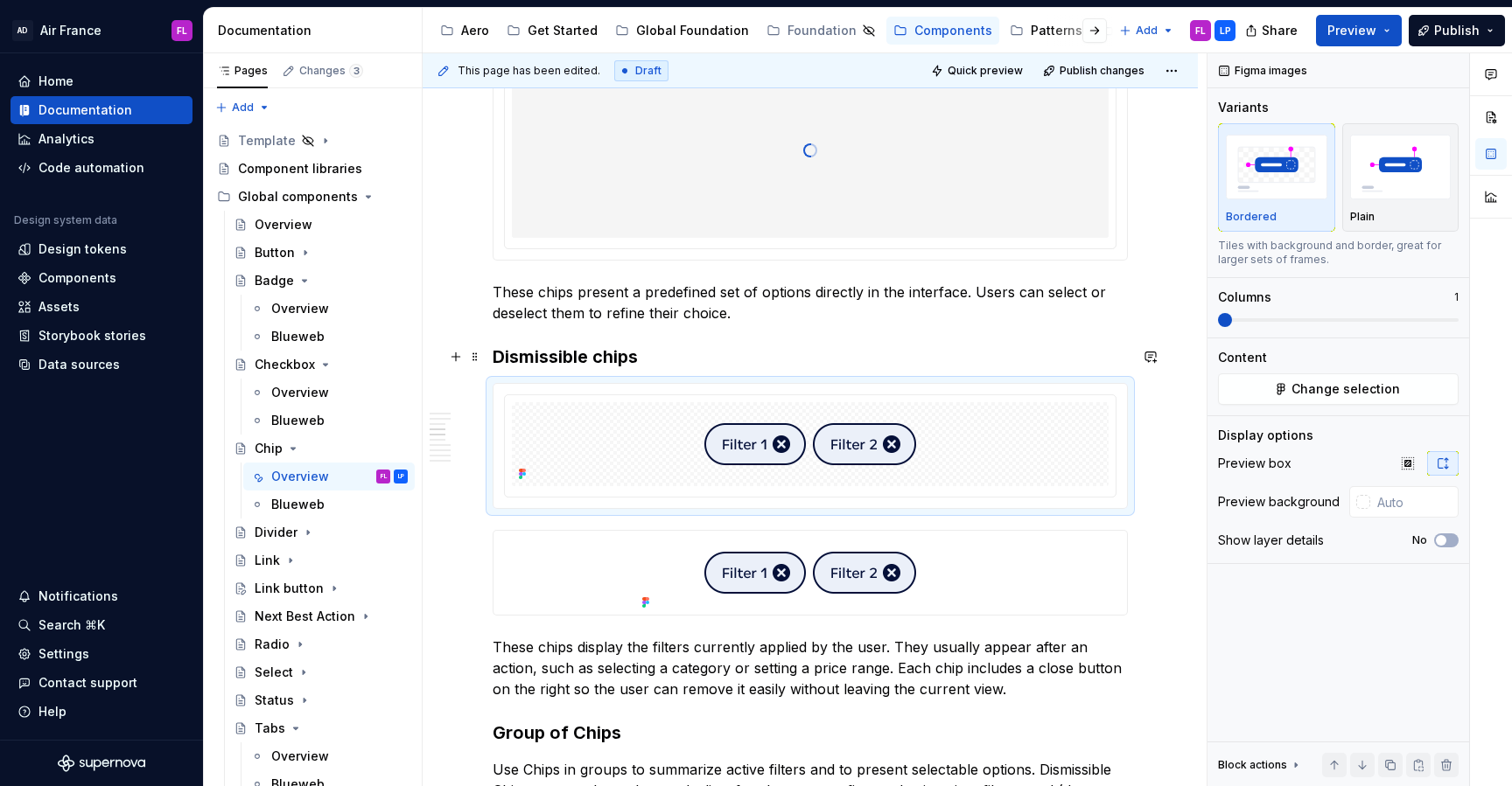
scroll to position [1071, 0]
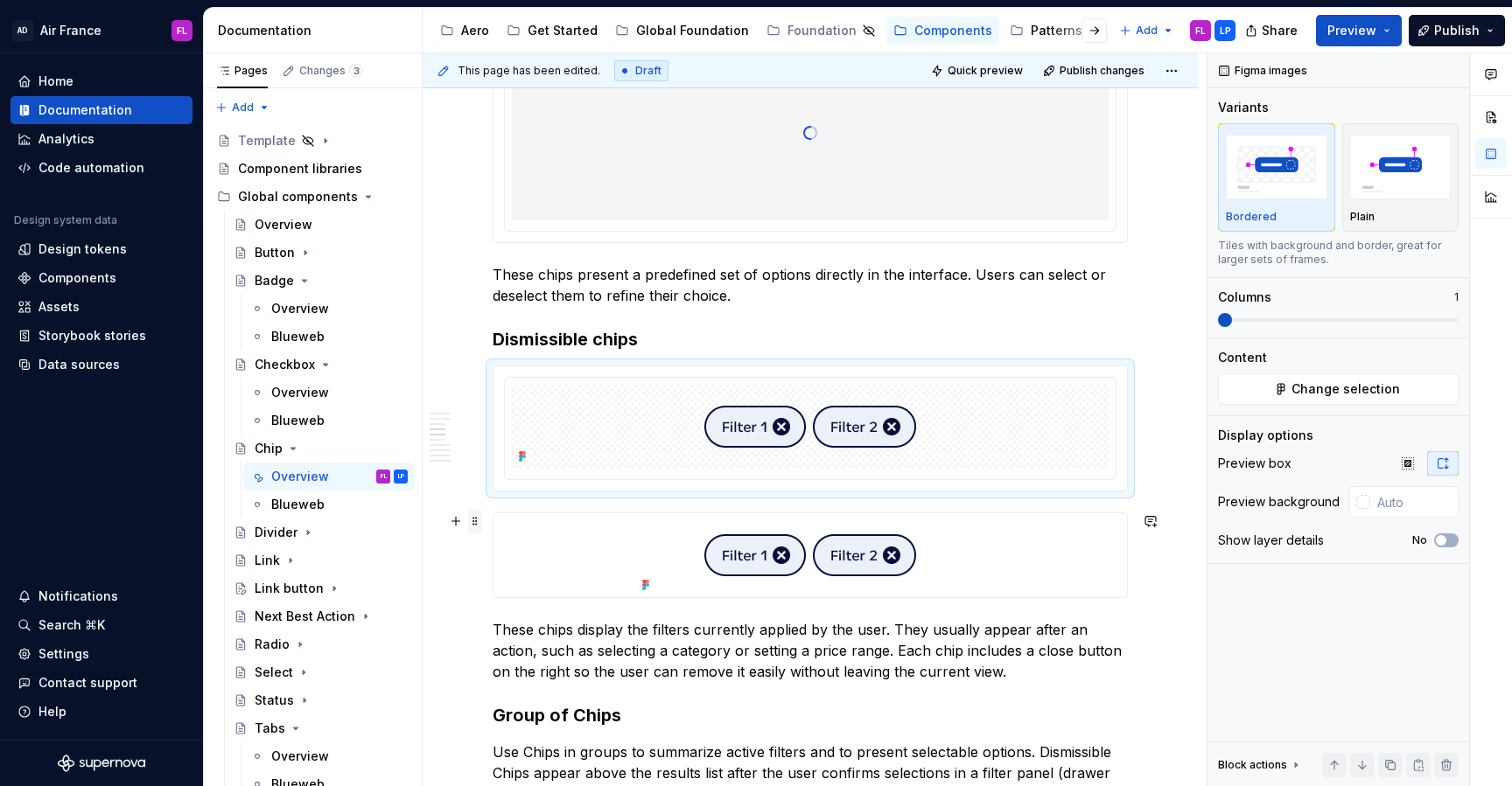
click at [473, 525] on span at bounding box center [474, 521] width 14 height 25
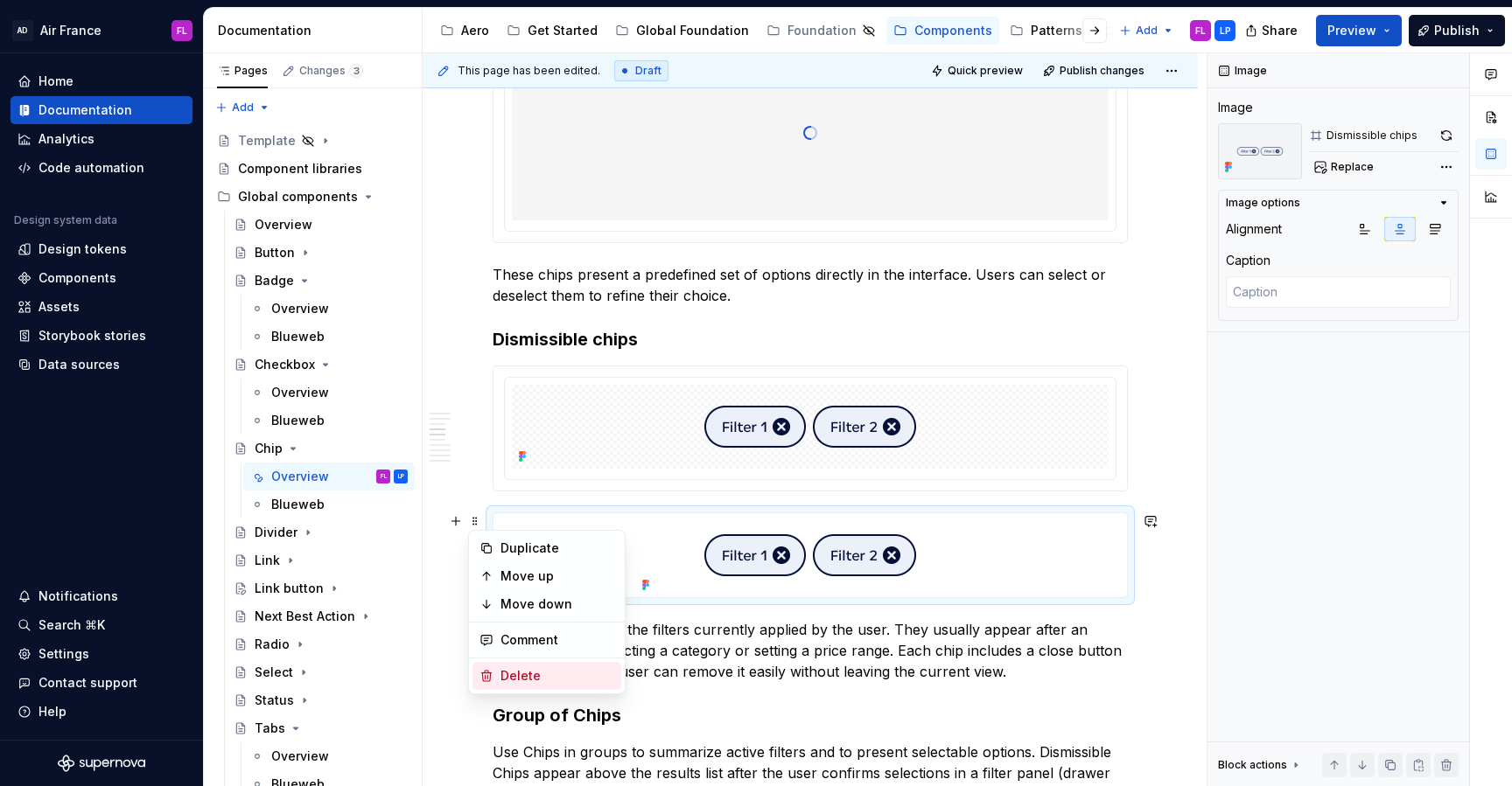
type textarea "*"
click at [505, 670] on div "Delete" at bounding box center [557, 676] width 114 height 17
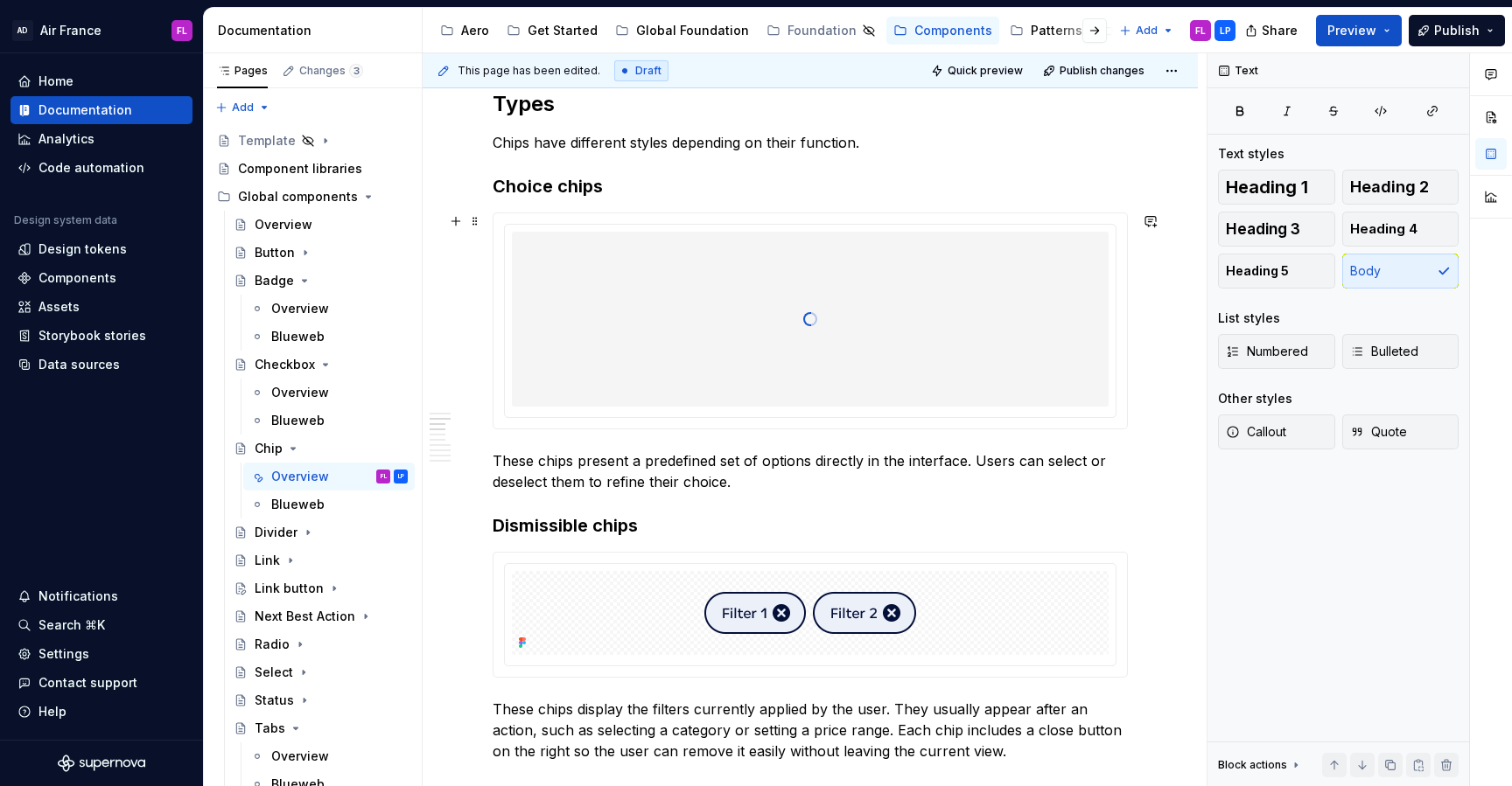
scroll to position [872, 0]
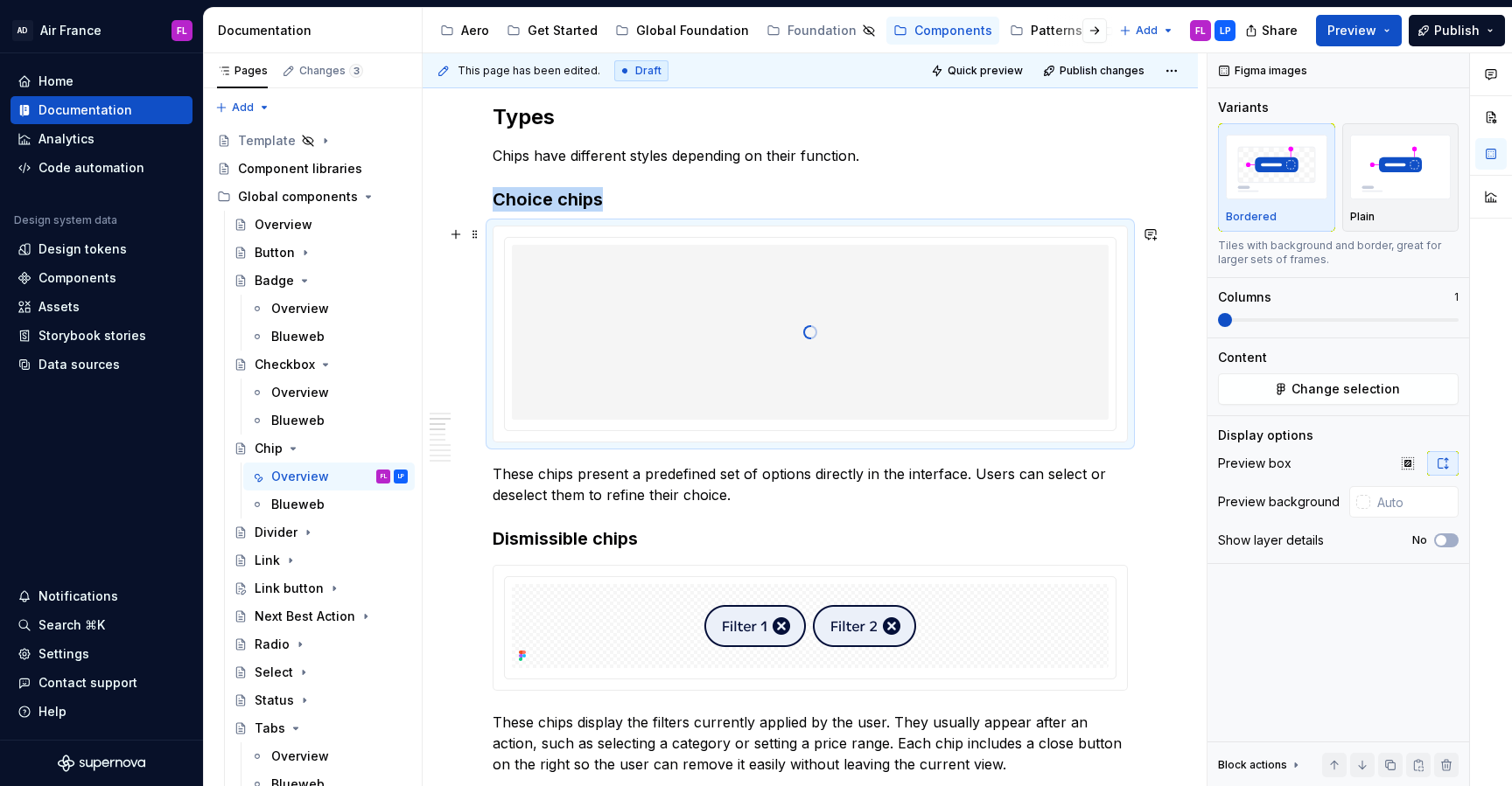
click at [731, 364] on div at bounding box center [810, 333] width 596 height 175
click at [1331, 394] on span "Change selection" at bounding box center [1345, 388] width 109 height 17
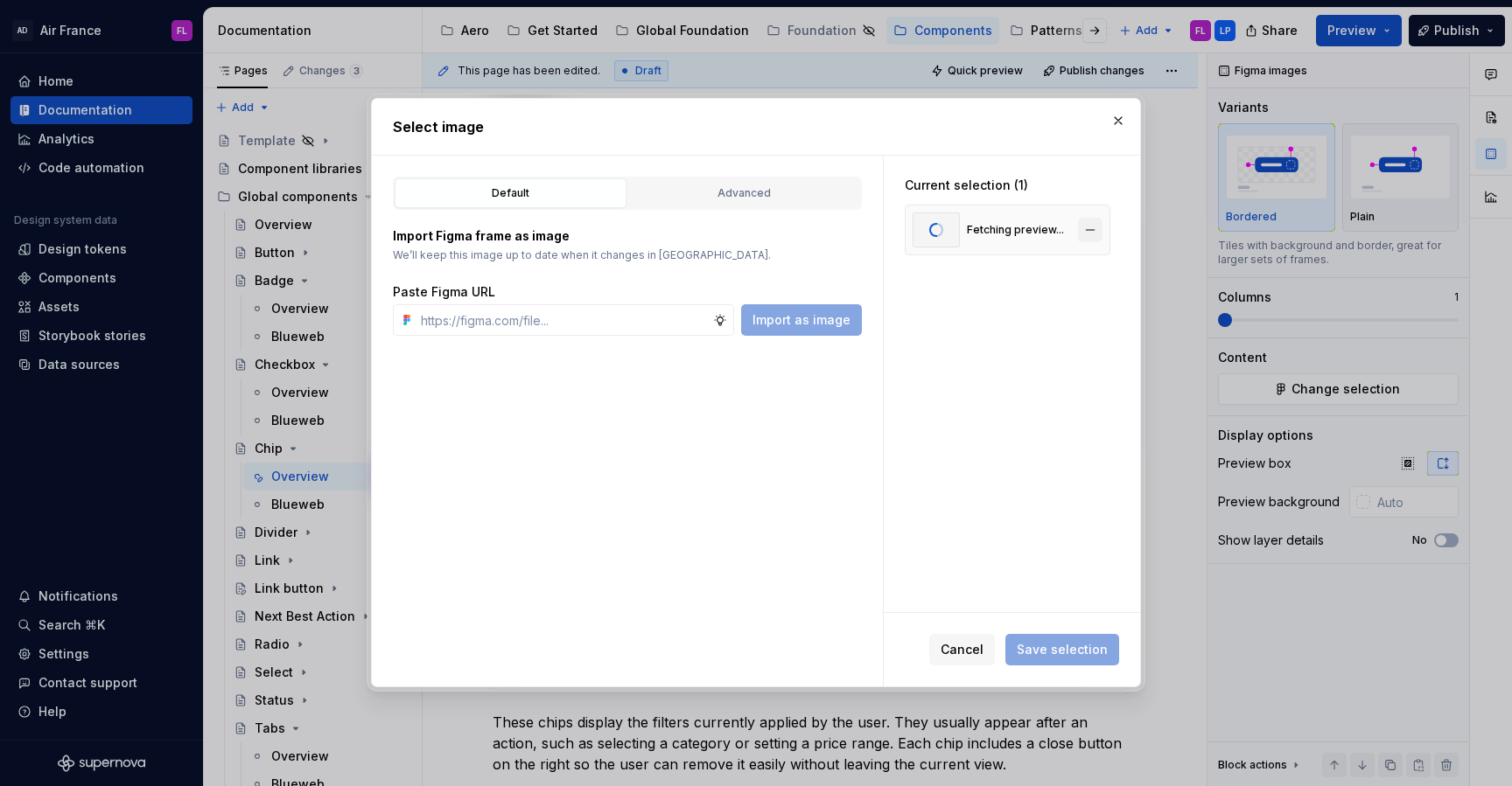
click at [1095, 234] on button "button" at bounding box center [1090, 230] width 25 height 25
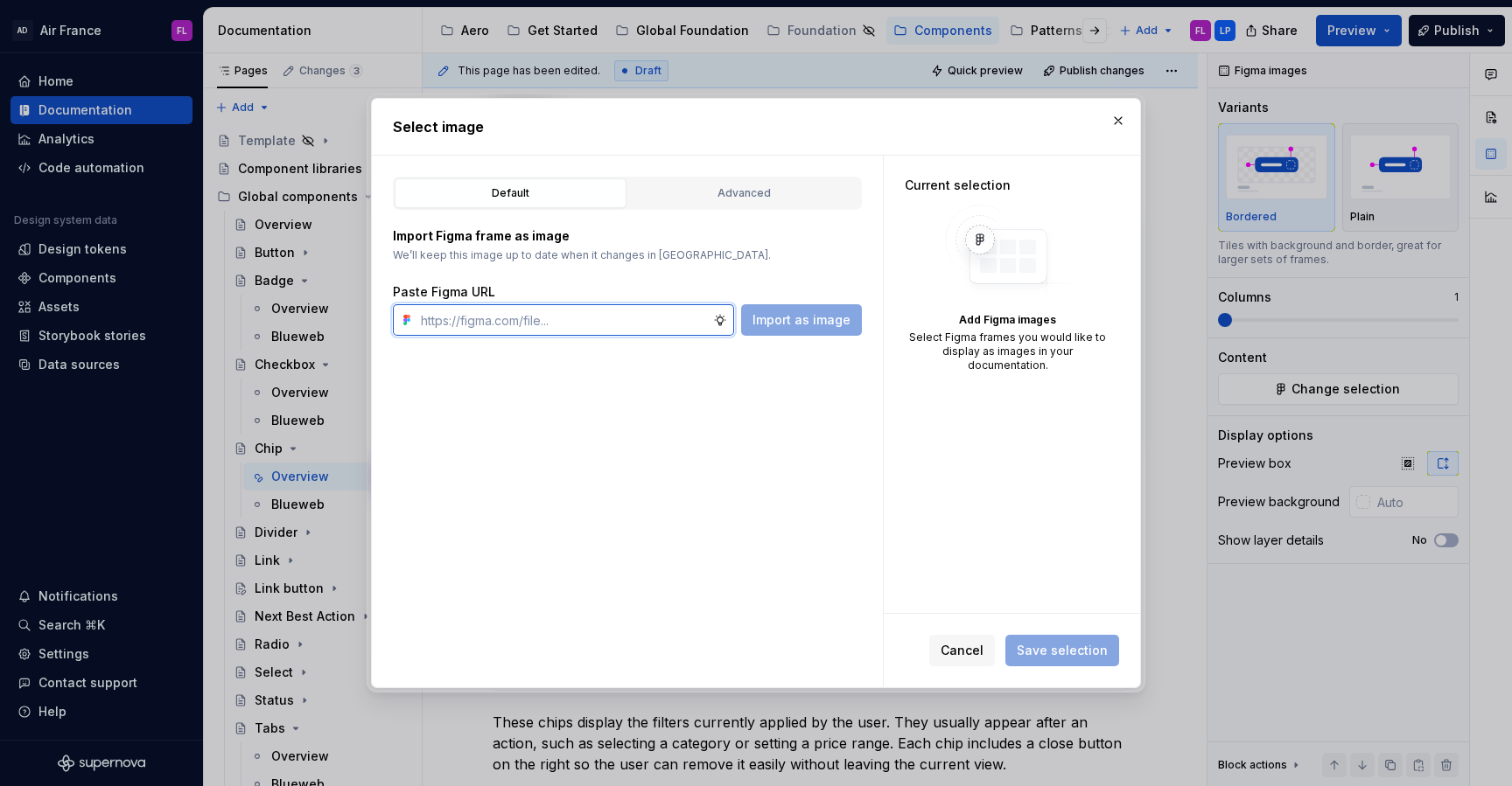
click at [666, 329] on input "text" at bounding box center [564, 320] width 299 height 32
paste input "[URL][DOMAIN_NAME]"
type input "[URL][DOMAIN_NAME]"
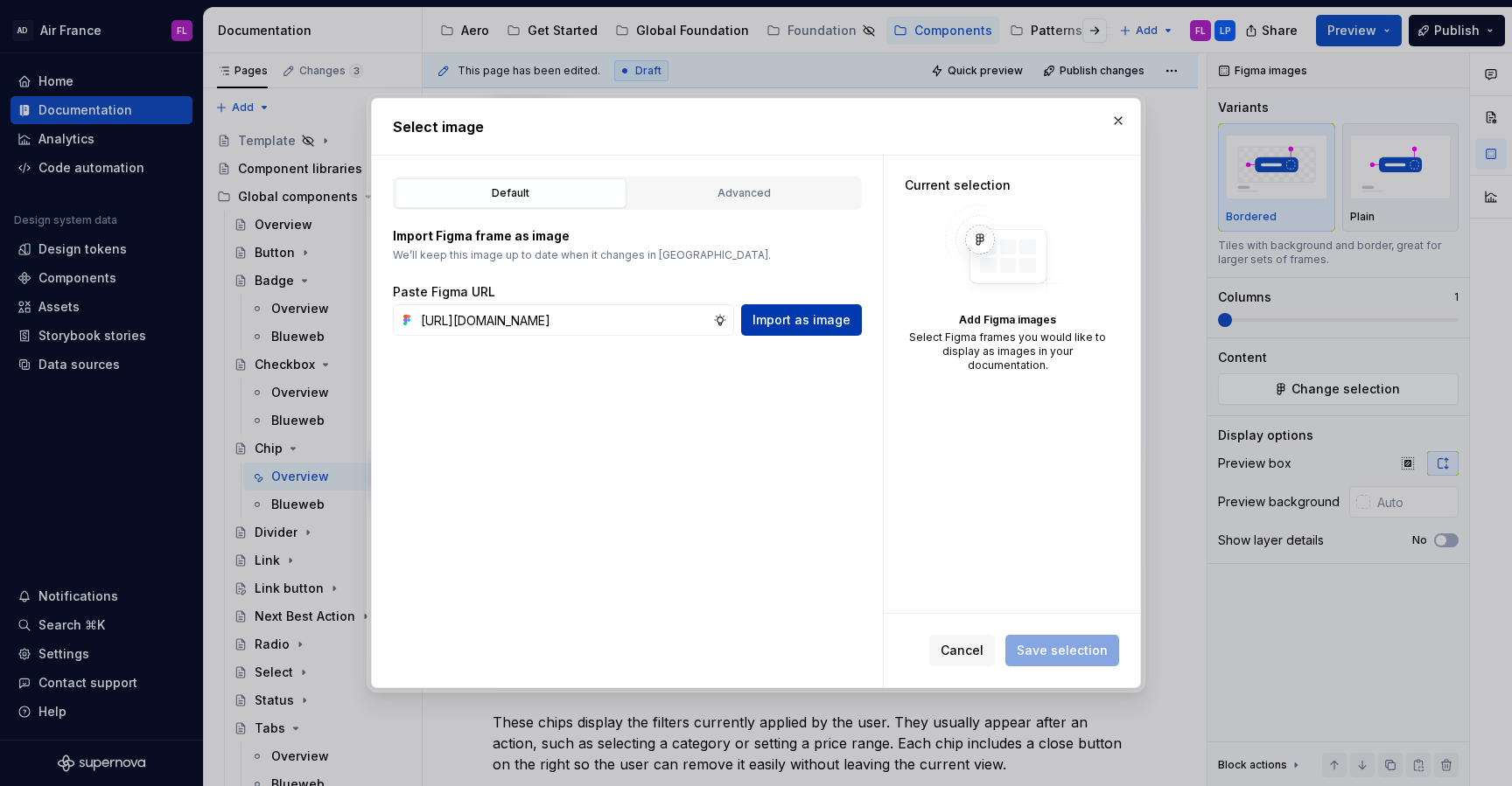
scroll to position [0, 0]
click at [807, 309] on button "Import as image" at bounding box center [801, 320] width 120 height 32
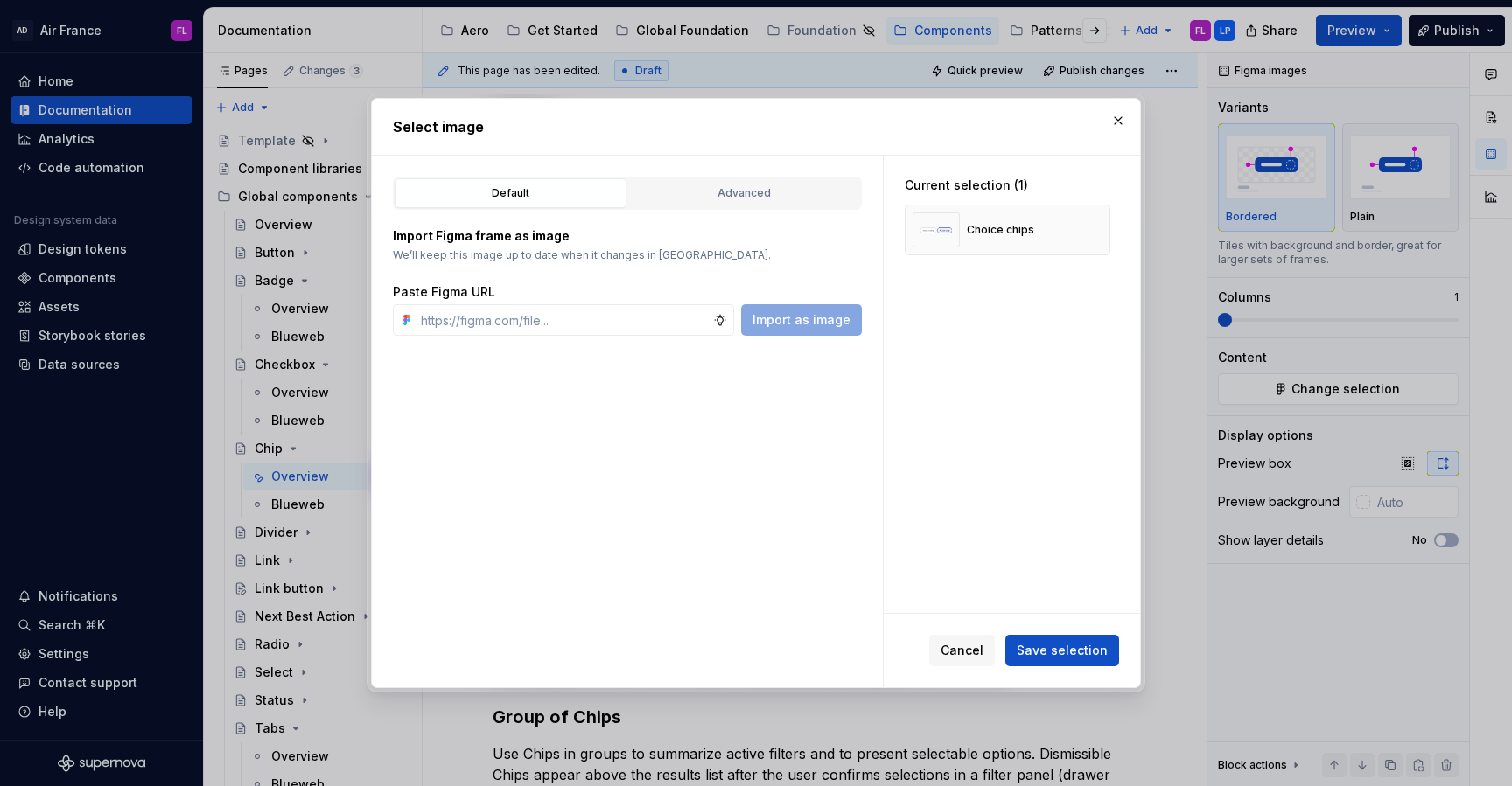
click at [1039, 652] on span "Save selection" at bounding box center [1062, 650] width 91 height 17
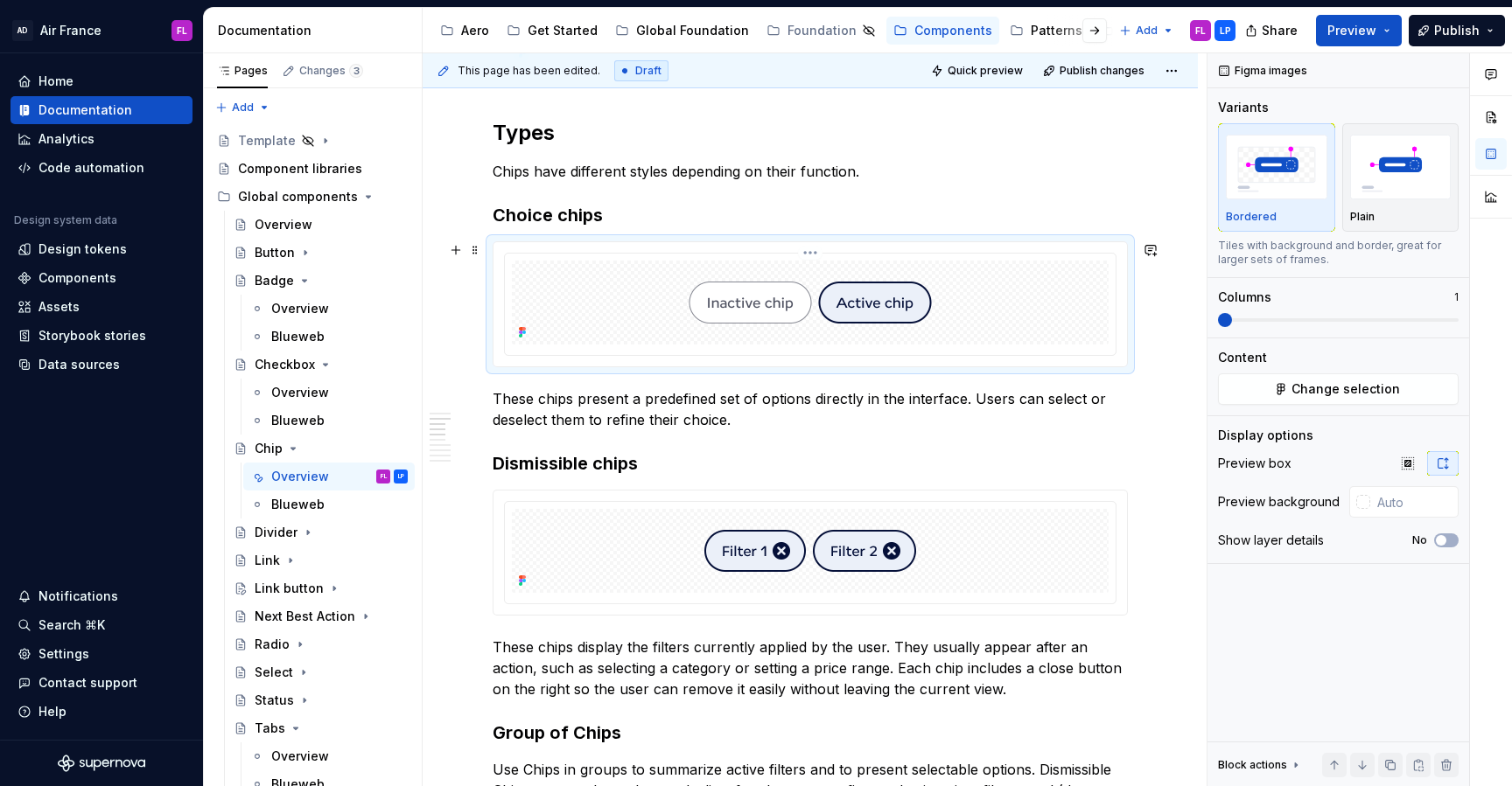
scroll to position [874, 0]
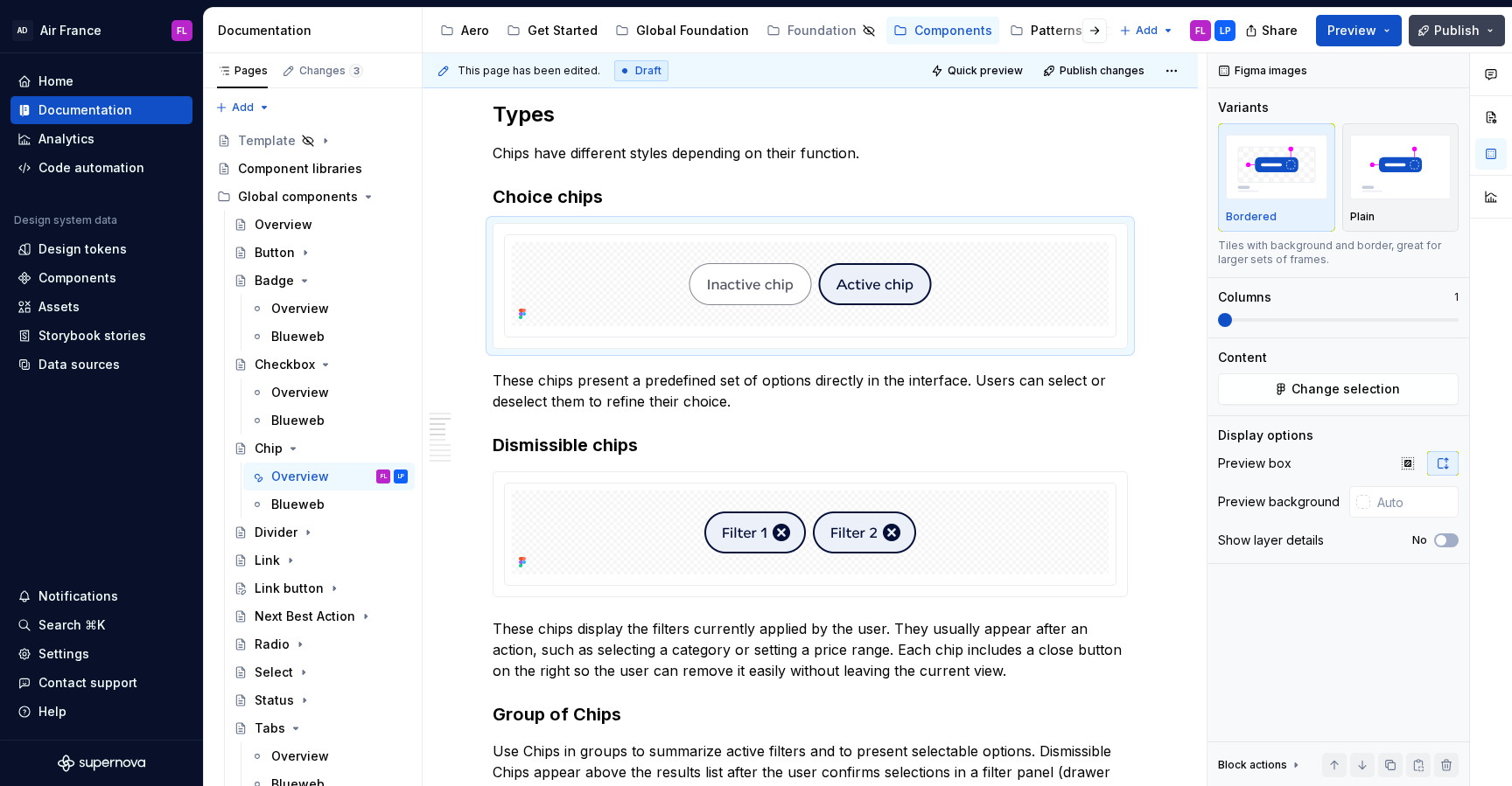
click at [1484, 26] on button "Publish" at bounding box center [1456, 30] width 97 height 32
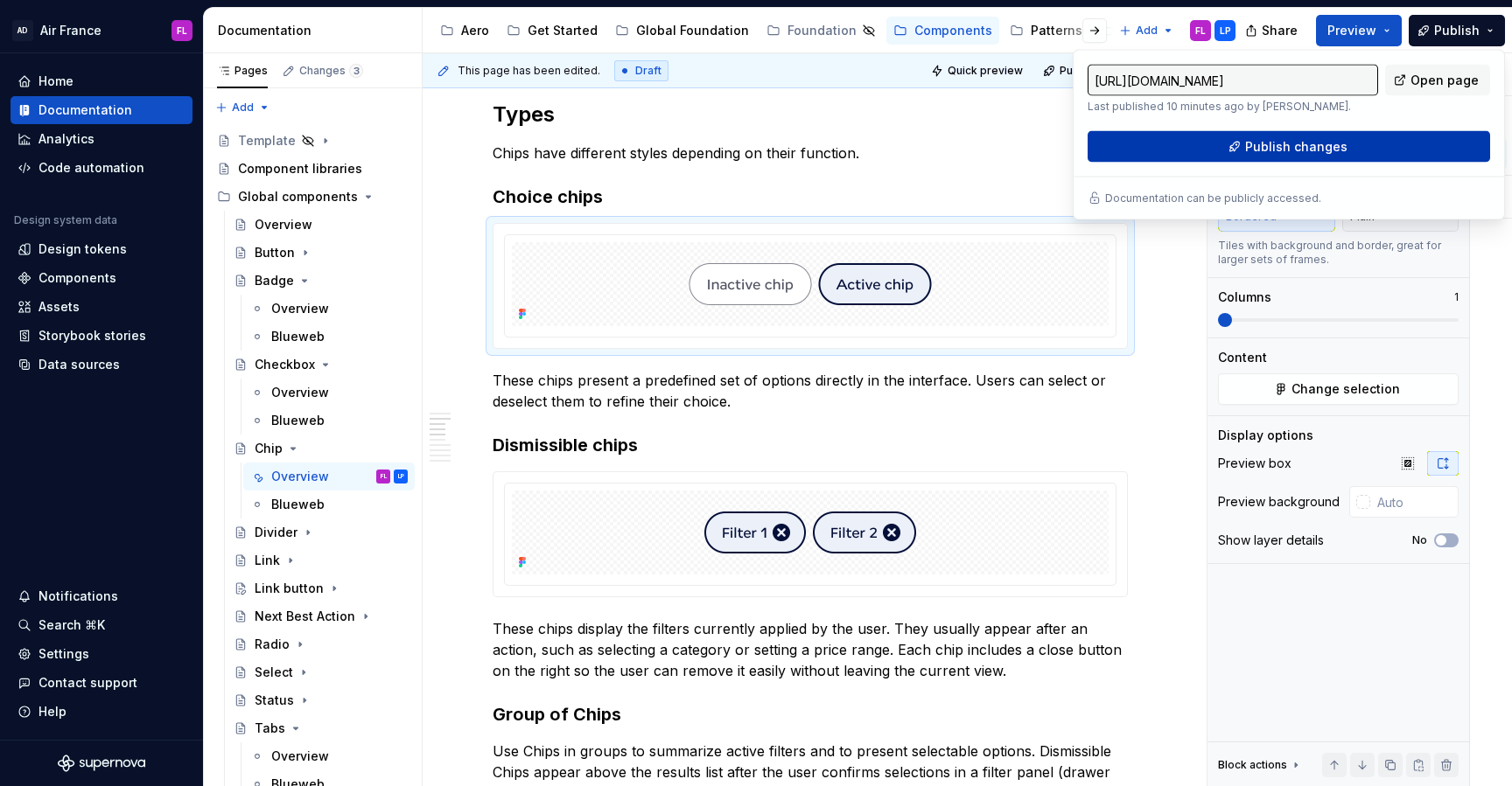
click at [1341, 150] on span "Publish changes" at bounding box center [1296, 147] width 102 height 17
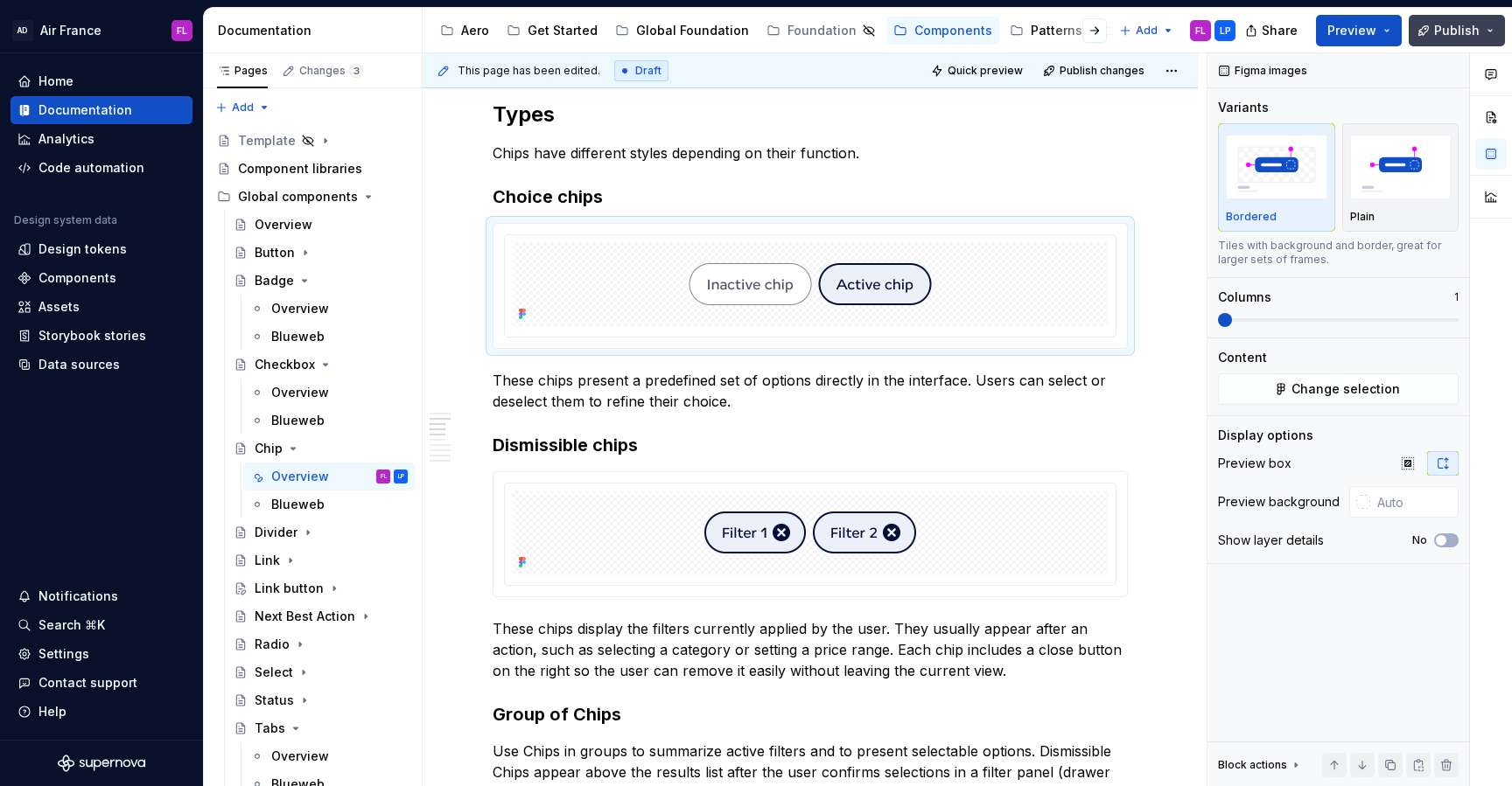
click at [1490, 38] on button "Publish" at bounding box center [1456, 30] width 97 height 32
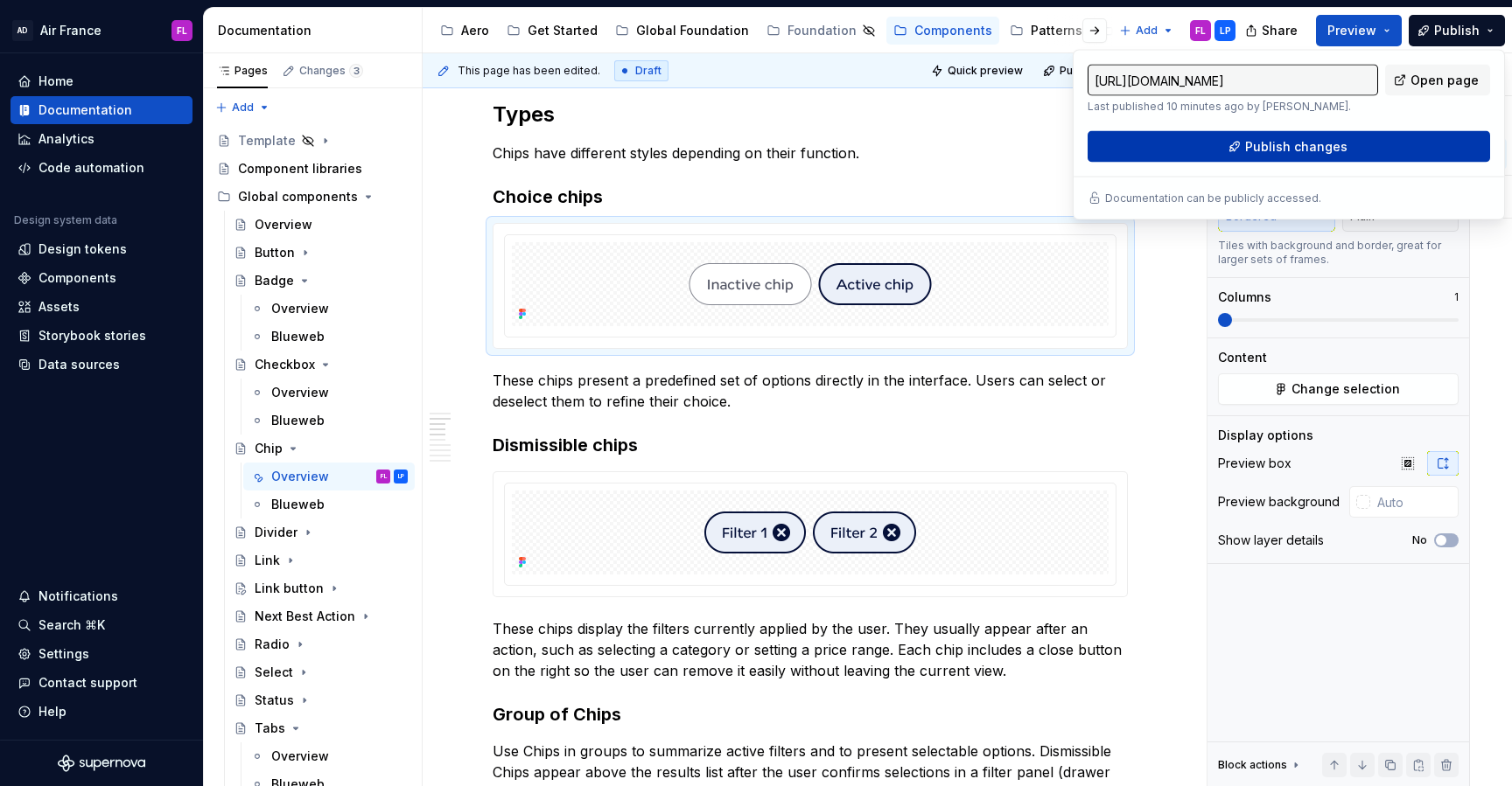
click at [1304, 140] on span "Publish changes" at bounding box center [1296, 147] width 102 height 17
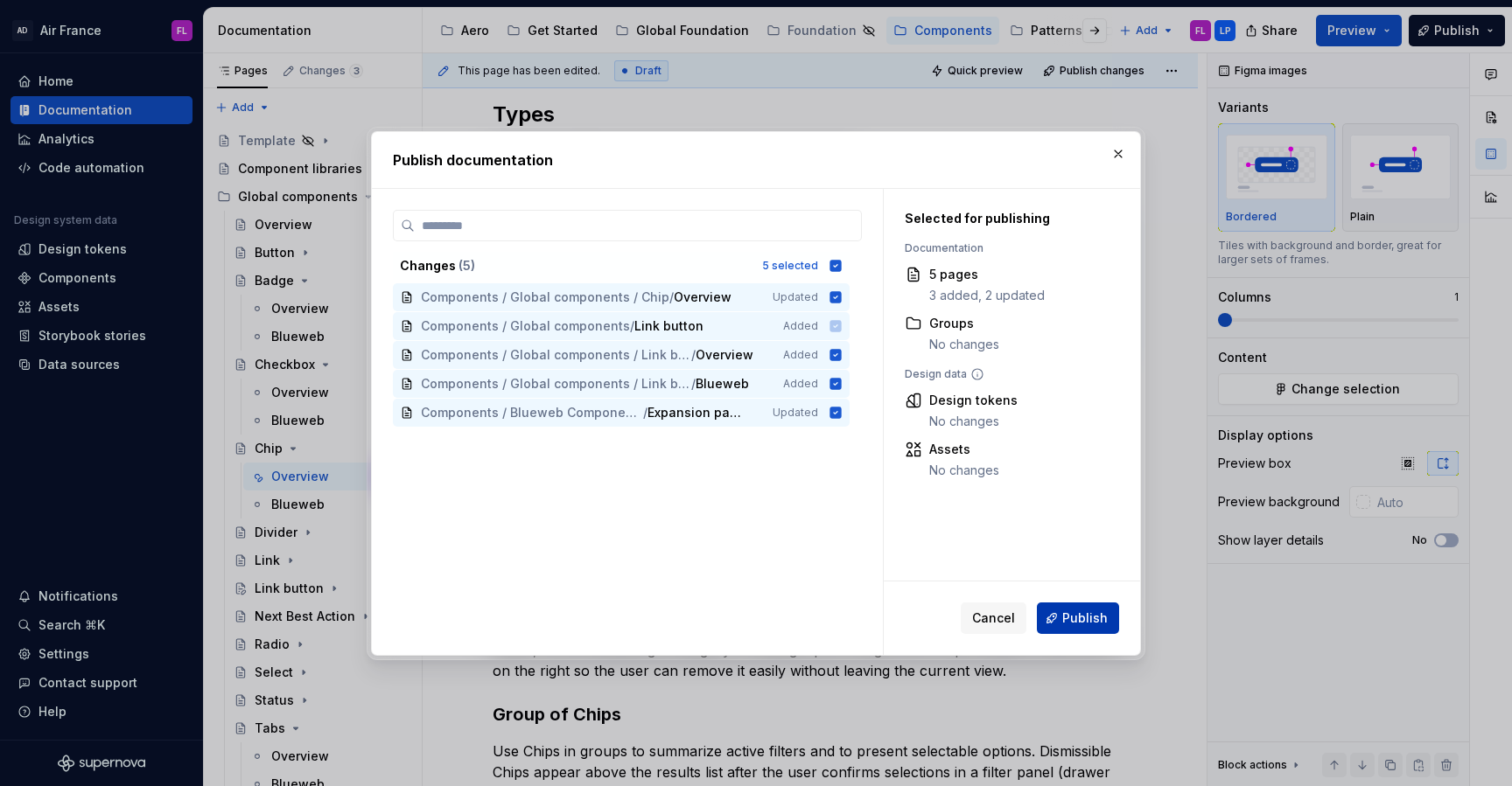
click at [1054, 611] on button "Publish" at bounding box center [1078, 618] width 82 height 32
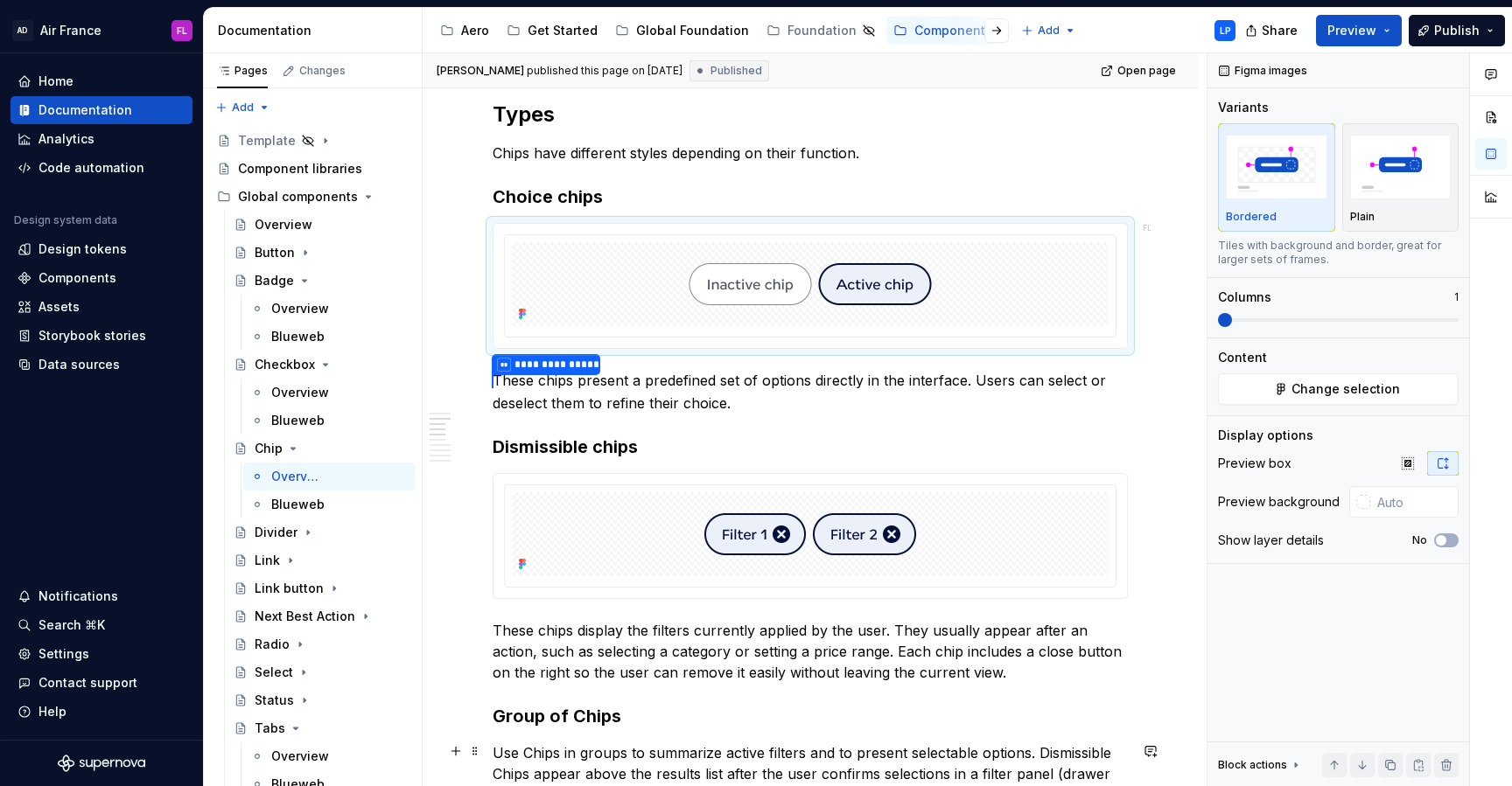
type textarea "*"
